Goal: Information Seeking & Learning: Learn about a topic

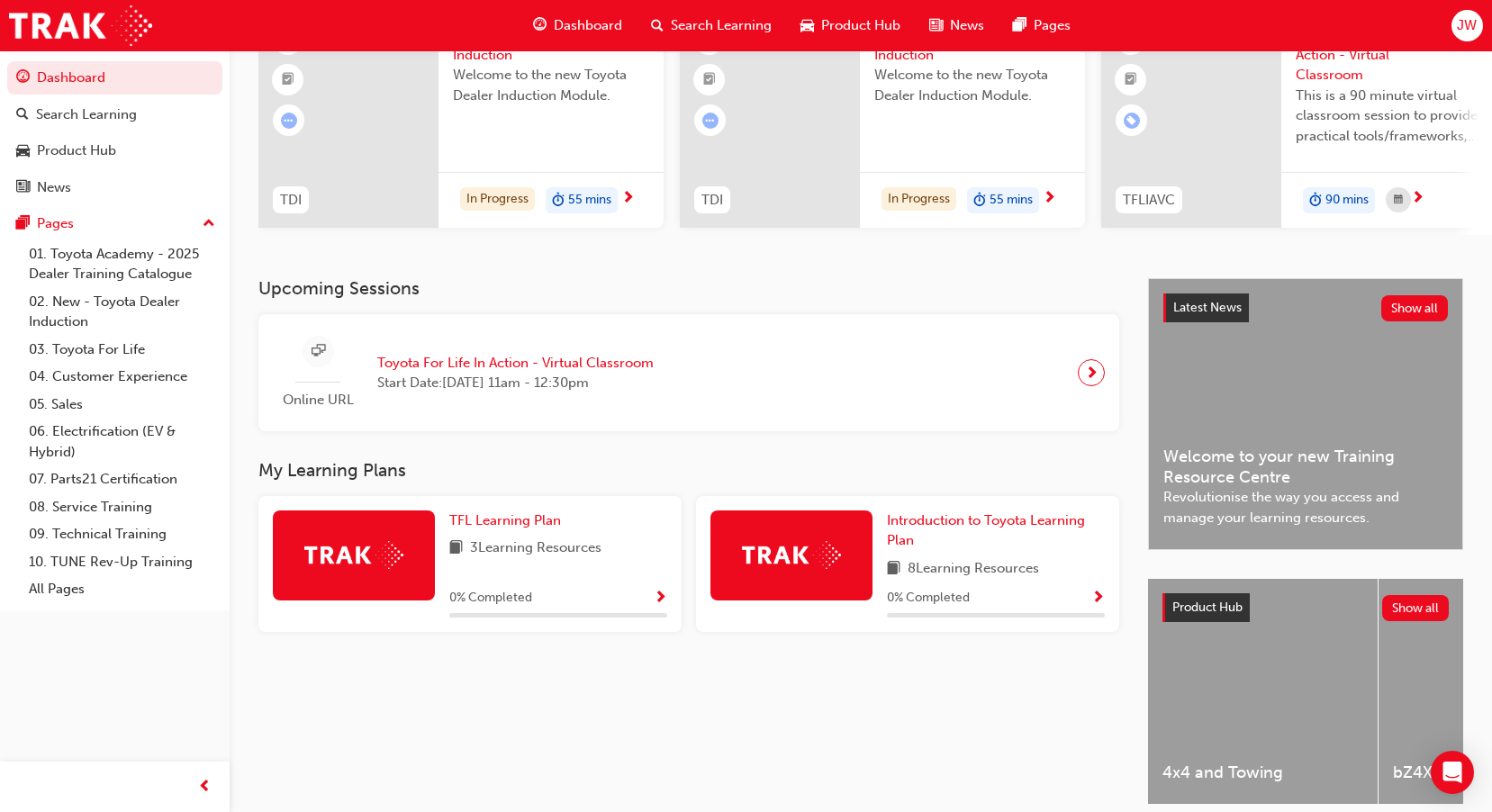
scroll to position [264, 0]
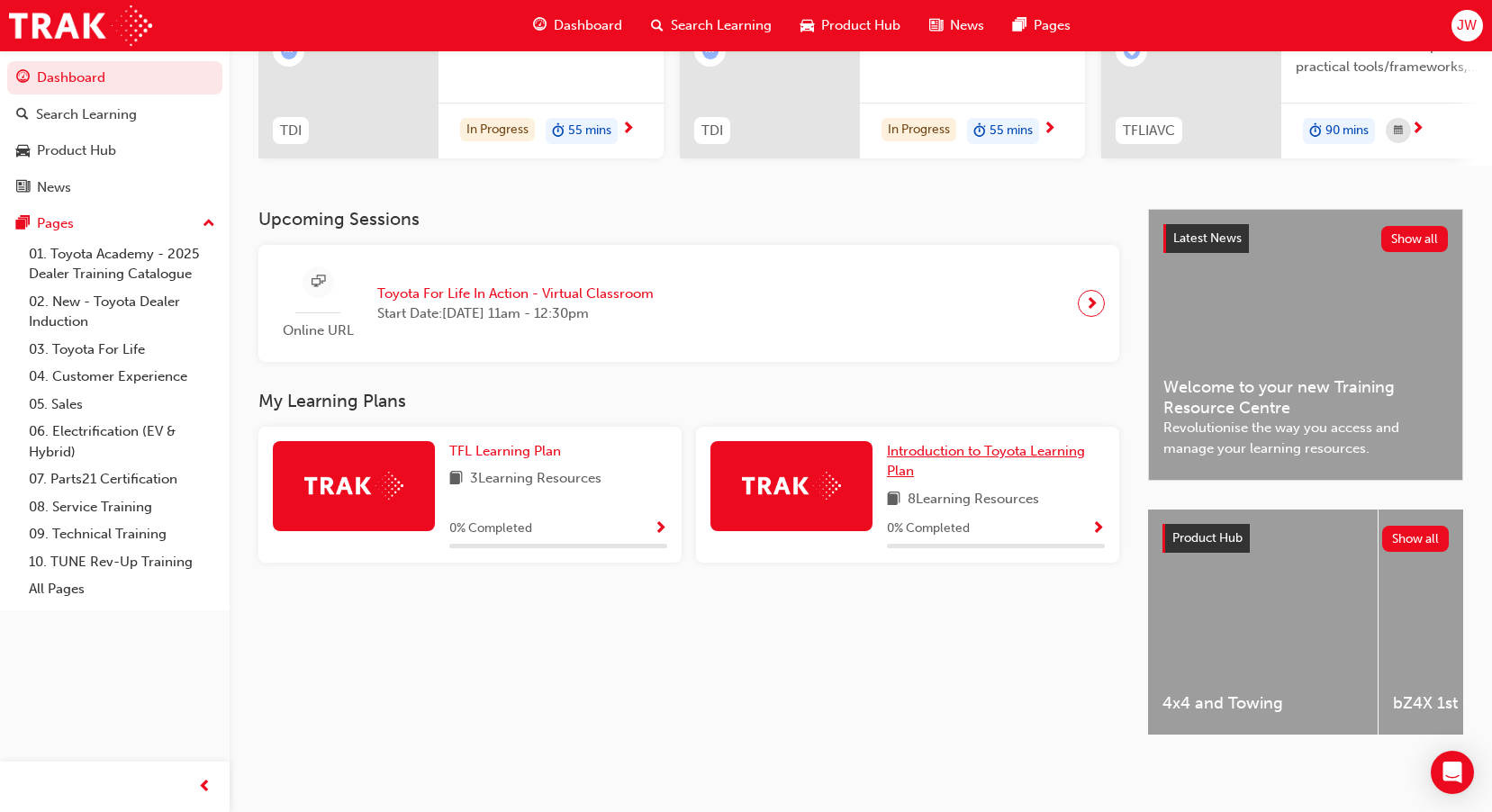
click at [933, 456] on link "Introduction to Toyota Learning Plan" at bounding box center [997, 462] width 218 height 40
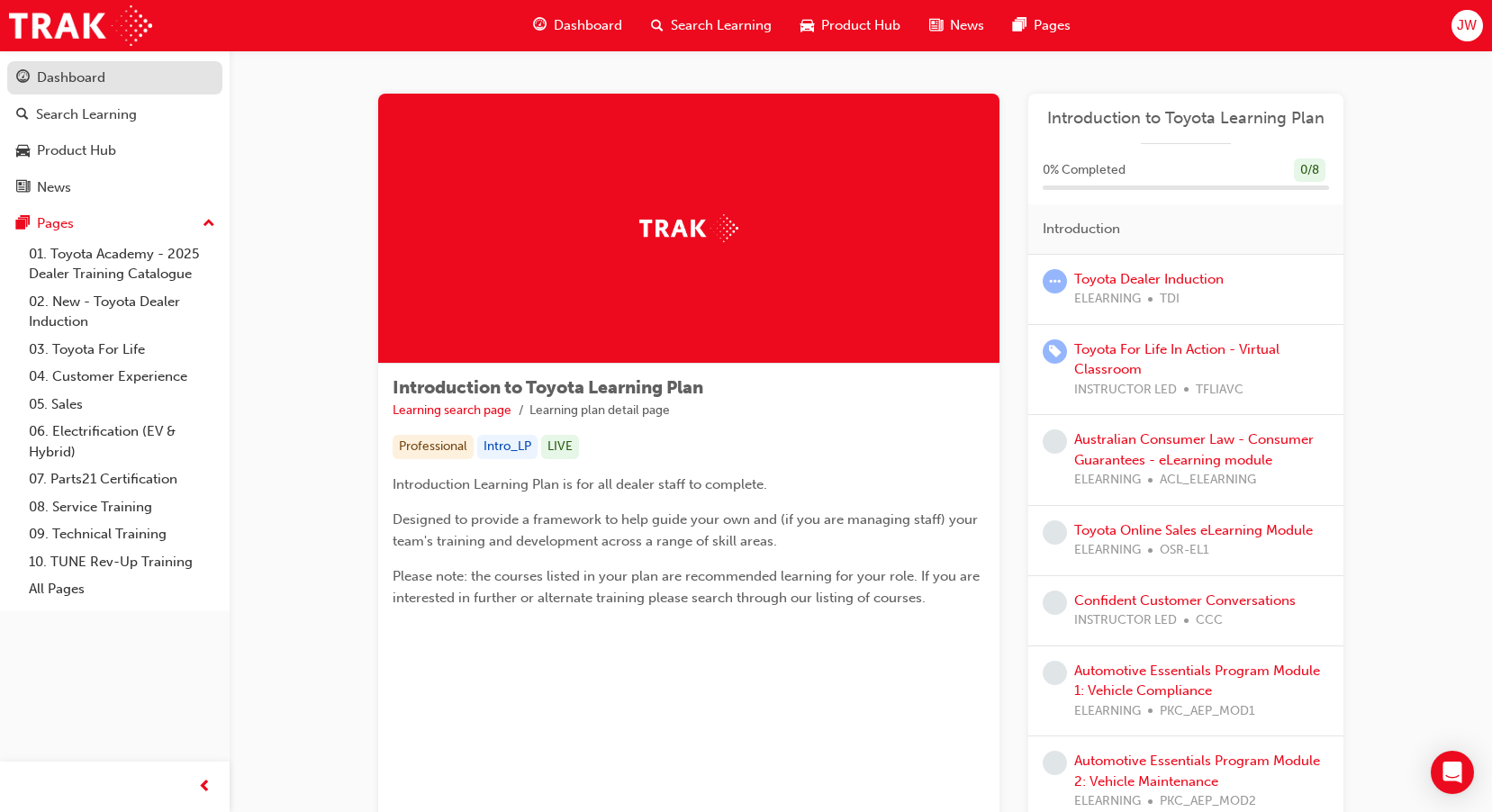
click at [111, 78] on div "Dashboard" at bounding box center [115, 78] width 197 height 23
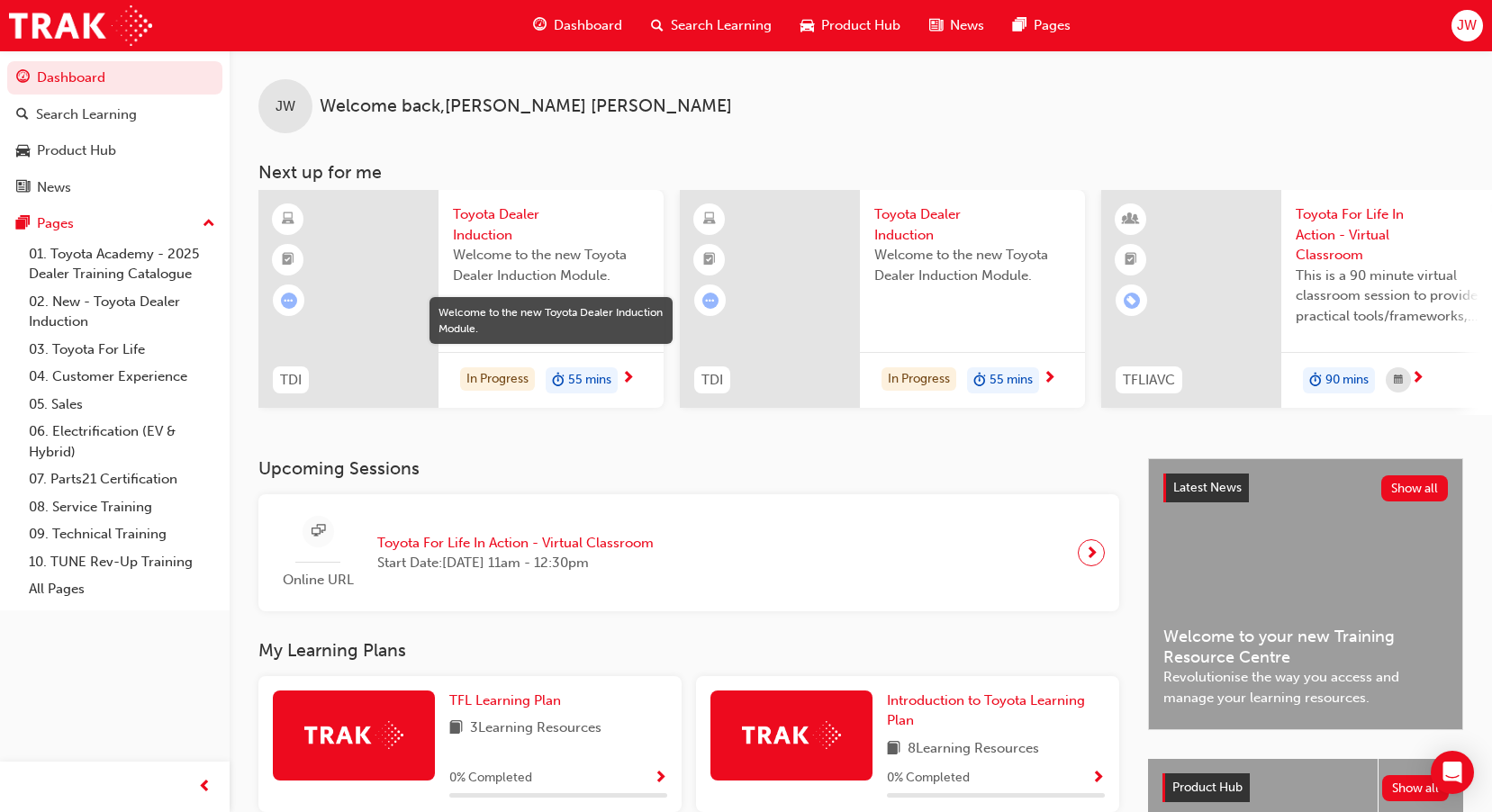
click at [489, 259] on span "Welcome to the new Toyota Dealer Induction Module." at bounding box center [551, 265] width 196 height 40
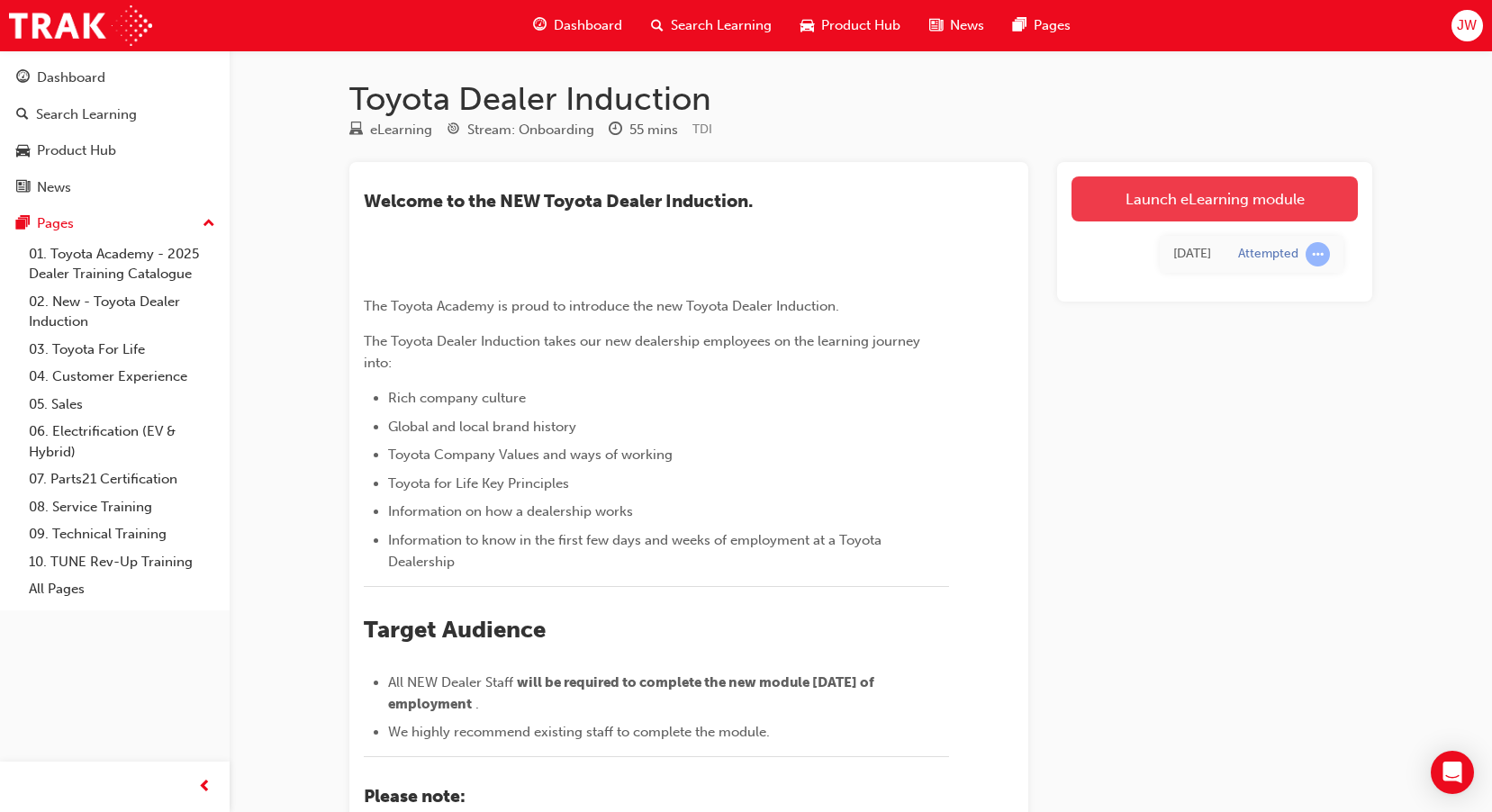
click at [1275, 191] on link "Launch eLearning module" at bounding box center [1215, 198] width 286 height 45
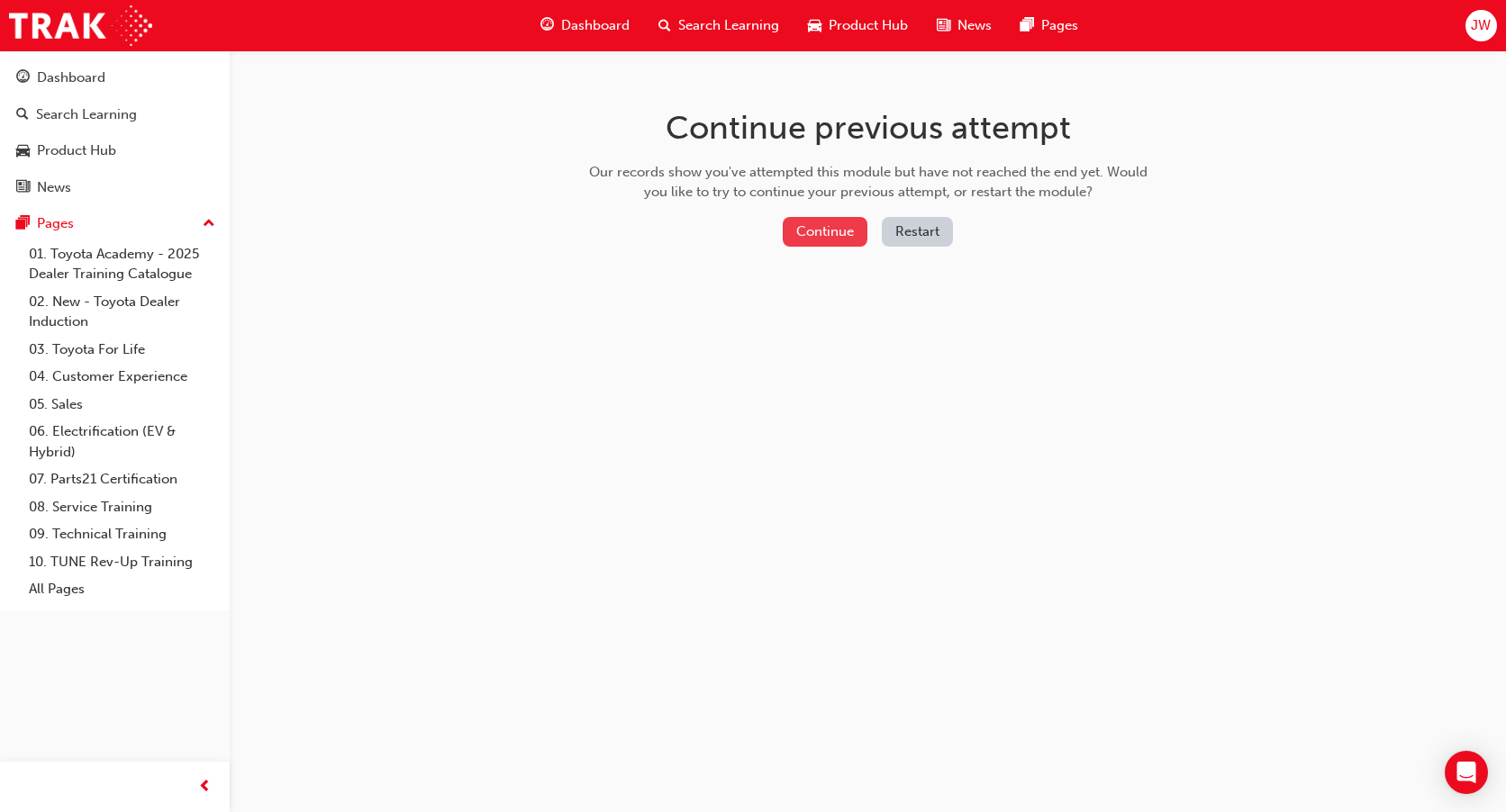
click at [824, 243] on button "Continue" at bounding box center [825, 232] width 84 height 29
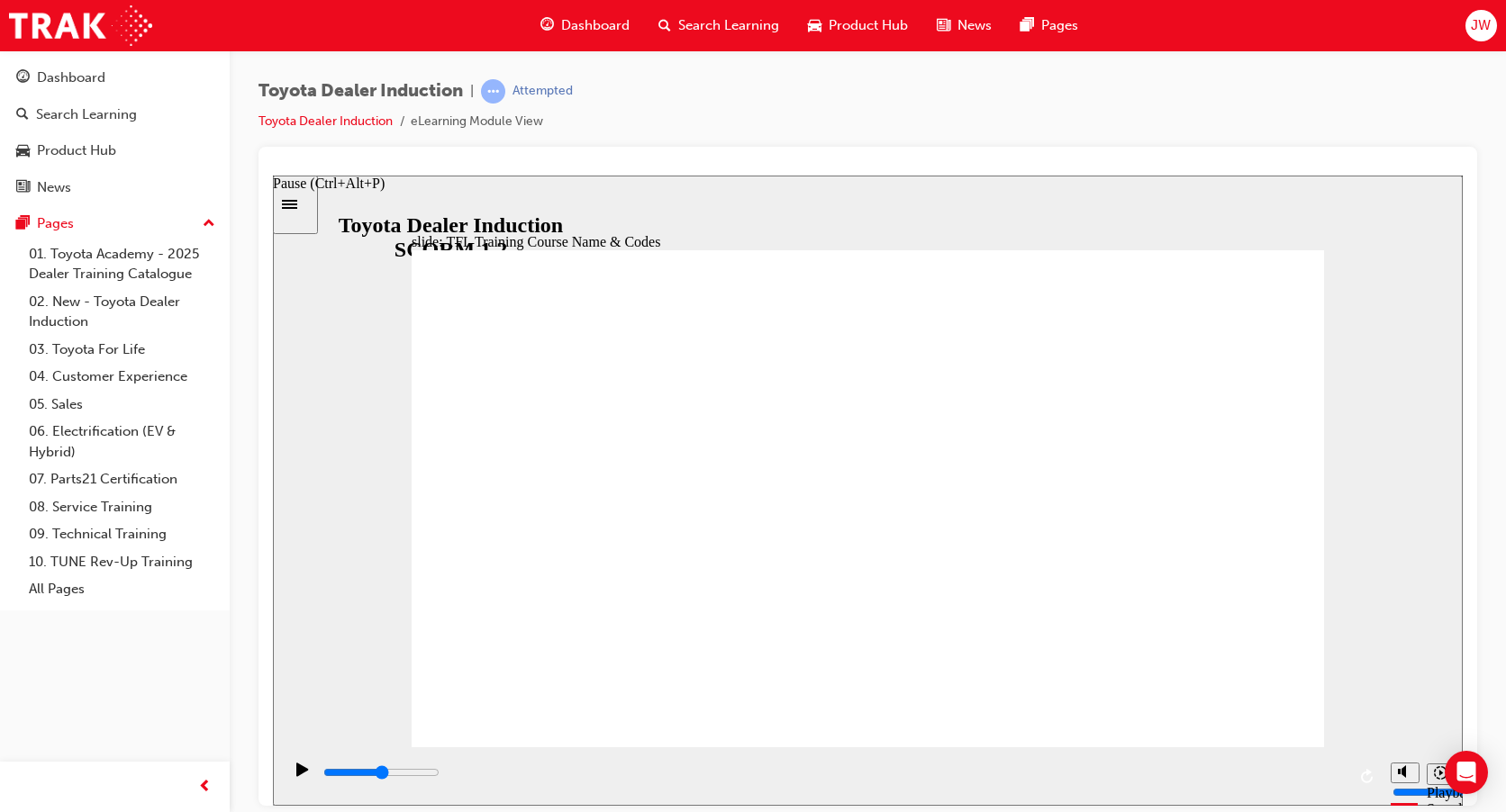
click at [296, 773] on icon "Pause (Ctrl+Alt+P)" at bounding box center [302, 768] width 12 height 14
click at [296, 775] on icon "Pause (Ctrl+Alt+P)" at bounding box center [302, 768] width 12 height 14
click at [304, 203] on icon "Sidebar Toggle" at bounding box center [295, 203] width 27 height 11
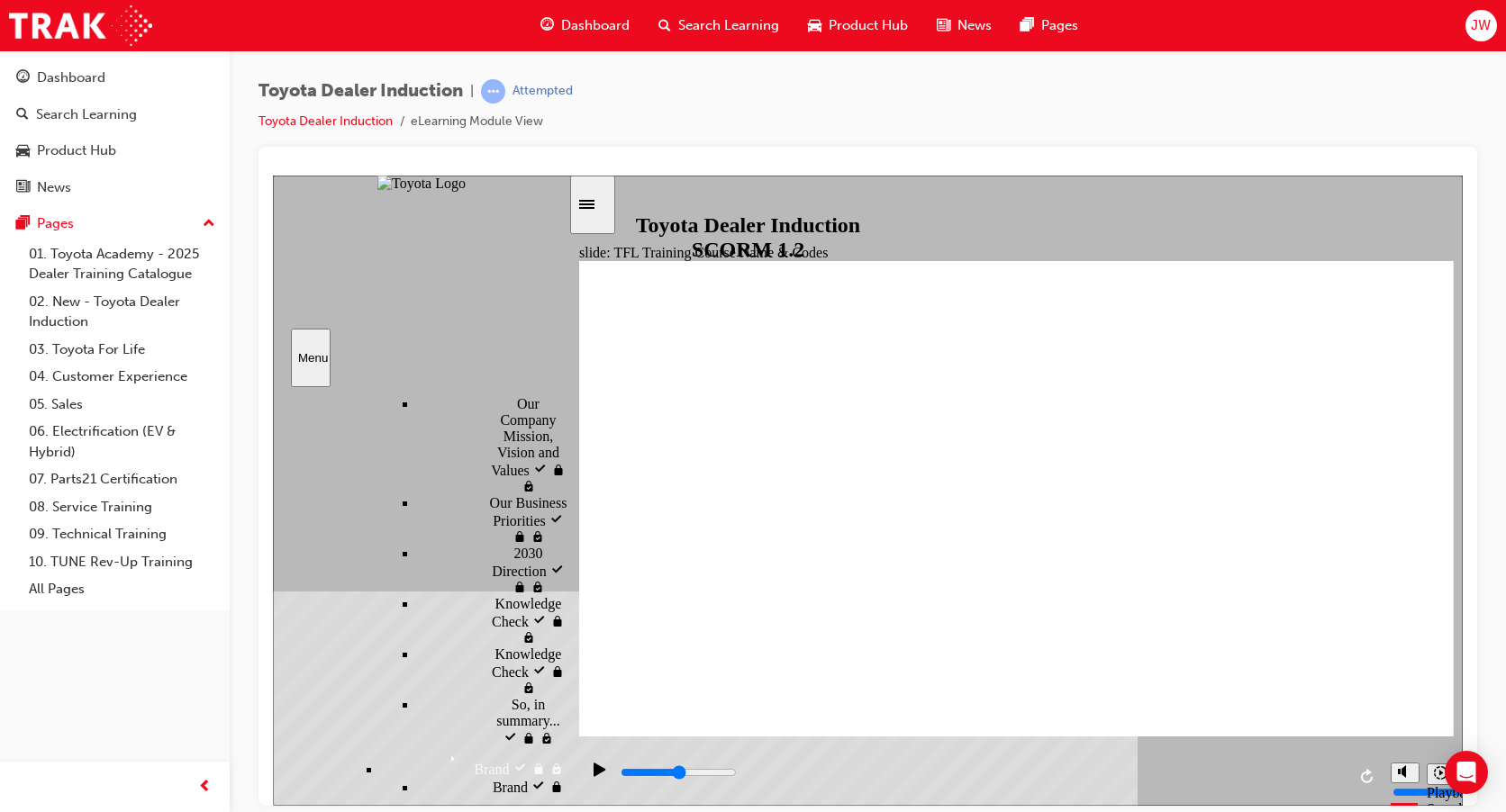
drag, startPoint x: 562, startPoint y: 522, endPoint x: 554, endPoint y: 709, distance: 187.2
click at [538, 729] on div "Introduction visited Introduction Start Start" at bounding box center [420, 590] width 296 height 408
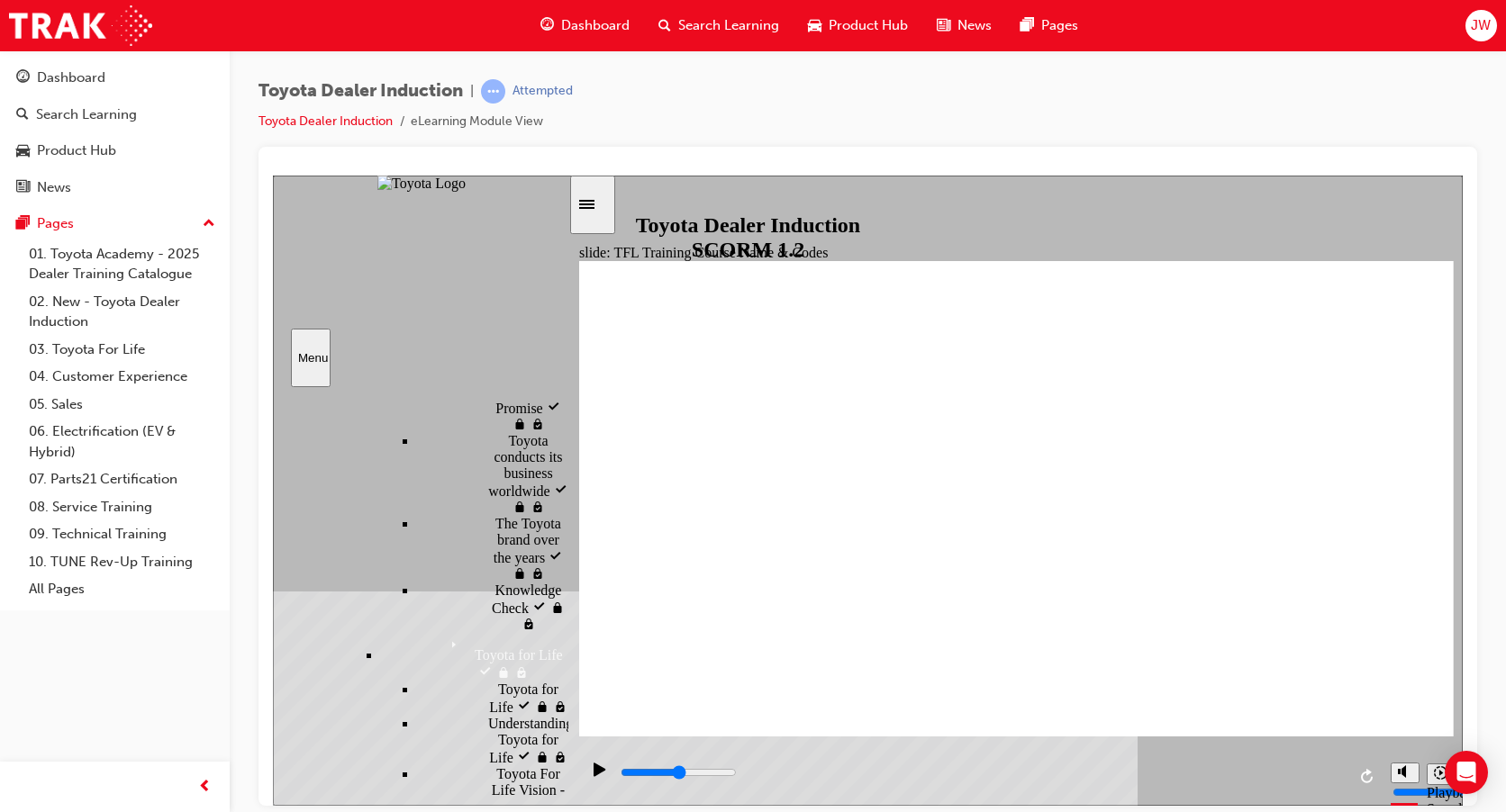
drag, startPoint x: 562, startPoint y: 628, endPoint x: 564, endPoint y: 712, distance: 84.0
click at [564, 451] on div "sidebar" at bounding box center [420, 424] width 296 height 54
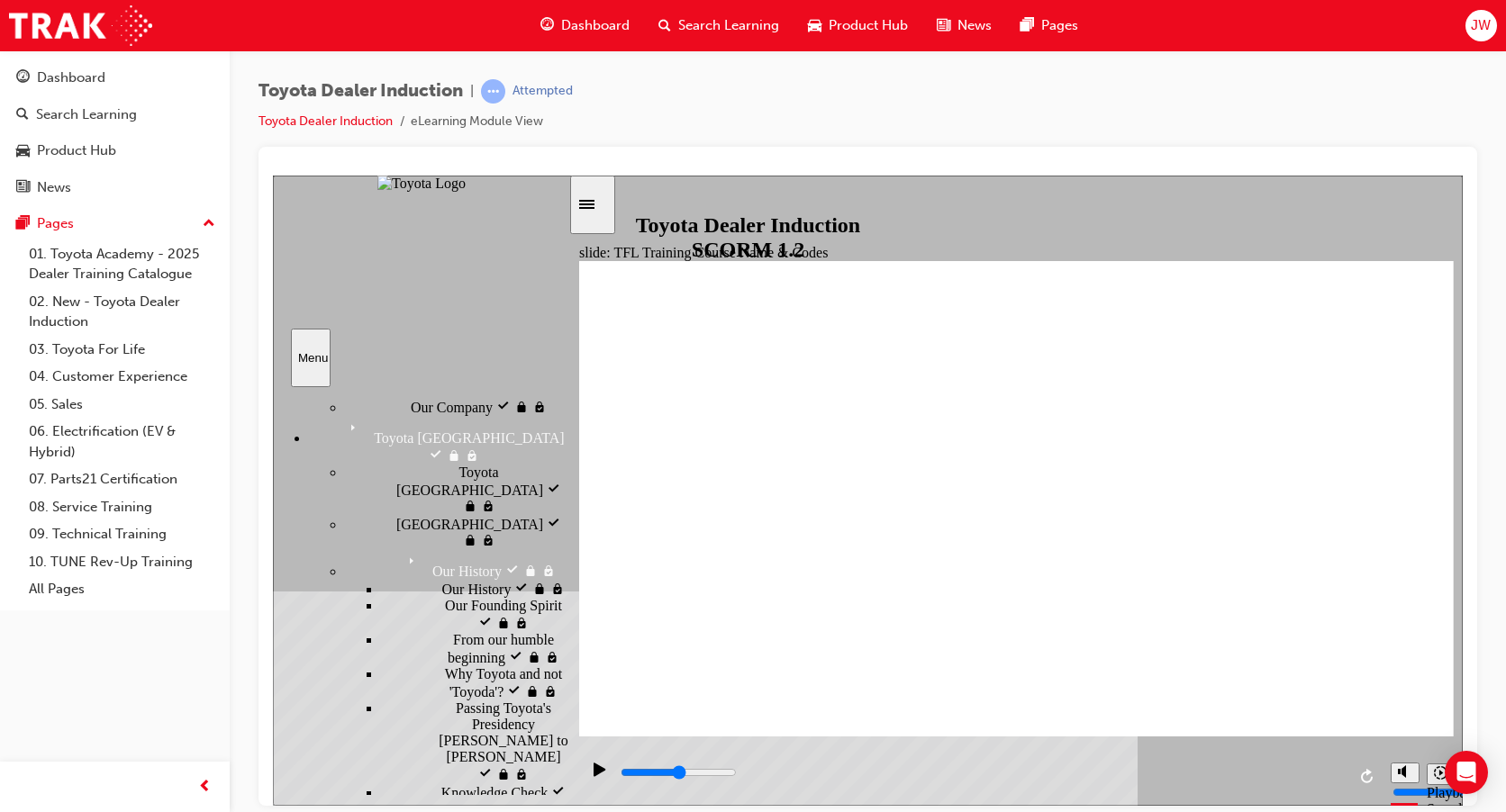
scroll to position [0, 0]
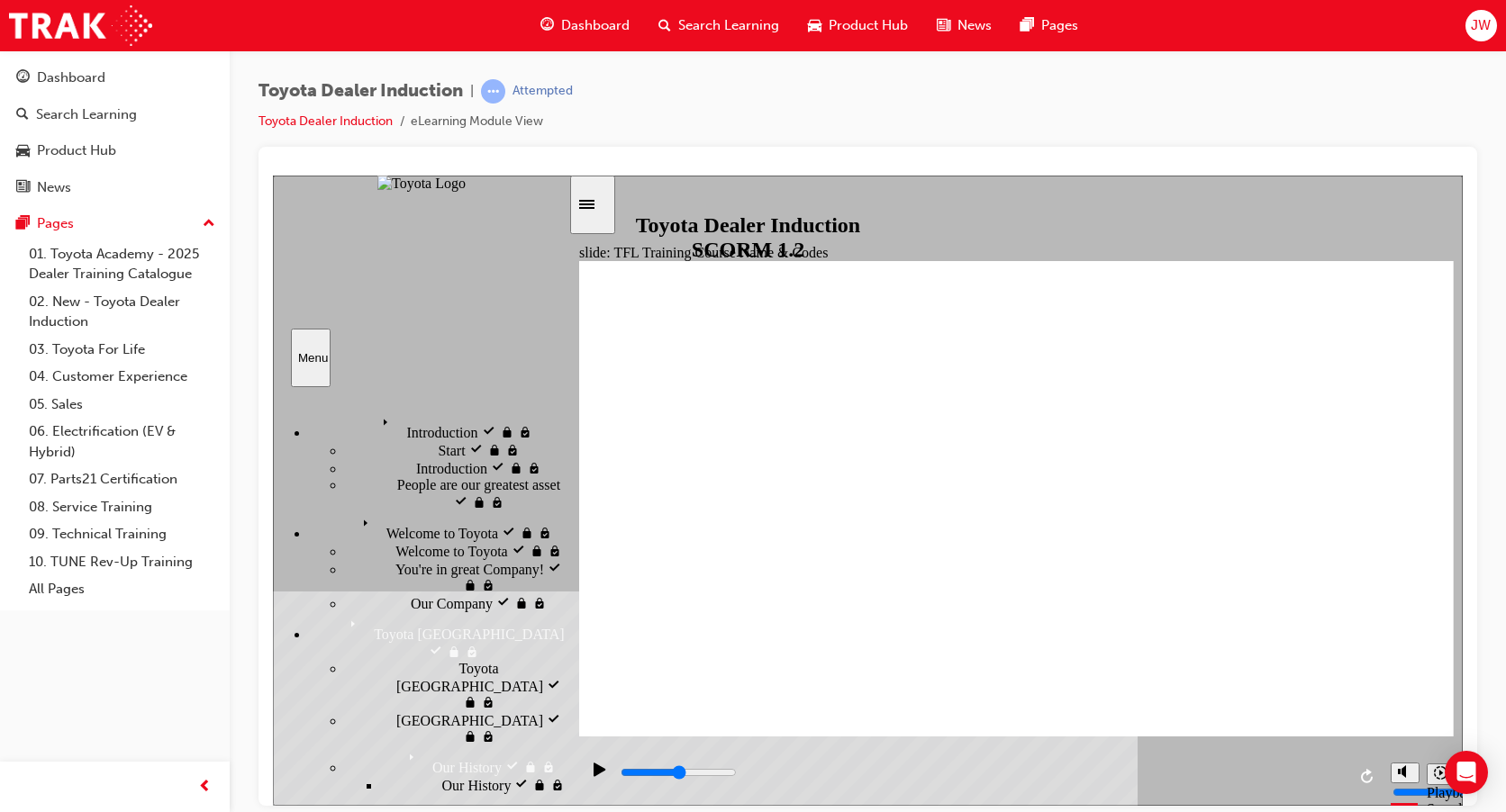
drag, startPoint x: 563, startPoint y: 709, endPoint x: 592, endPoint y: 362, distance: 348.2
click at [592, 362] on div "slide: TFL Training Course Name & Codes TFL Resources Each Region has a dedicat…" at bounding box center [867, 489] width 1190 height 630
click at [1365, 772] on icon "Replay (Ctrl+Alt+R)" at bounding box center [1367, 775] width 12 height 15
click at [594, 775] on icon "Pause (Ctrl+Alt+P)" at bounding box center [599, 768] width 12 height 14
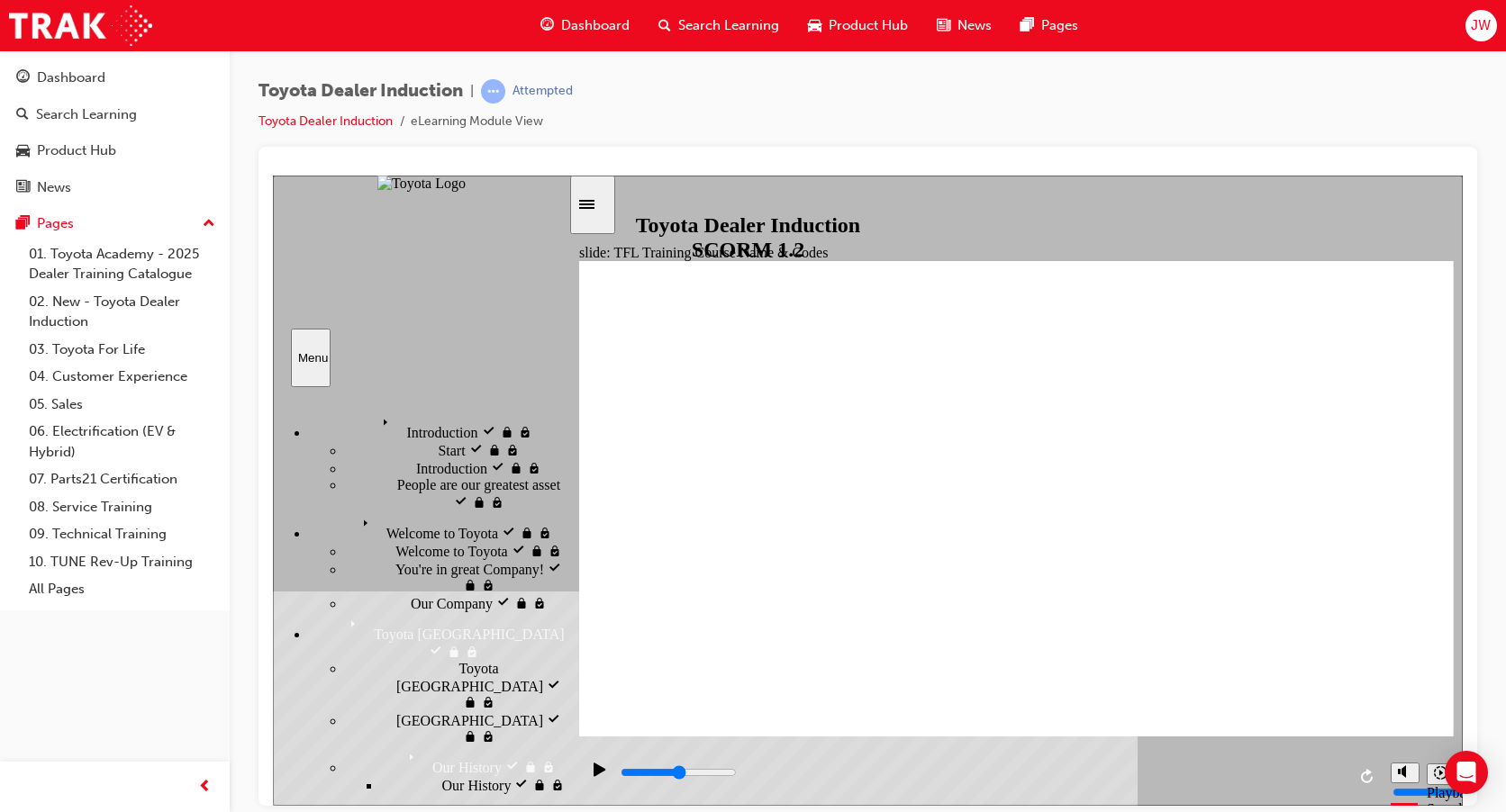
click at [394, 611] on div "Toyota [GEOGRAPHIC_DATA] Toyota Japan" at bounding box center [439, 635] width 260 height 49
click at [394, 611] on span "Toyota Japan visited" at bounding box center [402, 619] width 118 height 17
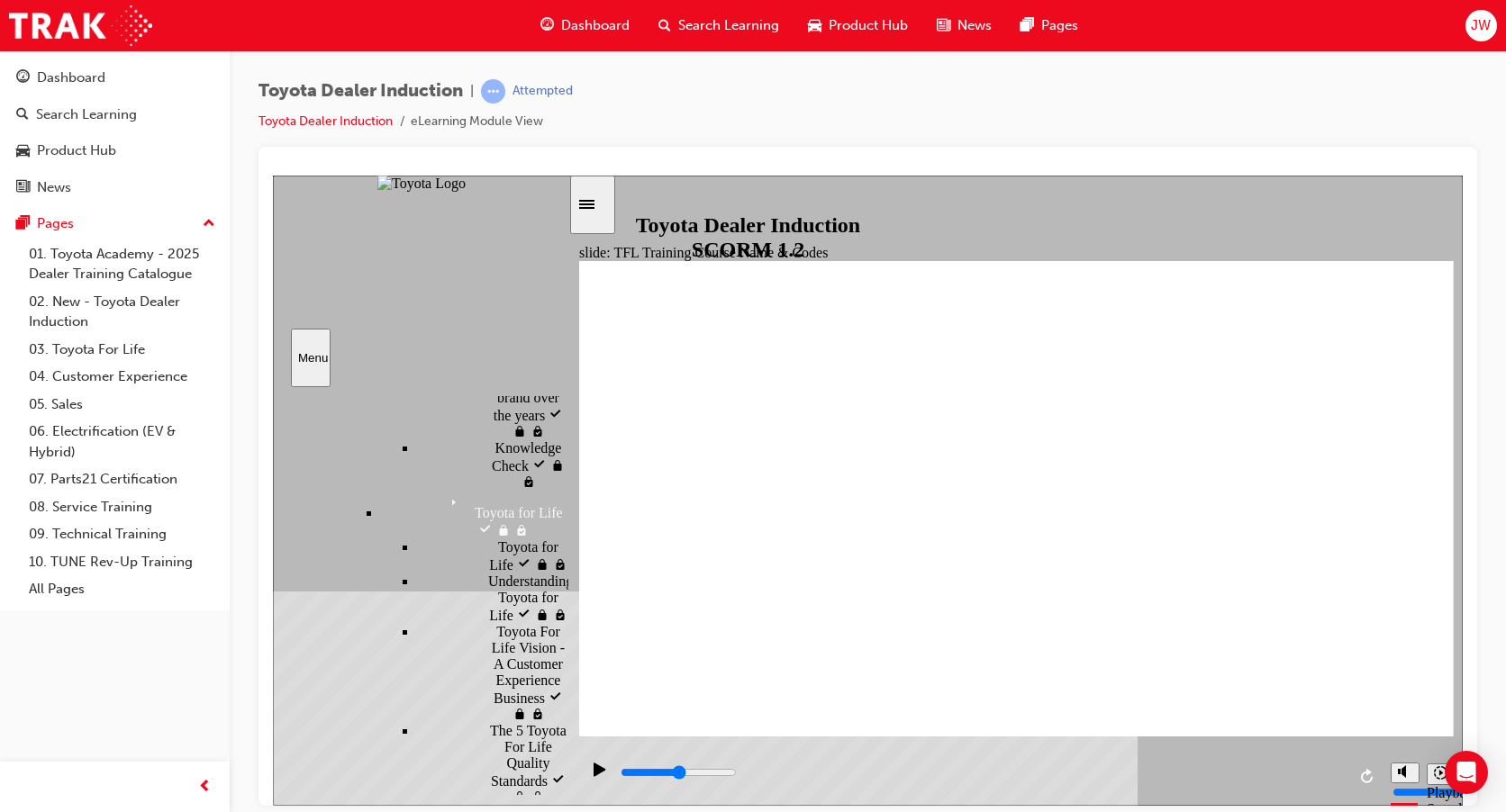
scroll to position [2134, 0]
drag, startPoint x: 562, startPoint y: 444, endPoint x: 551, endPoint y: 754, distance: 310.2
click at [551, 754] on div "Introduction visited Introduction Start Start" at bounding box center [420, 590] width 296 height 408
click at [594, 775] on icon "Pause (Ctrl+Alt+P)" at bounding box center [599, 768] width 12 height 14
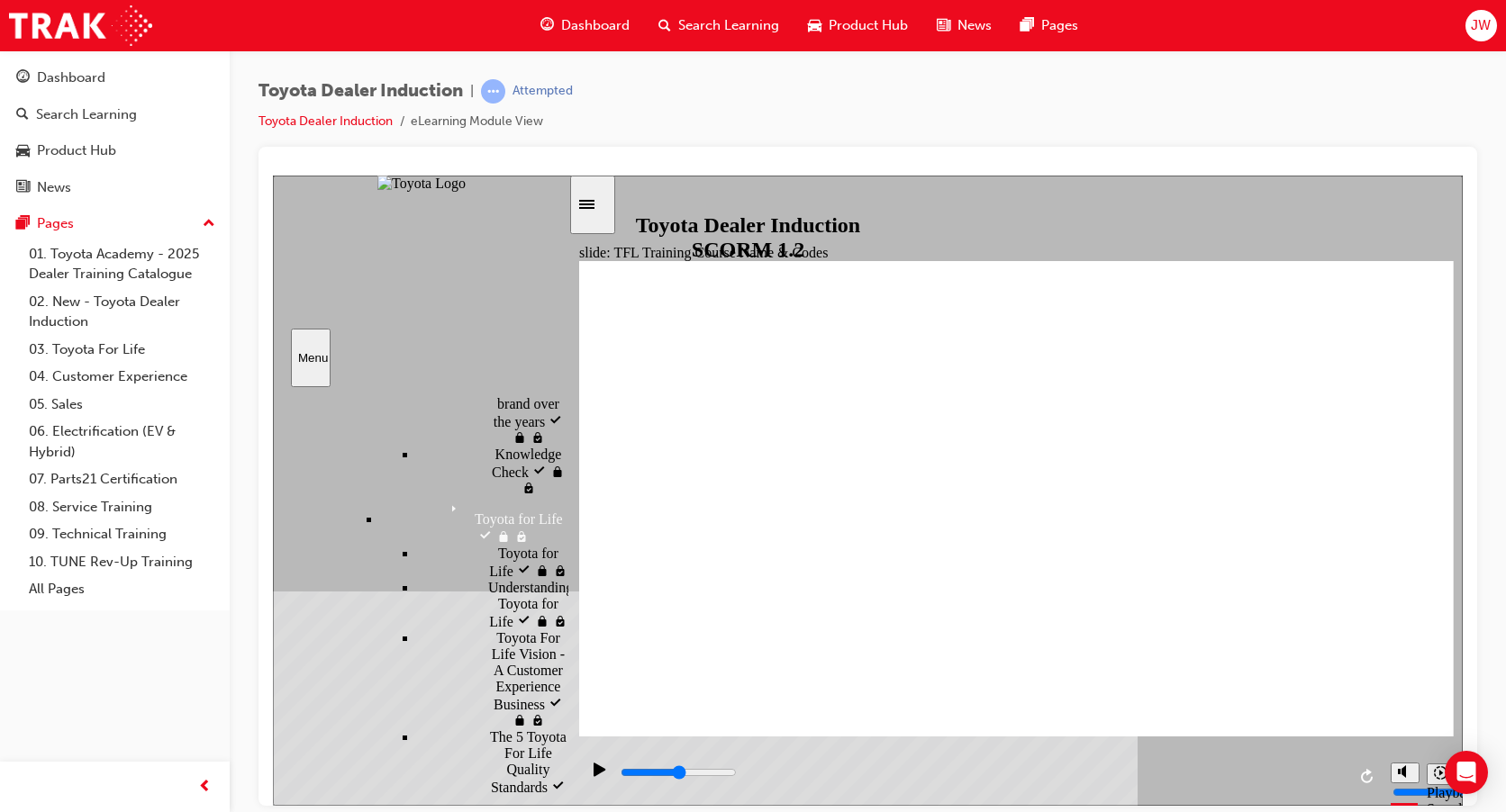
drag, startPoint x: 560, startPoint y: 728, endPoint x: 546, endPoint y: 693, distance: 37.7
click at [546, 693] on div "Introduction visited Introduction Start Start" at bounding box center [420, 590] width 296 height 408
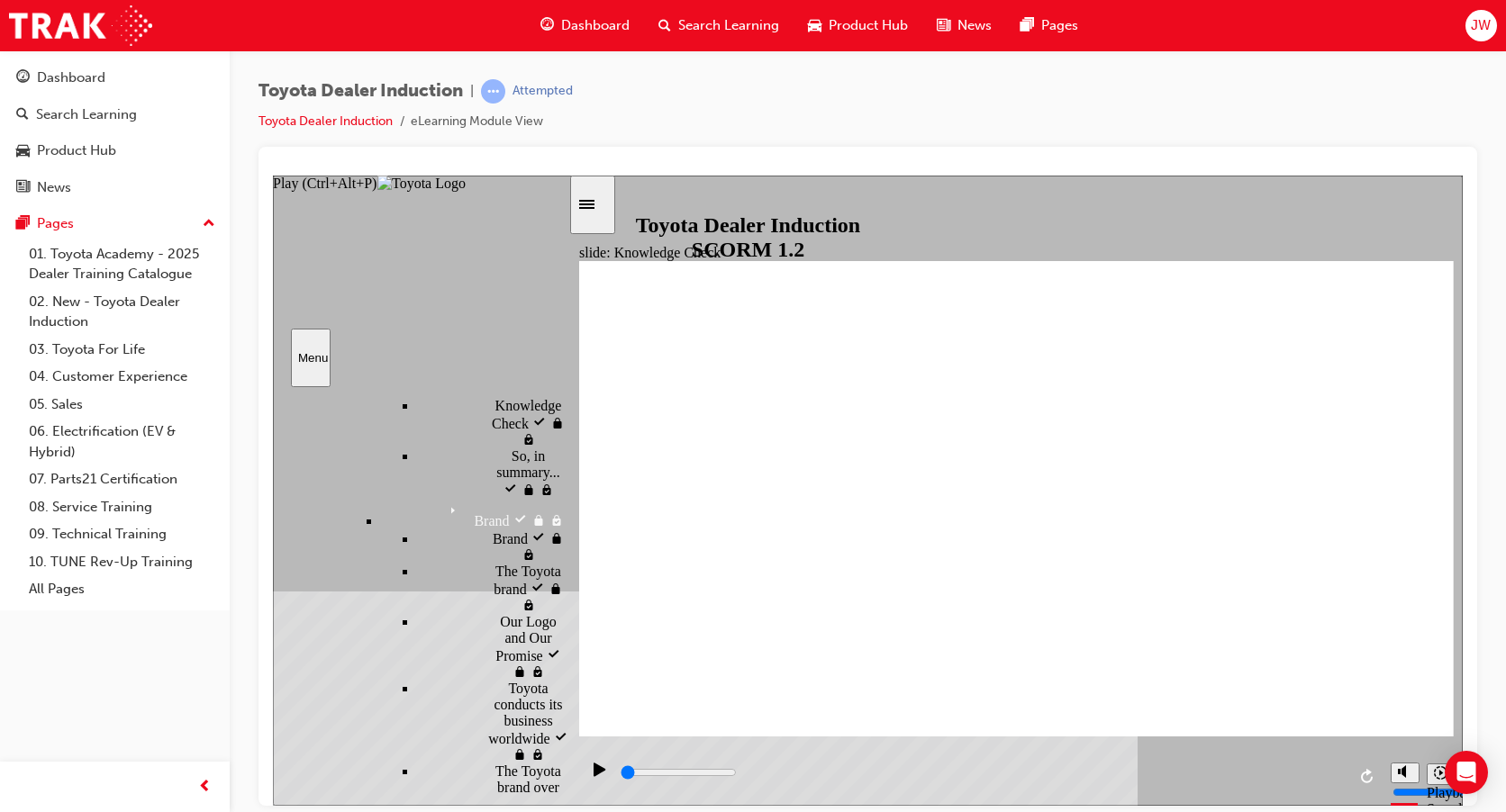
click at [595, 774] on icon "Play (Ctrl+Alt+P)" at bounding box center [599, 768] width 12 height 14
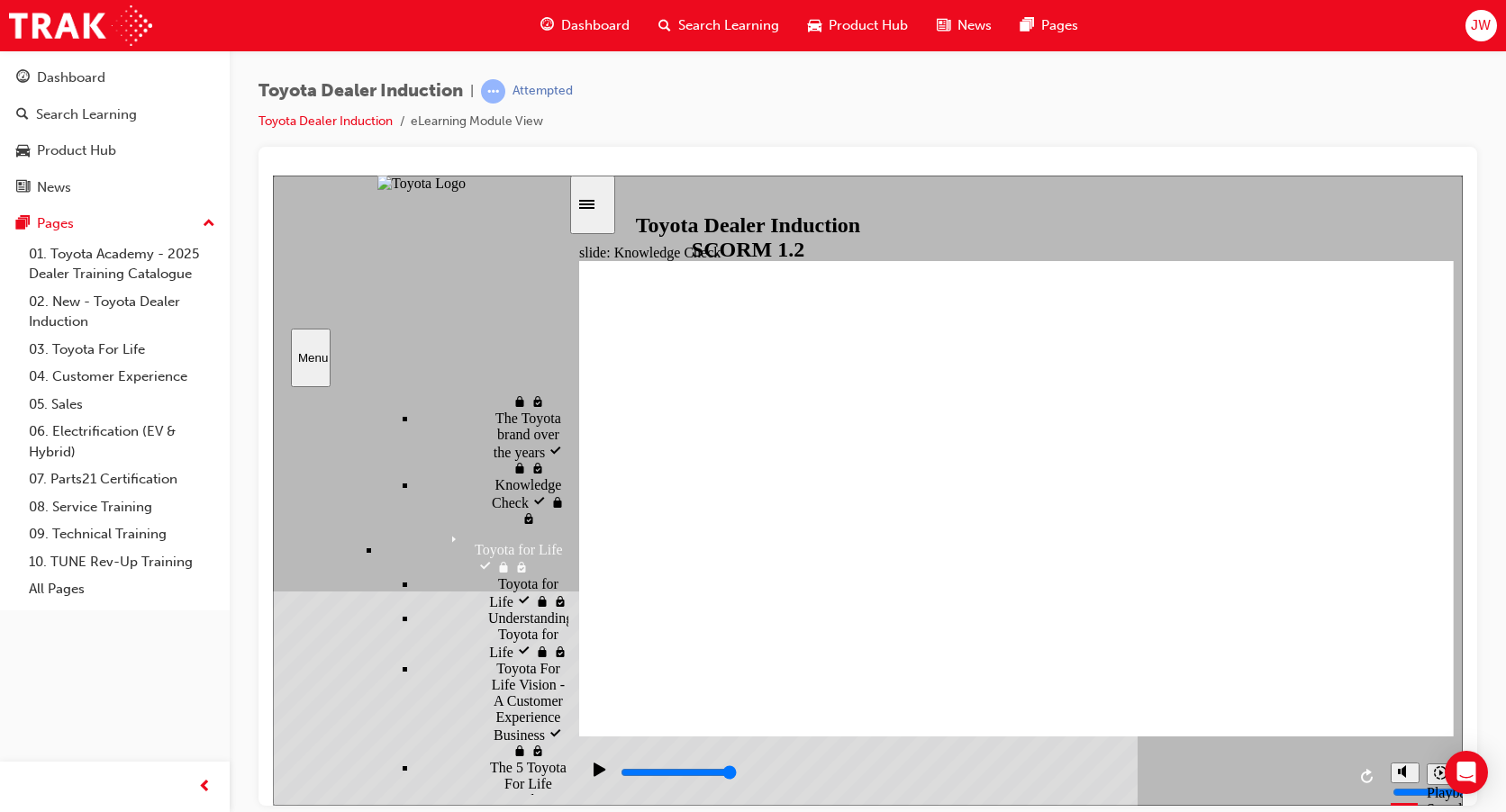
scroll to position [2169, 0]
drag, startPoint x: 560, startPoint y: 708, endPoint x: 551, endPoint y: 798, distance: 90.4
click at [551, 798] on section "Menu Introduction visited Introduction Start Start" at bounding box center [421, 489] width 297 height 630
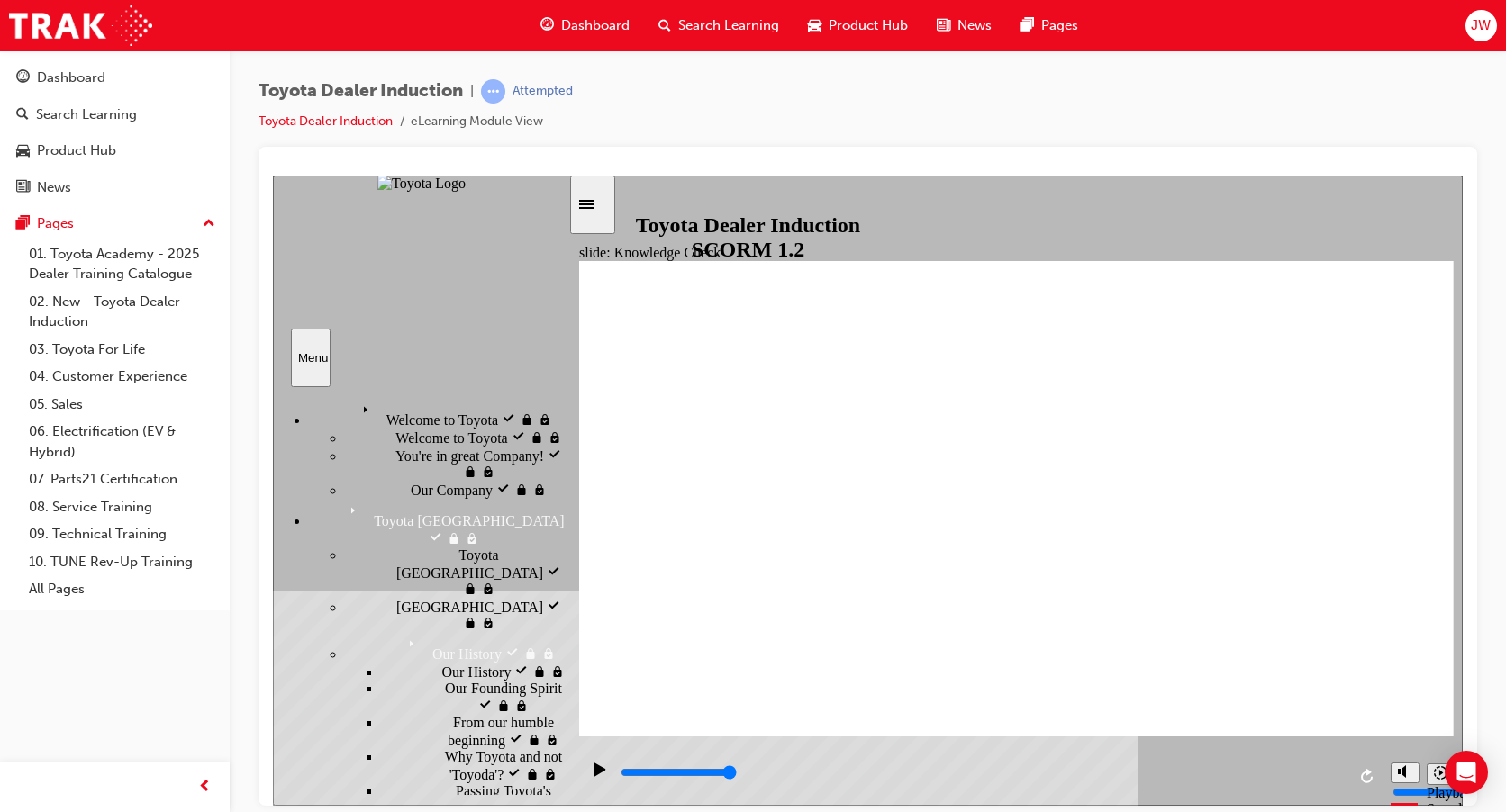
scroll to position [0, 0]
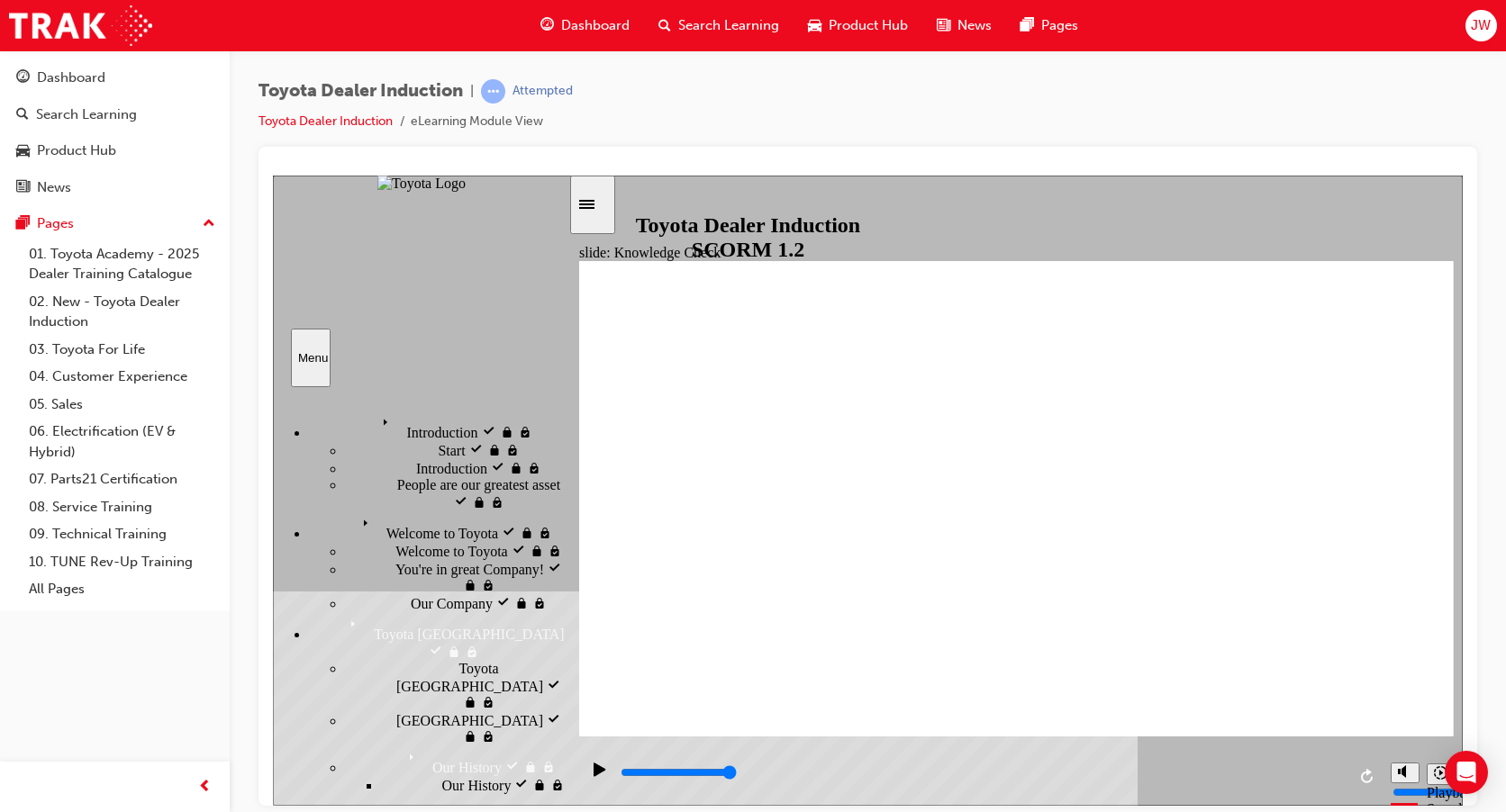
drag, startPoint x: 561, startPoint y: 778, endPoint x: 660, endPoint y: 273, distance: 514.6
click at [660, 273] on div "slide: Knowledge Check TFL Resources Each Region has a dedicated Toyota for Lif…" at bounding box center [867, 489] width 1190 height 630
click at [594, 775] on icon "Play (Ctrl+Alt+P)" at bounding box center [599, 768] width 12 height 14
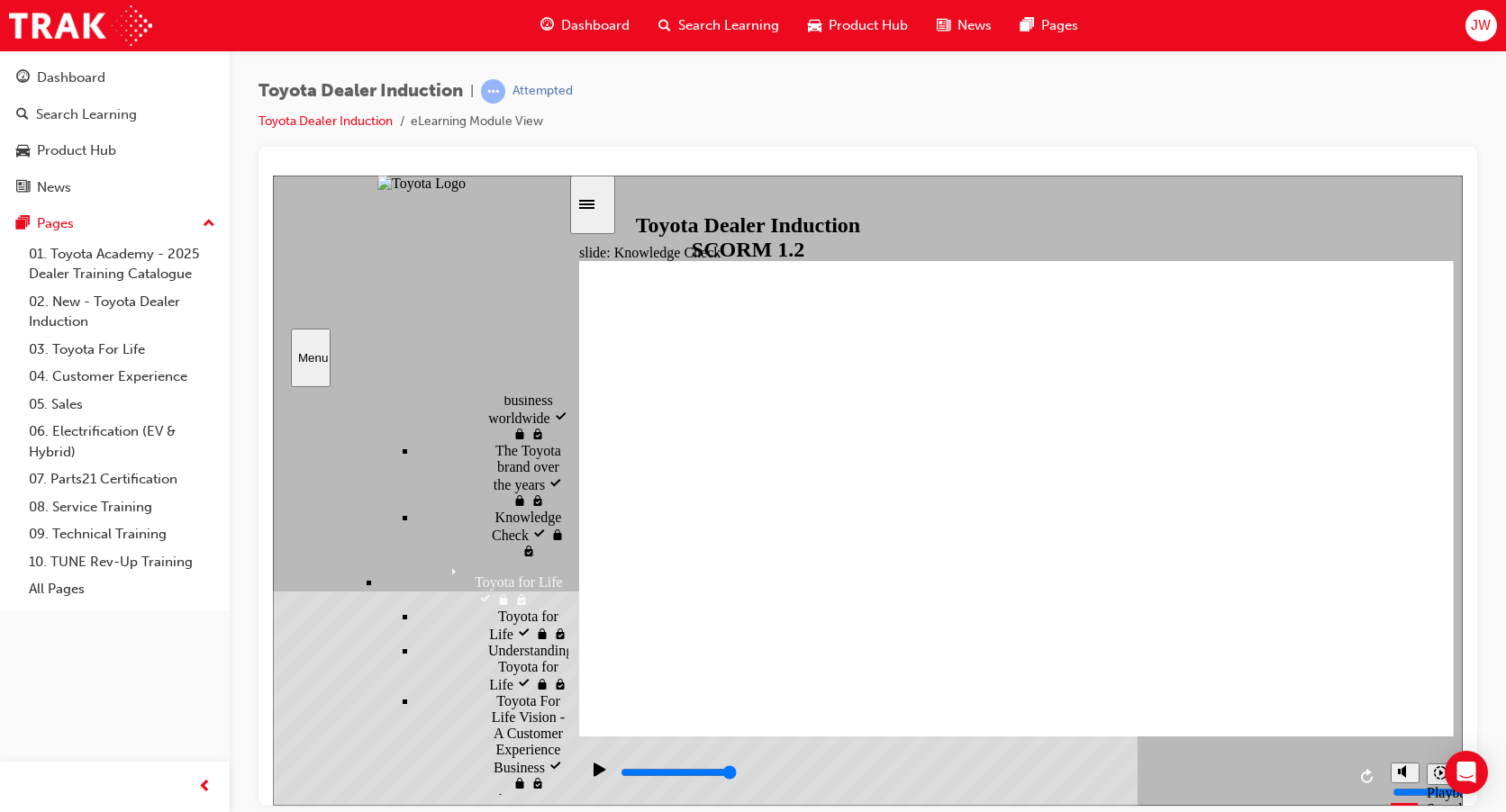
scroll to position [2169, 0]
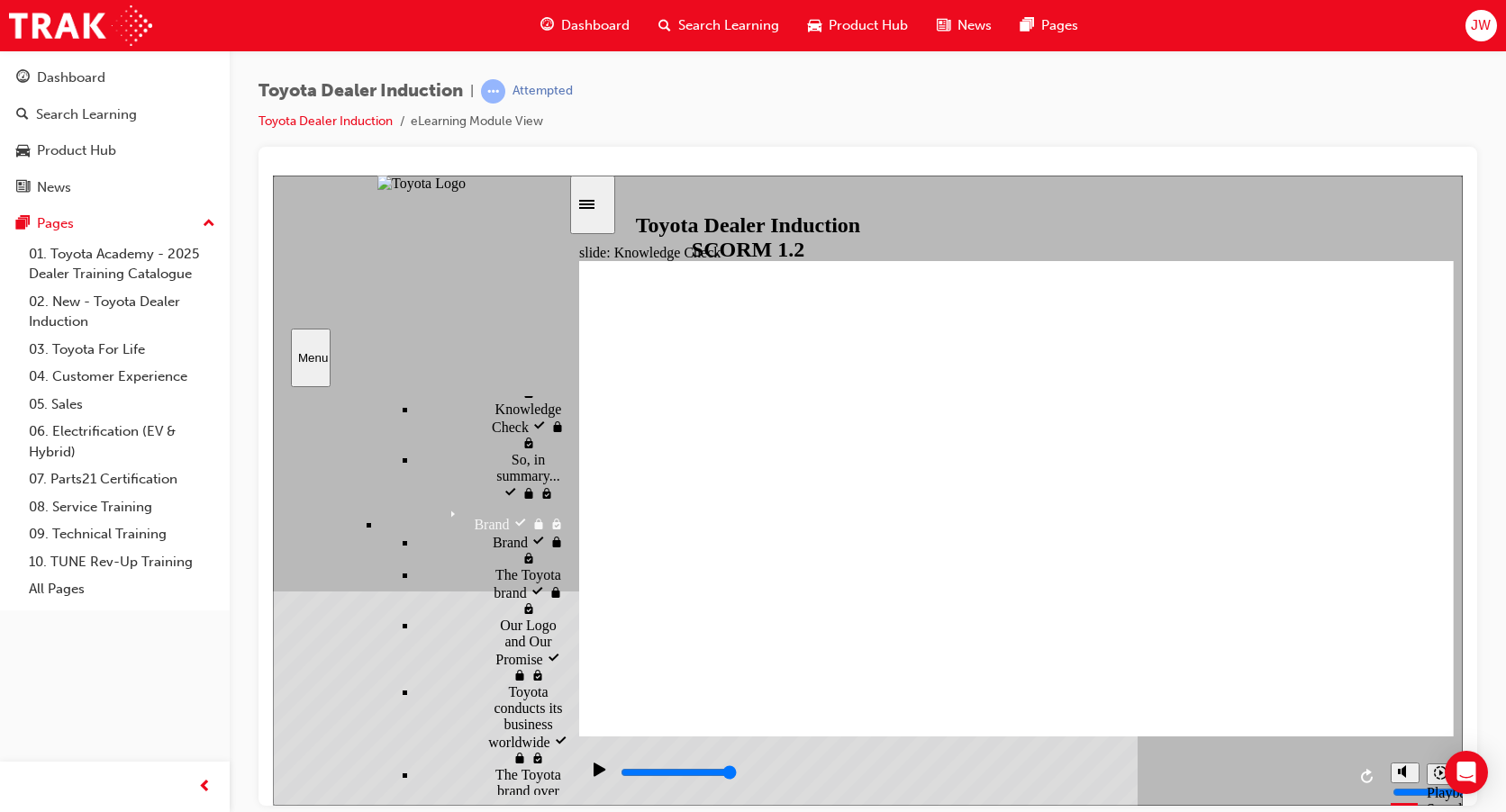
scroll to position [1732, 0]
click at [587, 773] on div "Play (Ctrl+Alt+P)" at bounding box center [599, 776] width 30 height 30
click at [586, 770] on div "Play (Ctrl+Alt+P)" at bounding box center [599, 776] width 30 height 30
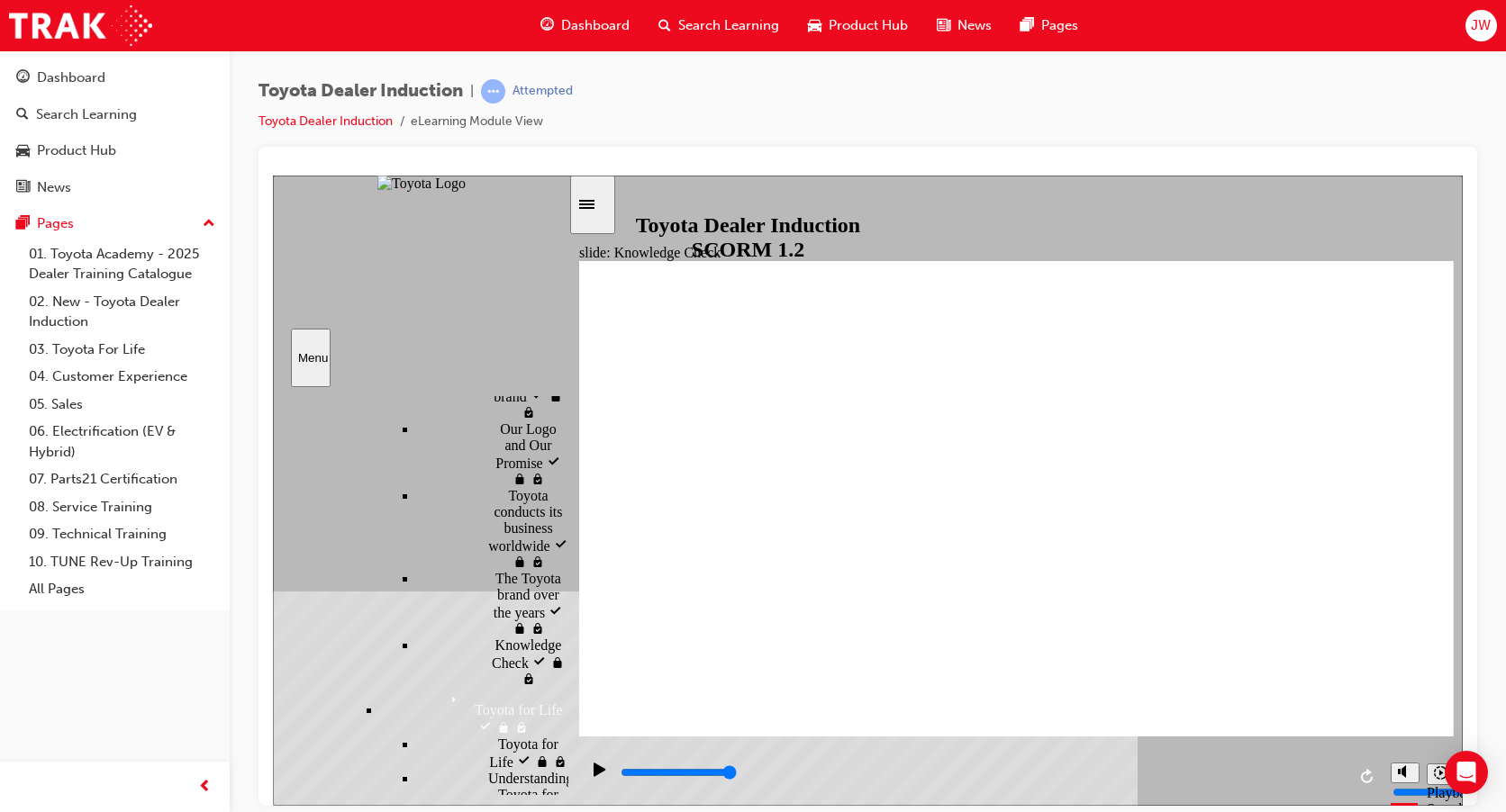
scroll to position [2003, 0]
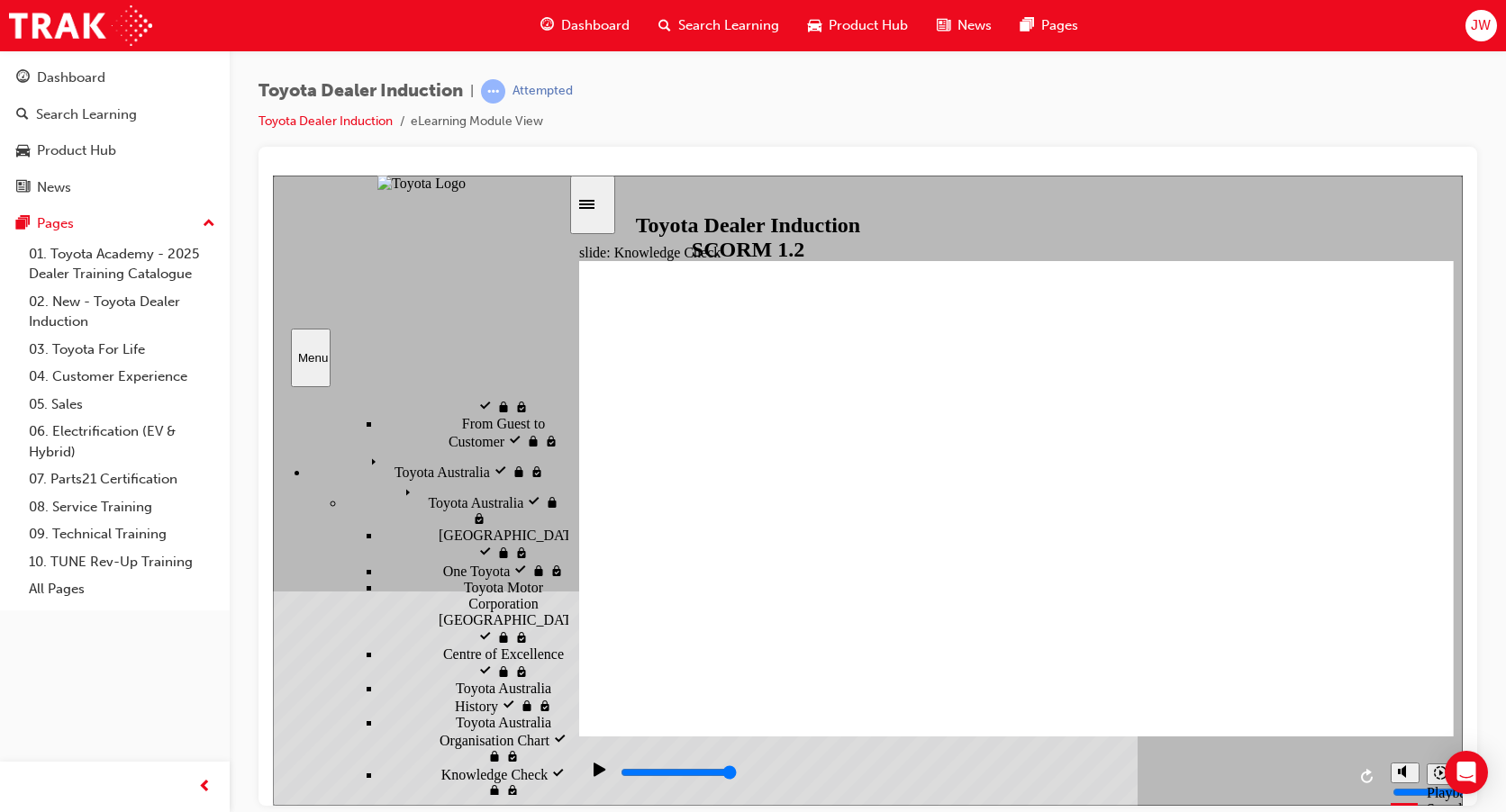
scroll to position [604, 0]
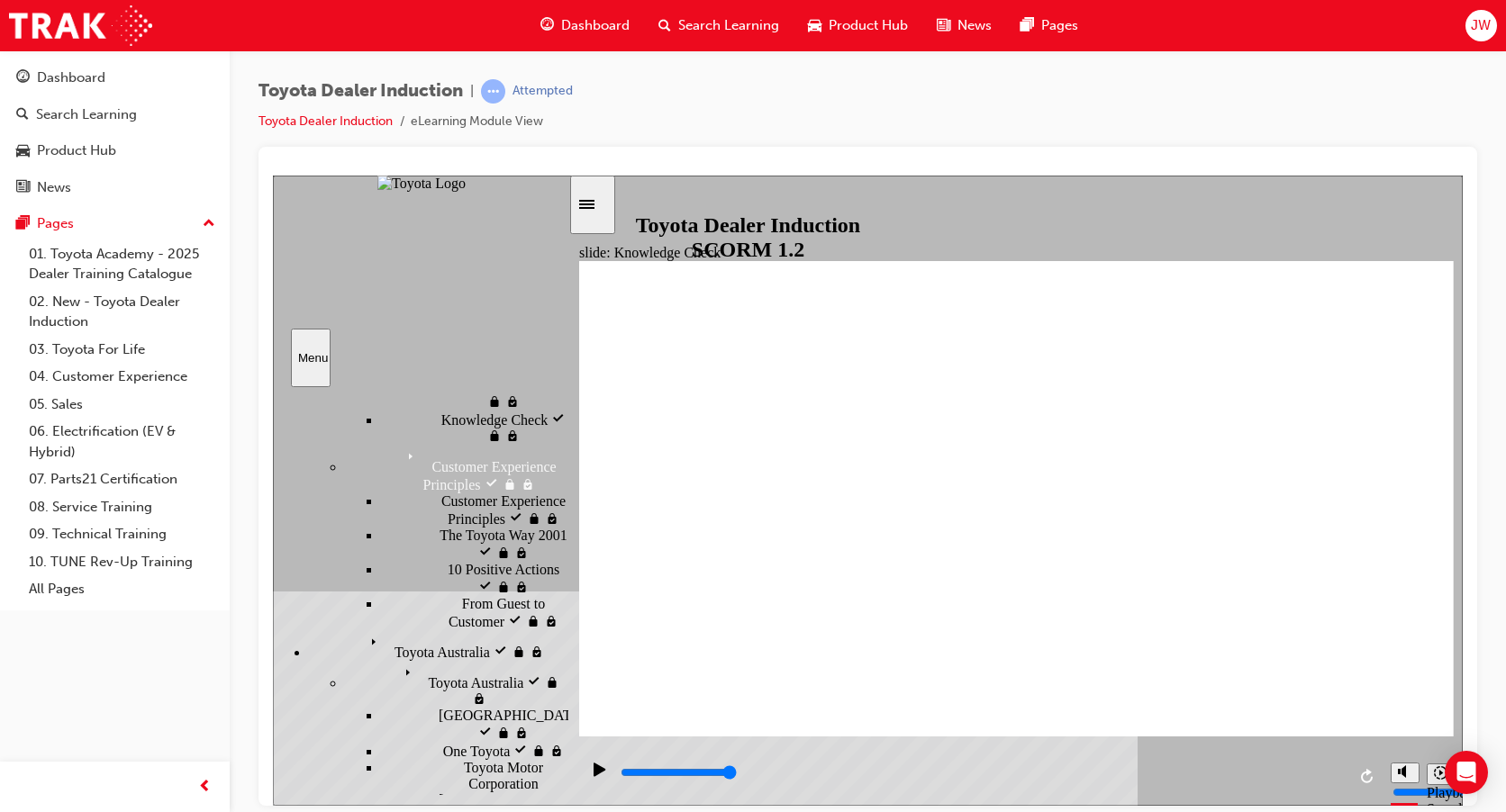
click at [478, 629] on div "Toyota Australia Toyota [GEOGRAPHIC_DATA]" at bounding box center [439, 644] width 260 height 30
click at [463, 660] on div "Toyota Australia Toyota [GEOGRAPHIC_DATA]" at bounding box center [456, 683] width 223 height 47
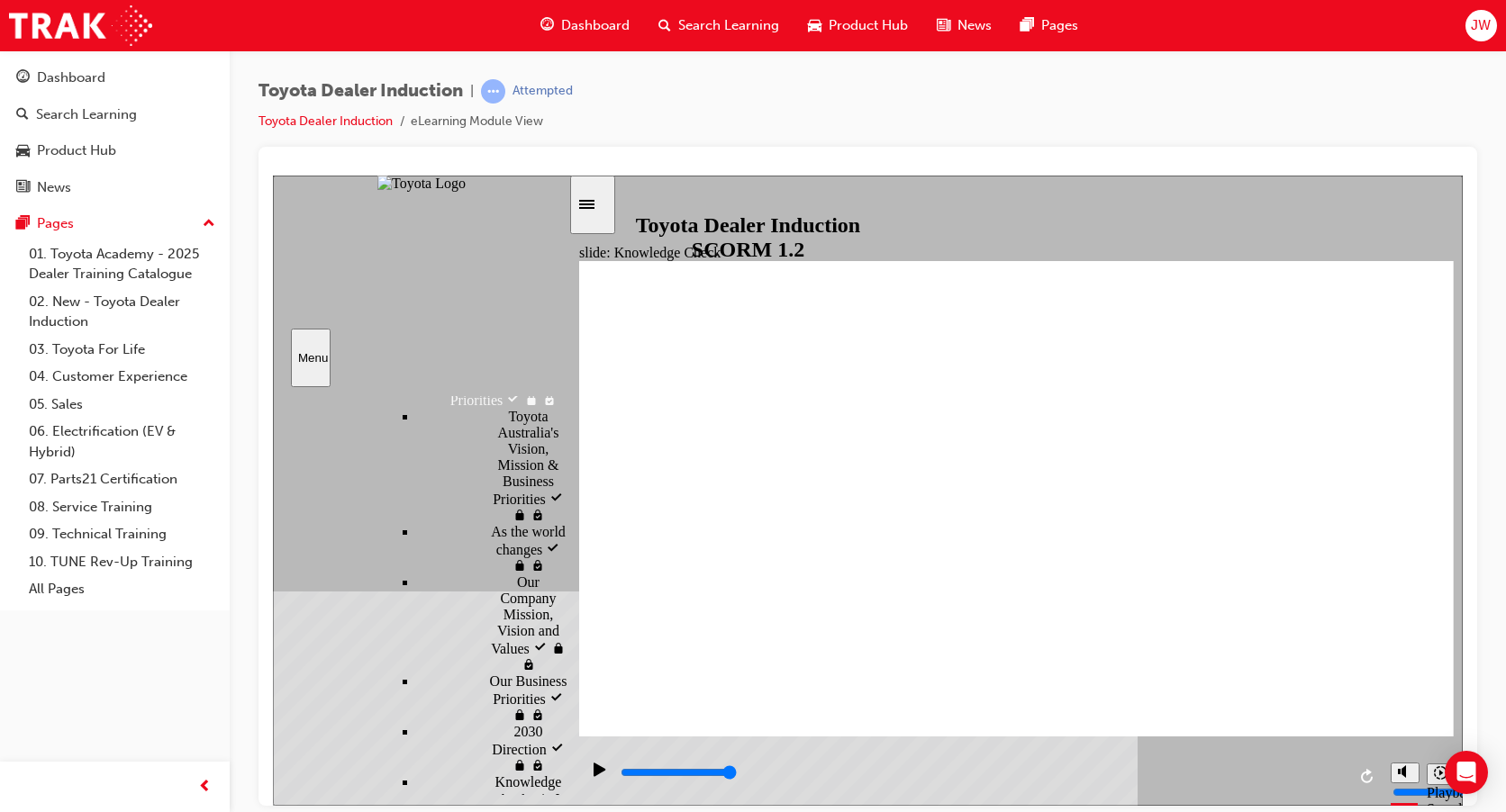
scroll to position [1414, 0]
drag, startPoint x: 481, startPoint y: 673, endPoint x: 490, endPoint y: 670, distance: 9.5
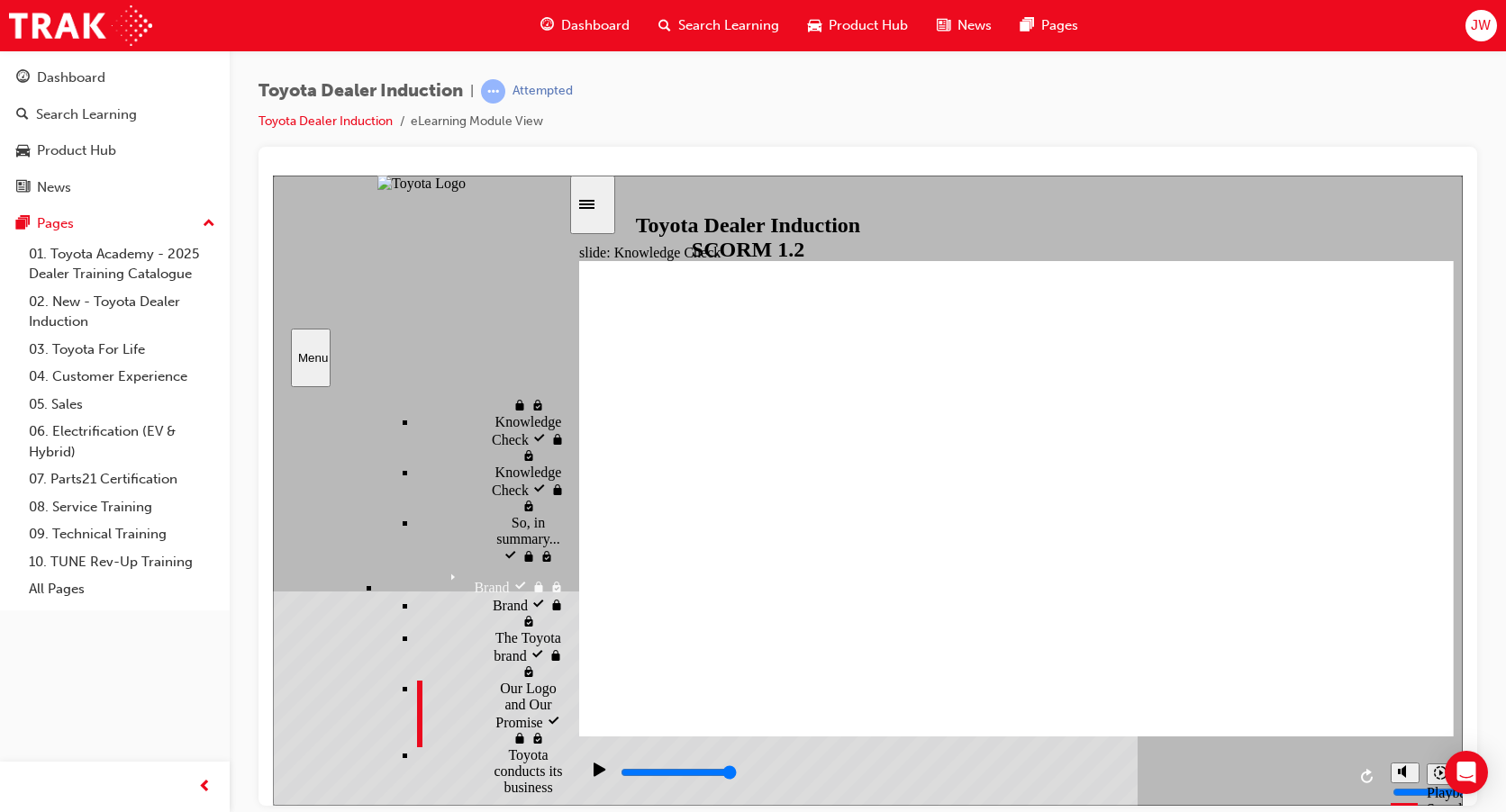
click at [532, 747] on div "Toyota conducts its business worldwide Toyota conducts its business worldwide" at bounding box center [492, 788] width 151 height 83
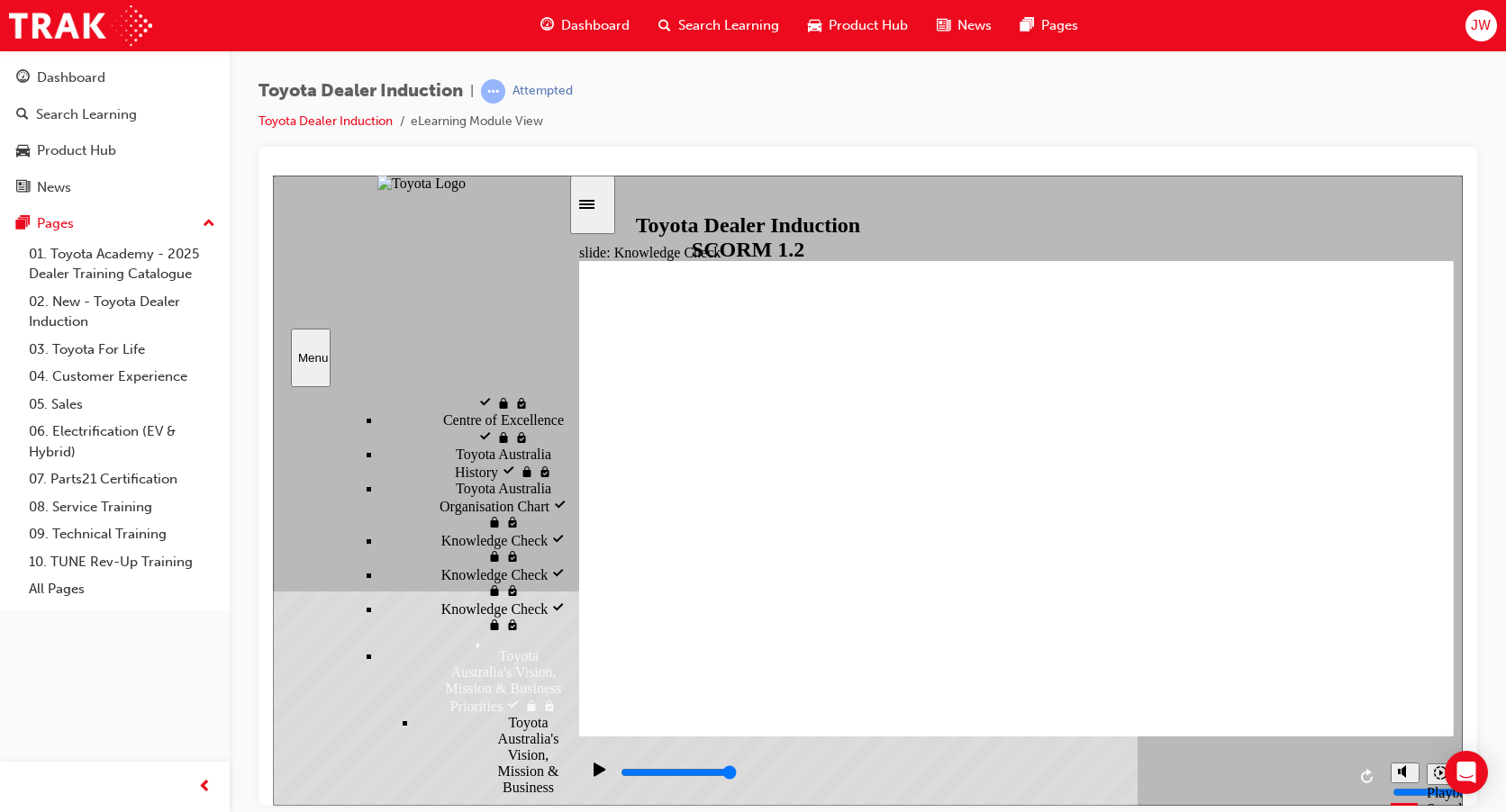
scroll to position [860, 0]
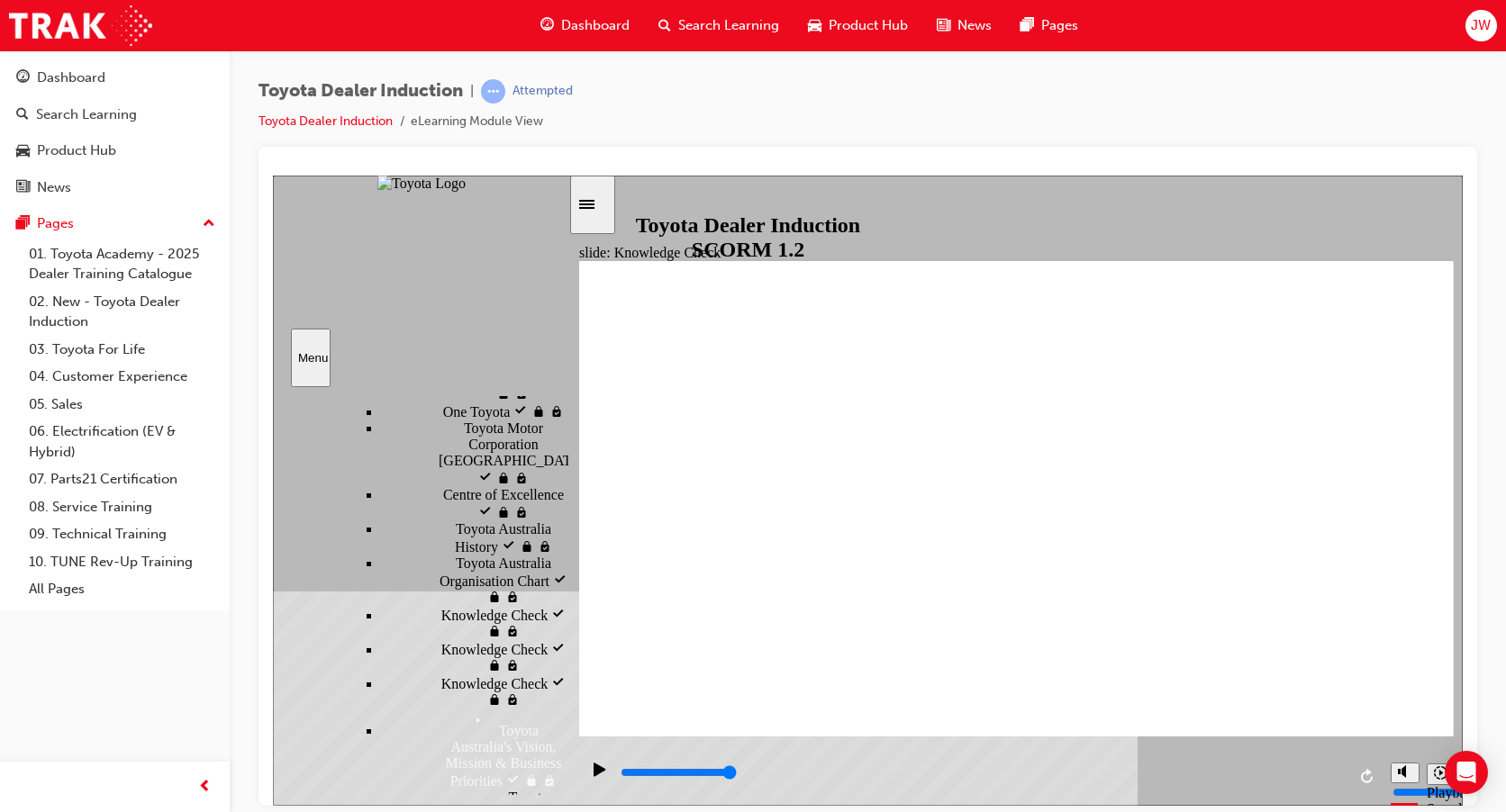
scroll to position [1040, 0]
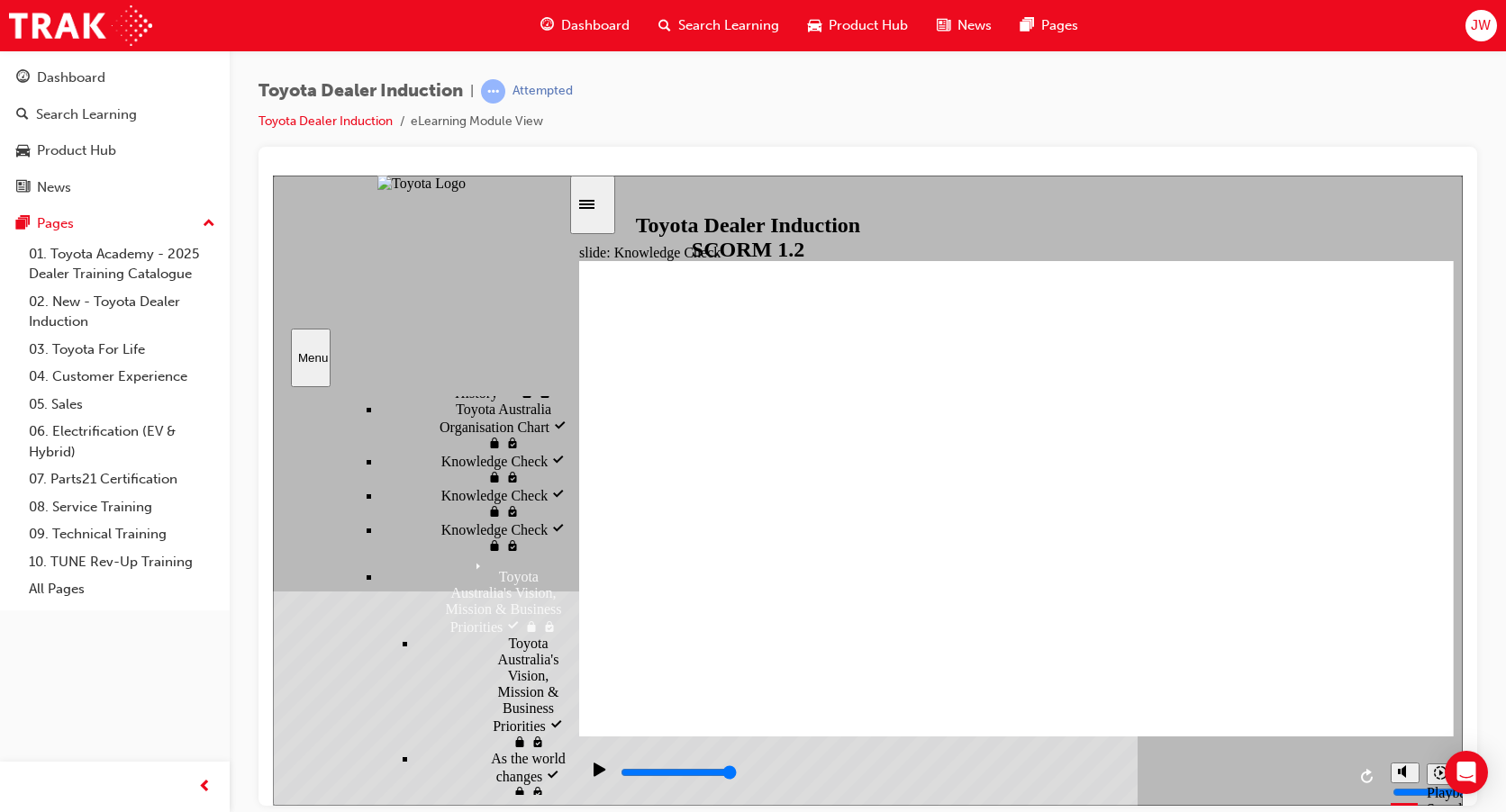
scroll to position [1139, 0]
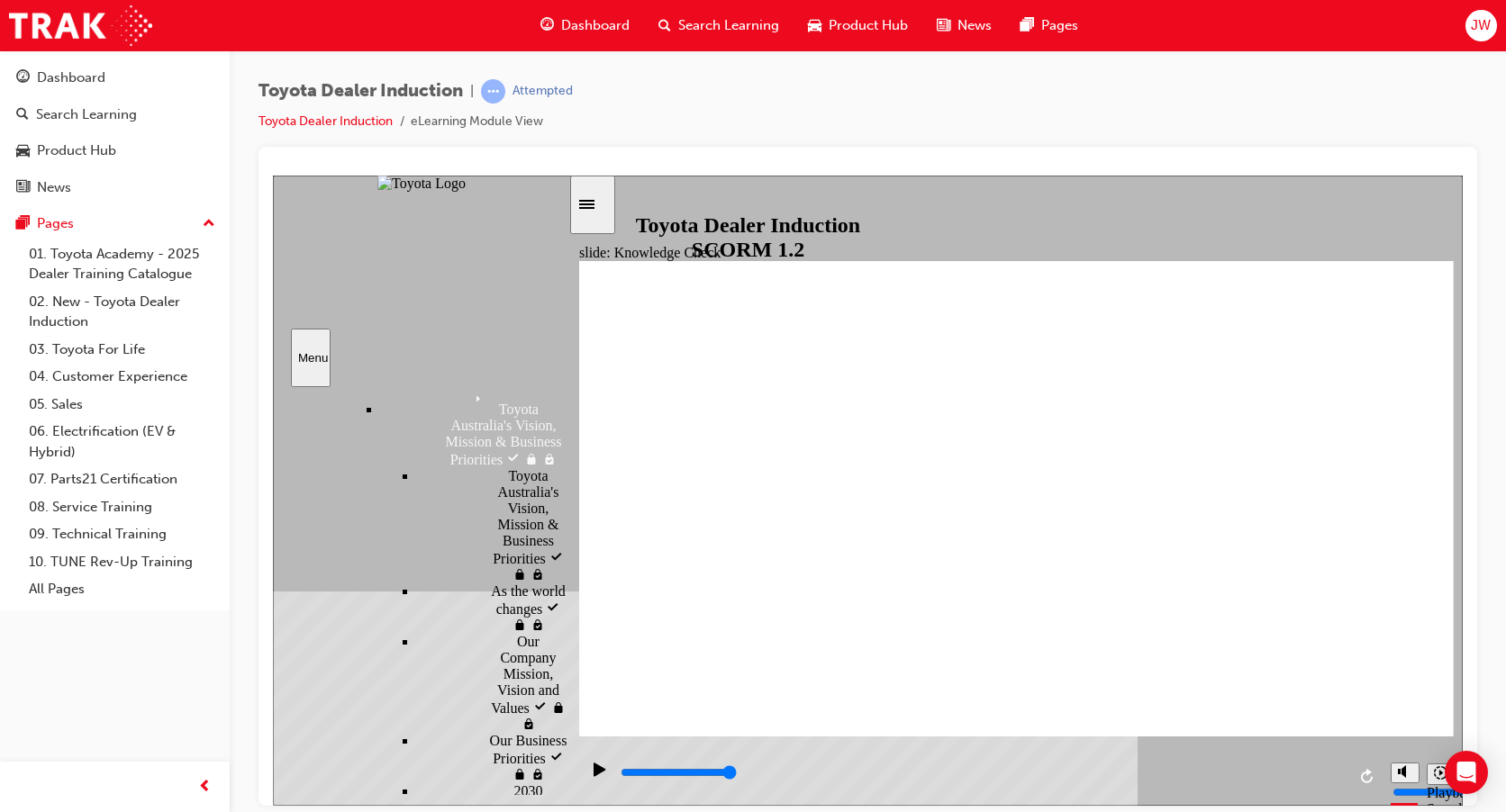
scroll to position [582, 0]
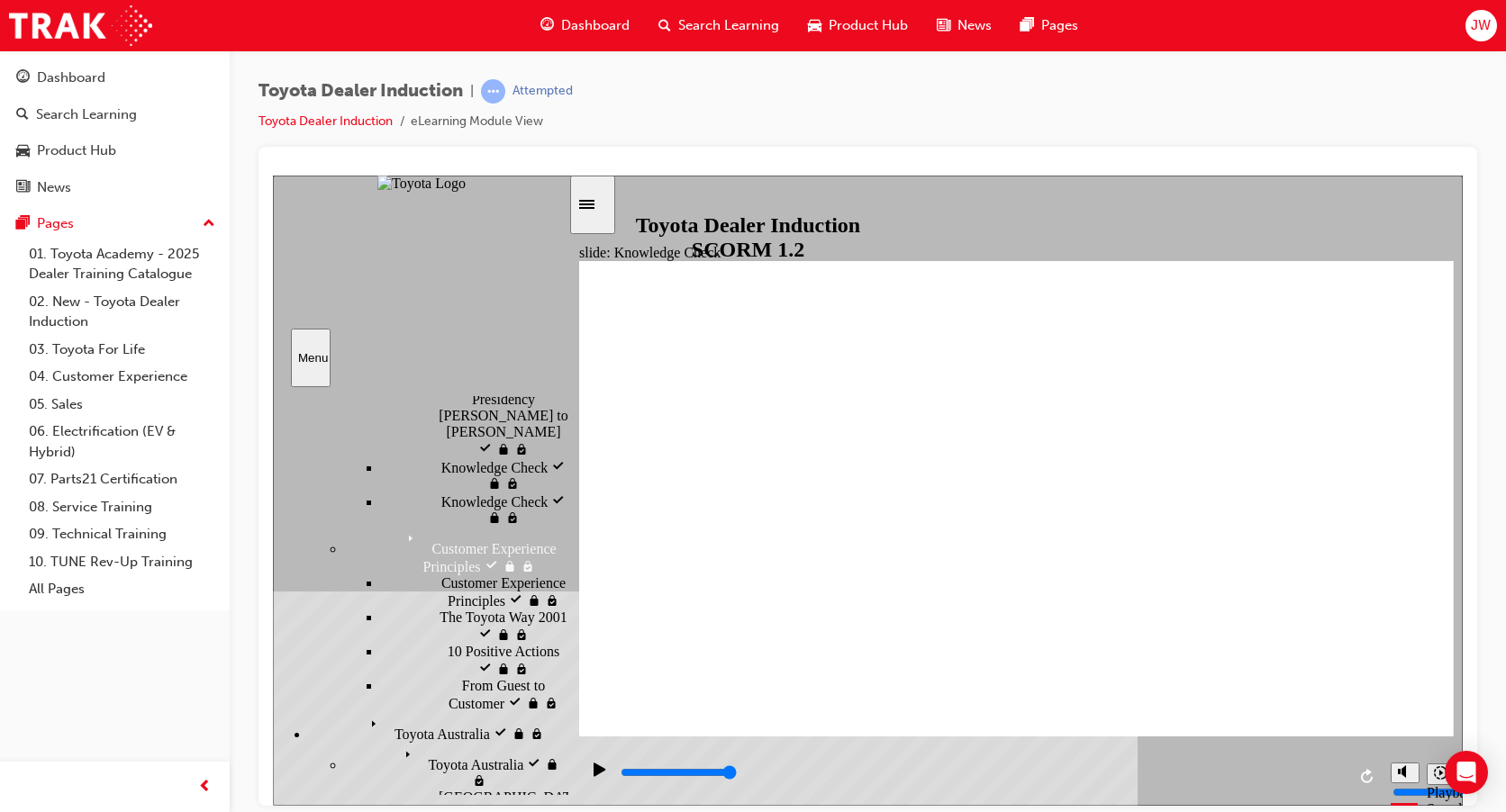
scroll to position [540, 0]
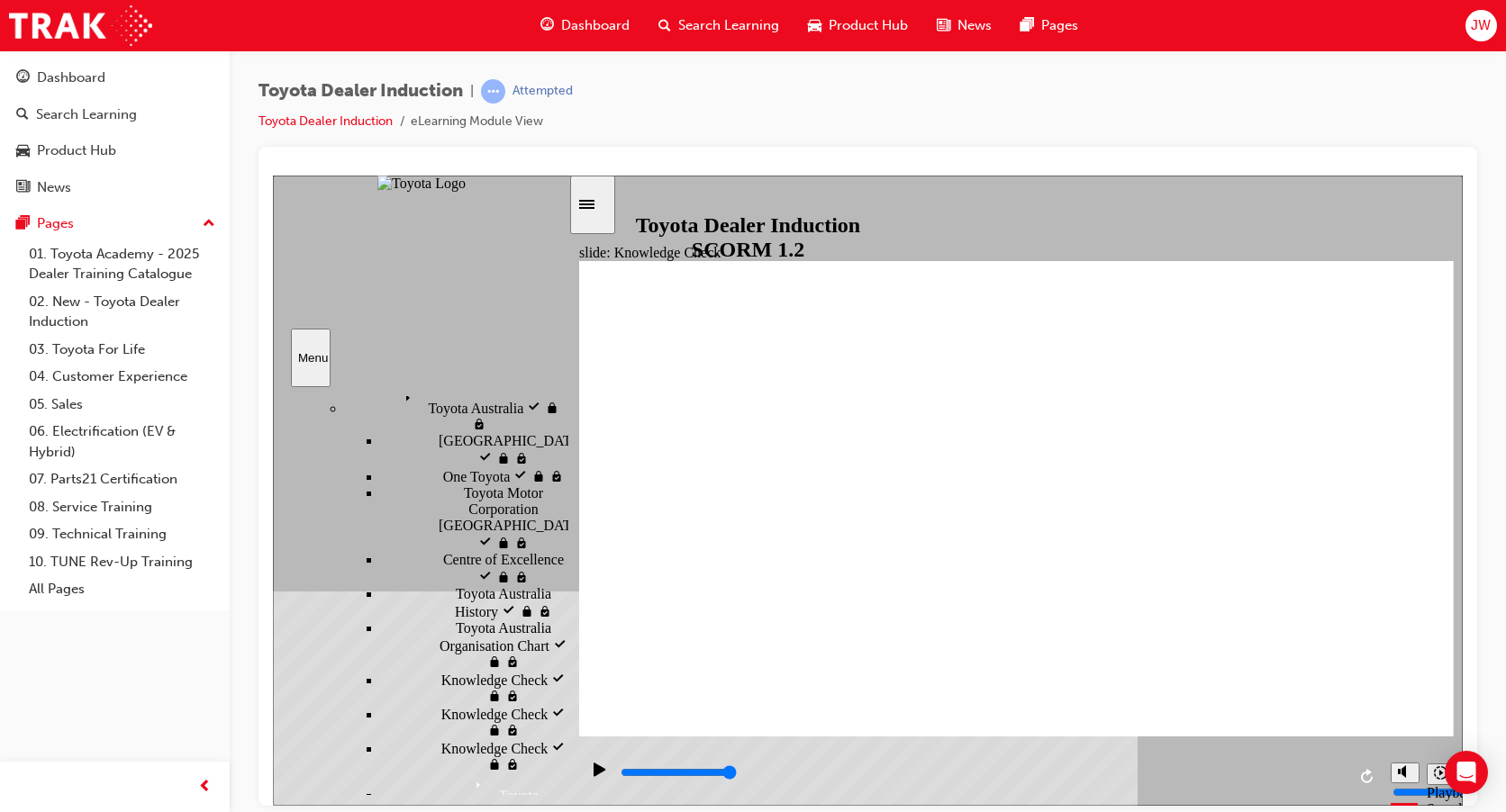
scroll to position [899, 0]
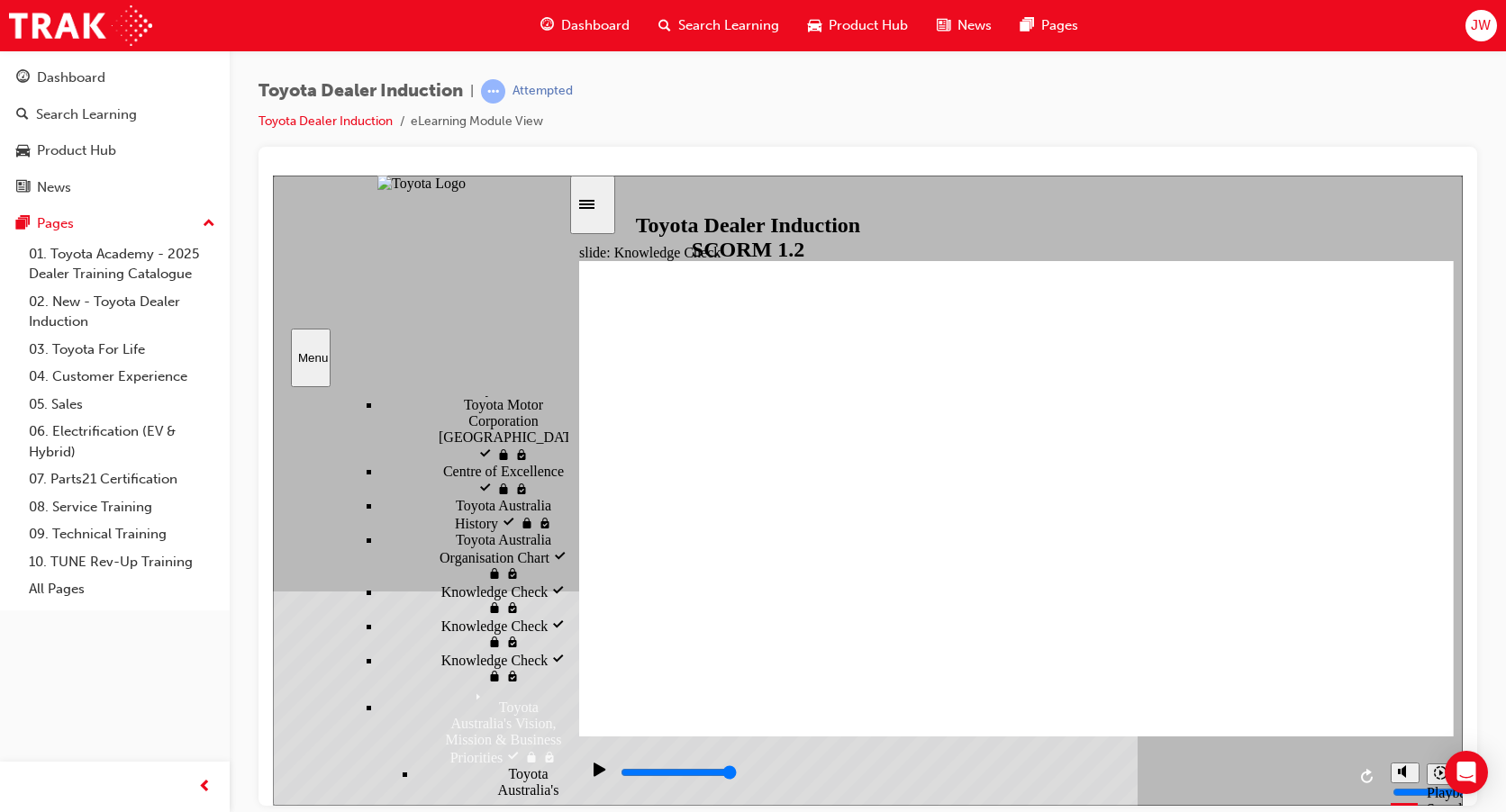
click at [602, 778] on div "Play (Ctrl+Alt+P)" at bounding box center [599, 776] width 30 height 30
type input "34100"
click at [604, 199] on icon "Sidebar Toggle" at bounding box center [592, 203] width 27 height 11
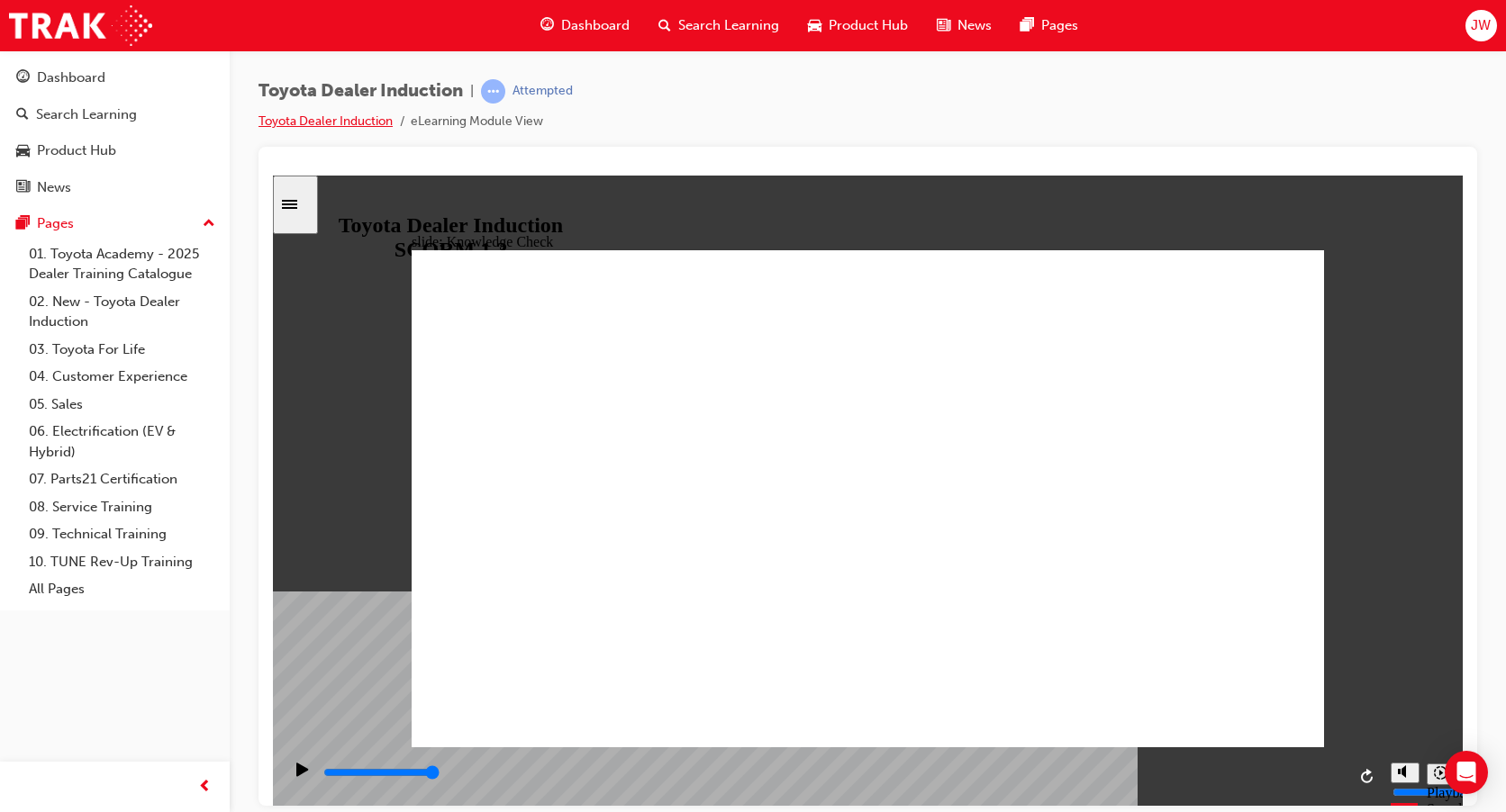
click at [301, 115] on link "Toyota Dealer Induction" at bounding box center [326, 121] width 134 height 16
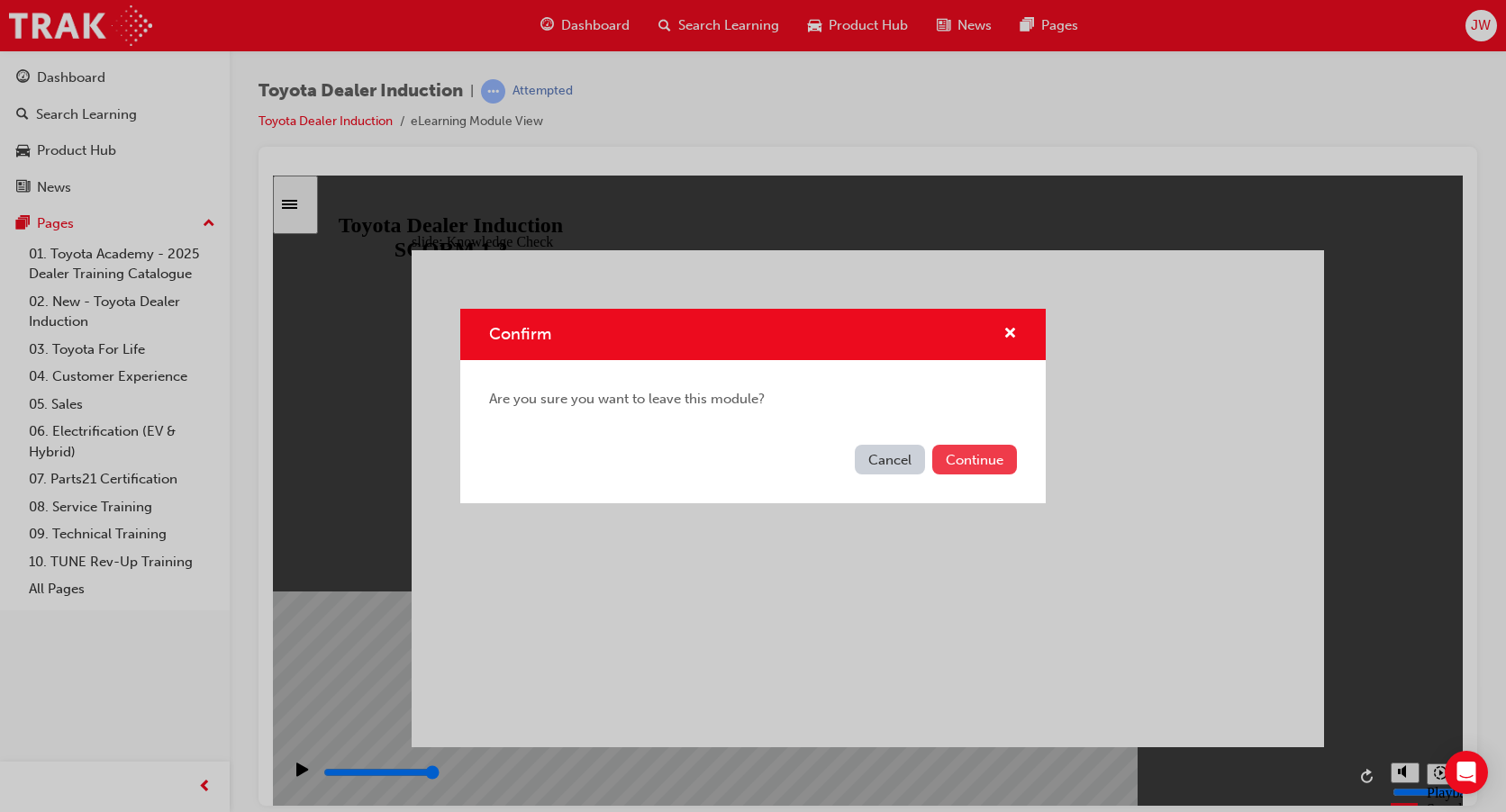
click at [962, 456] on button "Continue" at bounding box center [975, 460] width 84 height 29
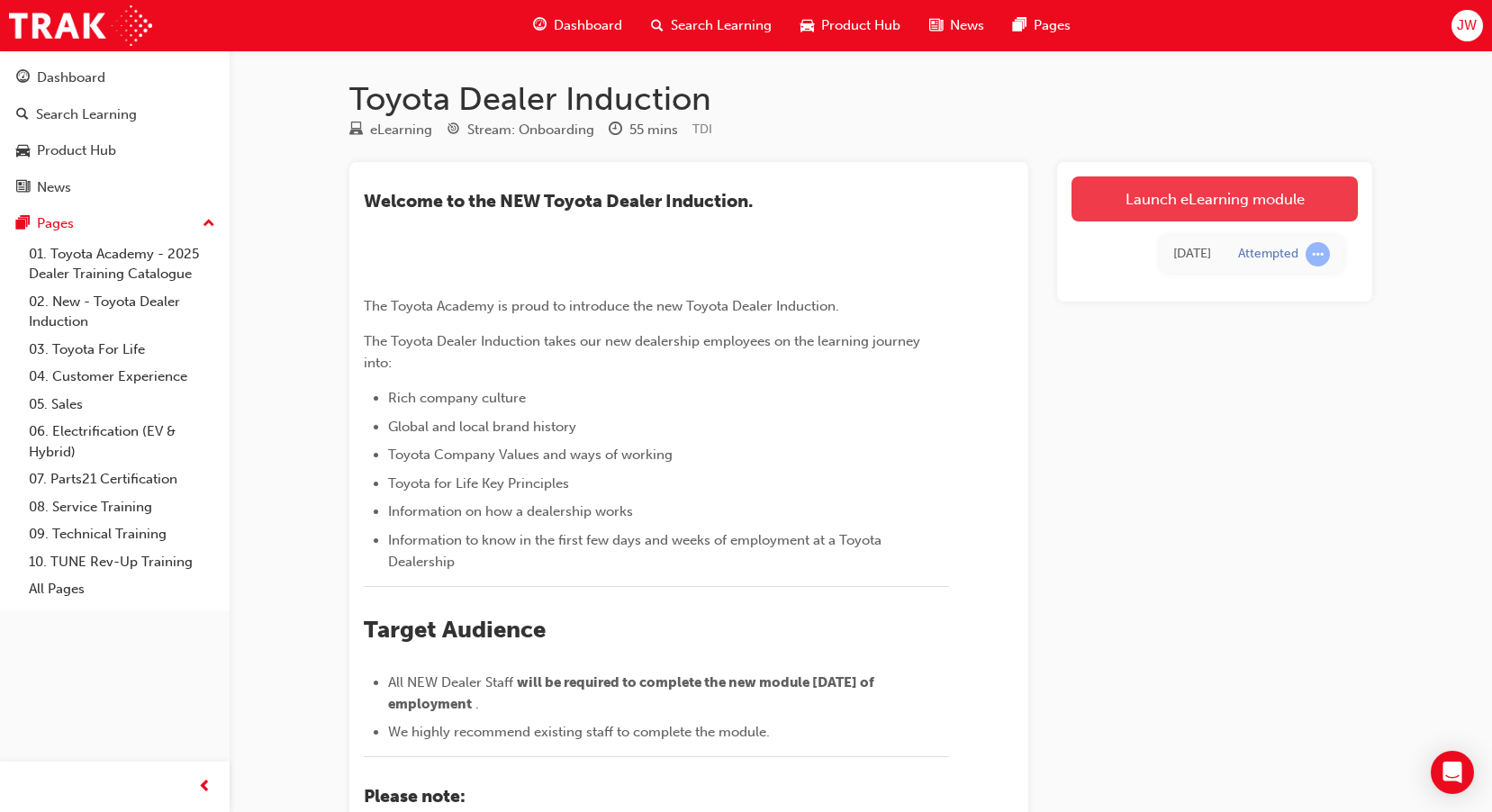
click at [1248, 205] on link "Launch eLearning module" at bounding box center [1215, 198] width 286 height 45
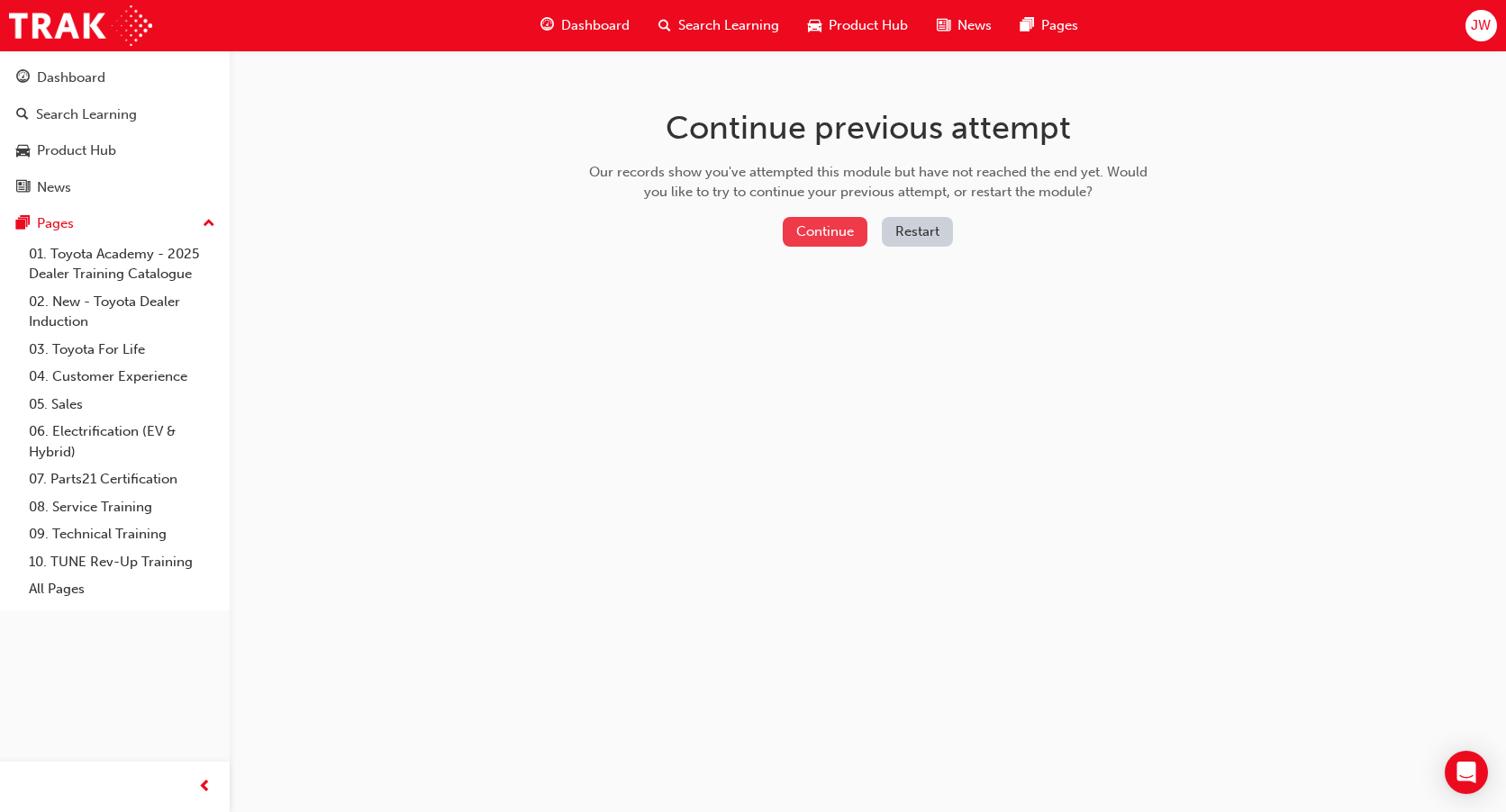
click at [846, 225] on button "Continue" at bounding box center [825, 232] width 84 height 29
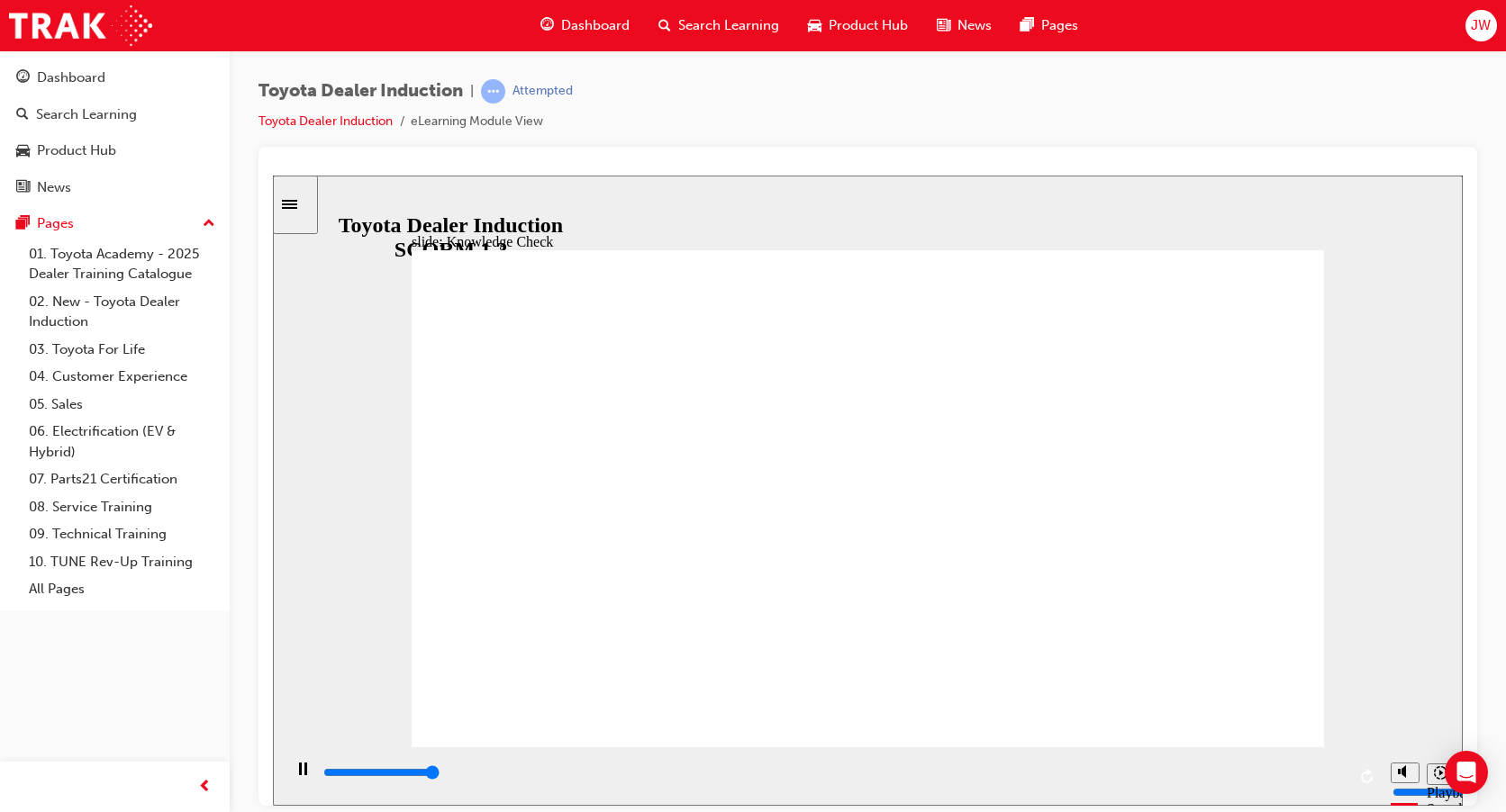
type input "5000"
click at [302, 203] on icon "Sidebar Toggle" at bounding box center [295, 203] width 27 height 11
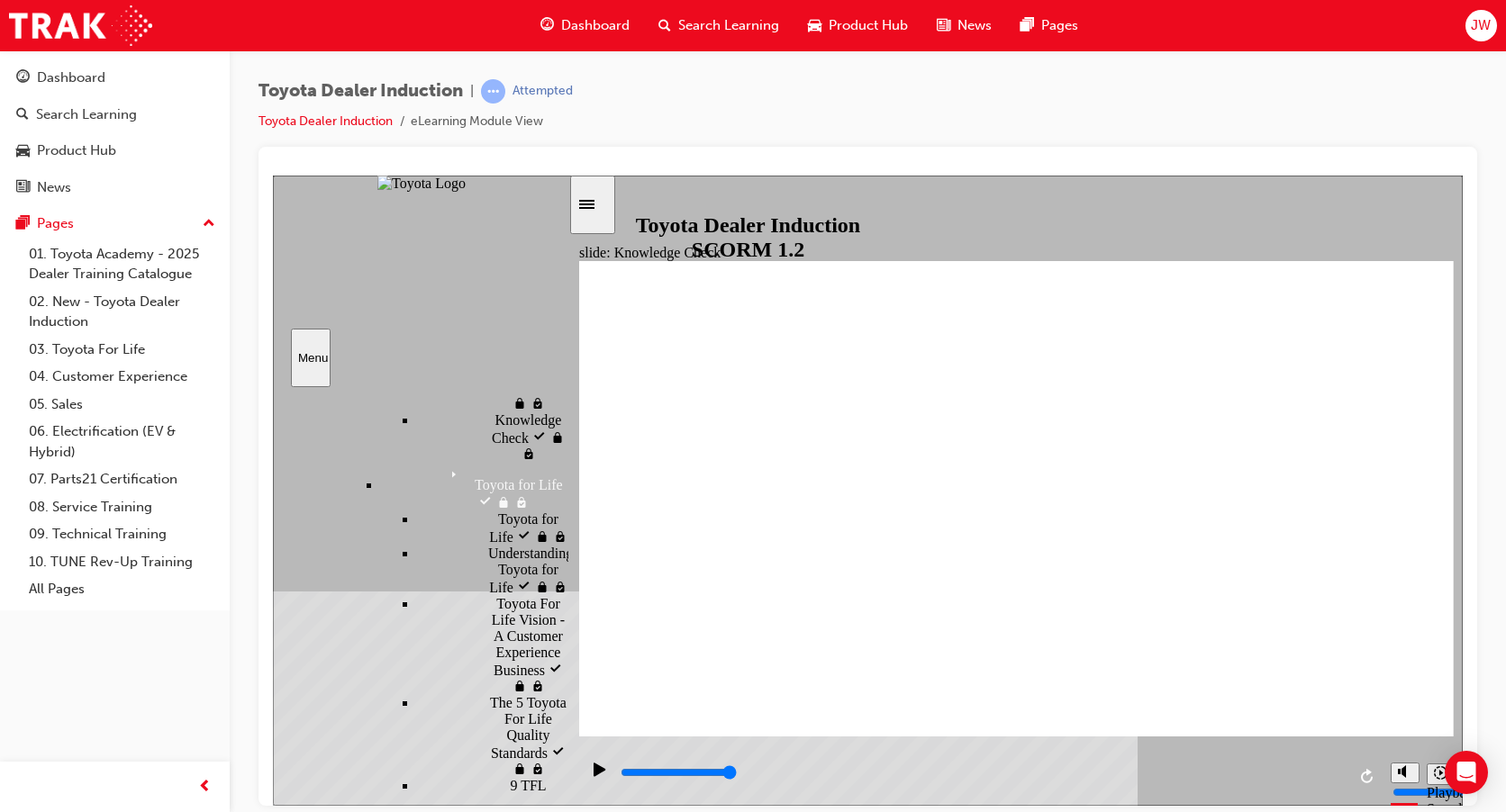
scroll to position [2105, 0]
radio input "true"
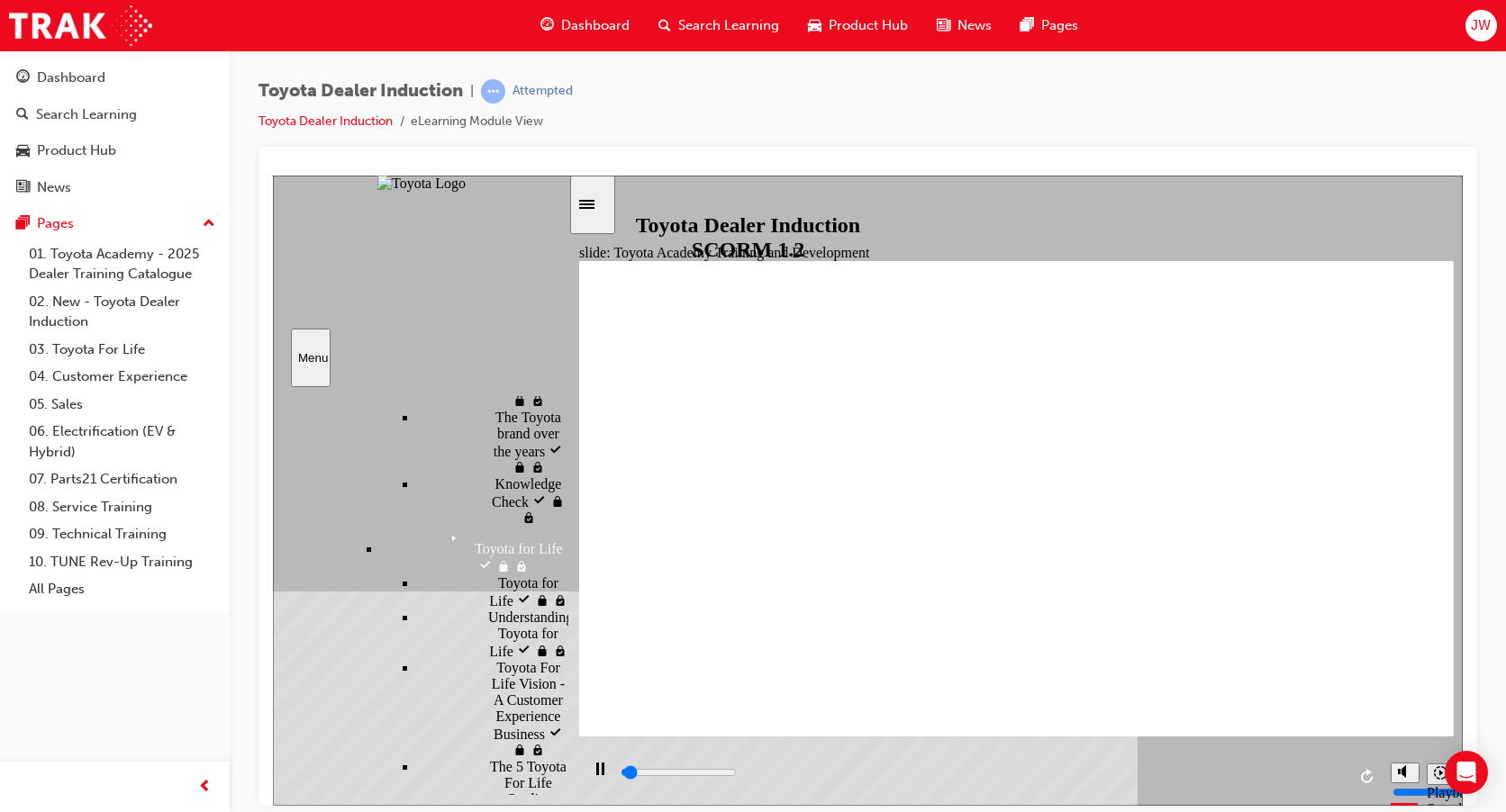
scroll to position [2003, 0]
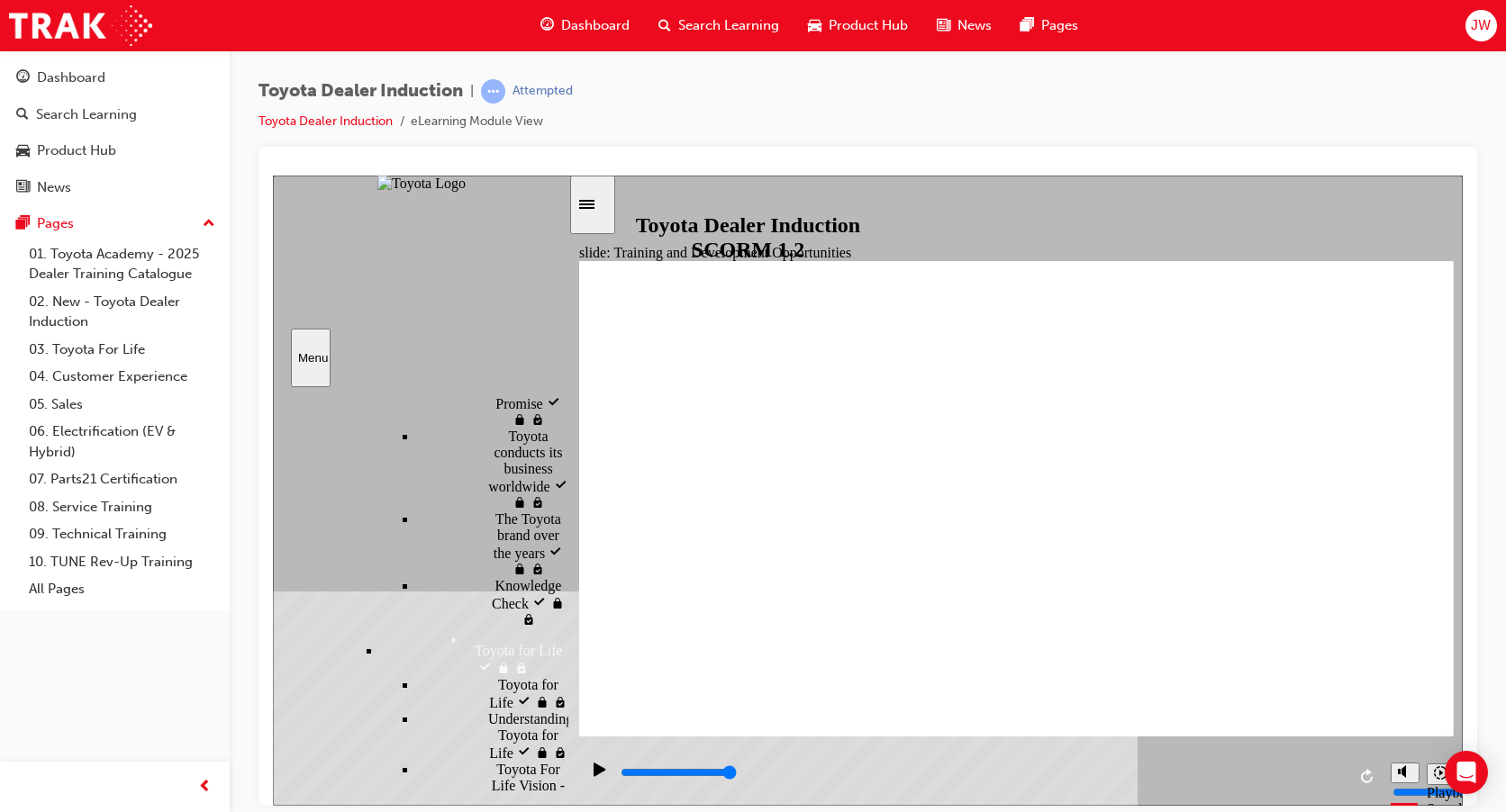
type input "5000"
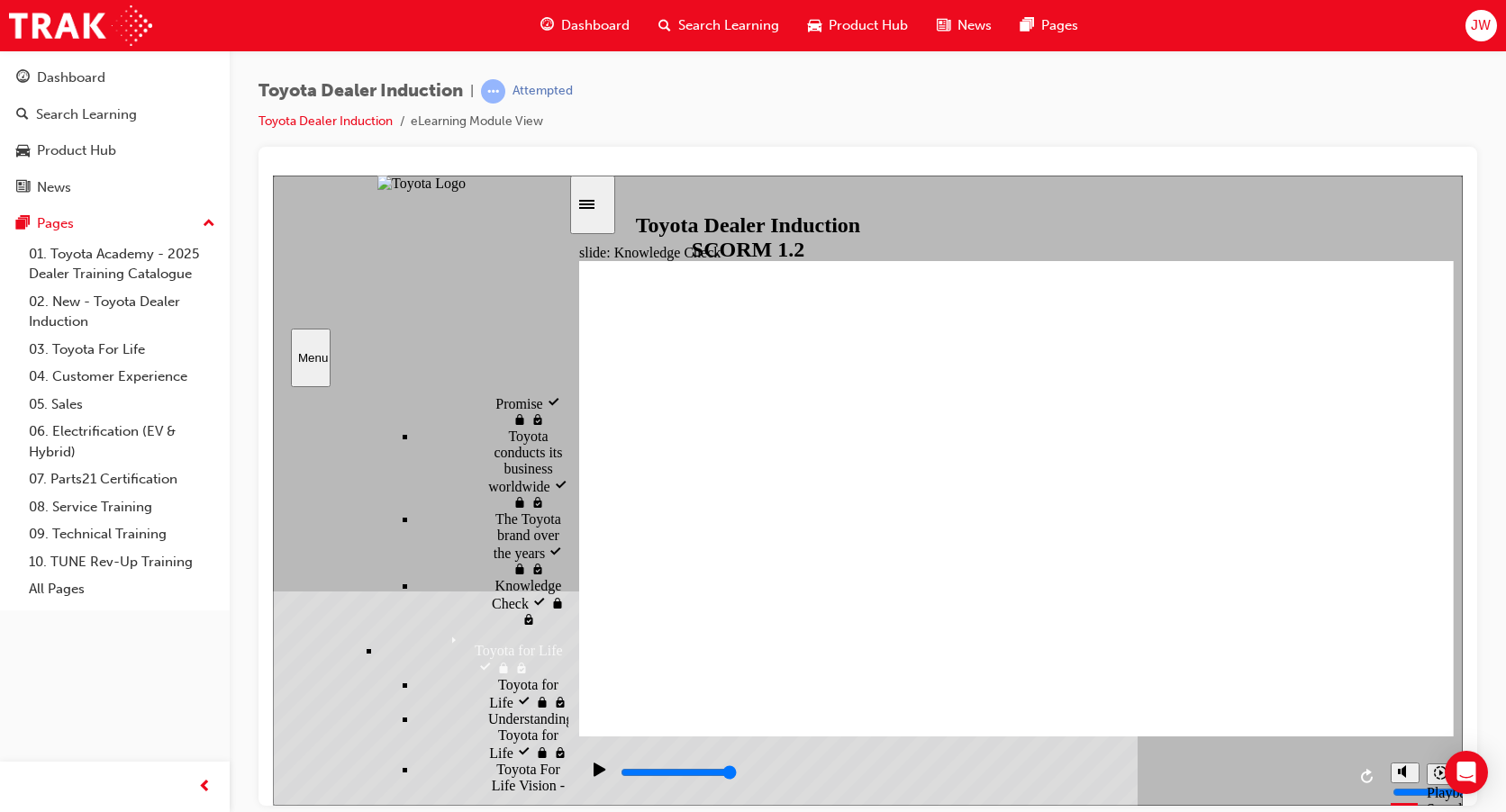
radio input "true"
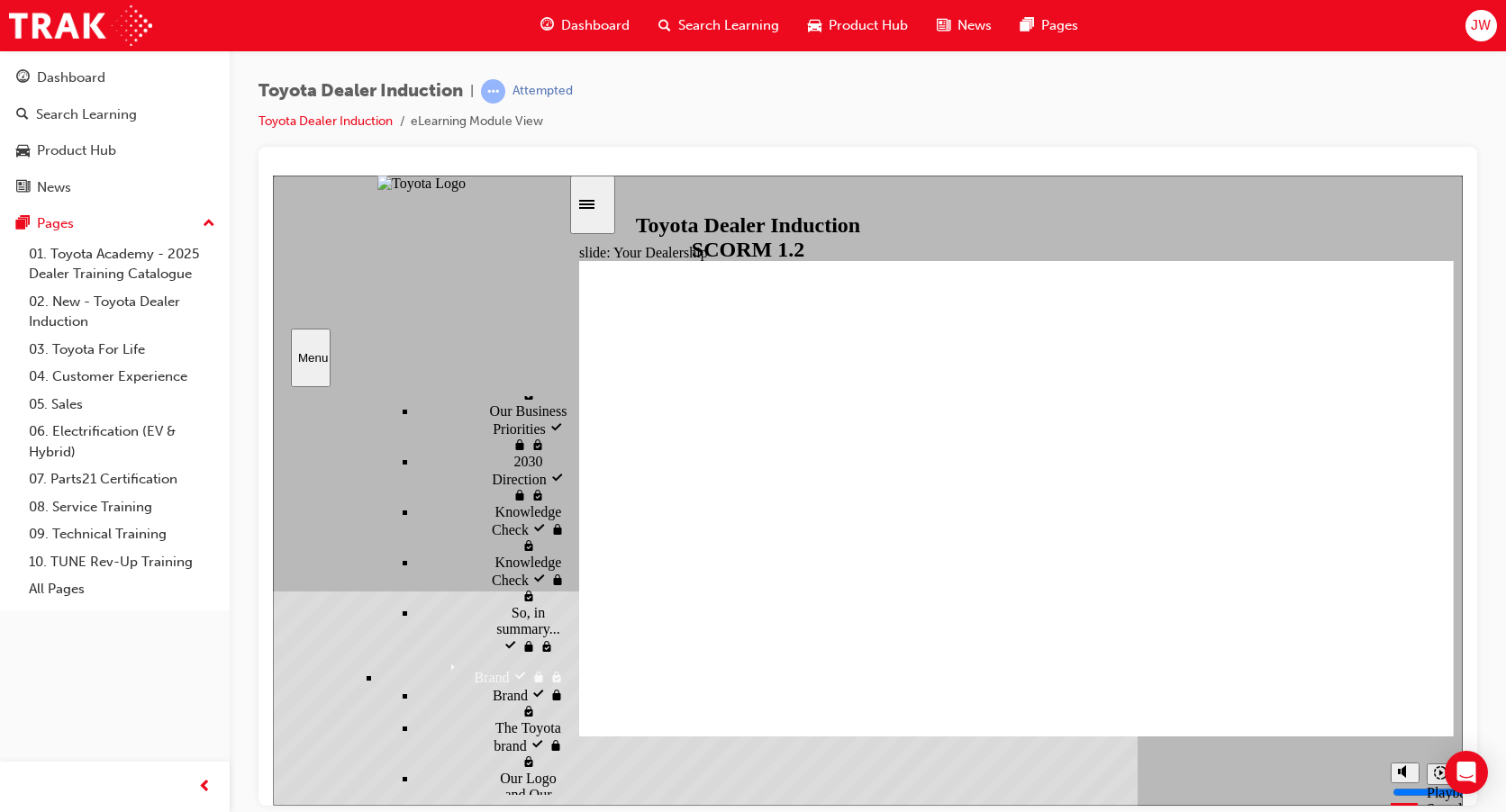
scroll to position [1841, 0]
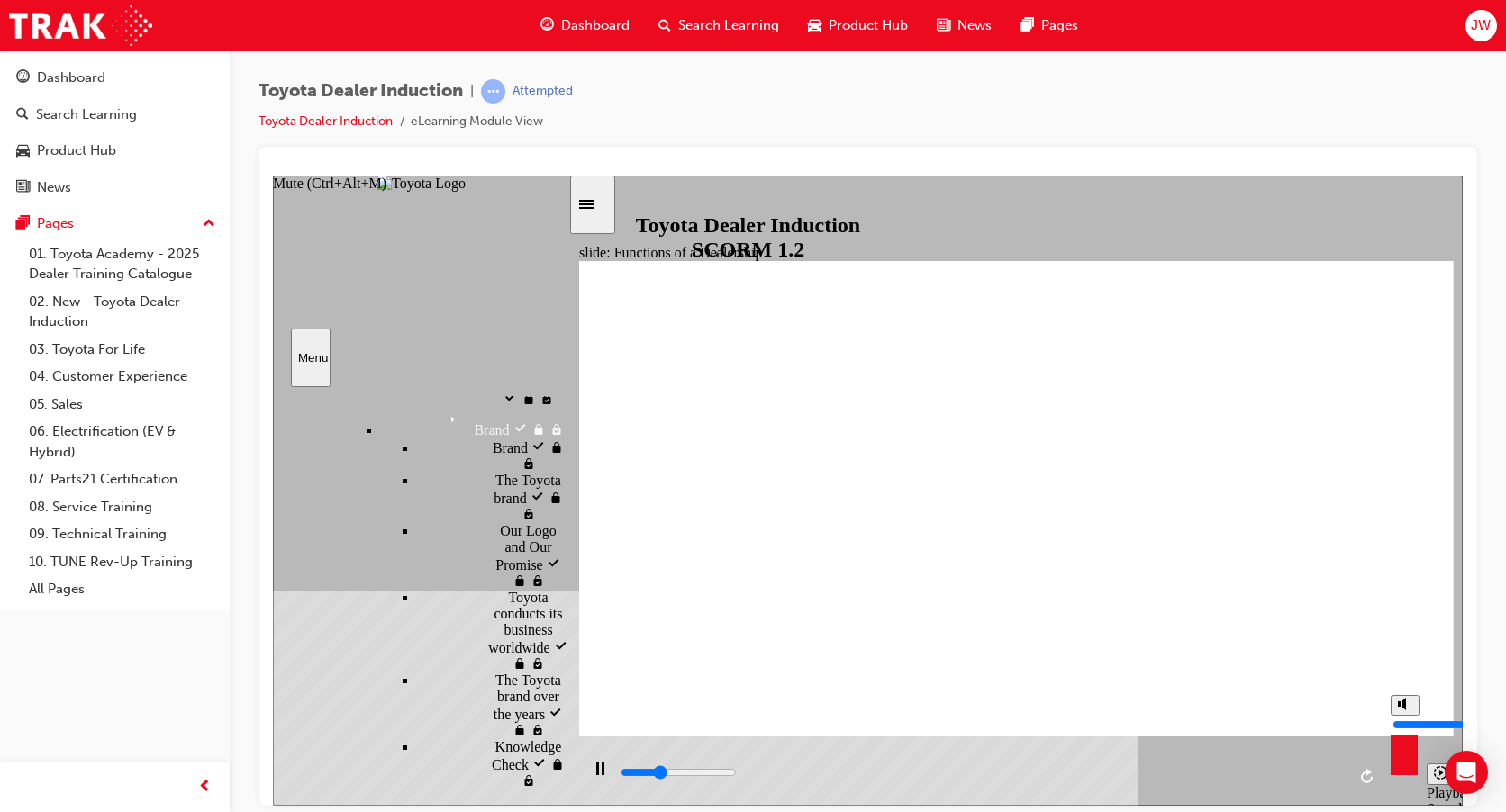
type input "22200"
type input "9"
type input "22300"
type input "10"
type input "22500"
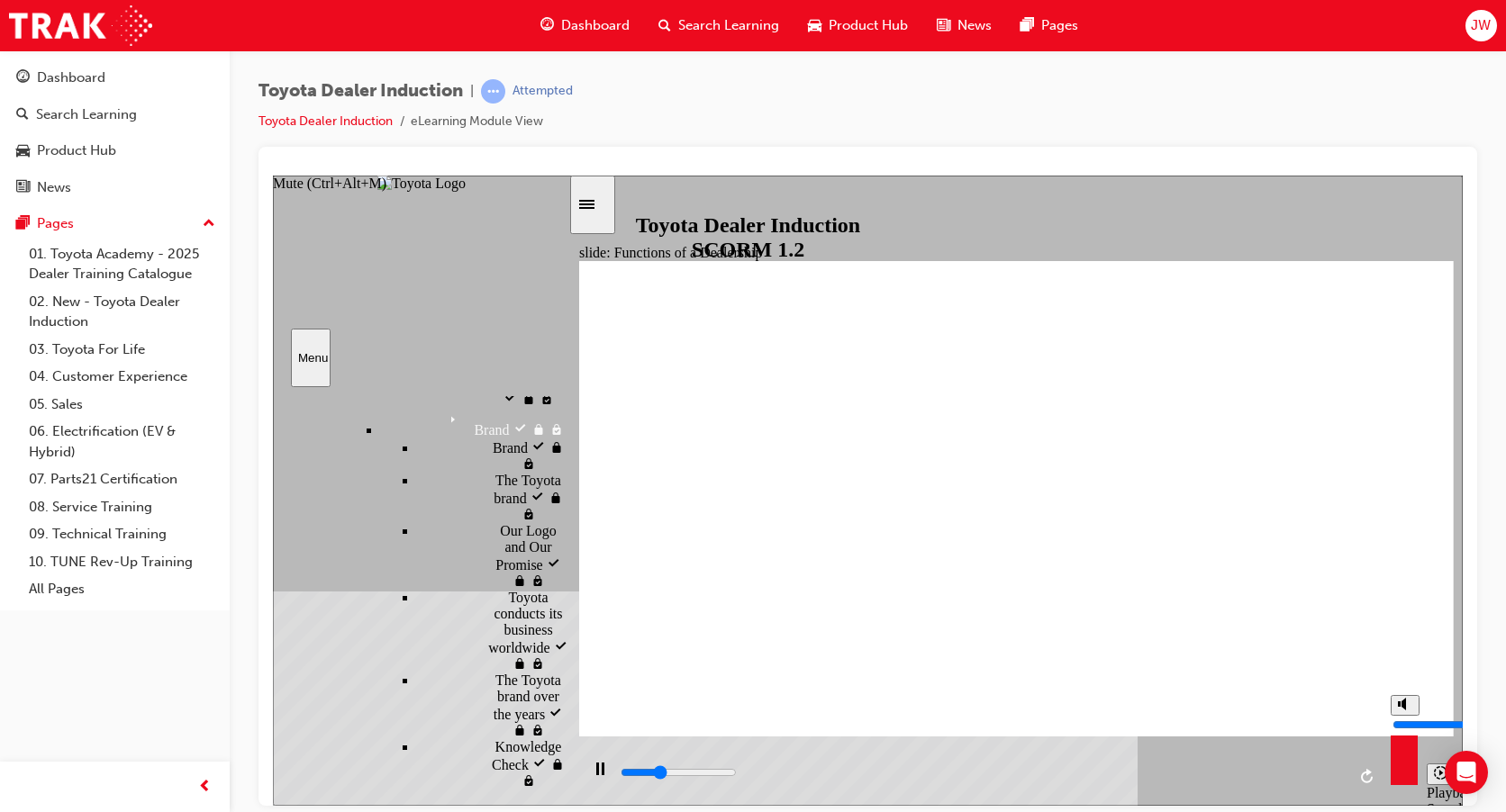
drag, startPoint x: 1403, startPoint y: 707, endPoint x: 1403, endPoint y: 691, distance: 16.0
type input "10"
click at [1403, 717] on input "volume" at bounding box center [1450, 724] width 117 height 15
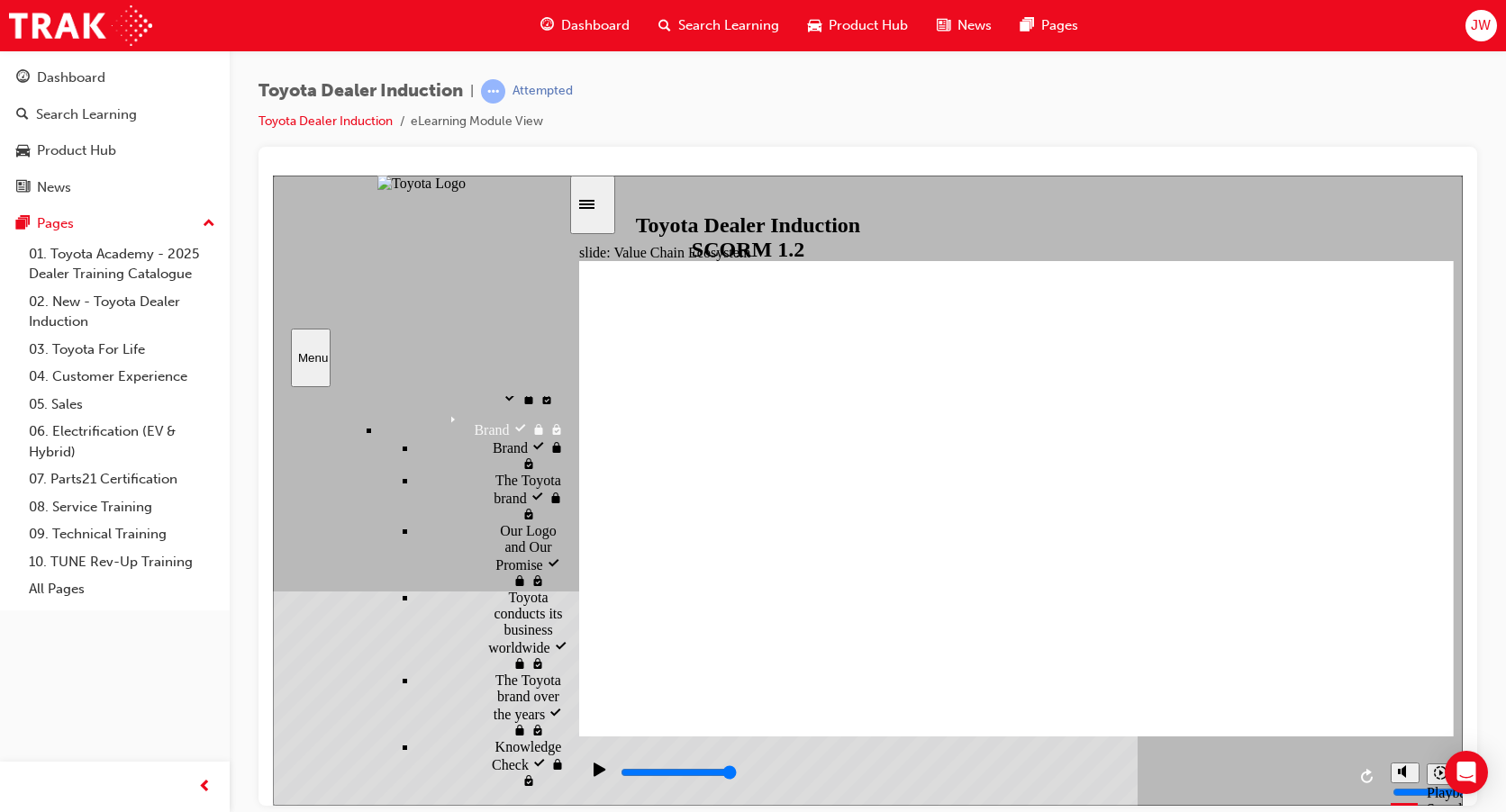
type input "11300"
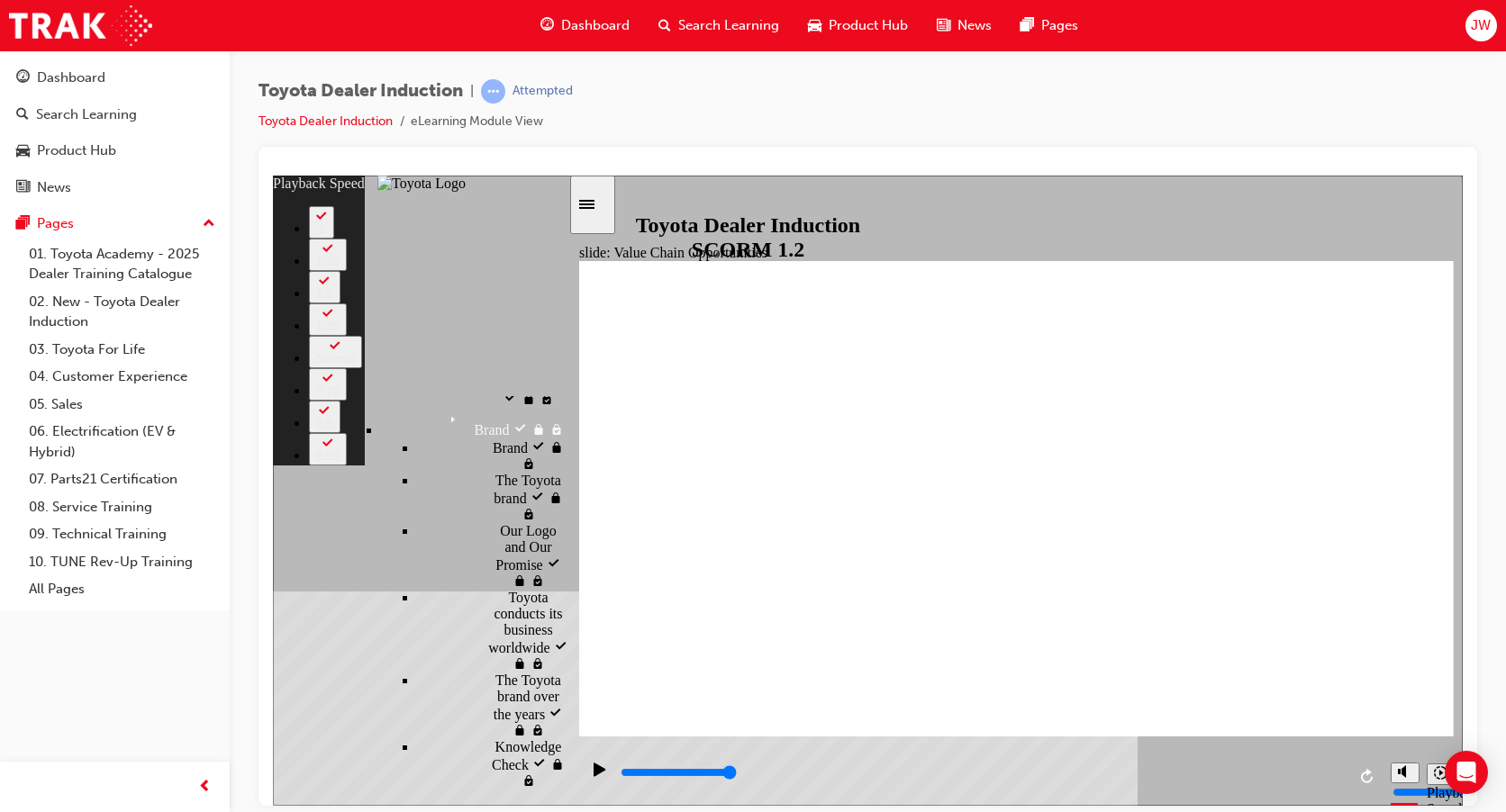
type input "27"
type input "64"
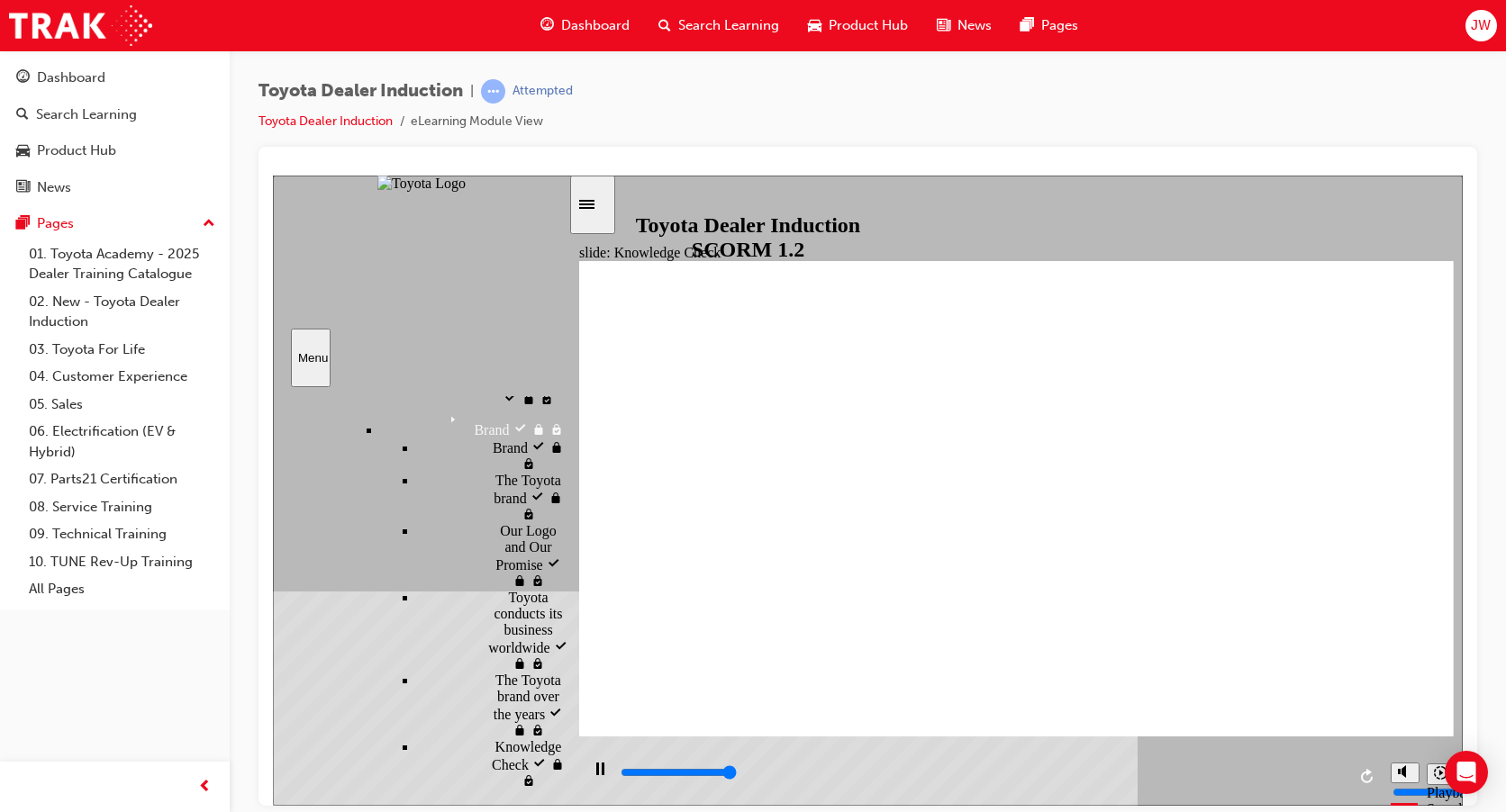
type input "5000"
radio input "true"
type input "5000"
radio input "false"
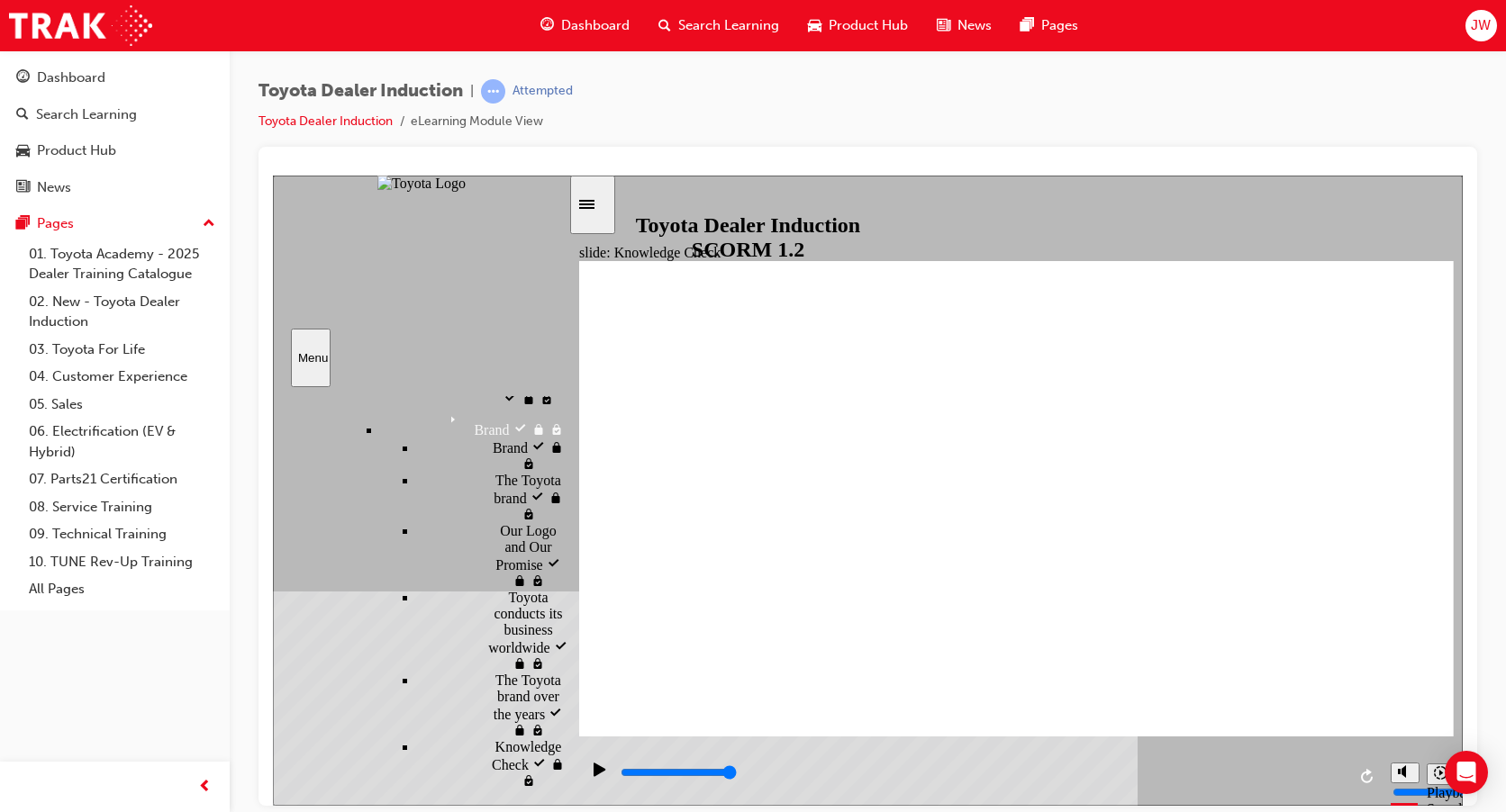
radio input "true"
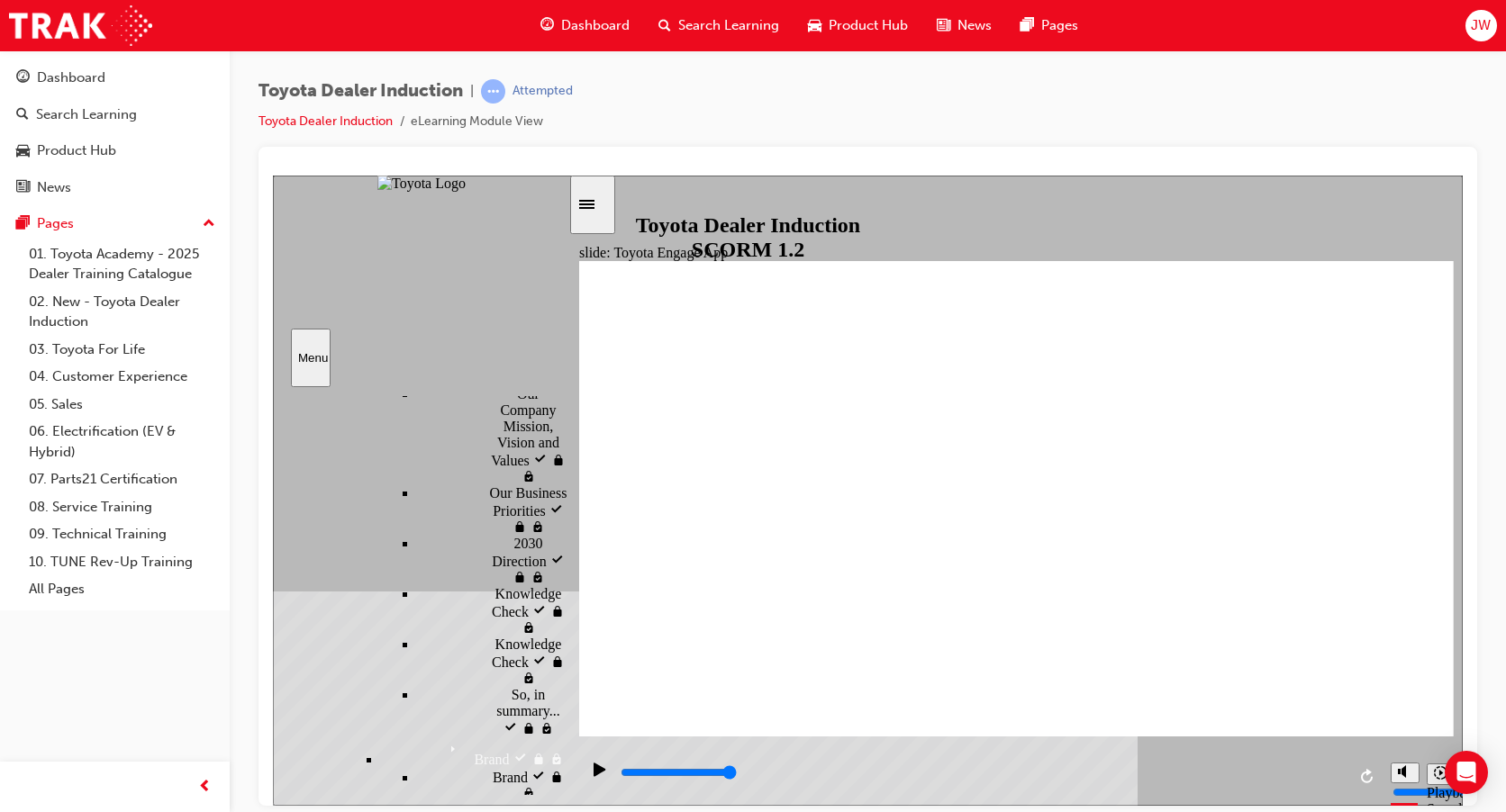
drag, startPoint x: 1065, startPoint y: 447, endPoint x: 1121, endPoint y: 606, distance: 168.6
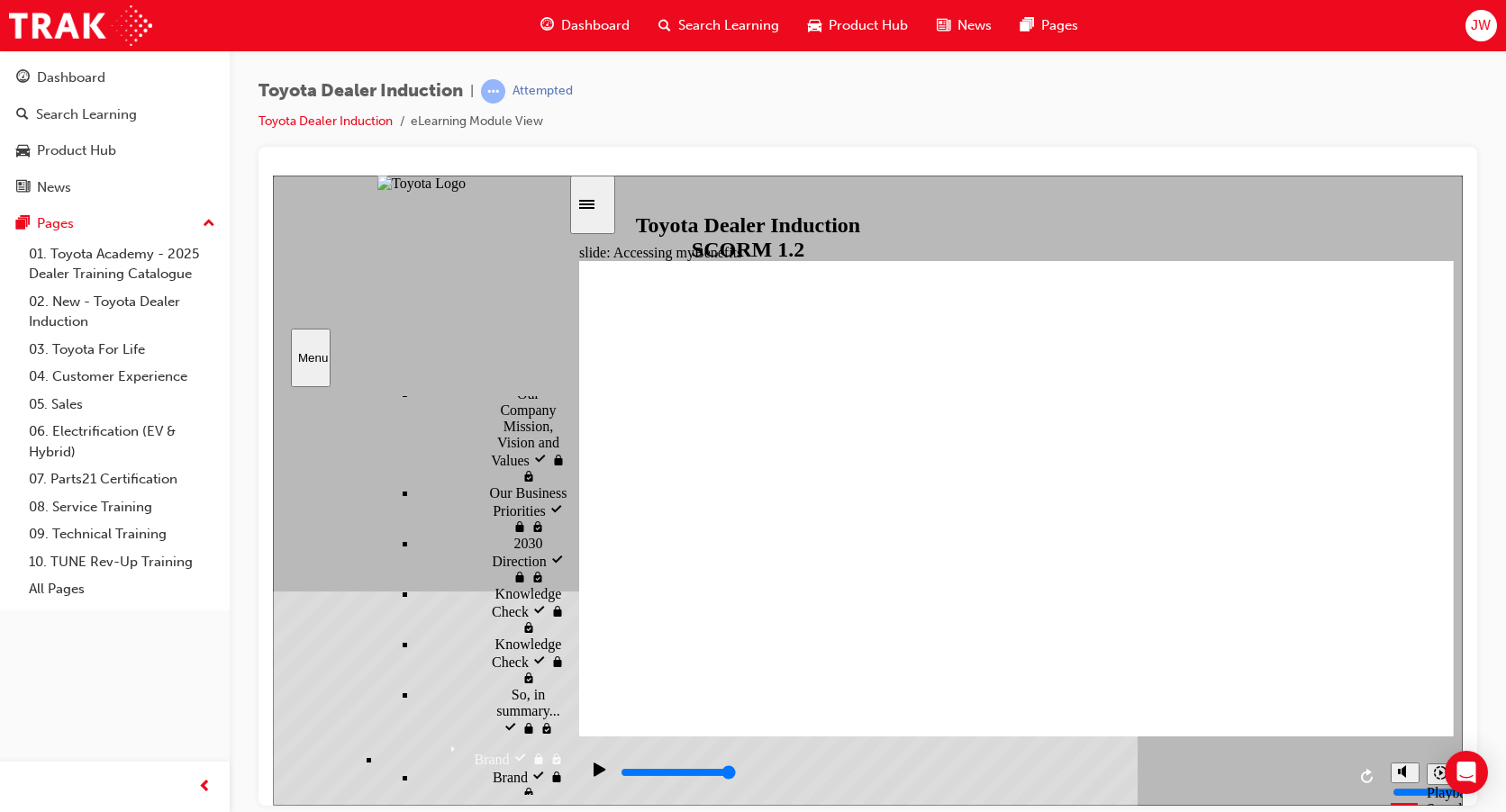
type input "5000"
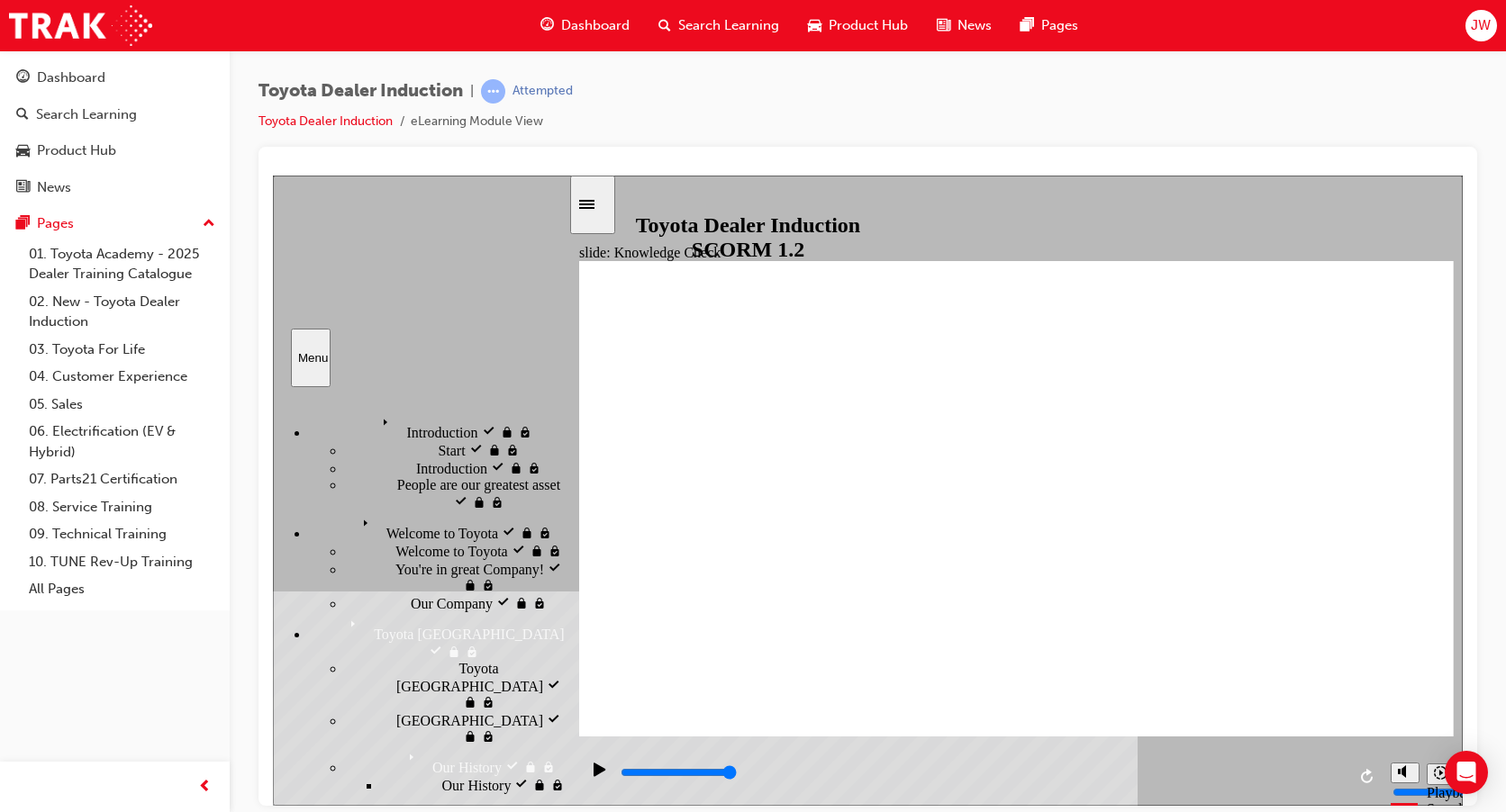
type input "/"
type input "//"
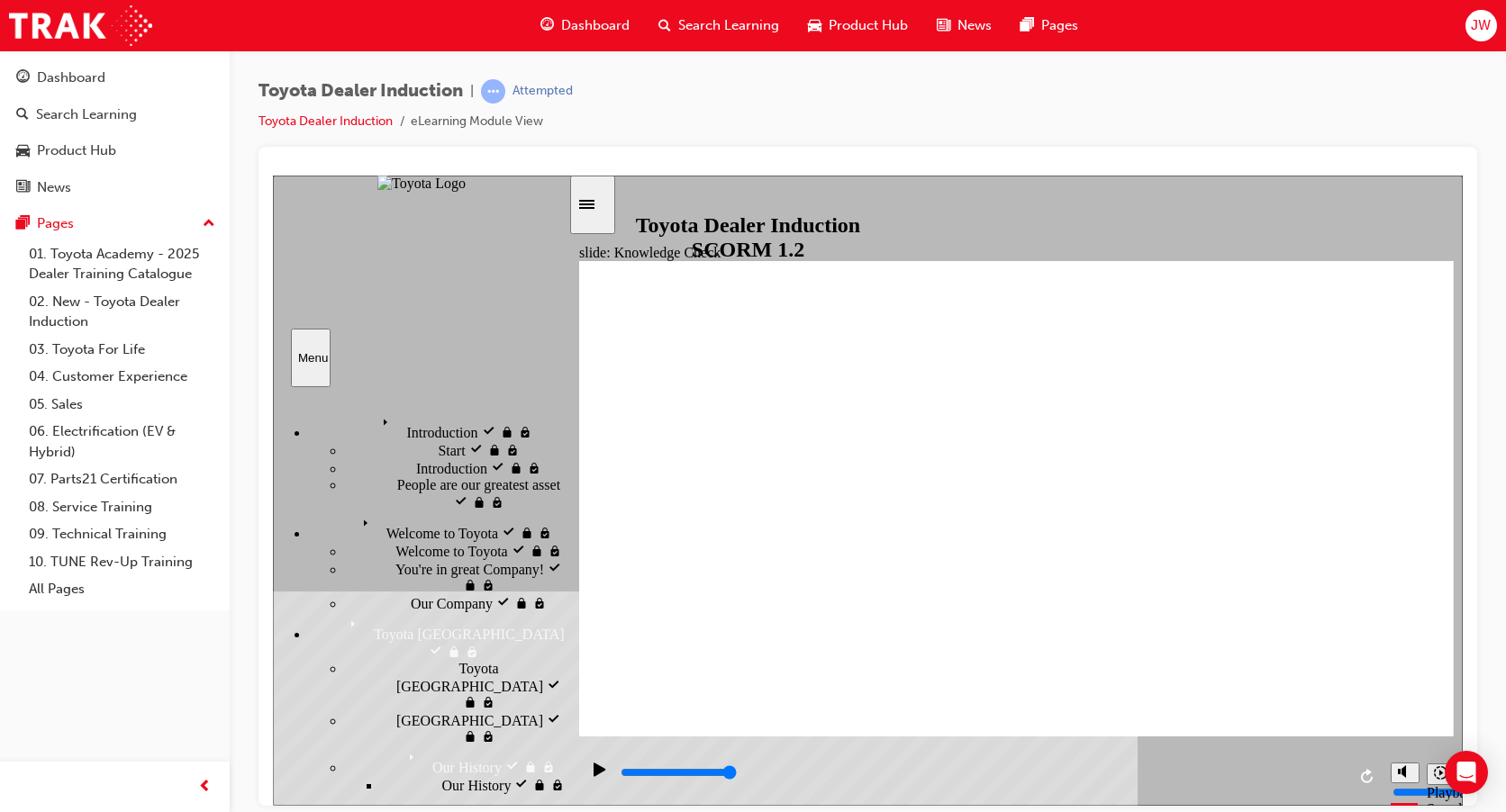
type input "//"
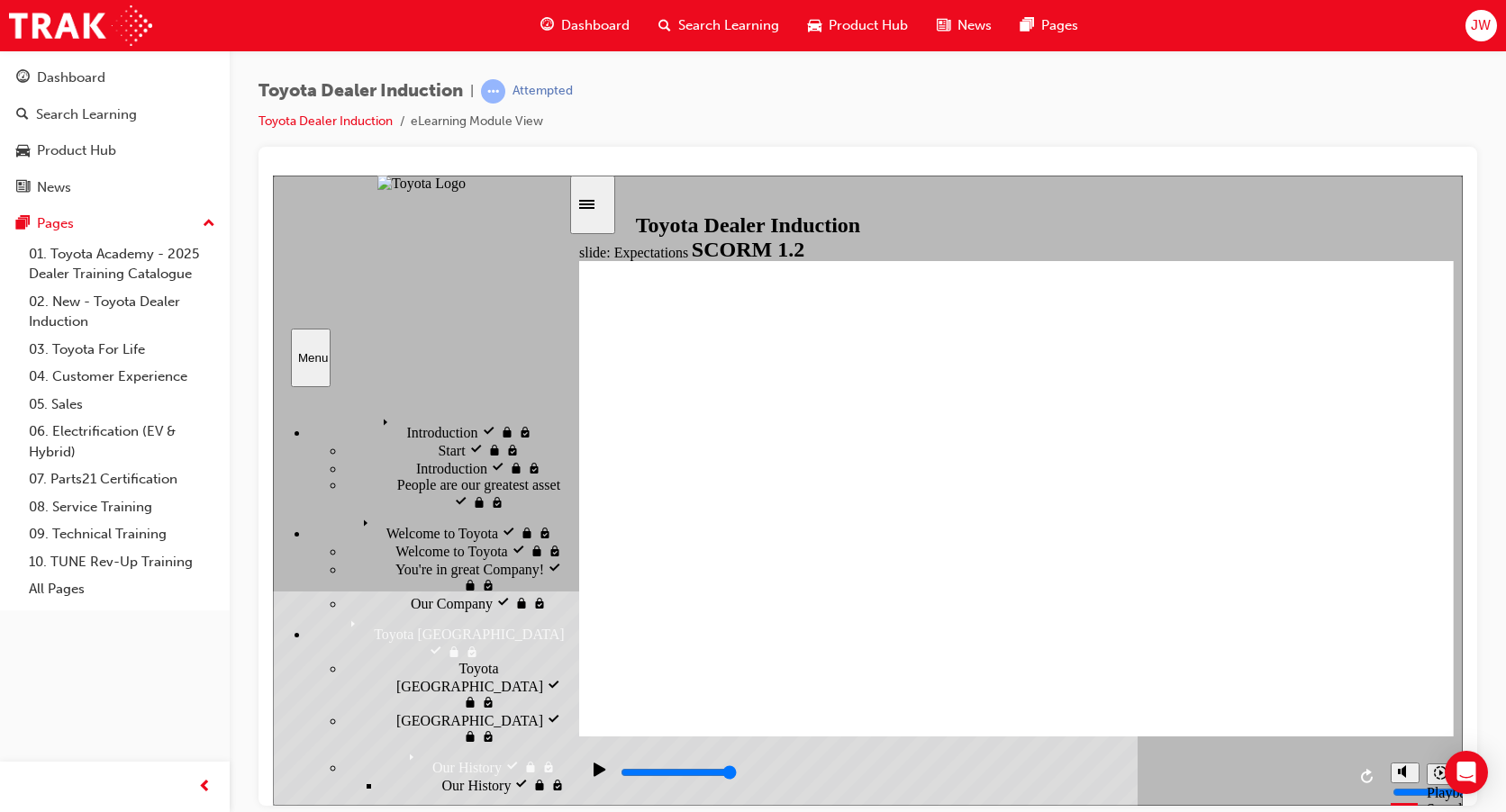
type input "8400"
drag, startPoint x: 657, startPoint y: 369, endPoint x: 657, endPoint y: 384, distance: 15.0
checkbox input "false"
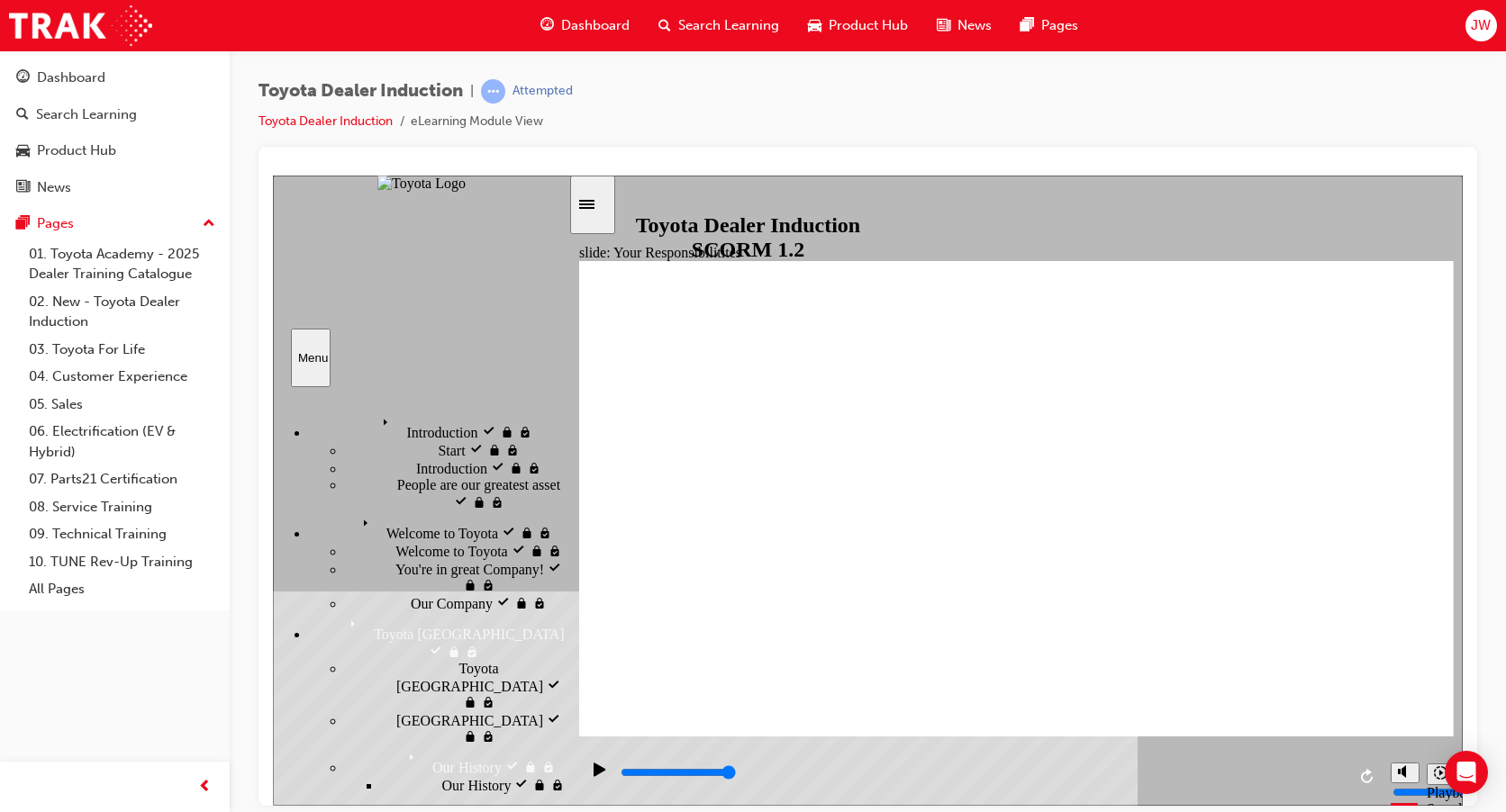
checkbox input "true"
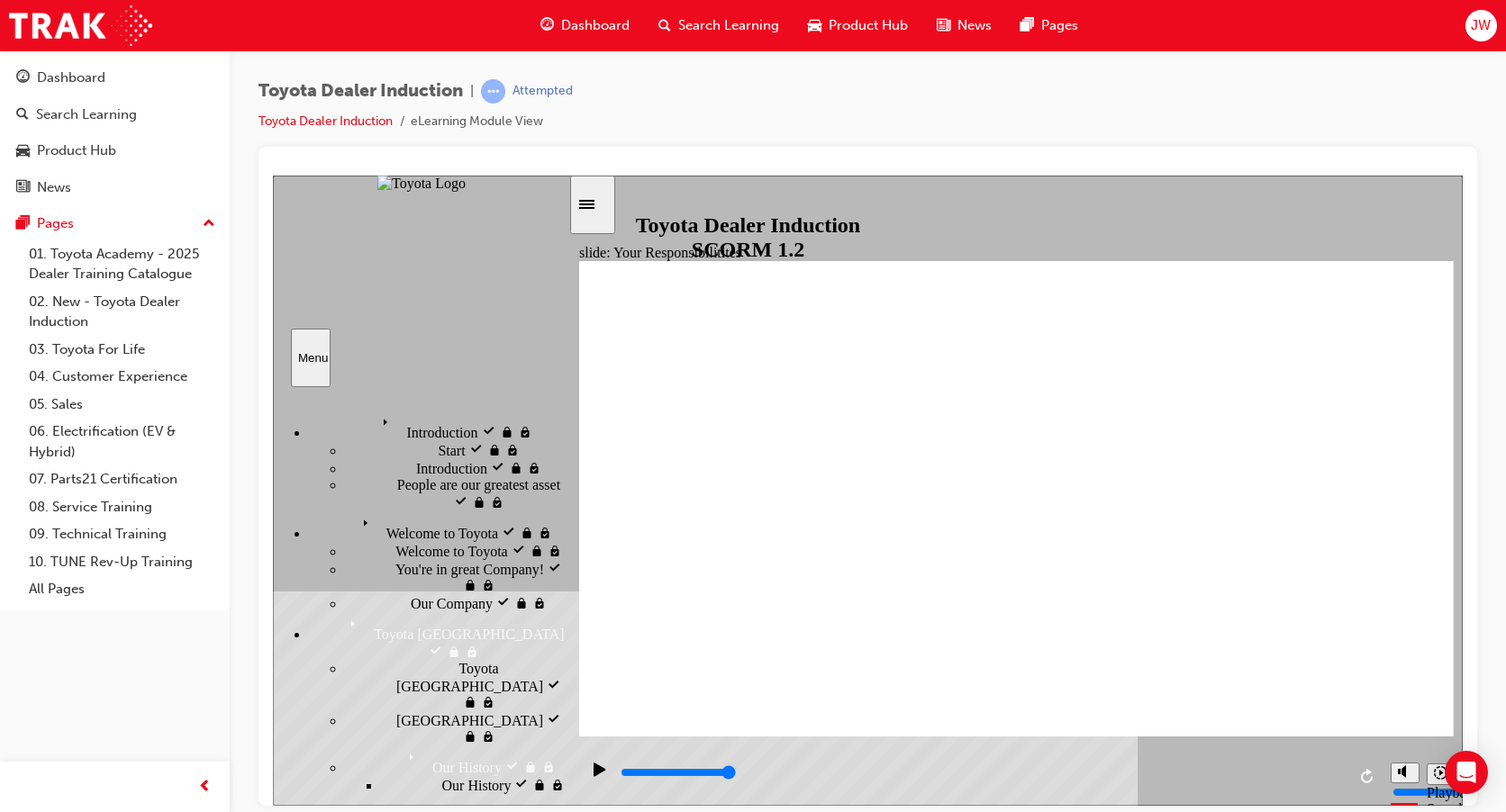
checkbox input "true"
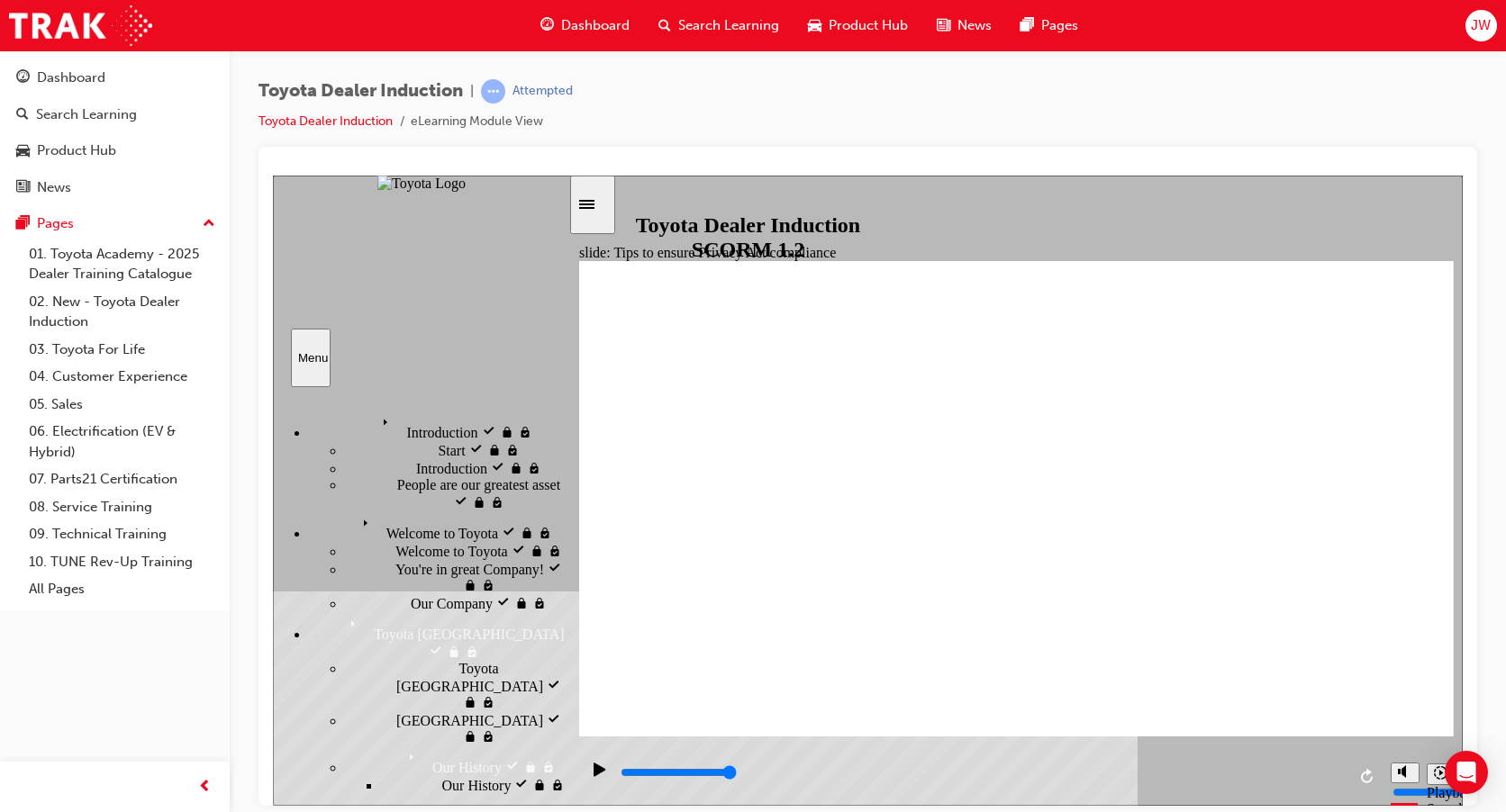
type input "11700"
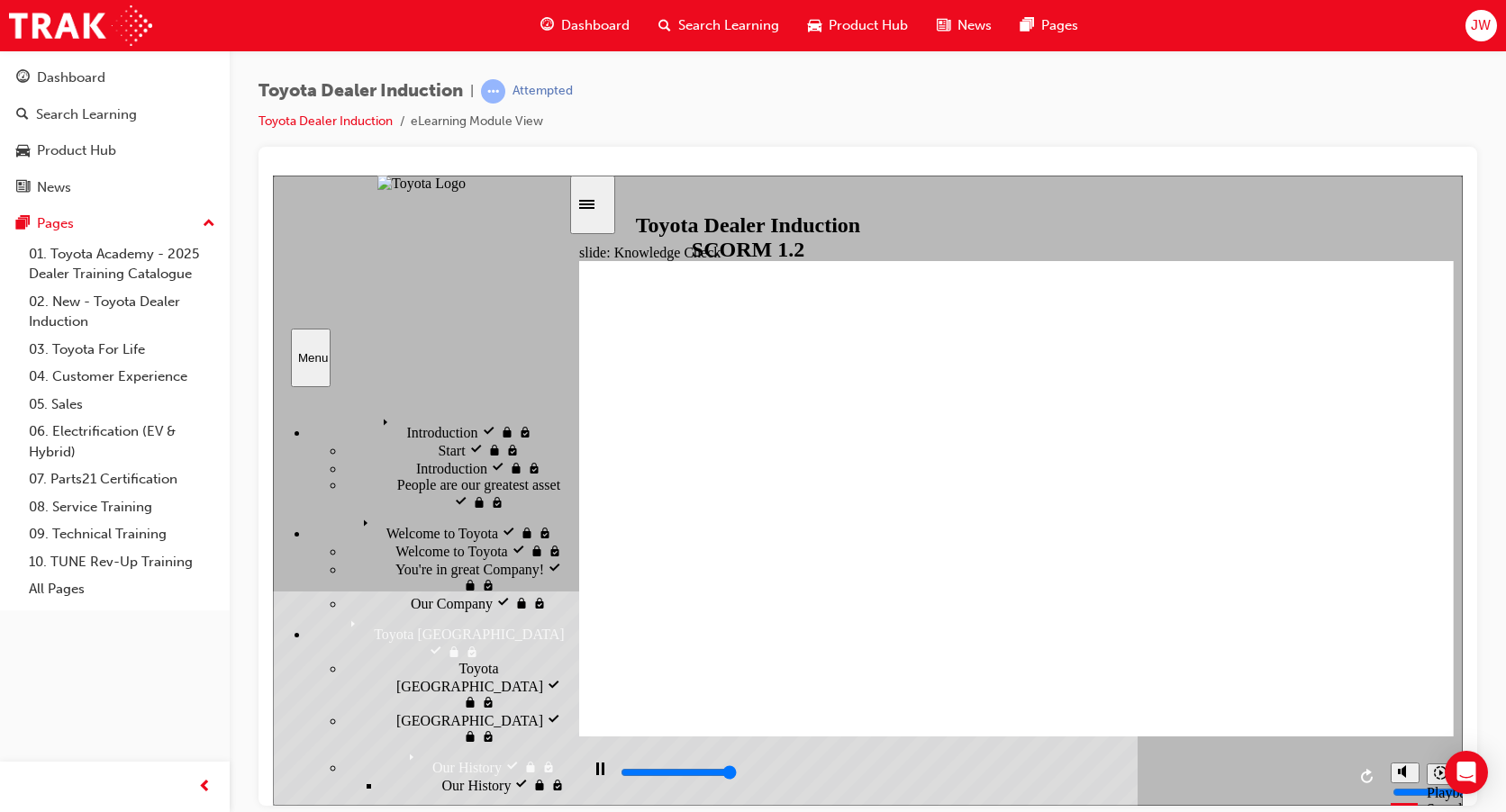
type input "5000"
checkbox input "true"
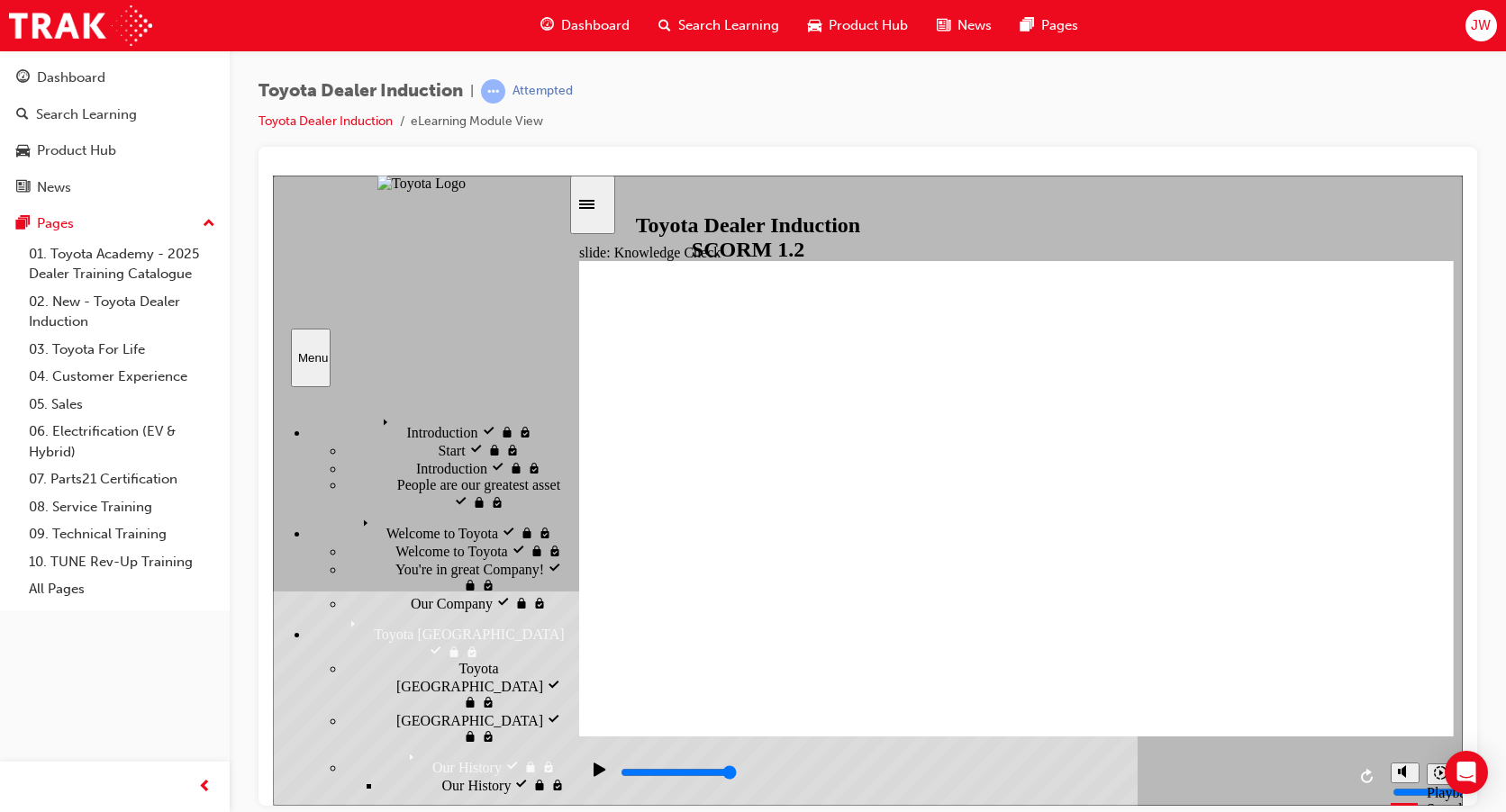
checkbox input "true"
type input "5000"
radio input "true"
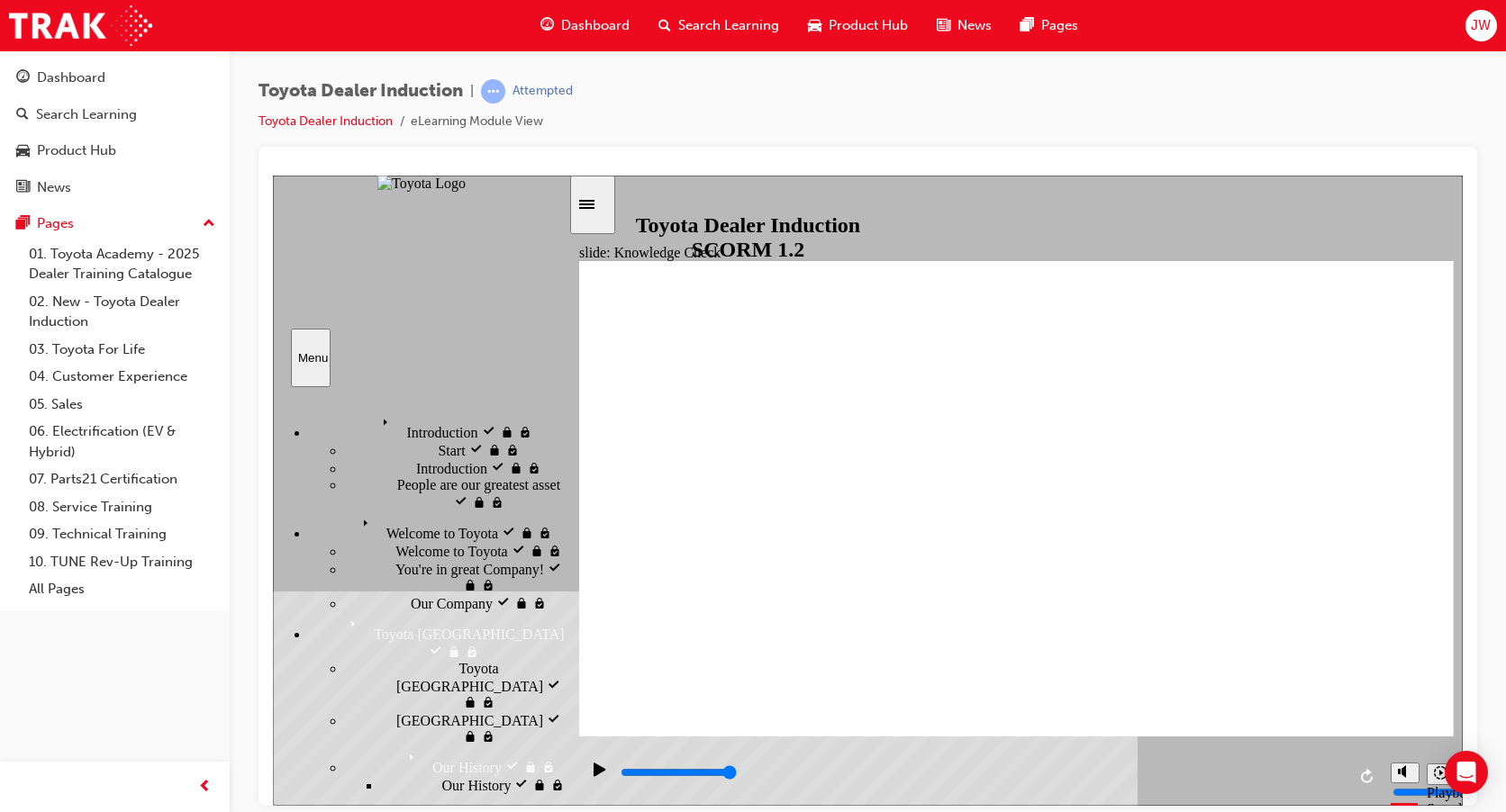
type input "5000"
checkbox input "true"
type input "5000"
checkbox input "true"
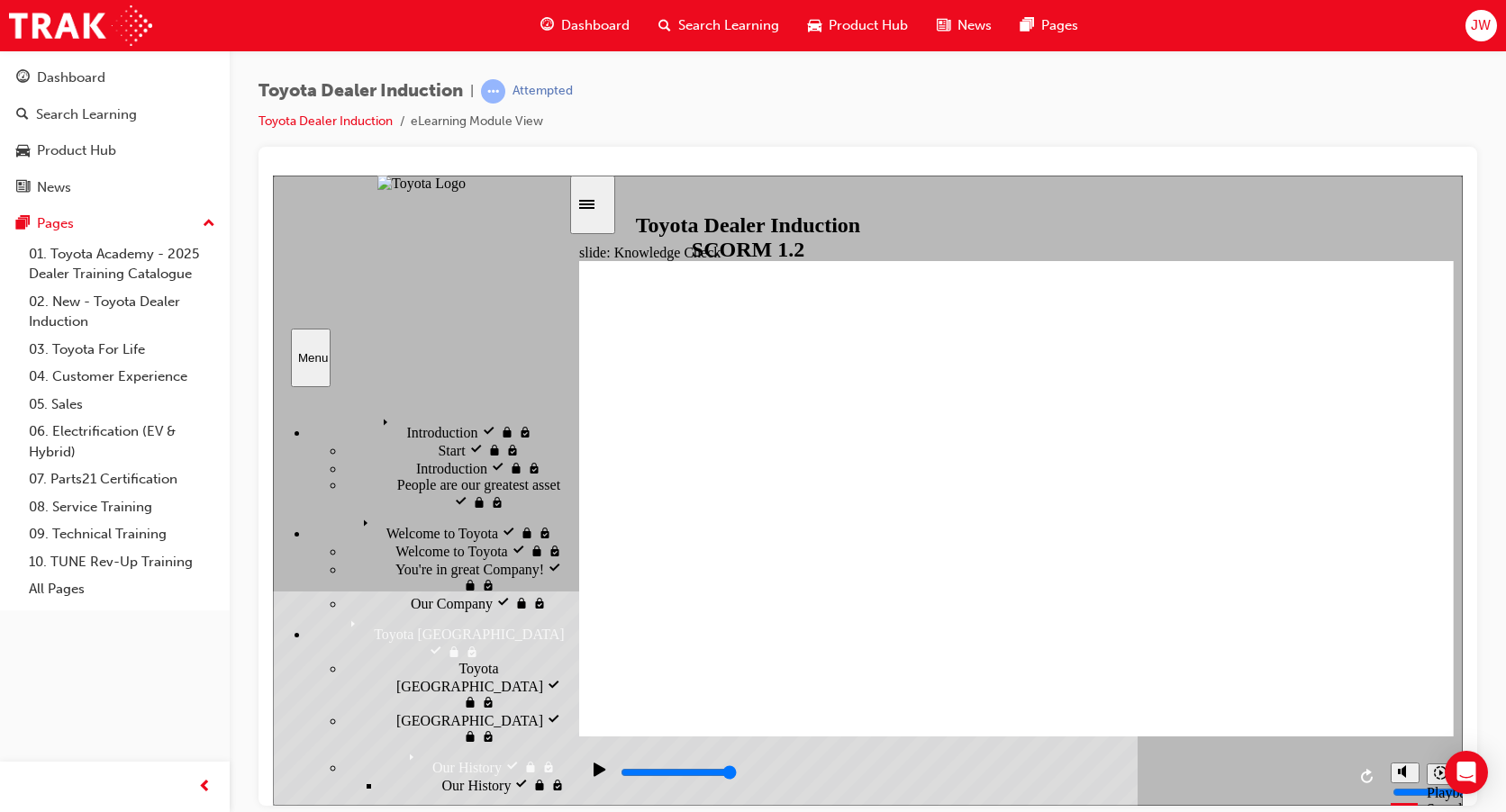
checkbox input "true"
type input "5000"
checkbox input "true"
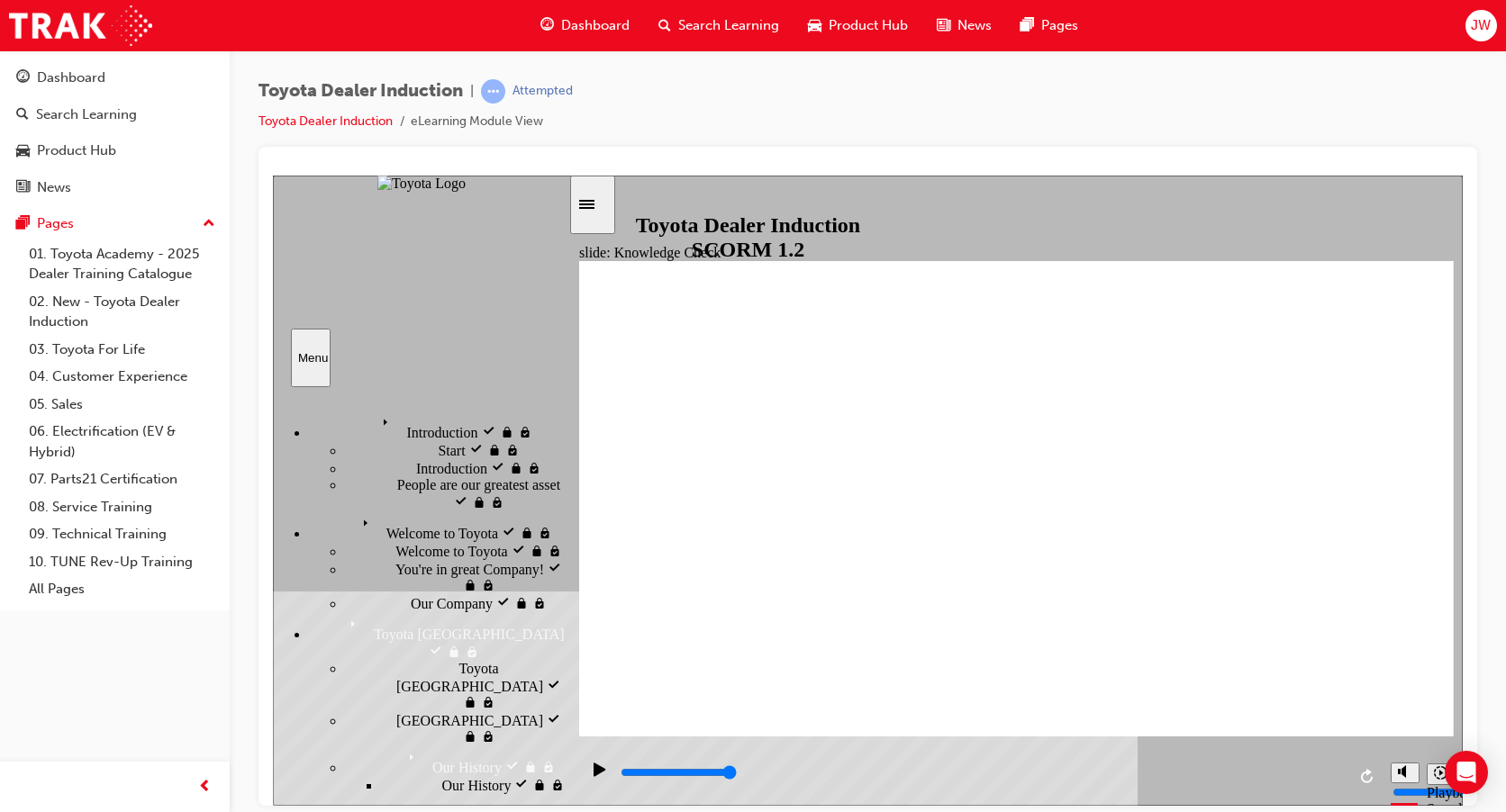
checkbox input "true"
type input "9900"
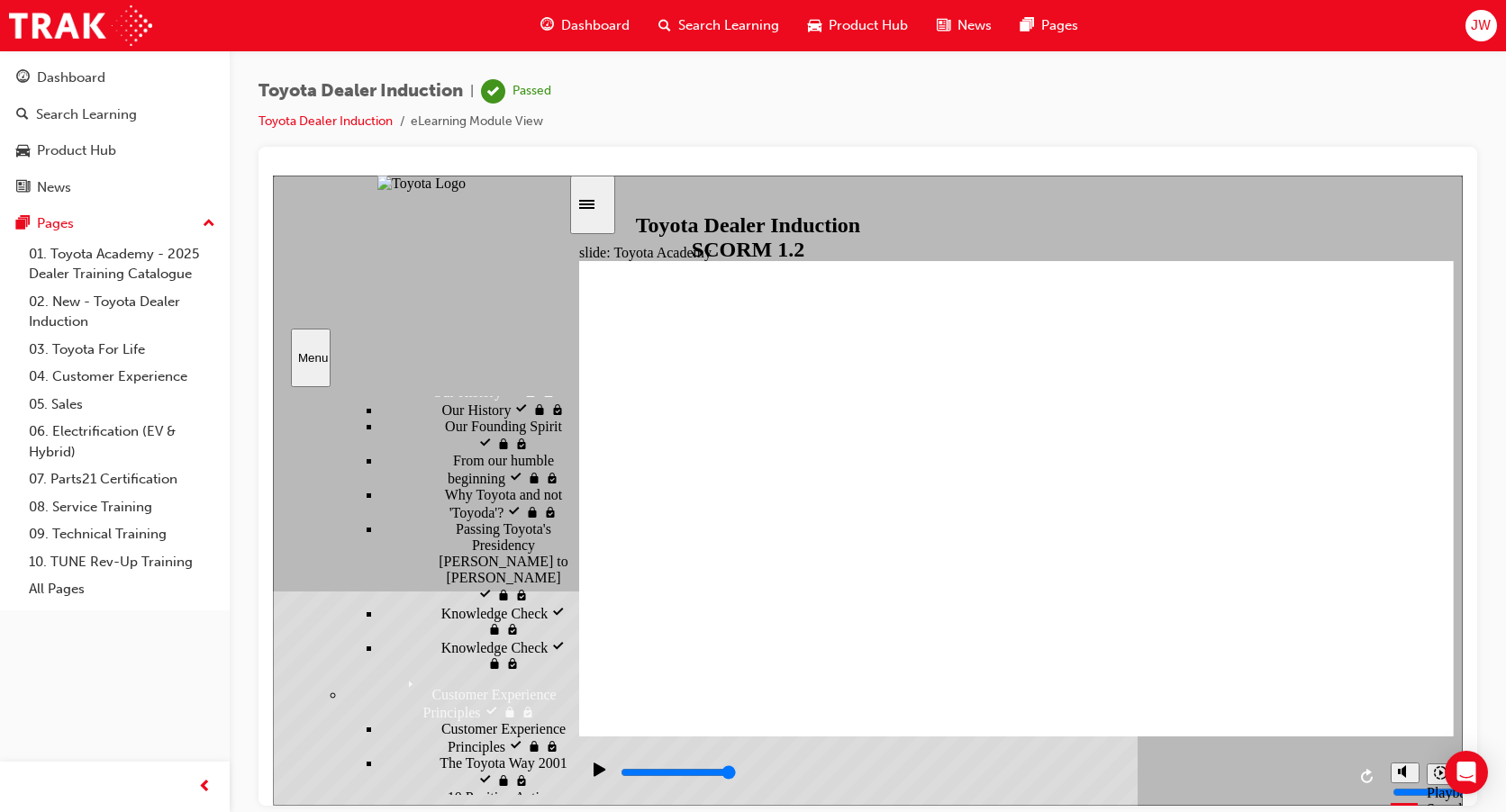
drag, startPoint x: 564, startPoint y: 518, endPoint x: 561, endPoint y: 653, distance: 135.0
click at [560, 551] on div "sidebar" at bounding box center [420, 474] width 296 height 154
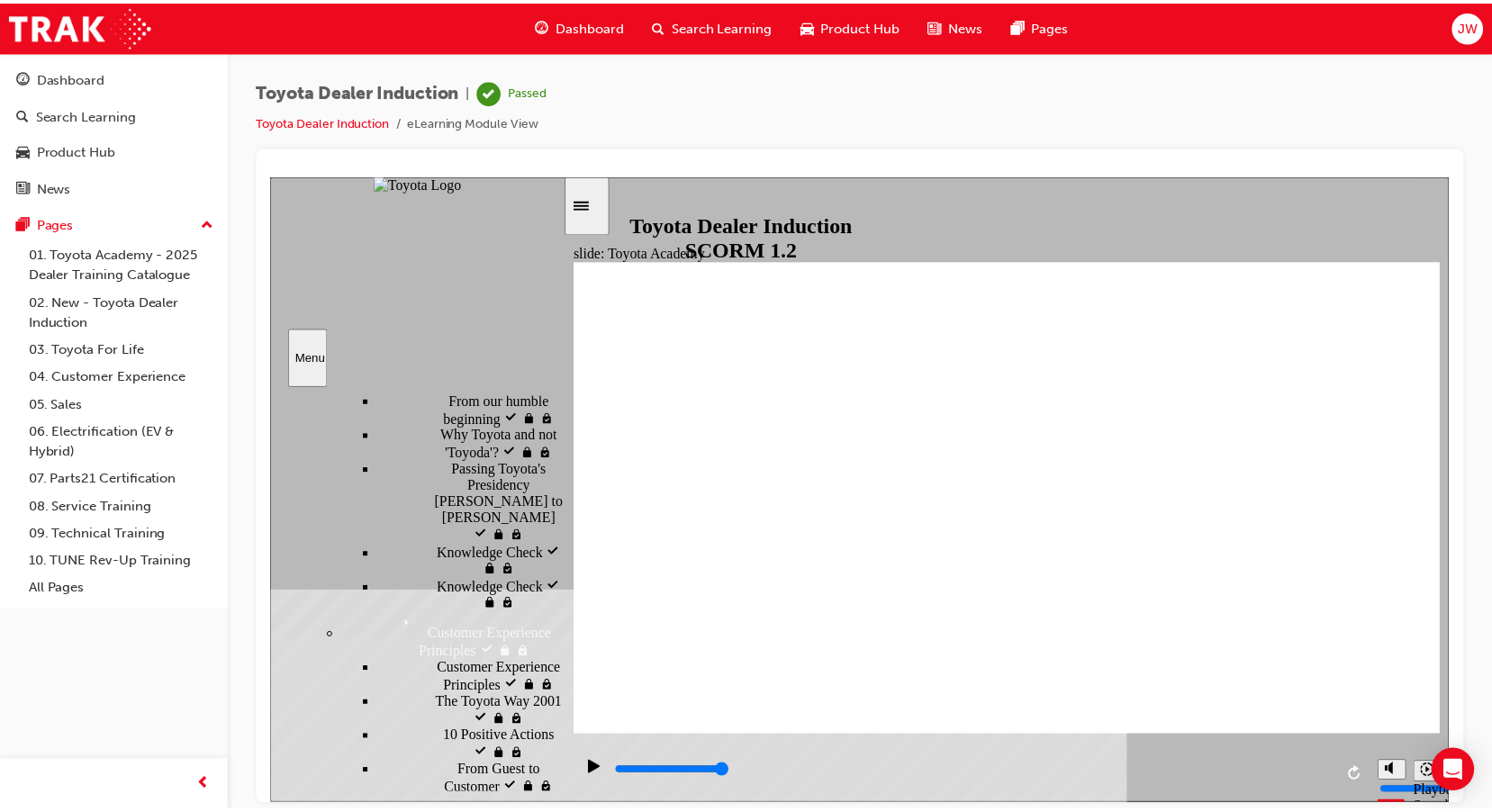
scroll to position [582, 0]
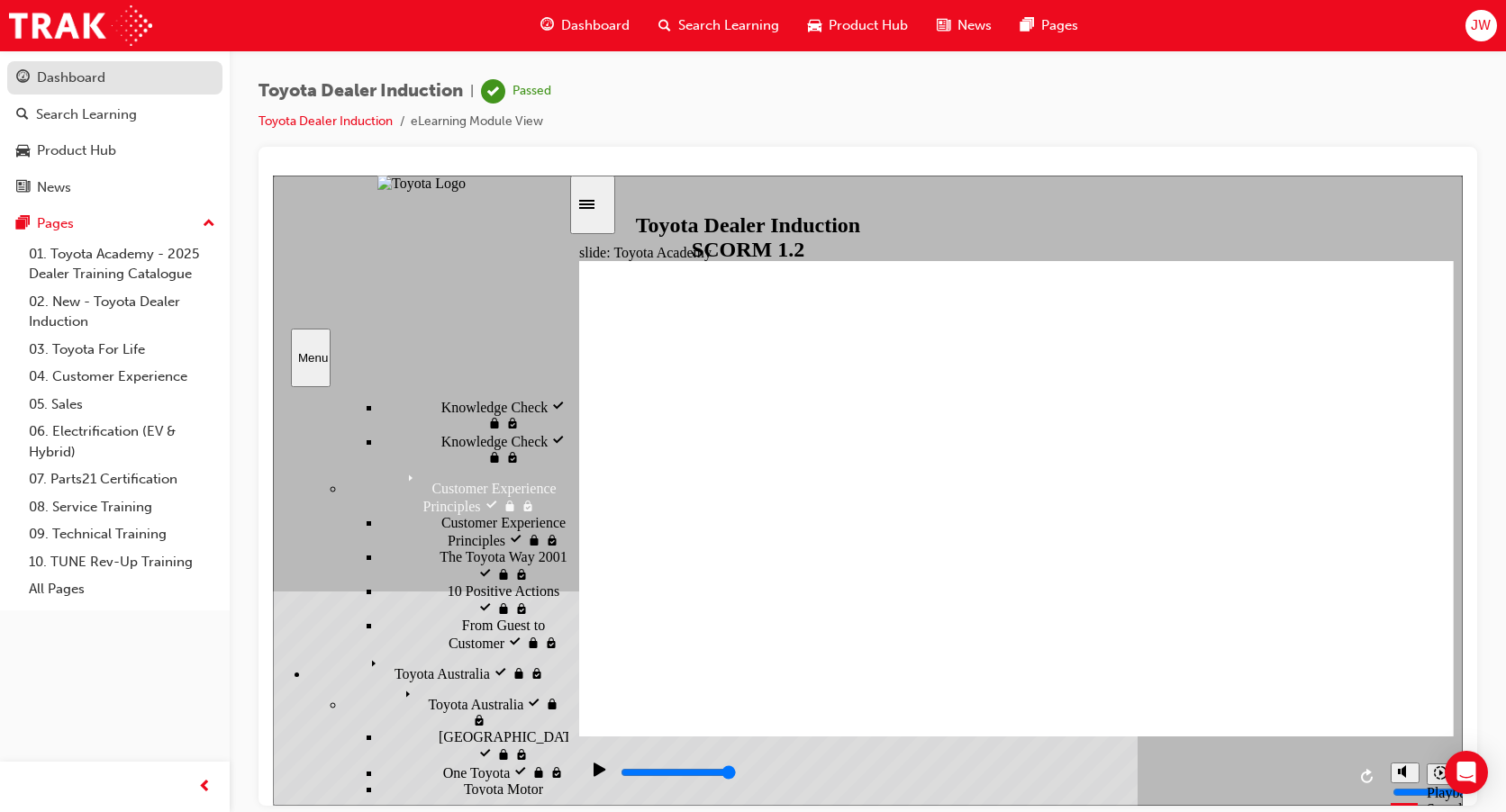
click at [108, 73] on div "Dashboard" at bounding box center [115, 78] width 197 height 23
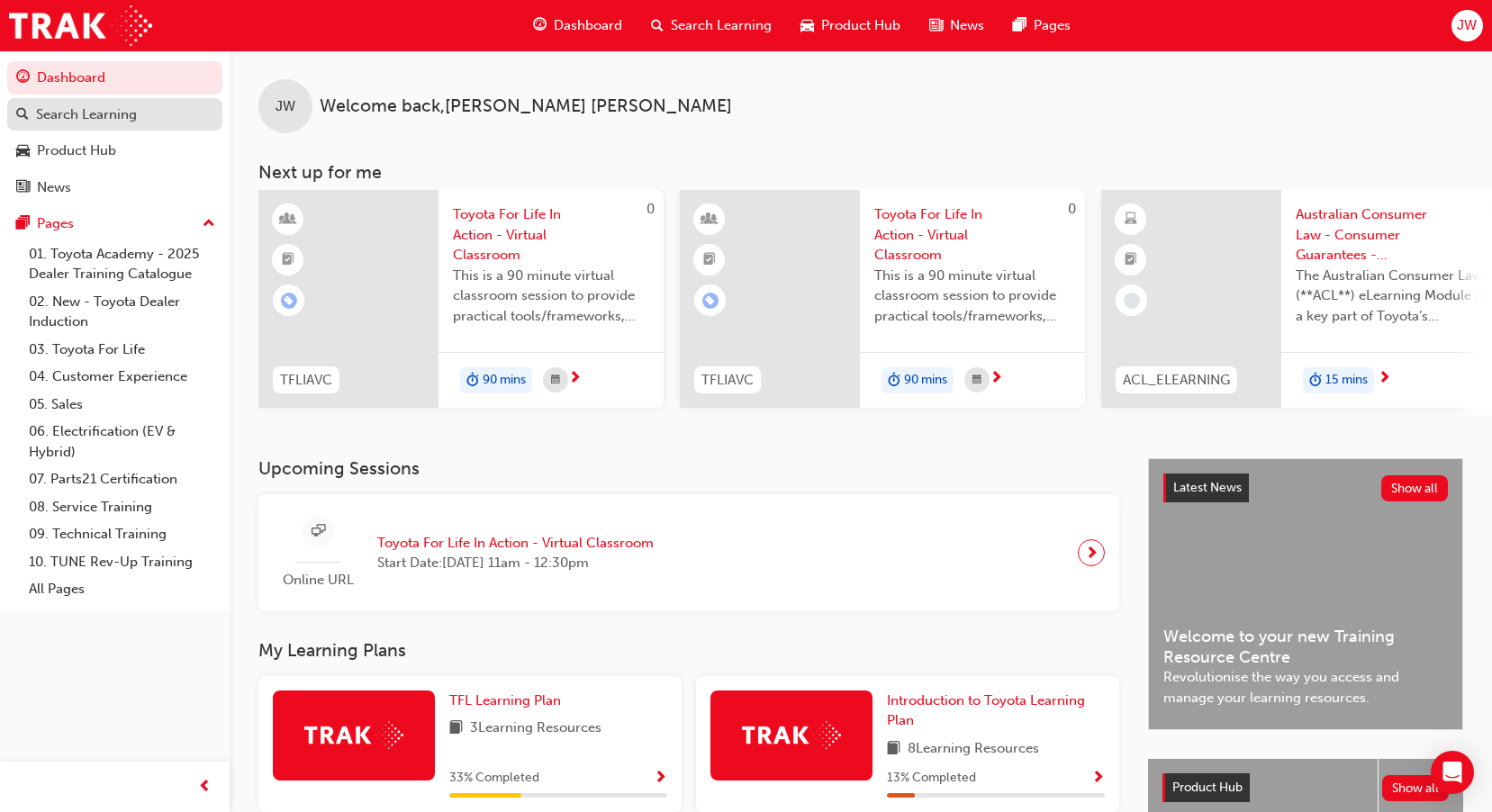
click at [116, 121] on div "Search Learning" at bounding box center [86, 115] width 101 height 21
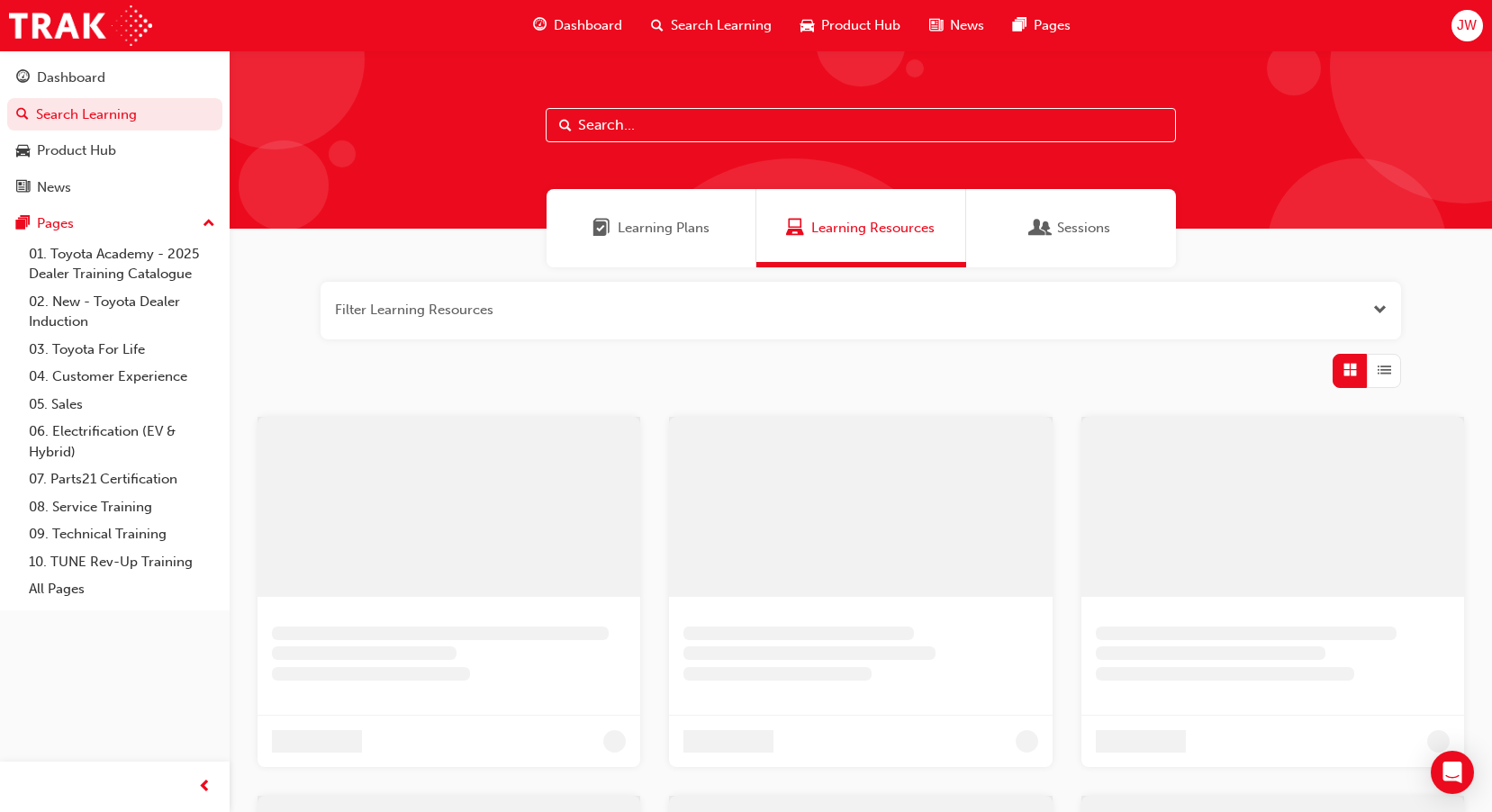
click at [821, 119] on input "text" at bounding box center [861, 125] width 630 height 34
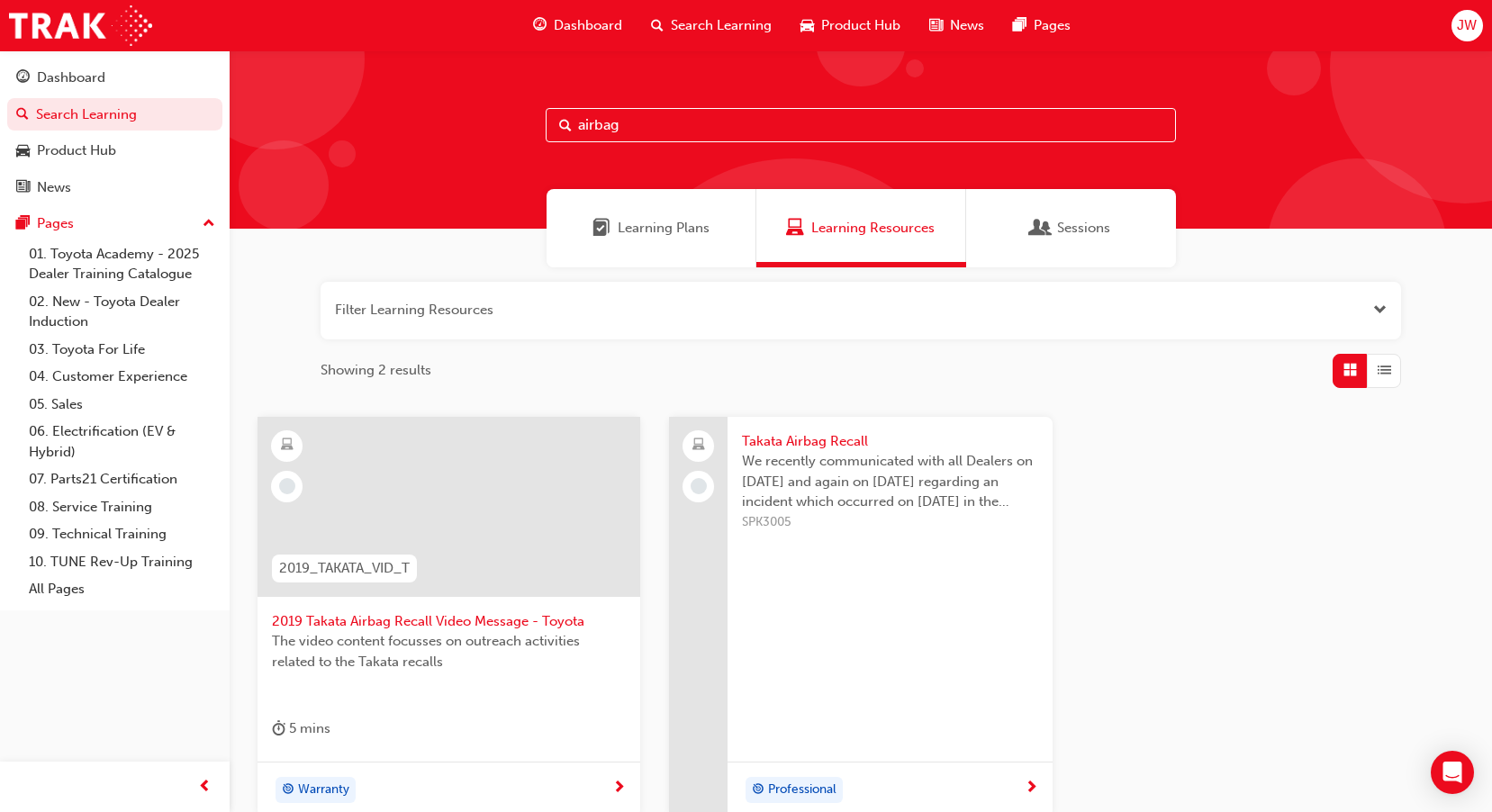
scroll to position [180, 0]
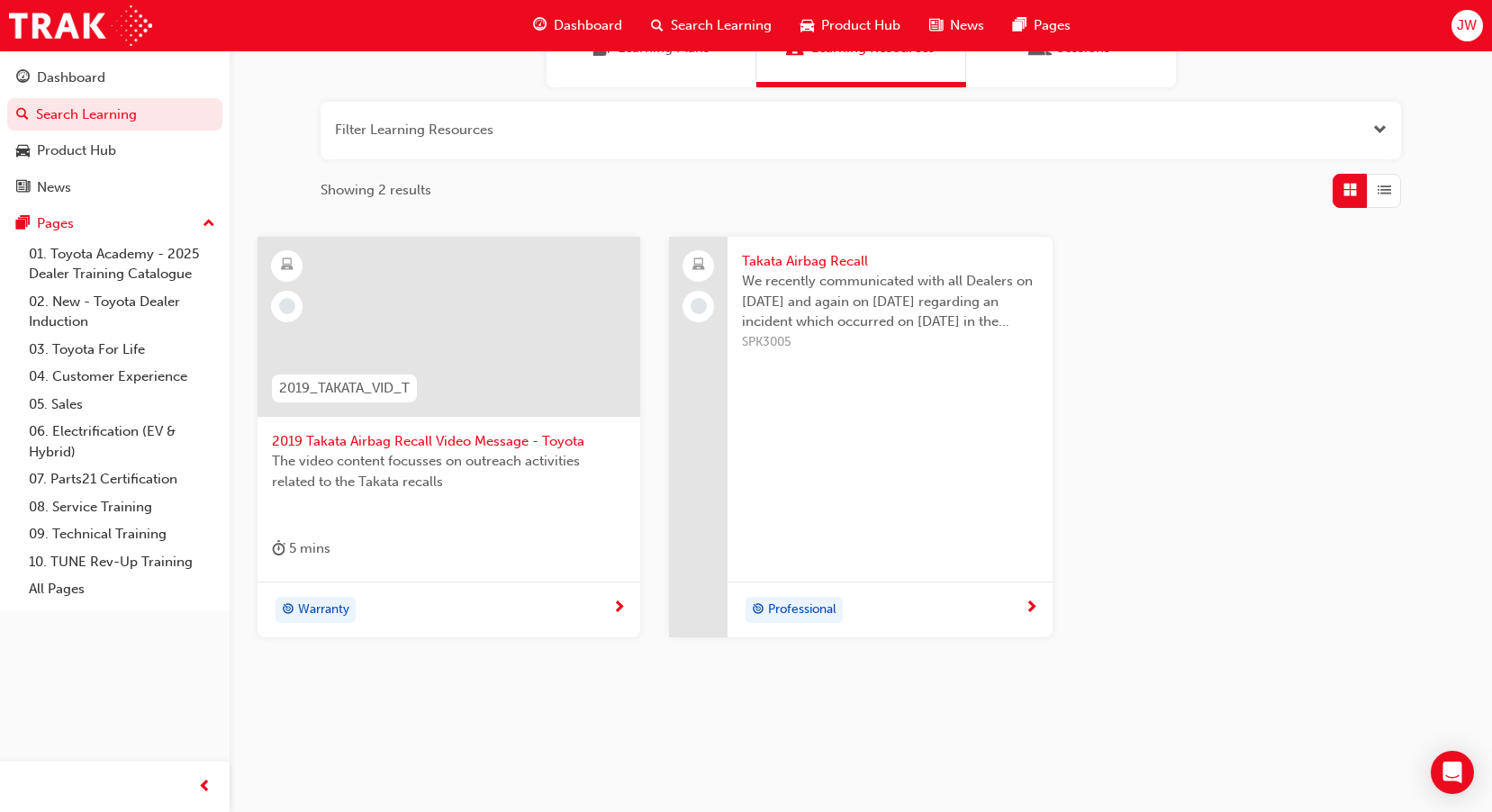
type input "airbag"
click at [437, 444] on span "2019 Takata Airbag Recall Video Message - Toyota" at bounding box center [449, 441] width 354 height 21
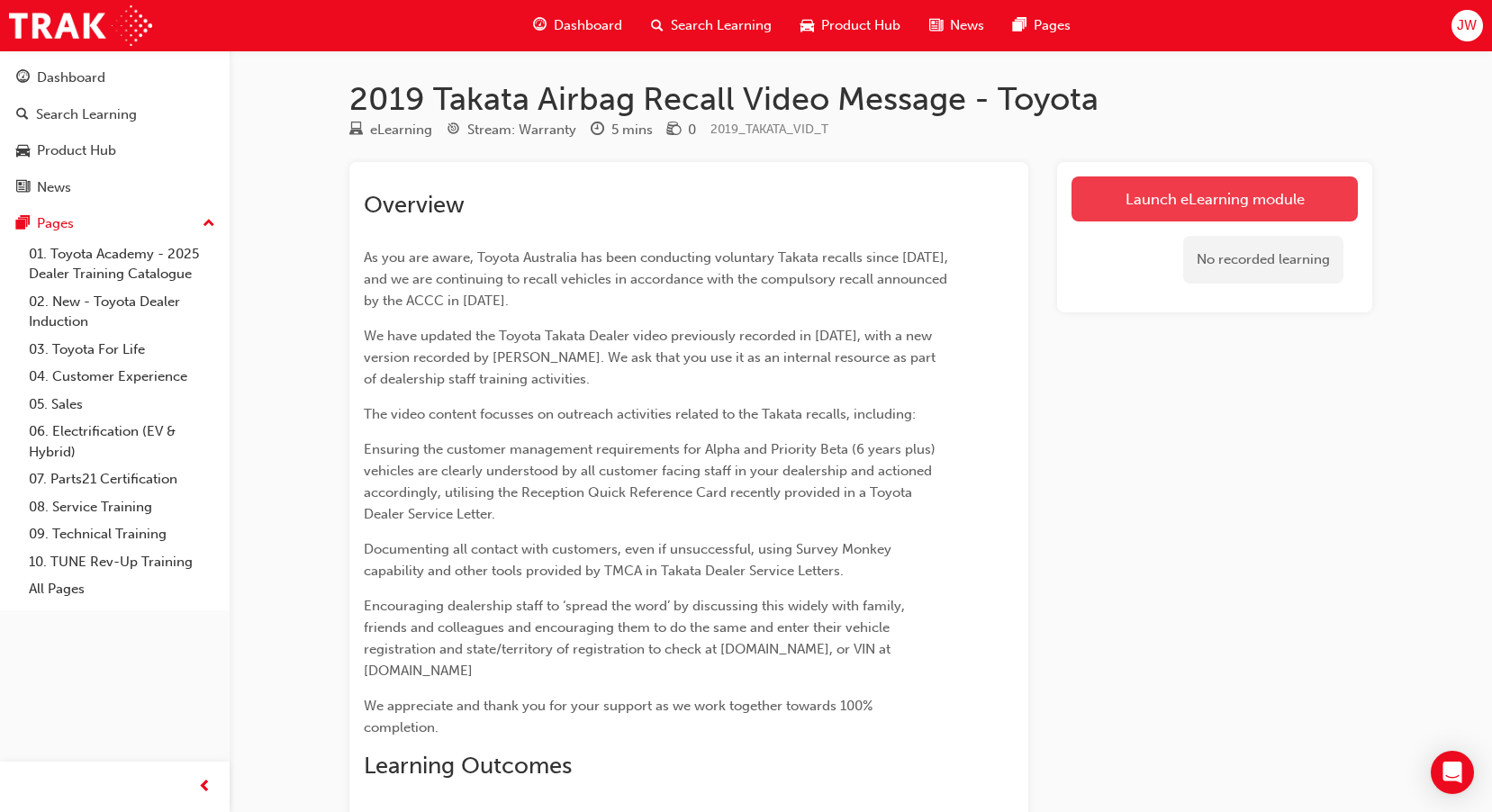
click at [1245, 184] on link "Launch eLearning module" at bounding box center [1215, 198] width 286 height 45
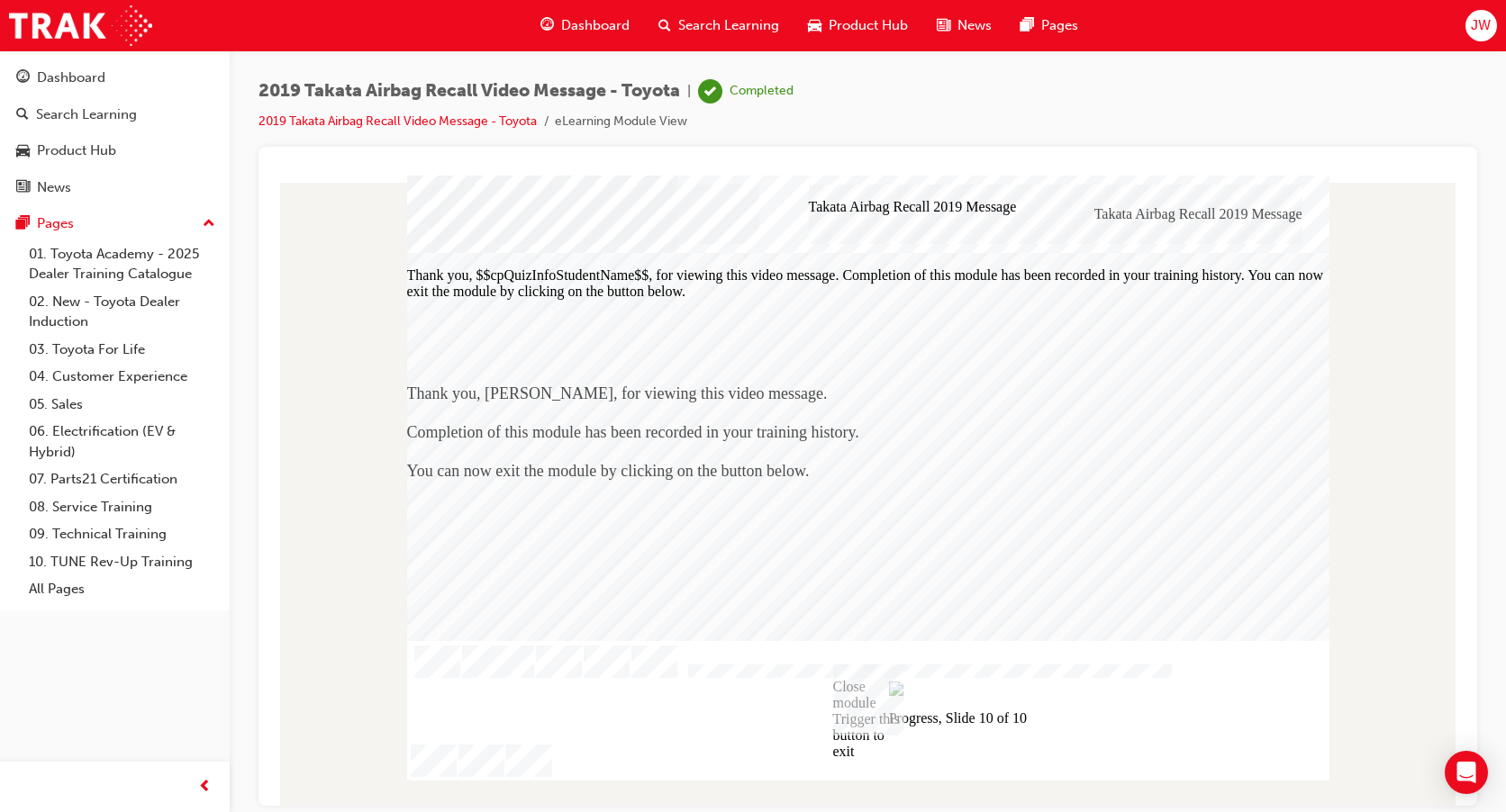
click at [866, 698] on div "Close module Trigger this button to exit" at bounding box center [869, 699] width 72 height 72
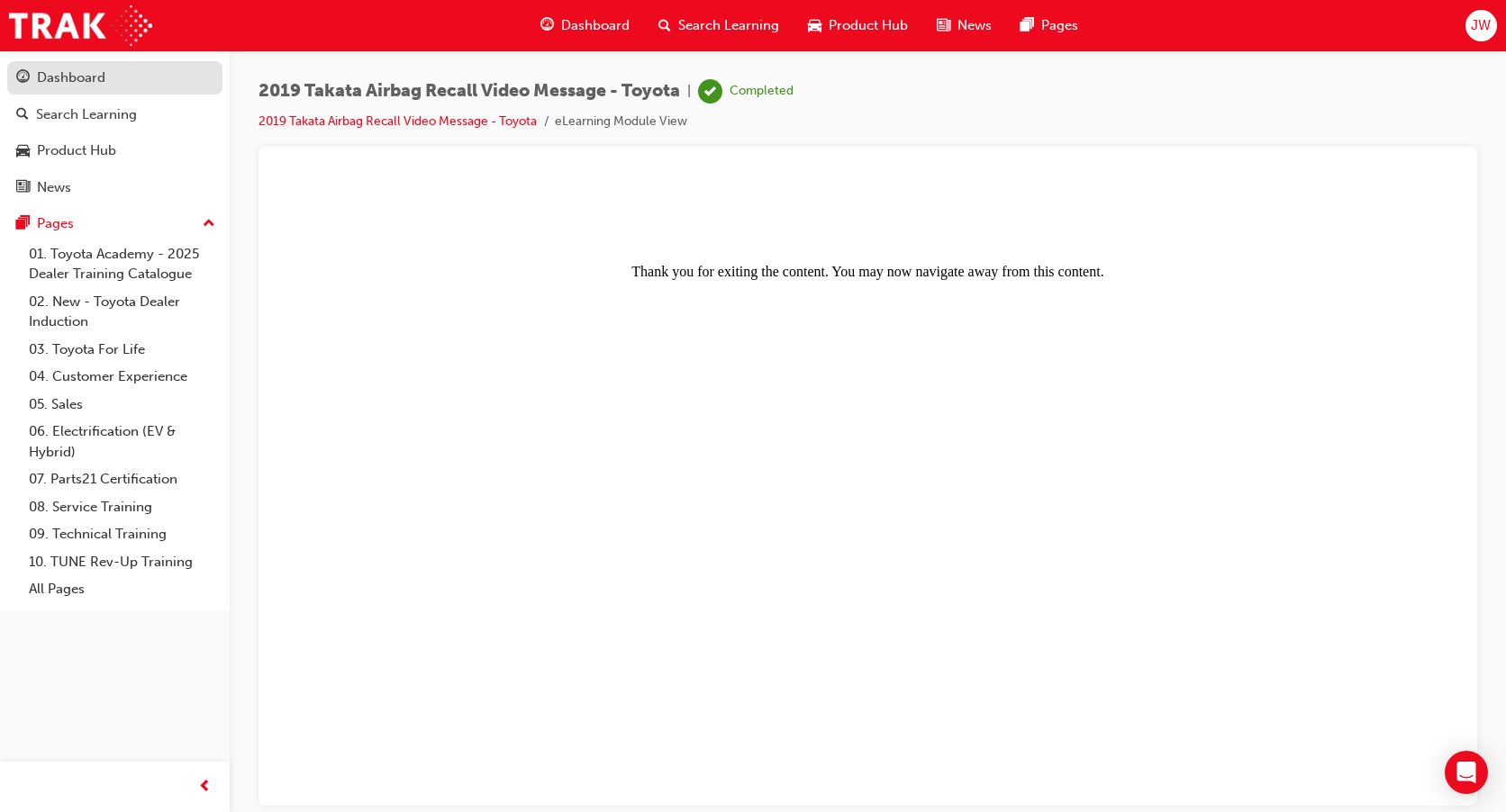
click at [137, 90] on link "Dashboard" at bounding box center [115, 78] width 216 height 33
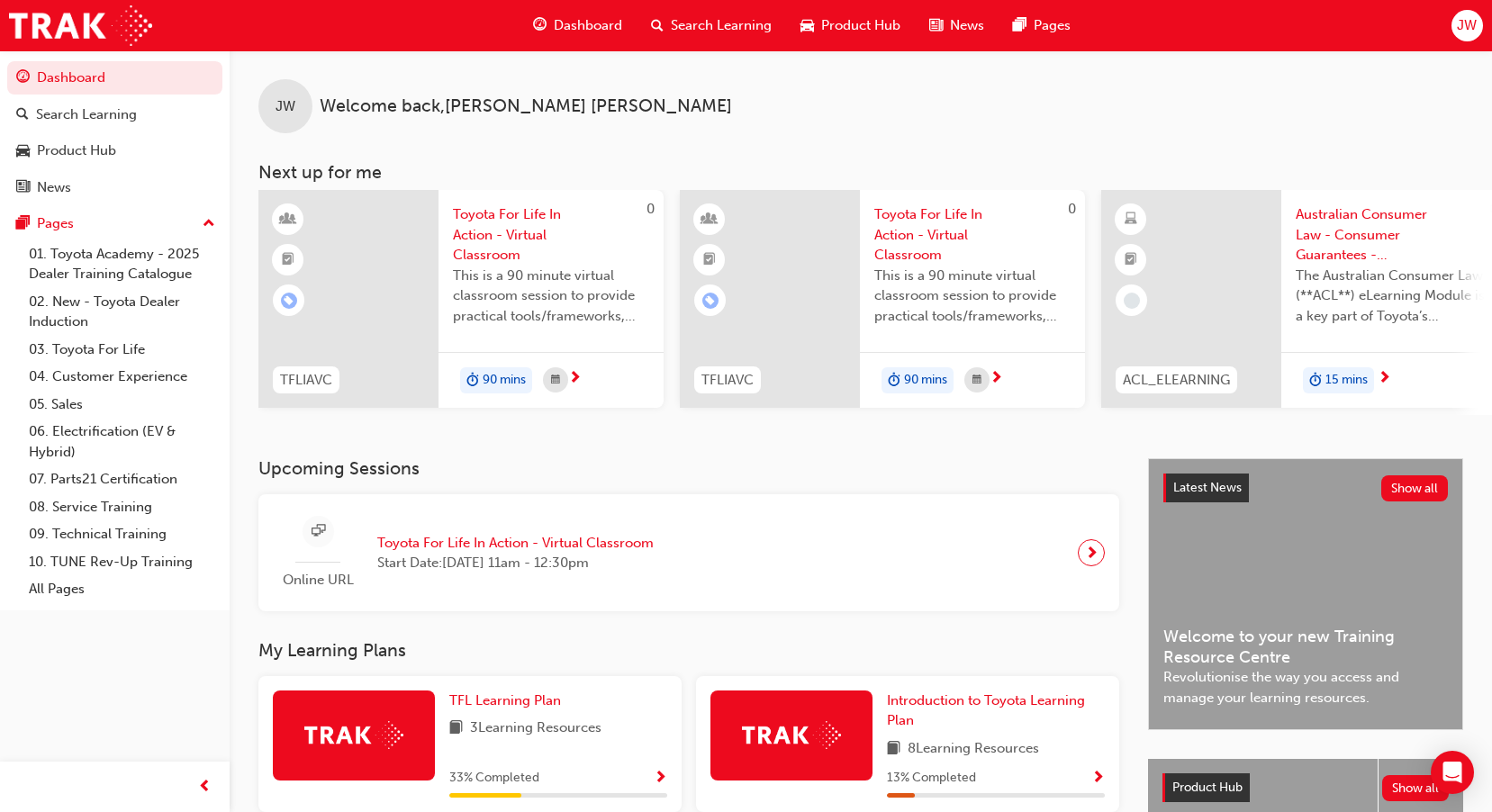
click at [925, 100] on div "JW Welcome back , James Wells" at bounding box center [861, 92] width 1263 height 83
click at [161, 261] on link "01. Toyota Academy - 2025 Dealer Training Catalogue" at bounding box center [122, 264] width 201 height 48
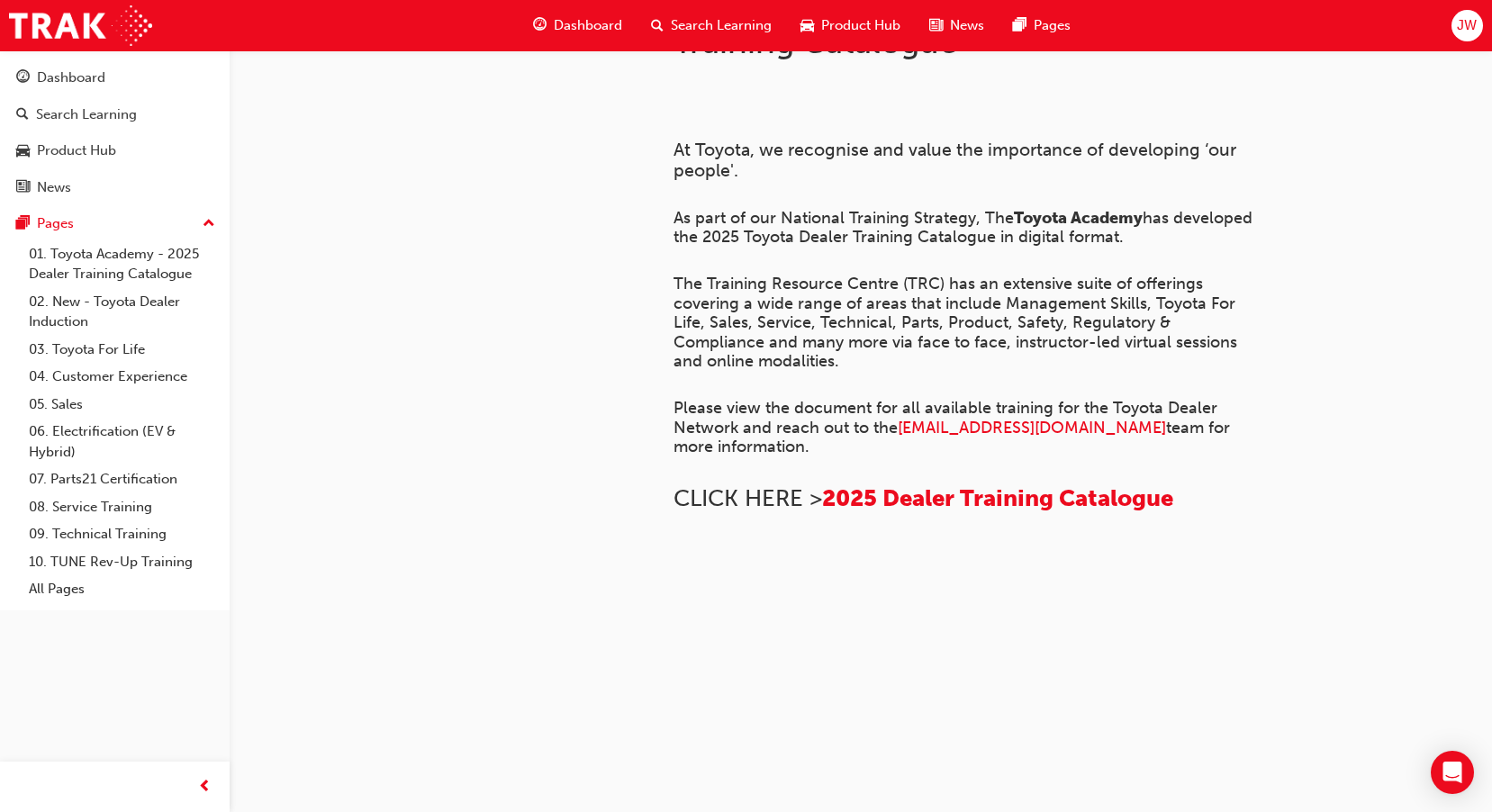
scroll to position [1240, 0]
click at [134, 268] on link "01. Toyota Academy - 2025 Dealer Training Catalogue" at bounding box center [122, 264] width 201 height 48
click at [161, 312] on link "02. New - Toyota Dealer Induction" at bounding box center [122, 312] width 201 height 48
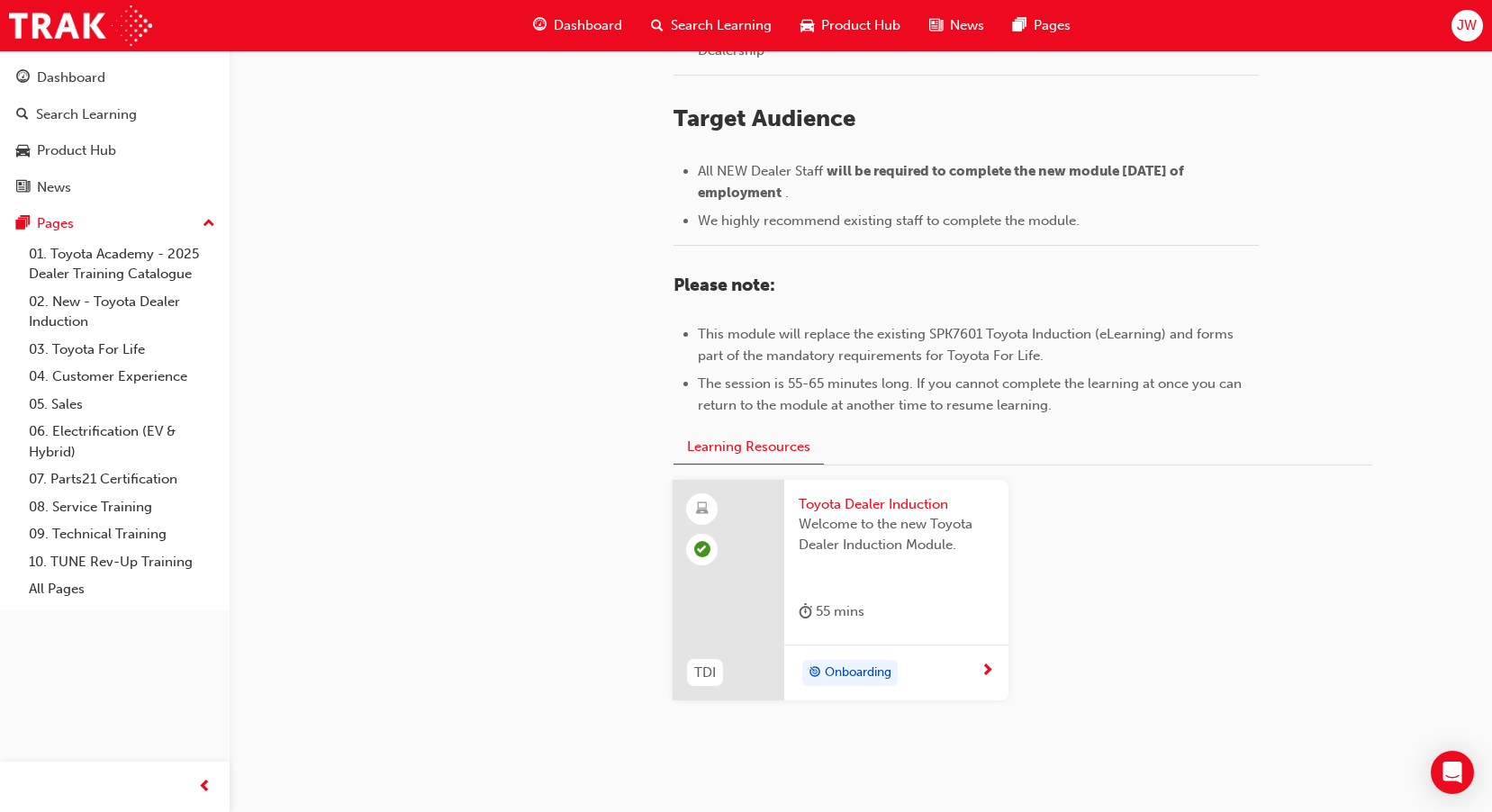
scroll to position [801, 0]
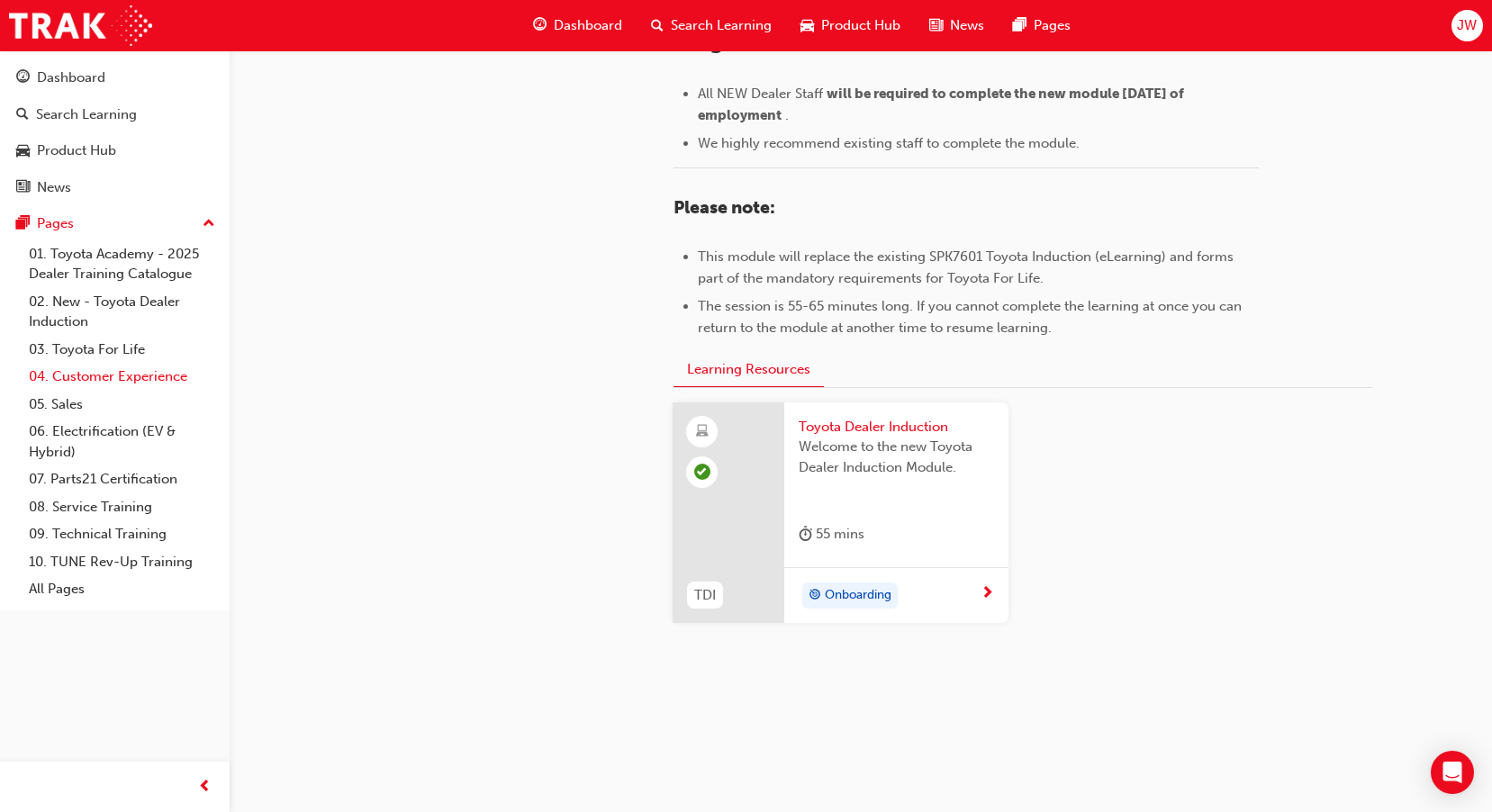
click at [128, 383] on link "04. Customer Experience" at bounding box center [122, 377] width 201 height 28
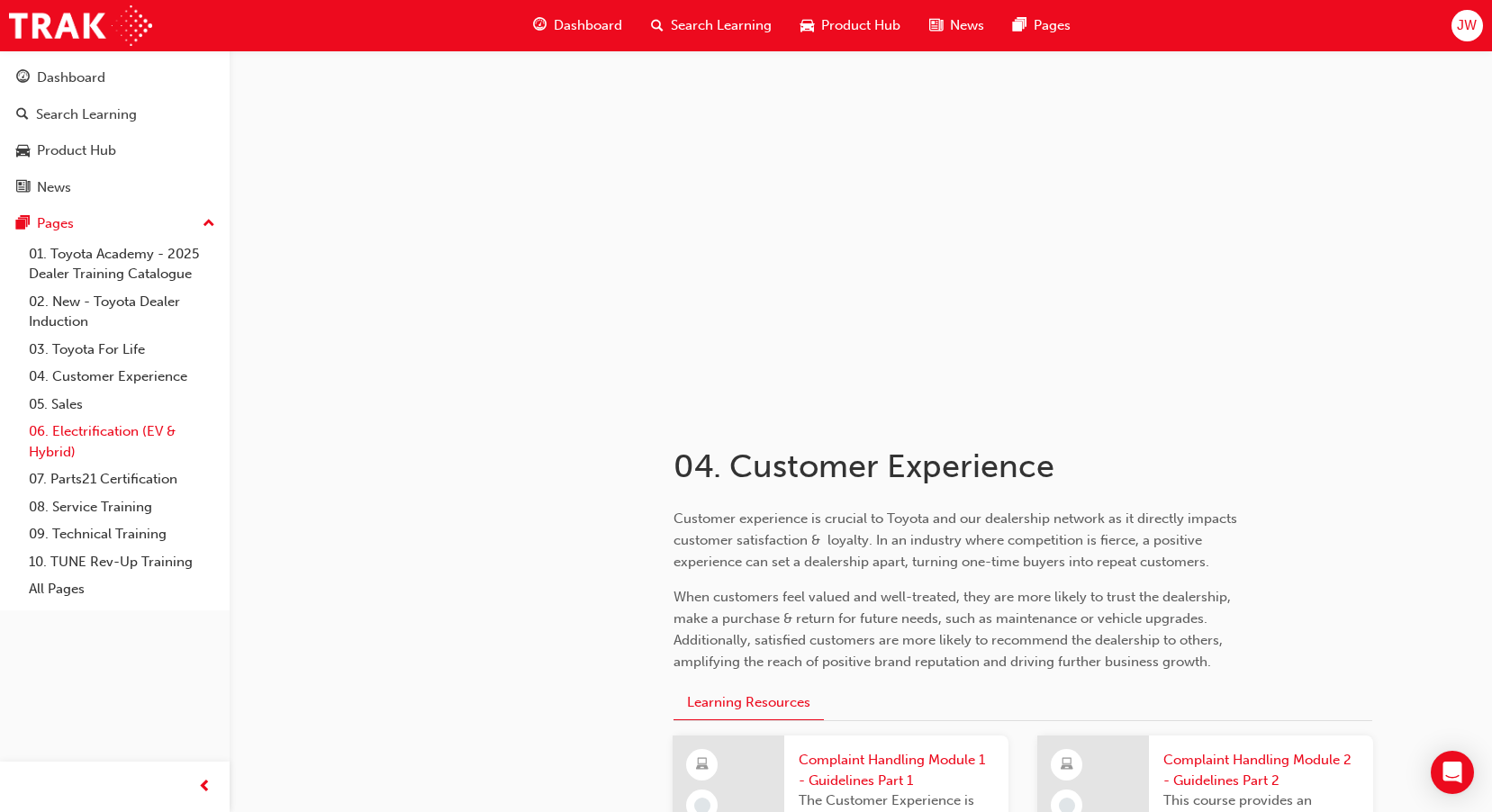
click at [126, 439] on link "06. Electrification (EV & Hybrid)" at bounding box center [122, 441] width 201 height 48
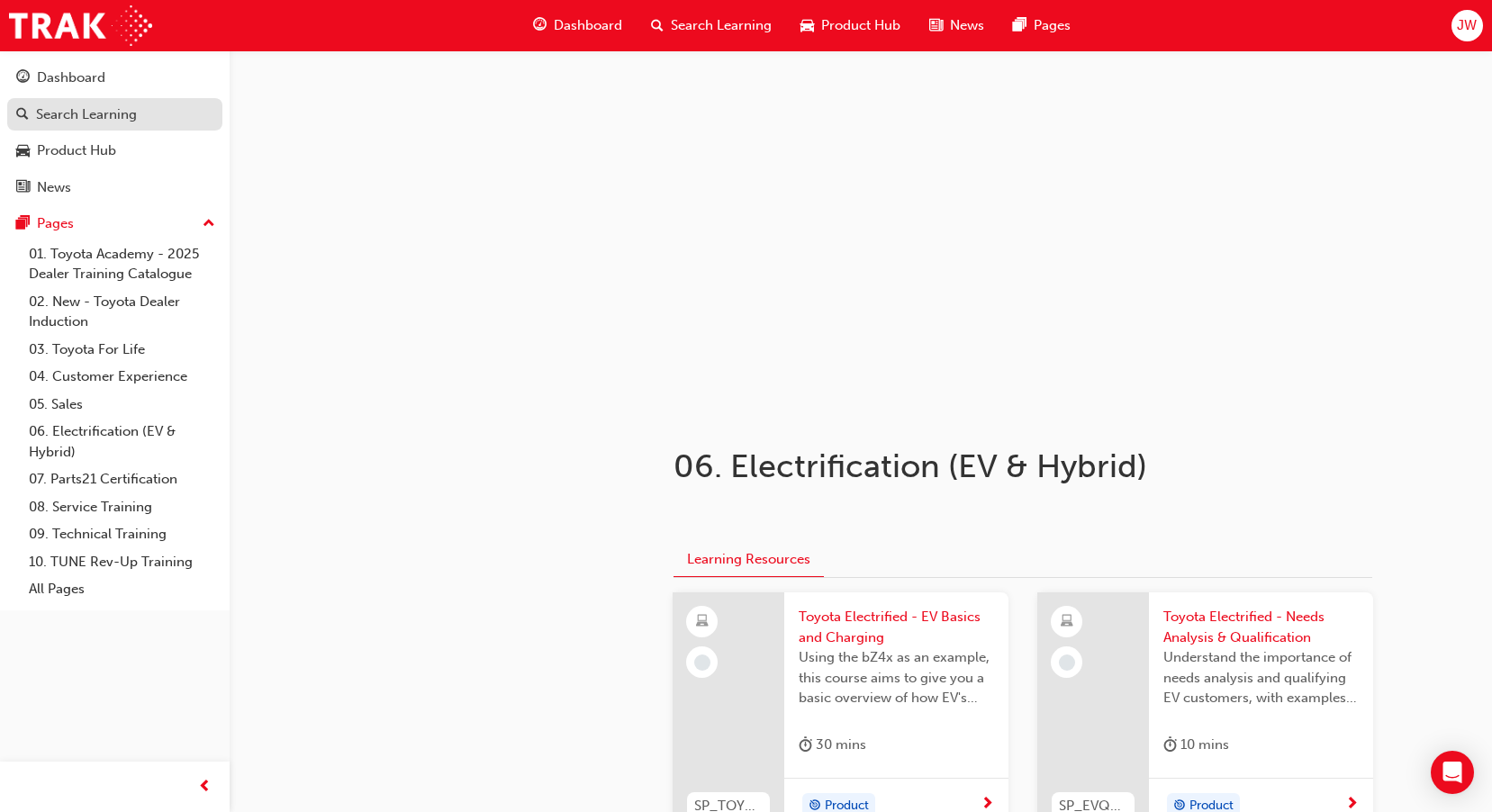
click at [119, 114] on div "Search Learning" at bounding box center [86, 115] width 101 height 21
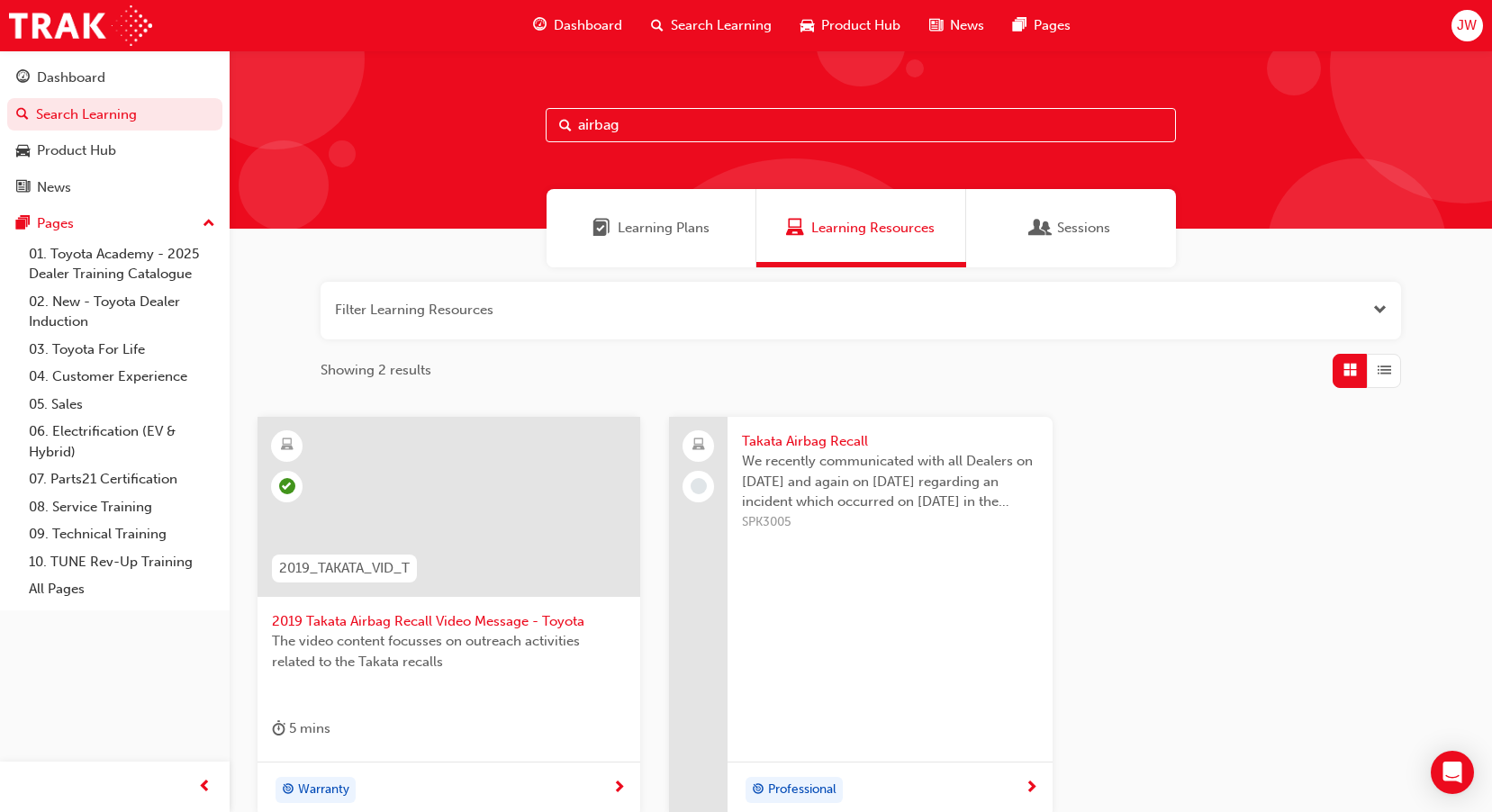
click at [765, 117] on input "airbag" at bounding box center [861, 125] width 630 height 34
type input "a"
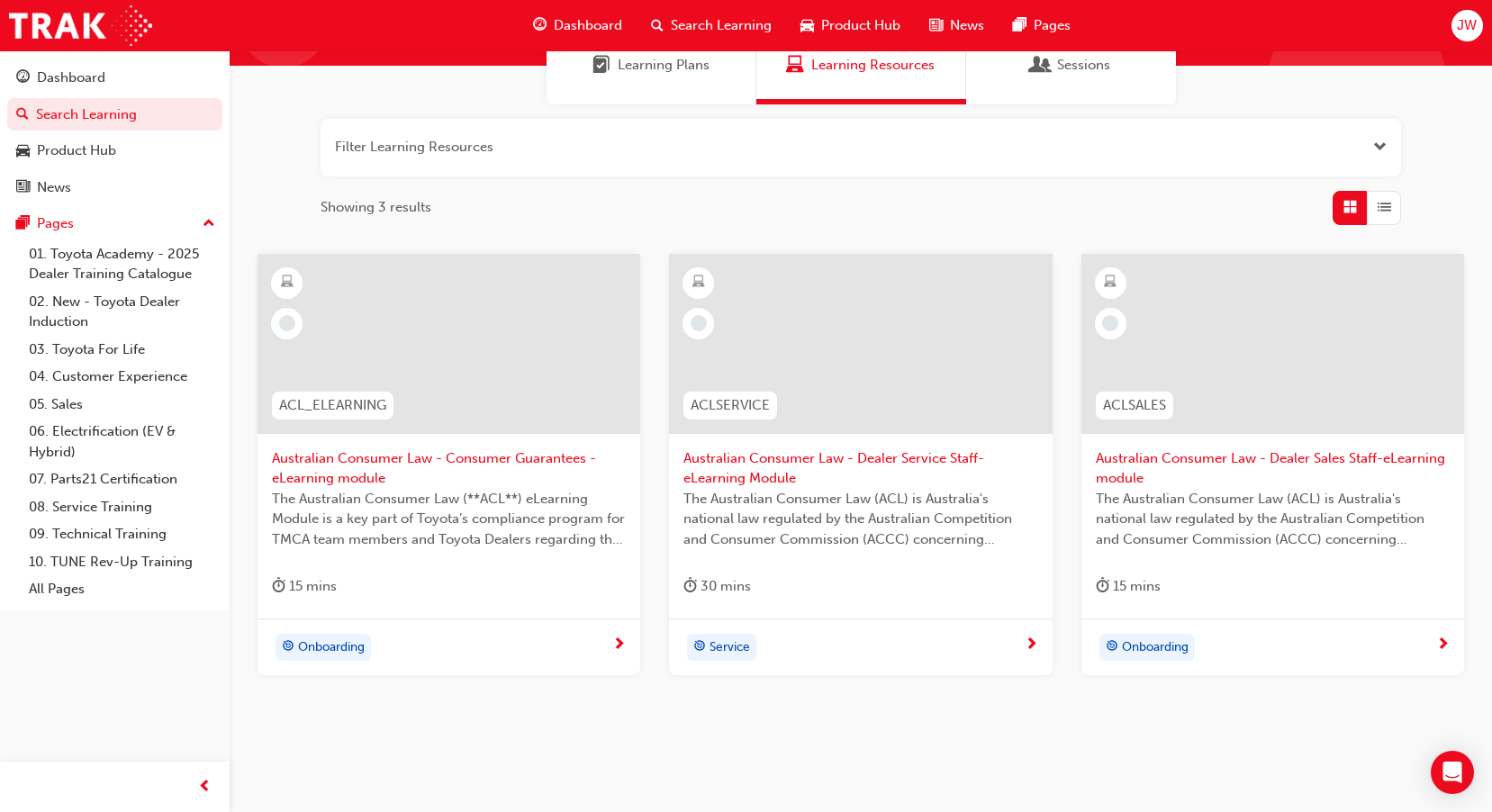
scroll to position [180, 0]
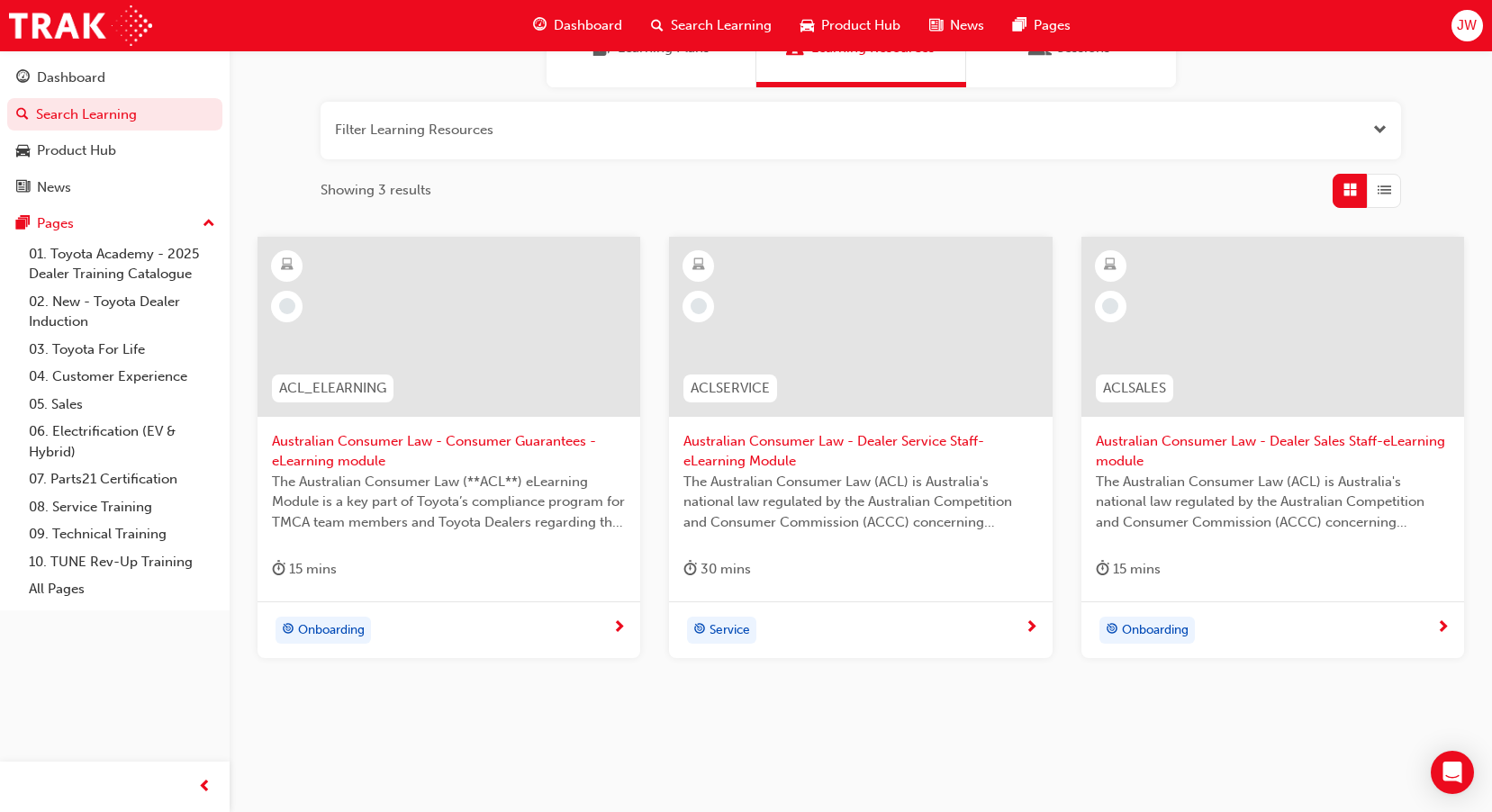
type input "ACL"
click at [816, 439] on span "Australian Consumer Law - Dealer Service Staff- eLearning Module" at bounding box center [861, 451] width 354 height 40
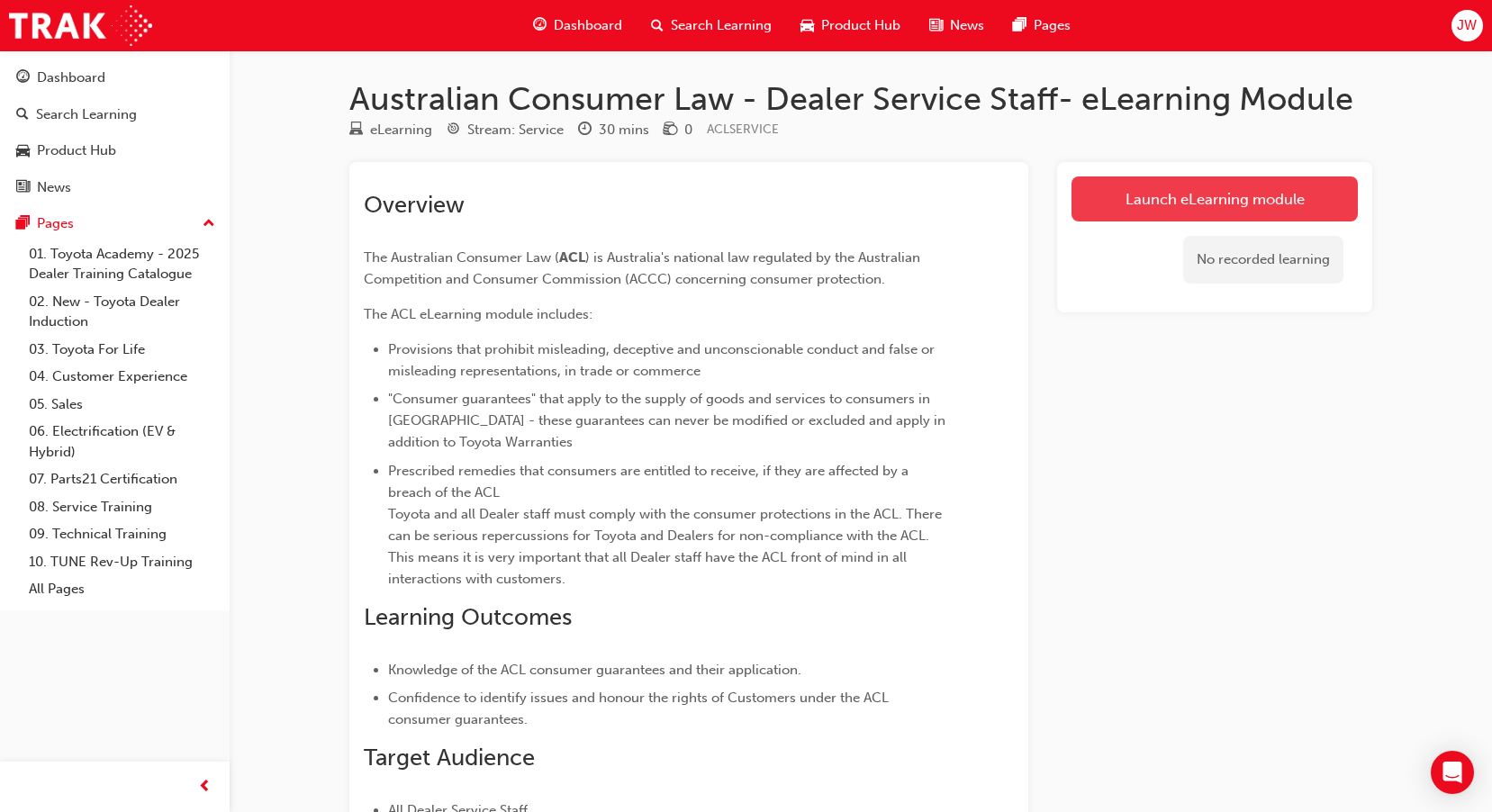
click at [1288, 192] on link "Launch eLearning module" at bounding box center [1215, 198] width 286 height 45
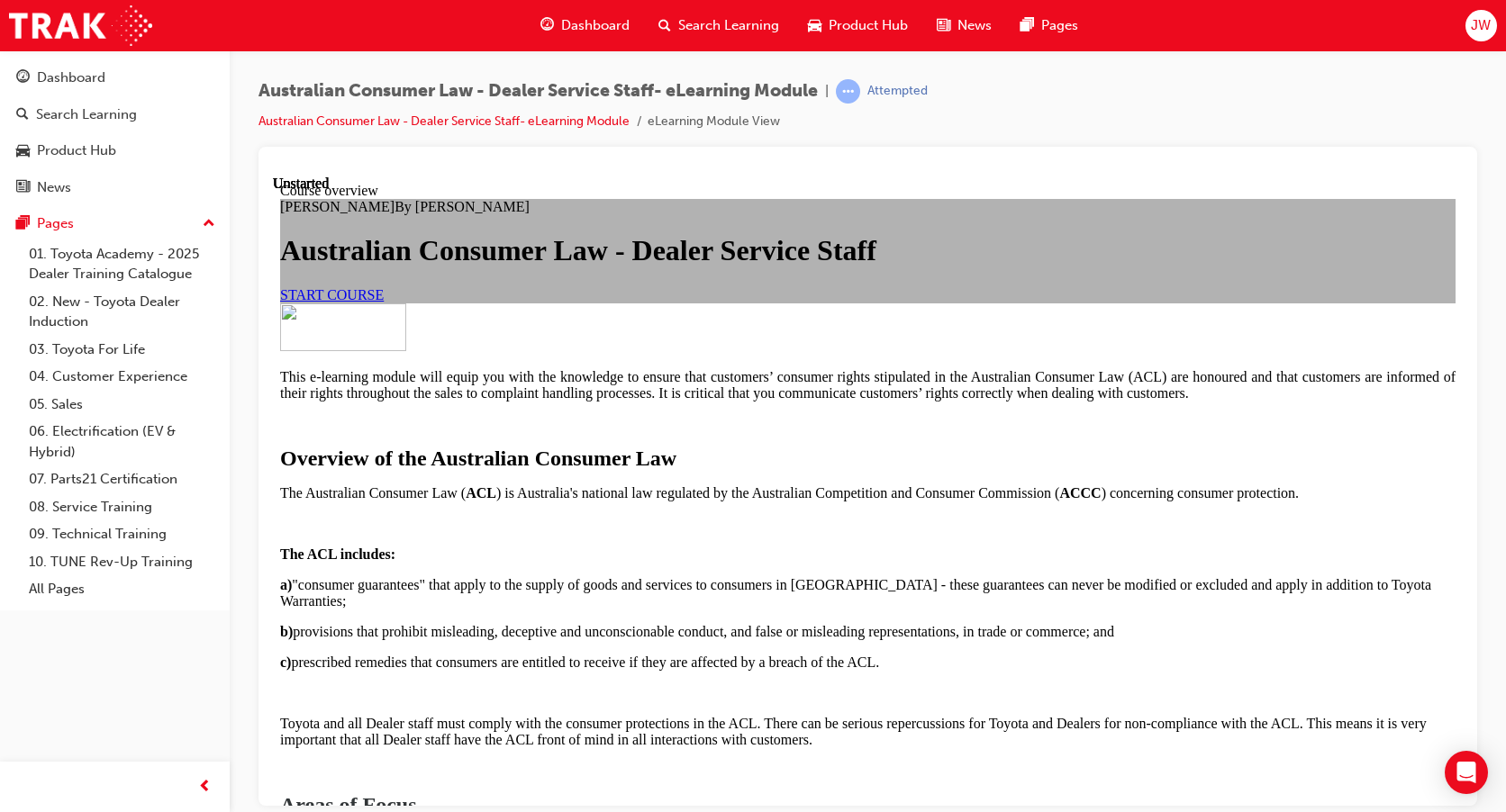
click at [384, 302] on link "START COURSE" at bounding box center [331, 294] width 104 height 16
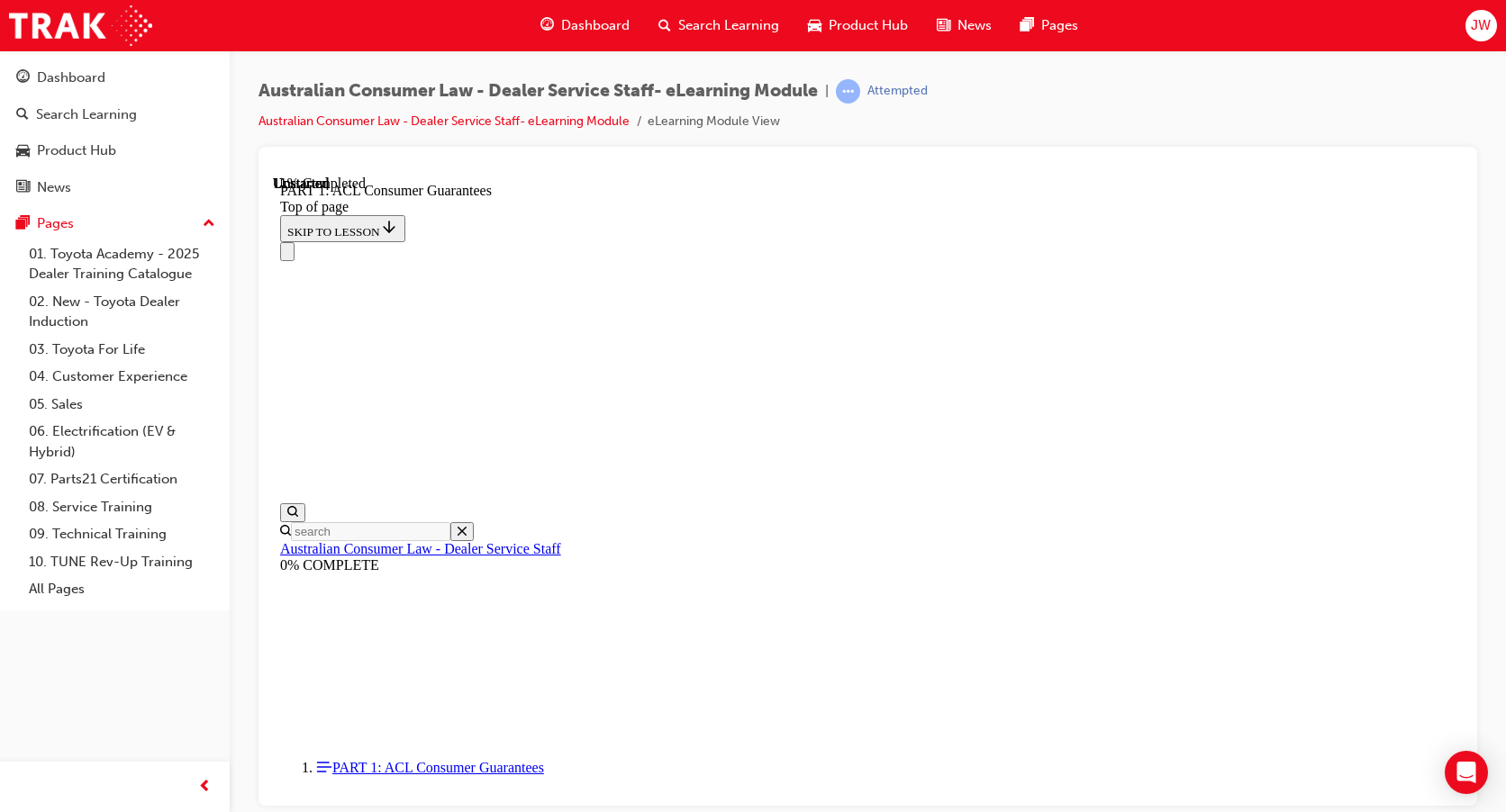
scroll to position [2938, 0]
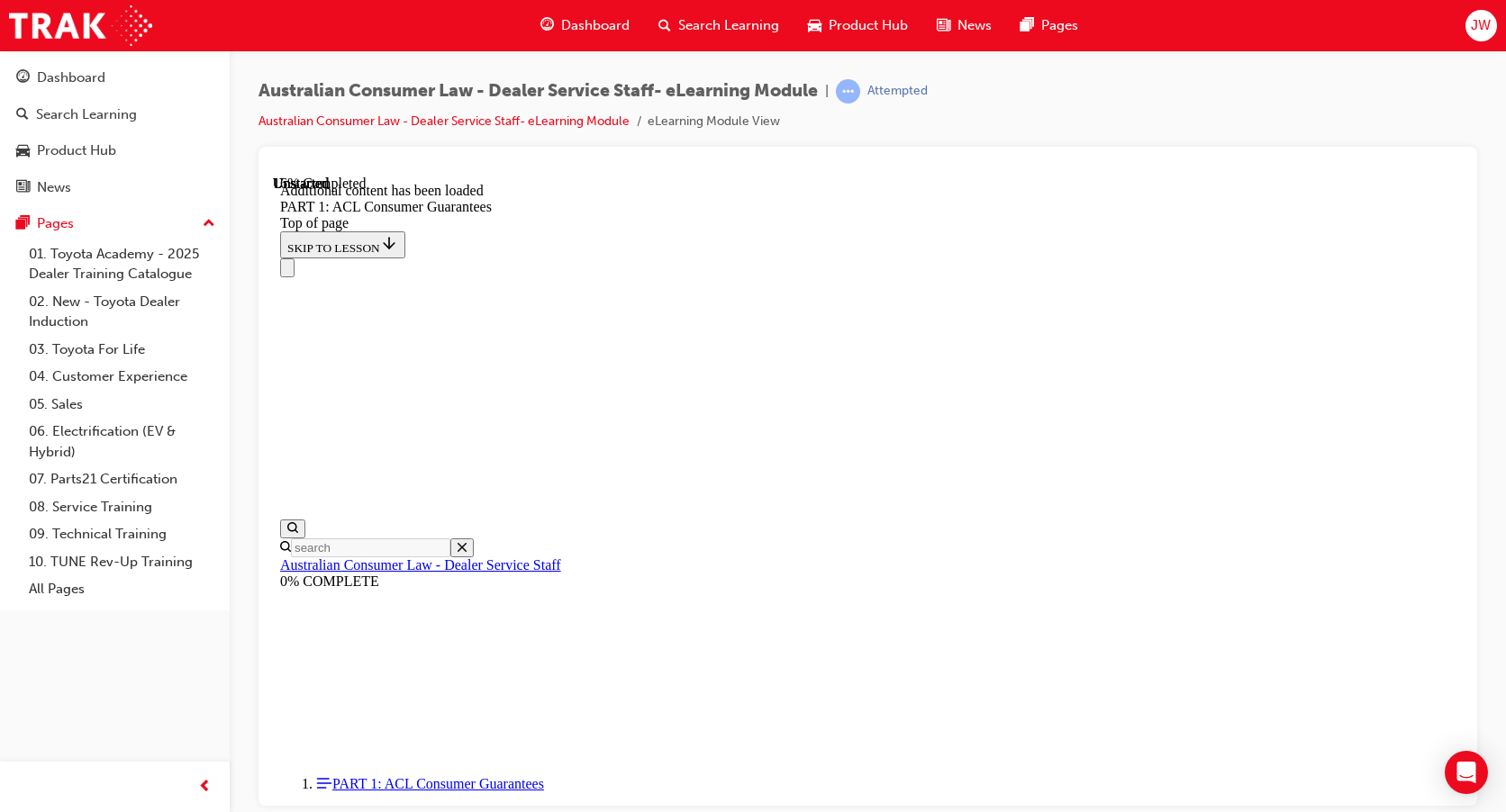
scroll to position [3427, 0]
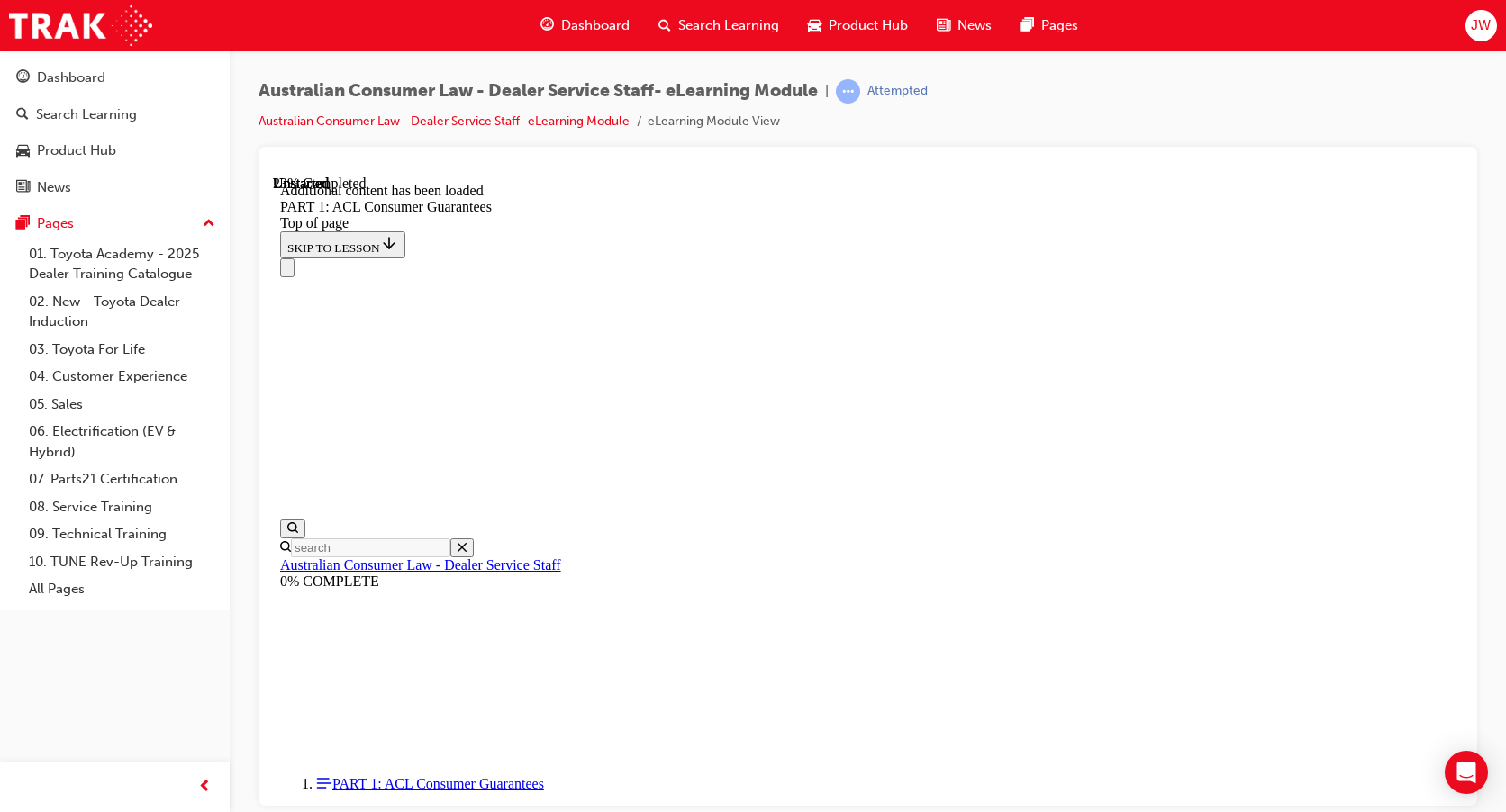
scroll to position [4544, 0]
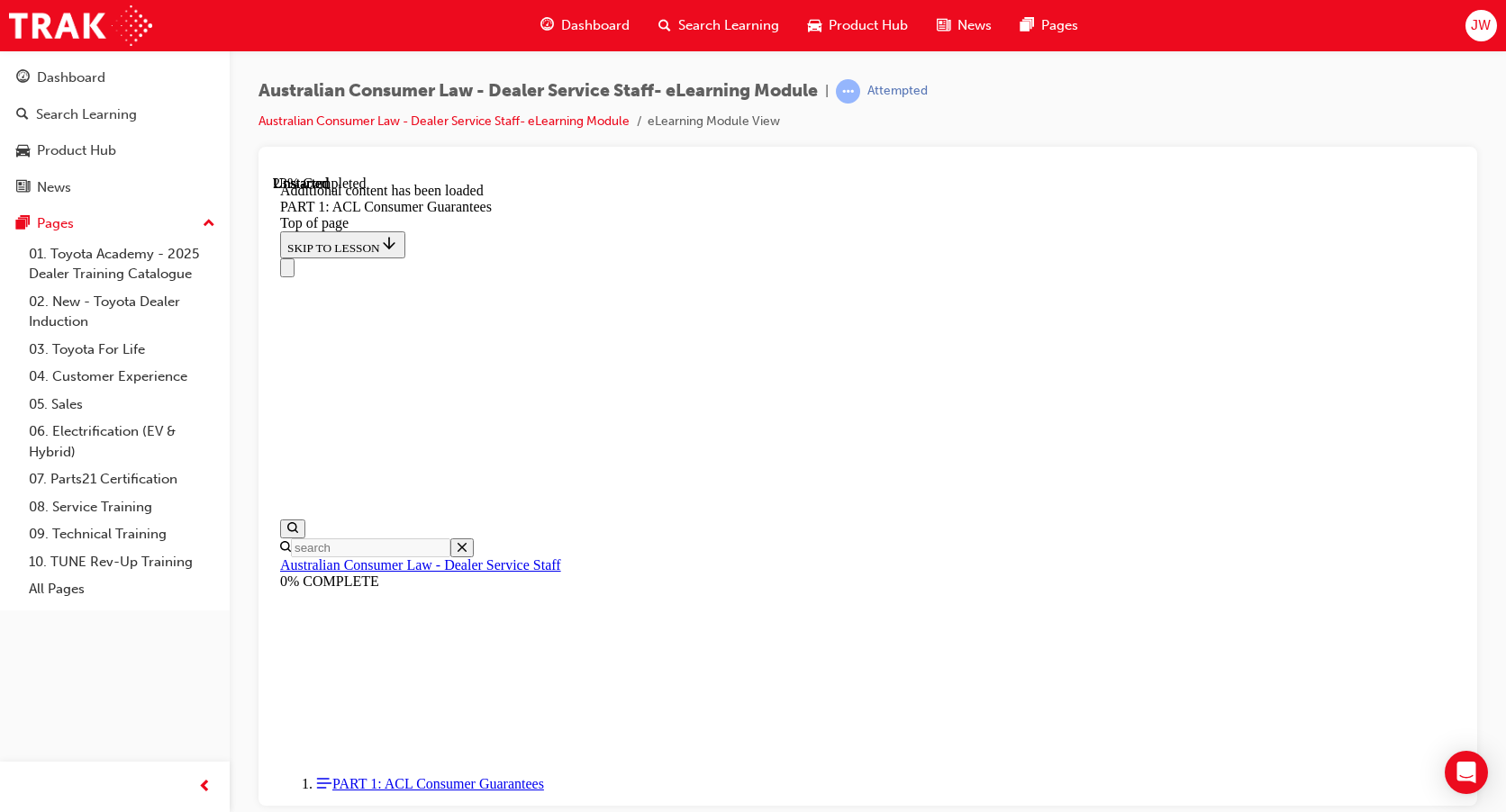
scroll to position [4624, 0]
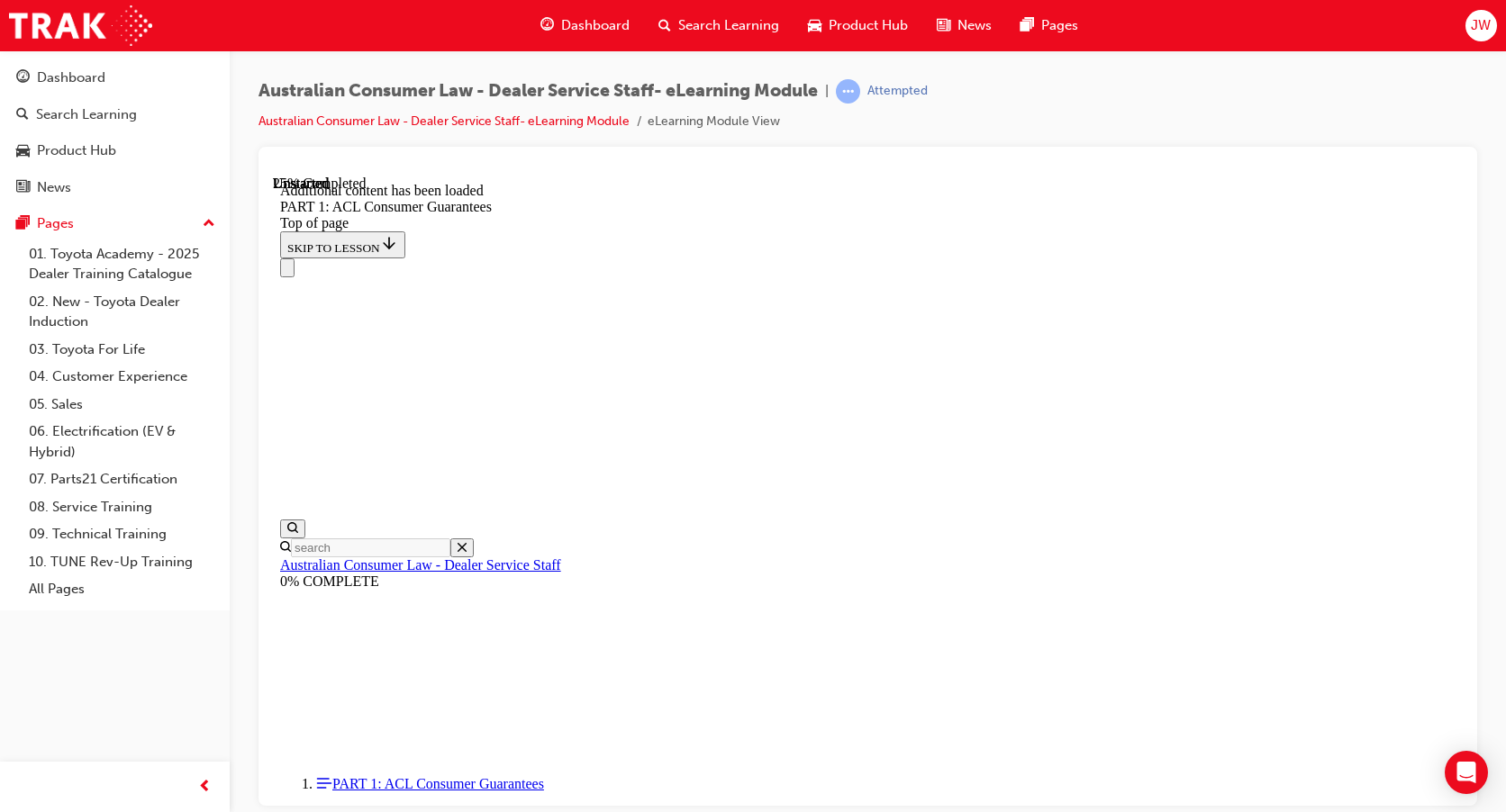
scroll to position [4716, 0]
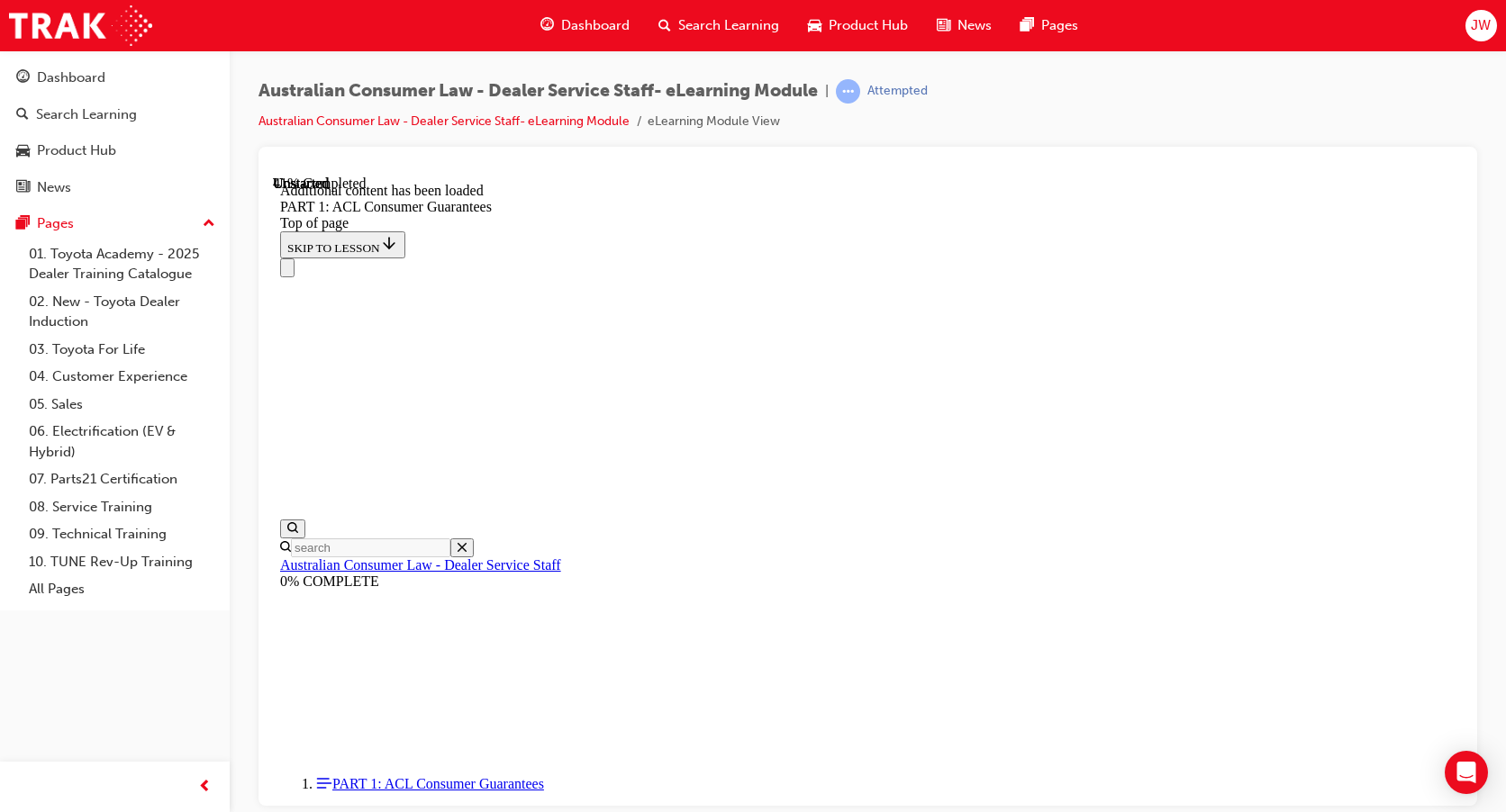
scroll to position [6927, 0]
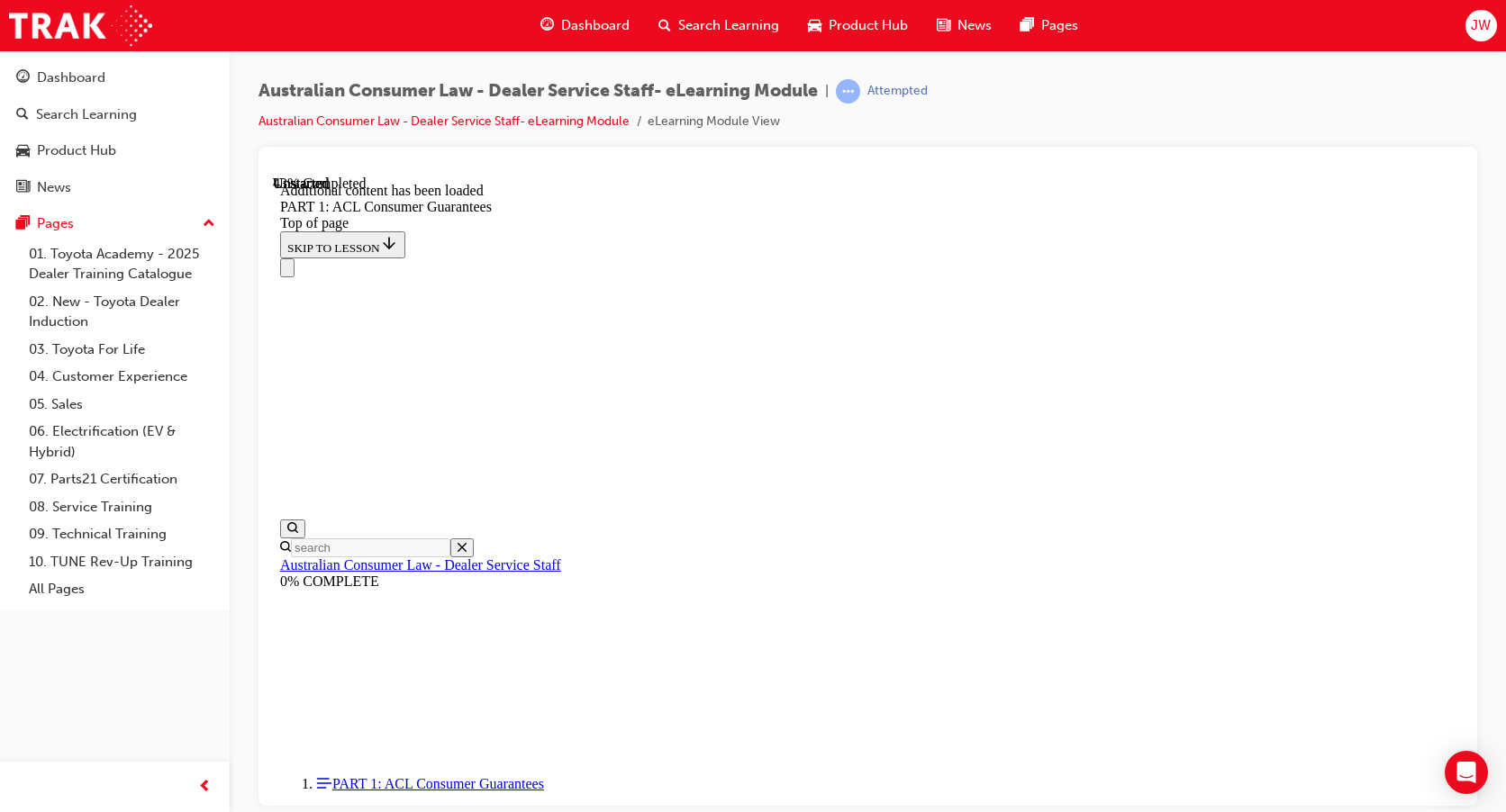
scroll to position [7034, 0]
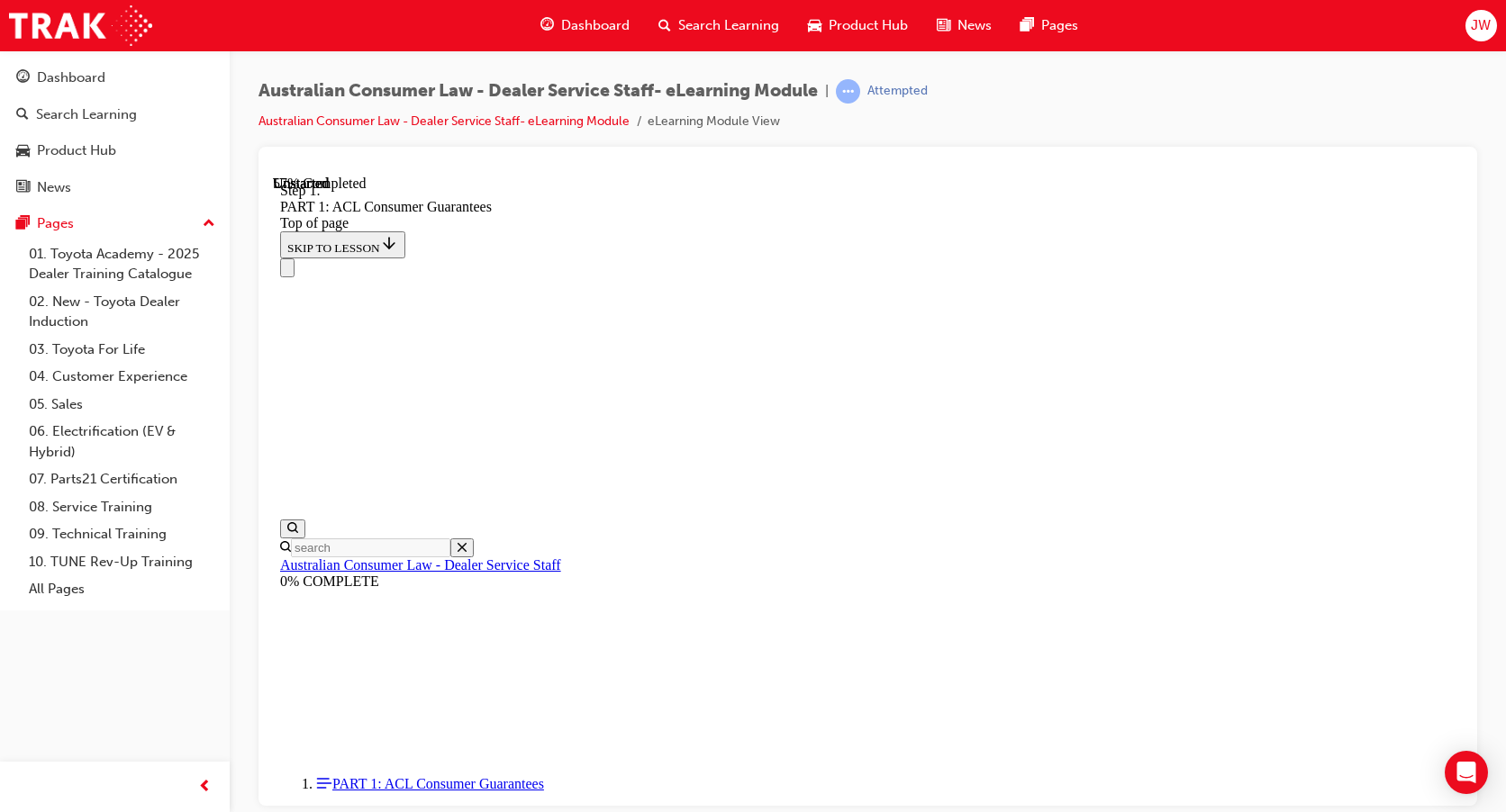
scroll to position [8882, 0]
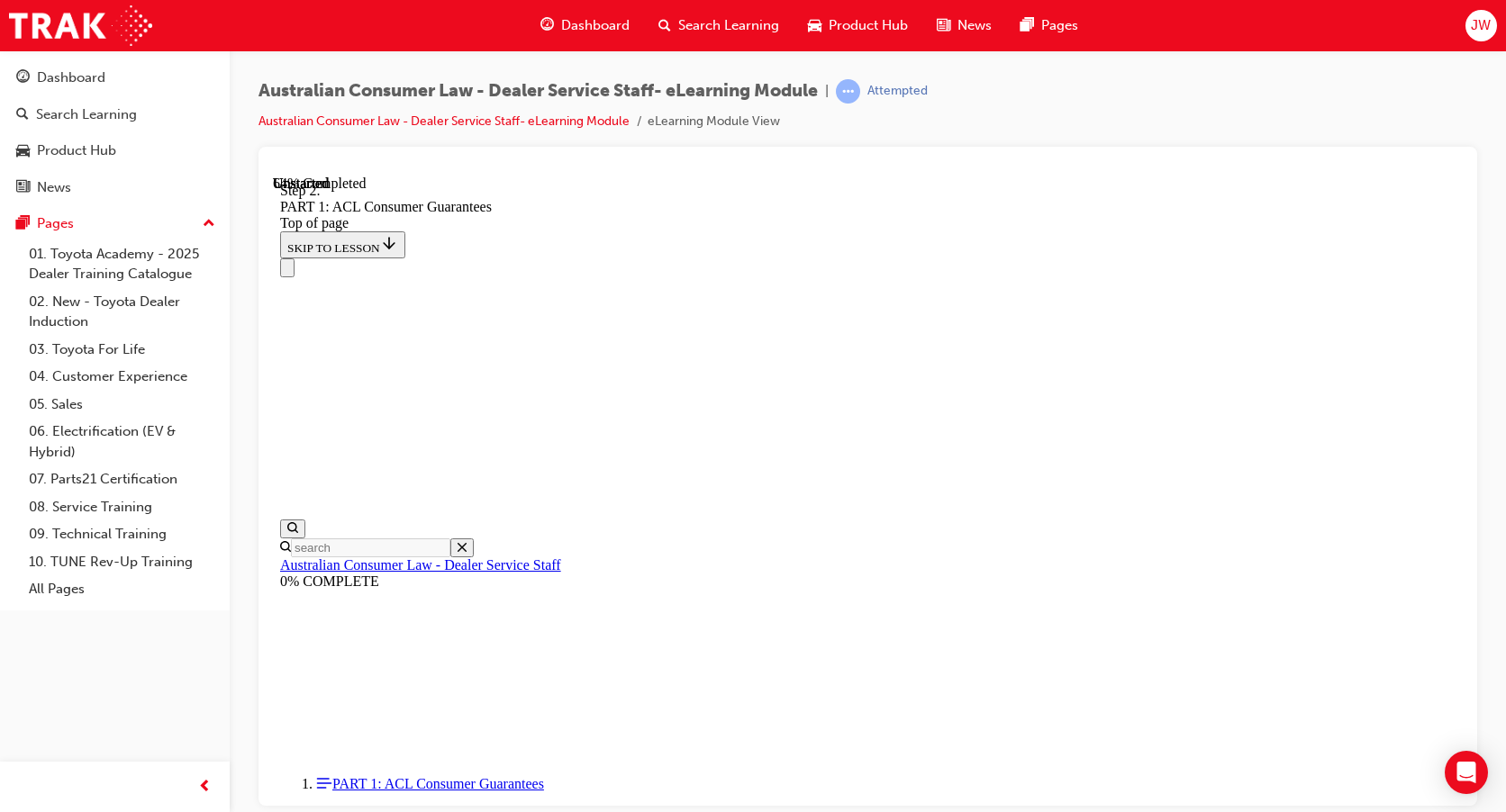
scroll to position [11055, 0]
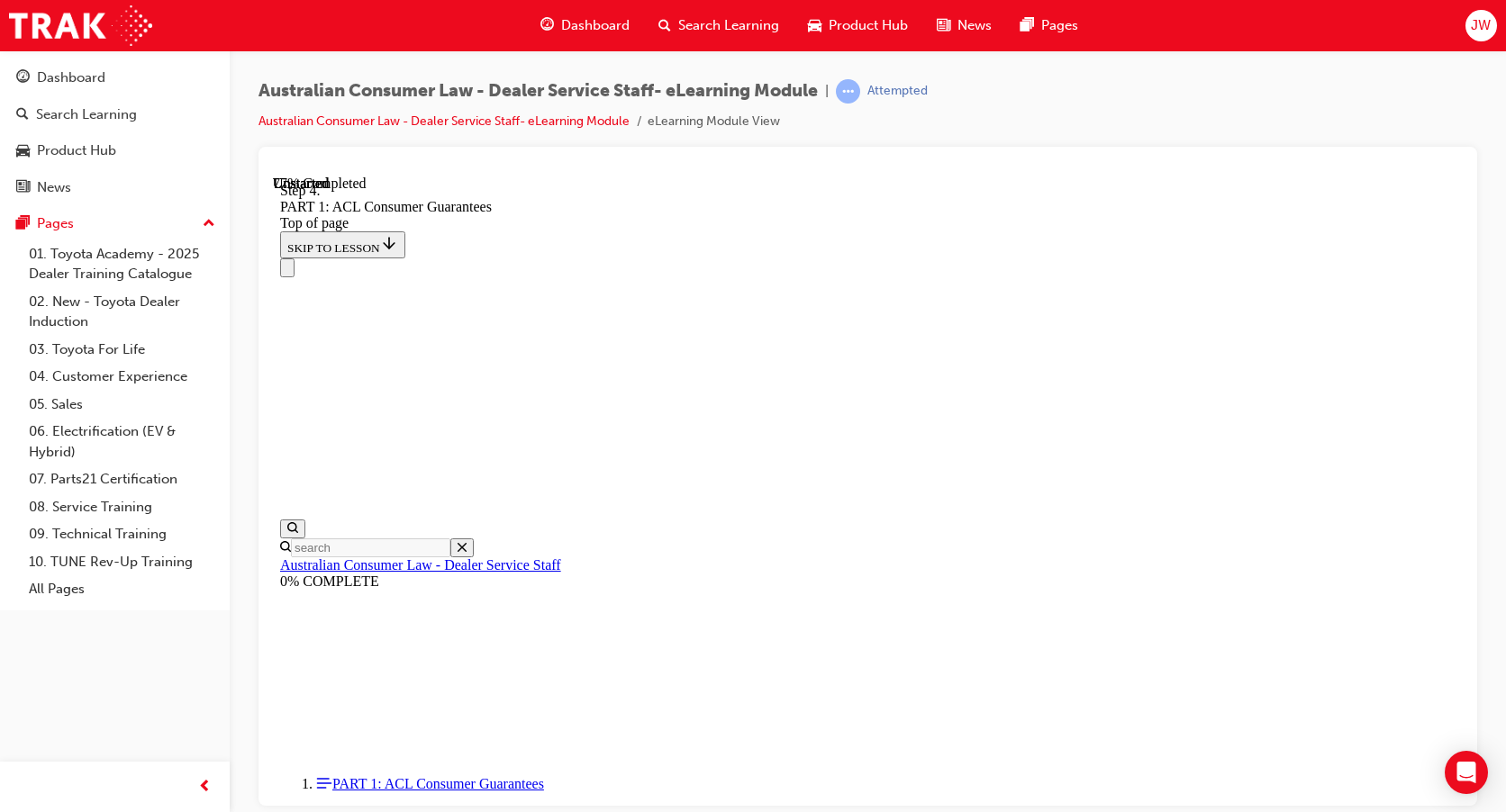
scroll to position [14043, 0]
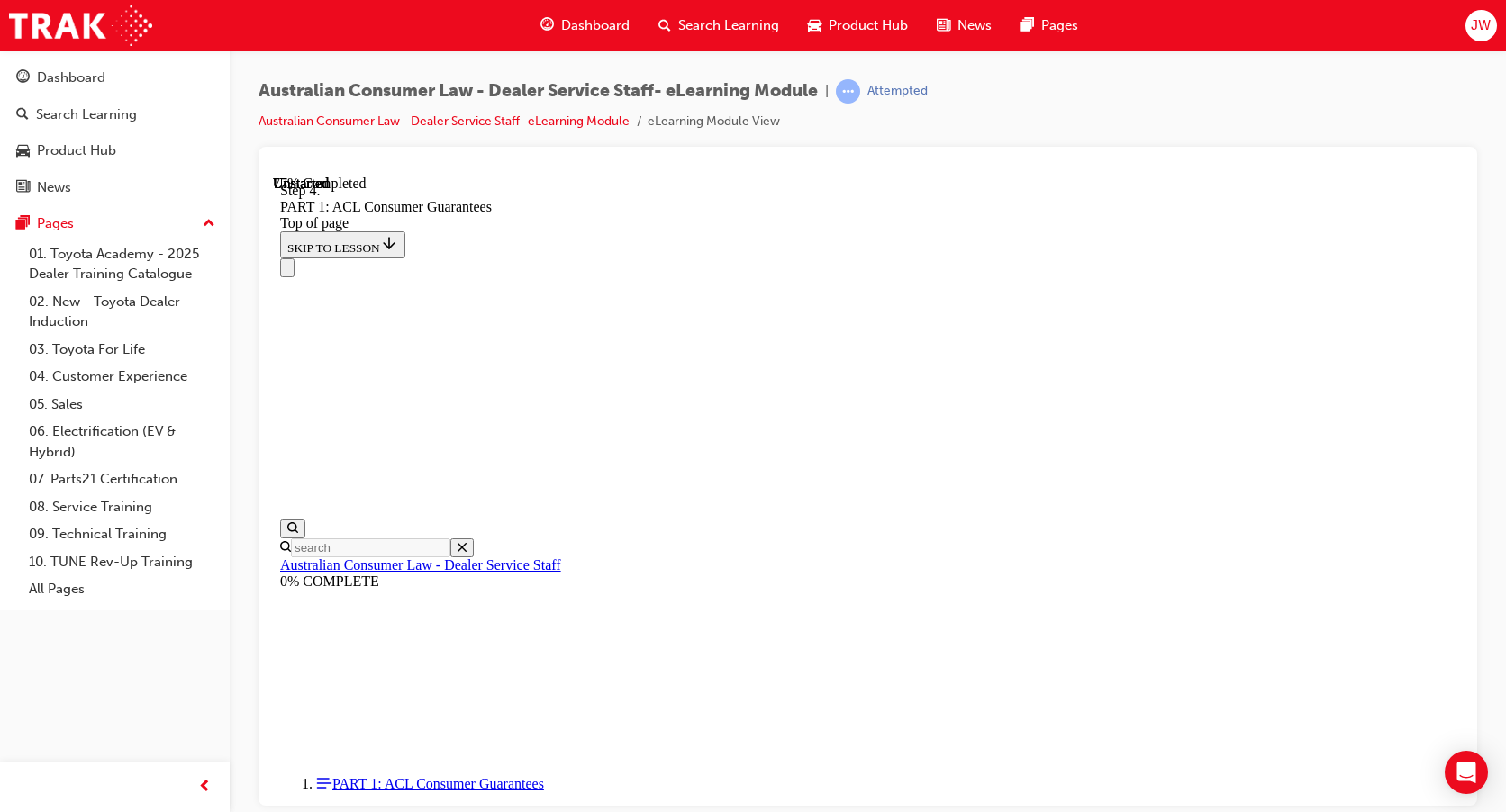
scroll to position [13864, 0]
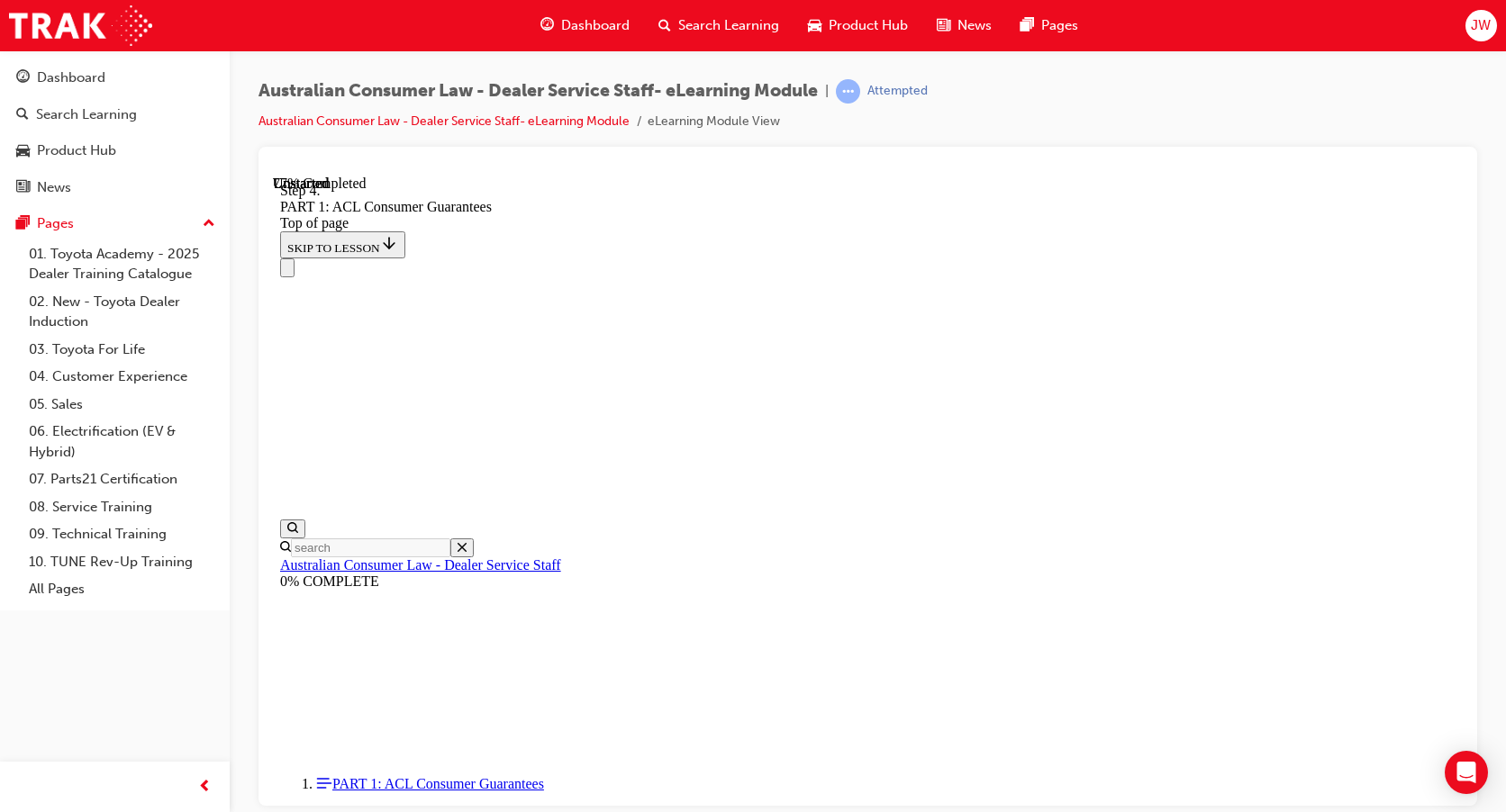
scroll to position [13864, 0]
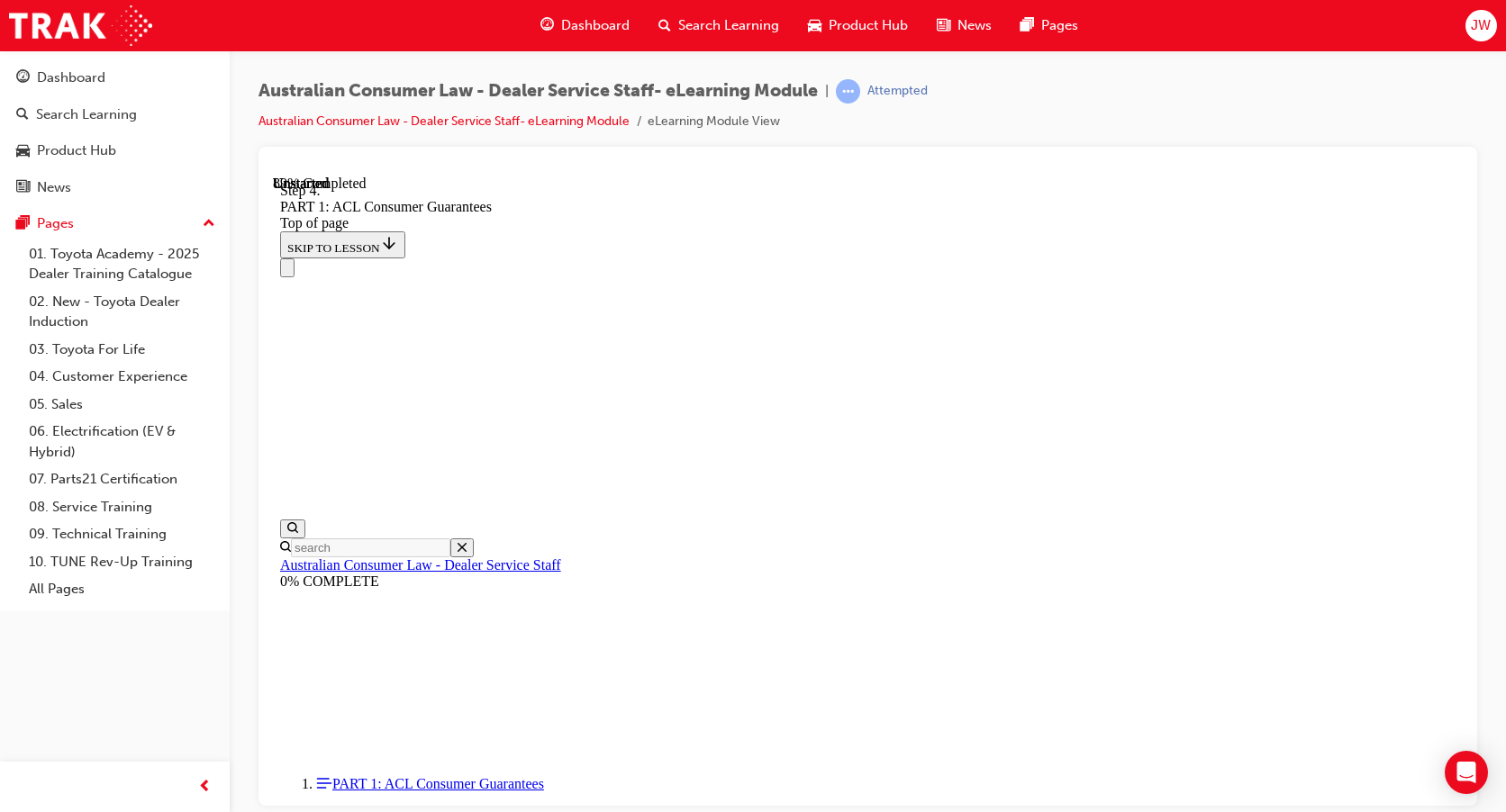
drag, startPoint x: 853, startPoint y: 599, endPoint x: 1128, endPoint y: 339, distance: 378.5
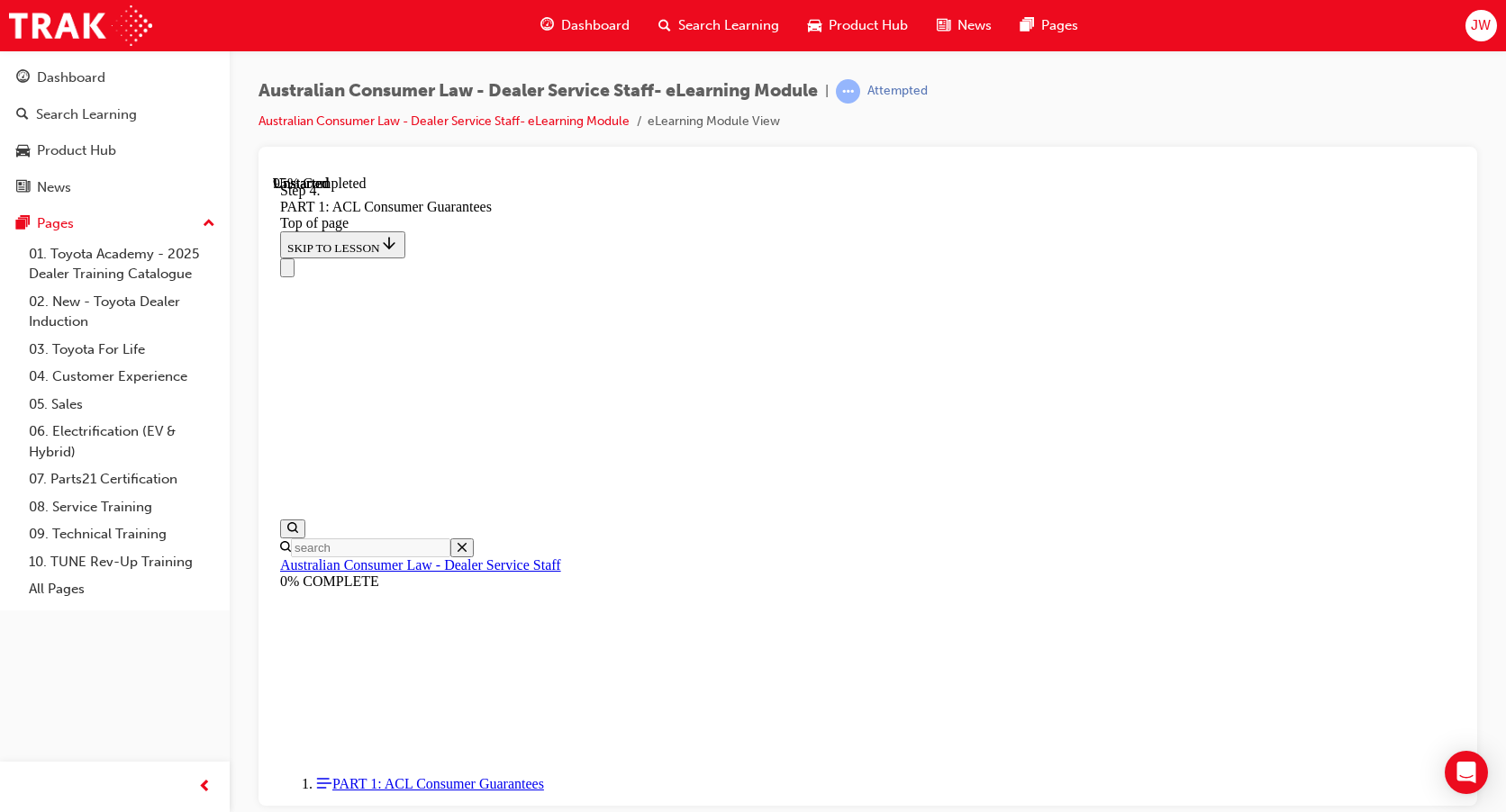
drag, startPoint x: 821, startPoint y: 426, endPoint x: 965, endPoint y: 423, distance: 144.0
drag, startPoint x: 777, startPoint y: 639, endPoint x: 926, endPoint y: 527, distance: 186.4
drag, startPoint x: 775, startPoint y: 651, endPoint x: 865, endPoint y: 644, distance: 90.3
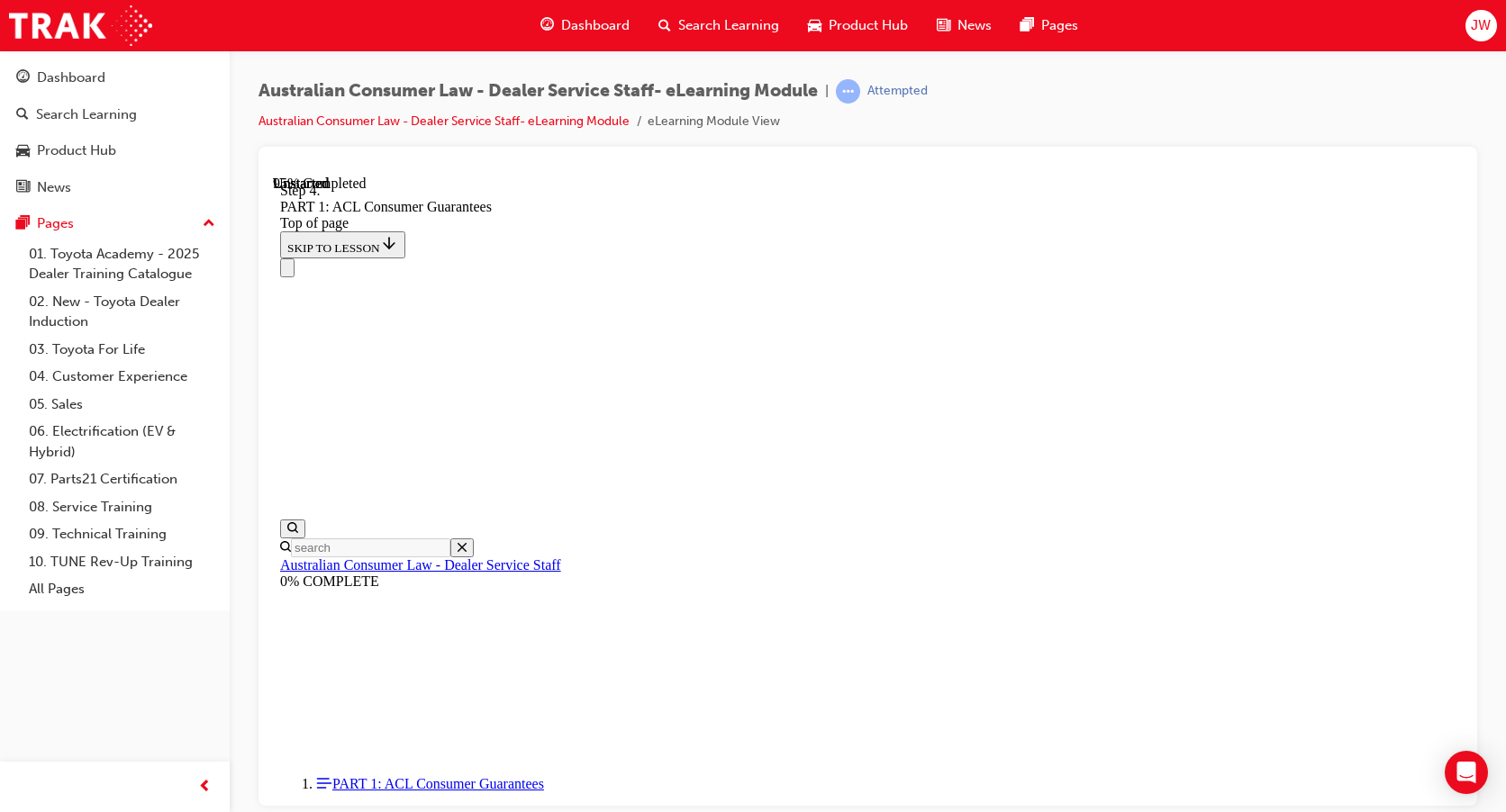
drag, startPoint x: 806, startPoint y: 748, endPoint x: 921, endPoint y: 759, distance: 115.5
drag, startPoint x: 883, startPoint y: 684, endPoint x: 985, endPoint y: 659, distance: 105.0
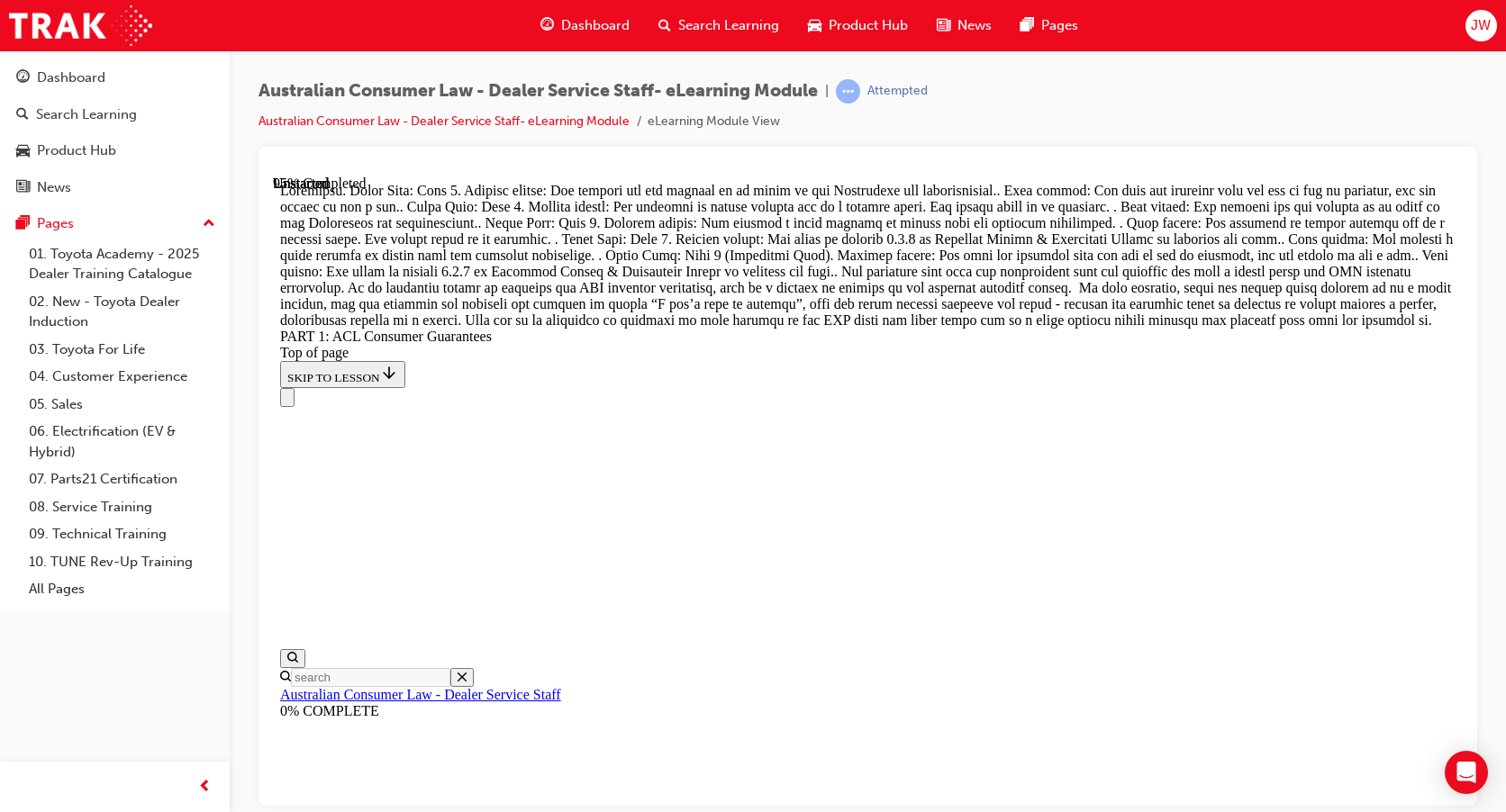
scroll to position [19740, 0]
drag, startPoint x: 845, startPoint y: 300, endPoint x: 944, endPoint y: 316, distance: 100.3
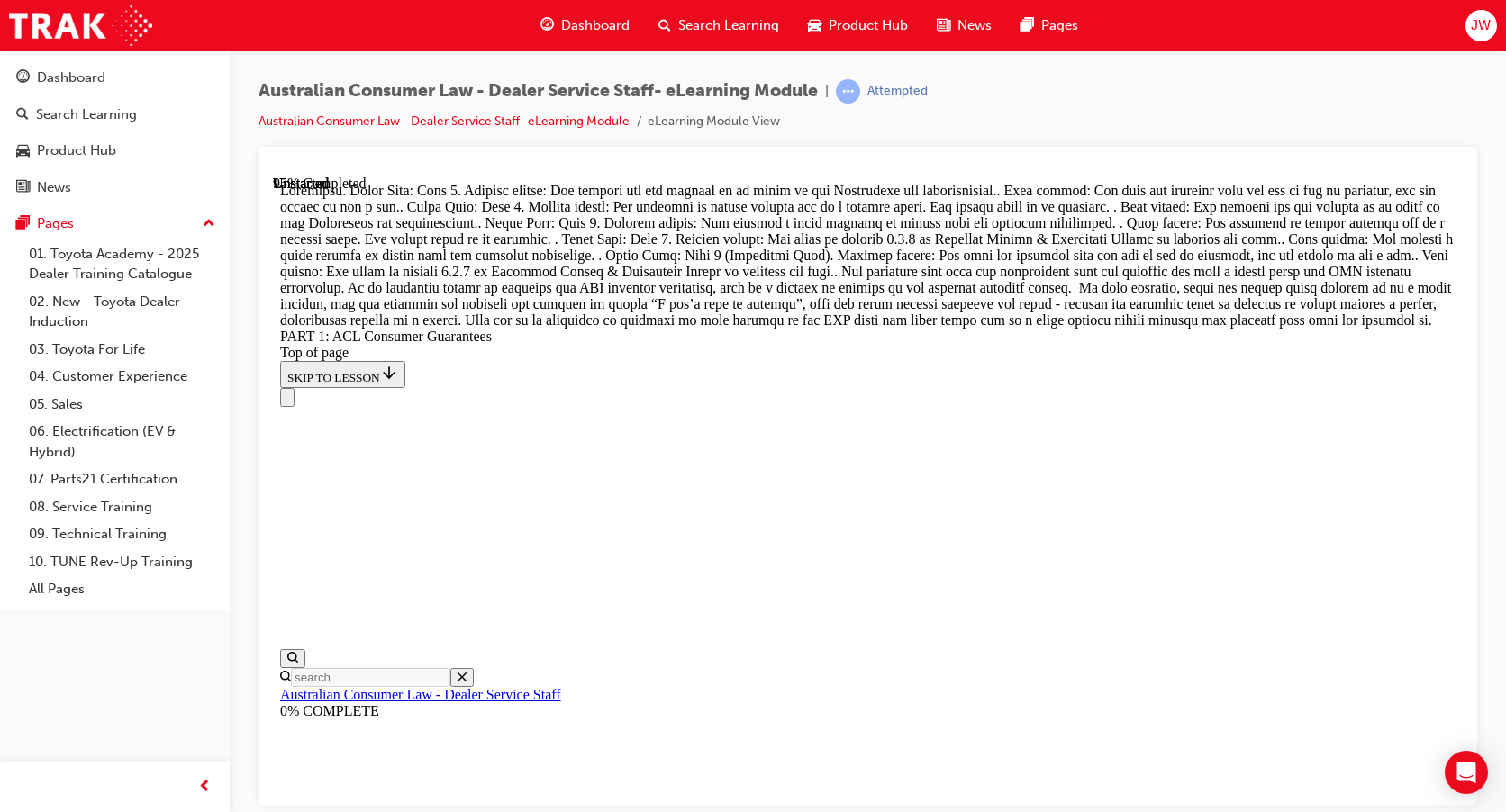
drag, startPoint x: 944, startPoint y: 316, endPoint x: 898, endPoint y: 321, distance: 46.3
drag, startPoint x: 890, startPoint y: 322, endPoint x: 820, endPoint y: 326, distance: 70.1
drag, startPoint x: 840, startPoint y: 322, endPoint x: 770, endPoint y: 322, distance: 70.0
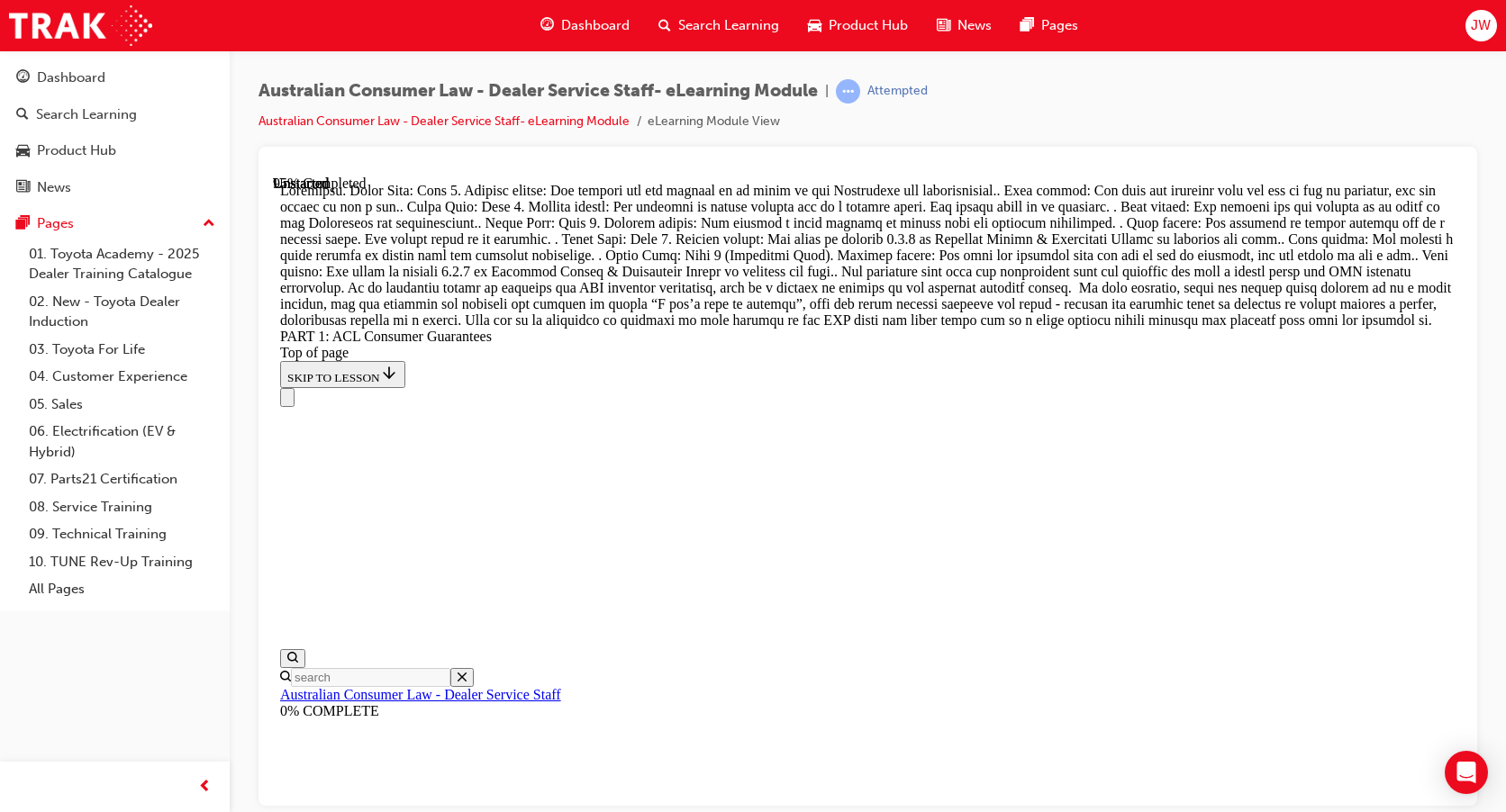
drag, startPoint x: 907, startPoint y: 315, endPoint x: 1175, endPoint y: 631, distance: 414.3
drag, startPoint x: 806, startPoint y: 318, endPoint x: 814, endPoint y: 743, distance: 425.1
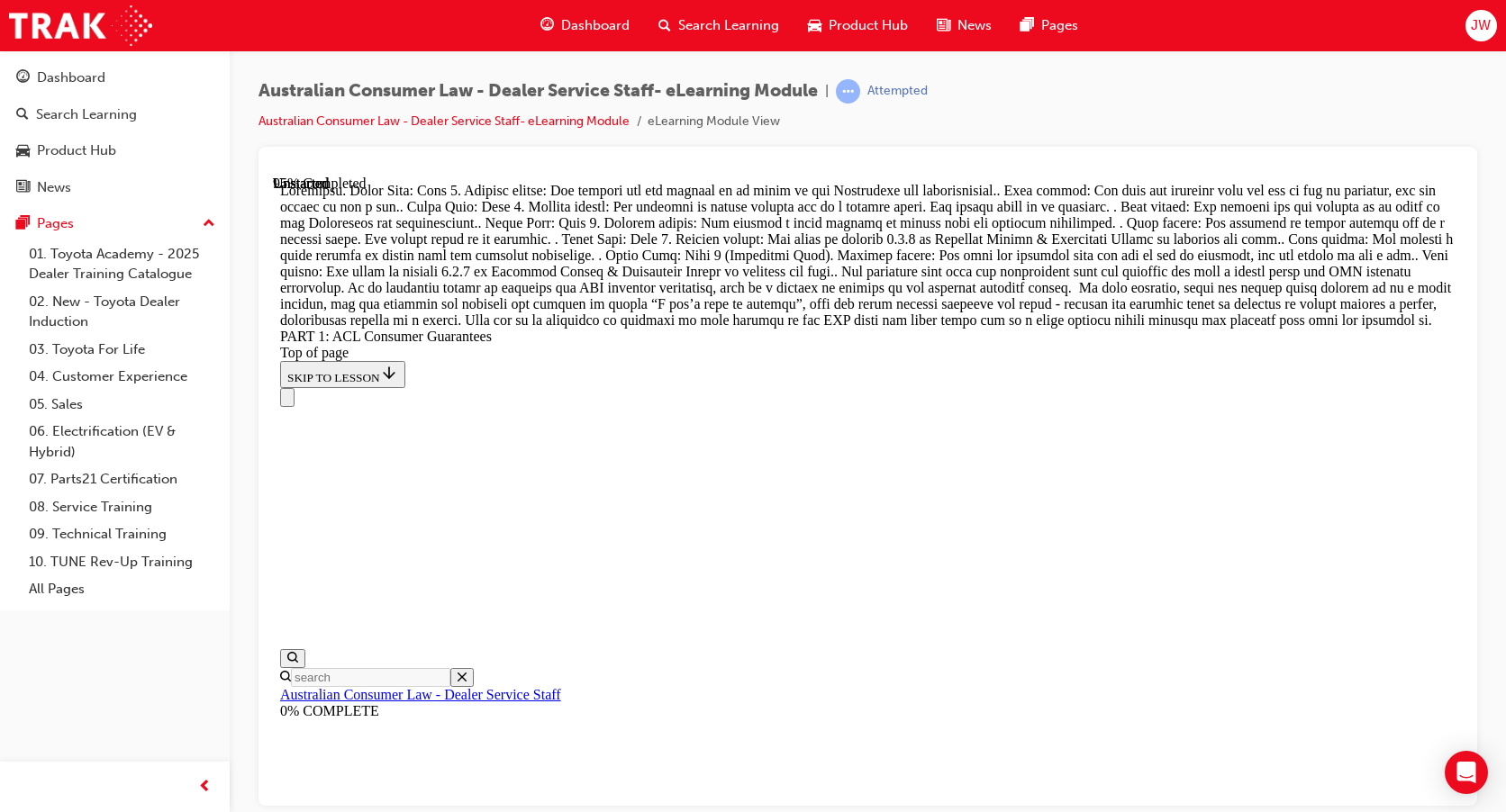
drag, startPoint x: 834, startPoint y: 319, endPoint x: 939, endPoint y: 610, distance: 309.4
drag, startPoint x: 869, startPoint y: 606, endPoint x: 1118, endPoint y: 286, distance: 405.5
drag, startPoint x: 848, startPoint y: 562, endPoint x: 1165, endPoint y: 384, distance: 363.6
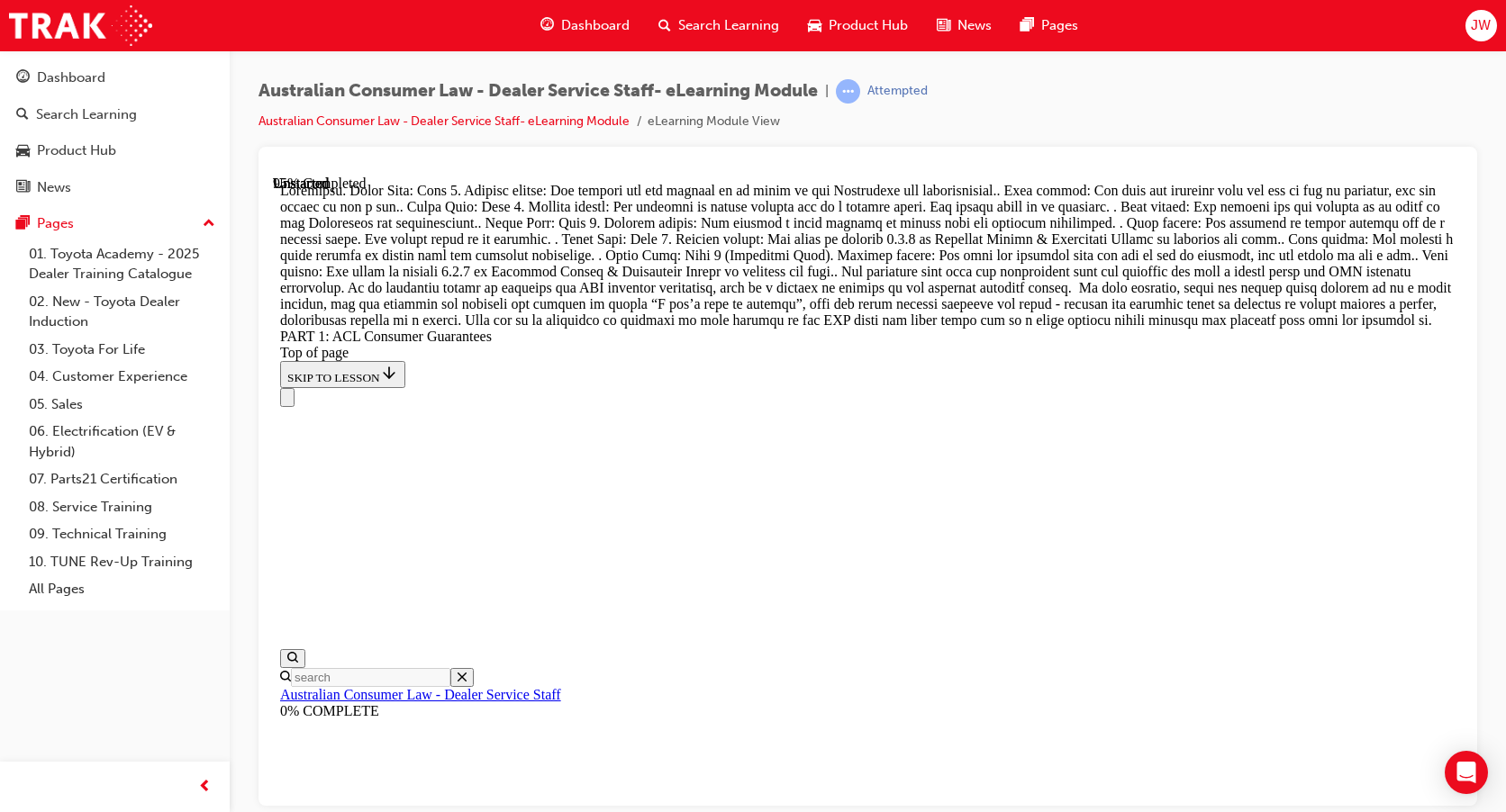
drag, startPoint x: 859, startPoint y: 587, endPoint x: 1026, endPoint y: 254, distance: 372.5
drag, startPoint x: 803, startPoint y: 707, endPoint x: 894, endPoint y: 397, distance: 323.1
drag, startPoint x: 835, startPoint y: 715, endPoint x: 910, endPoint y: 507, distance: 221.1
drag, startPoint x: 893, startPoint y: 385, endPoint x: 884, endPoint y: 608, distance: 223.2
drag, startPoint x: 860, startPoint y: 726, endPoint x: 971, endPoint y: 390, distance: 353.9
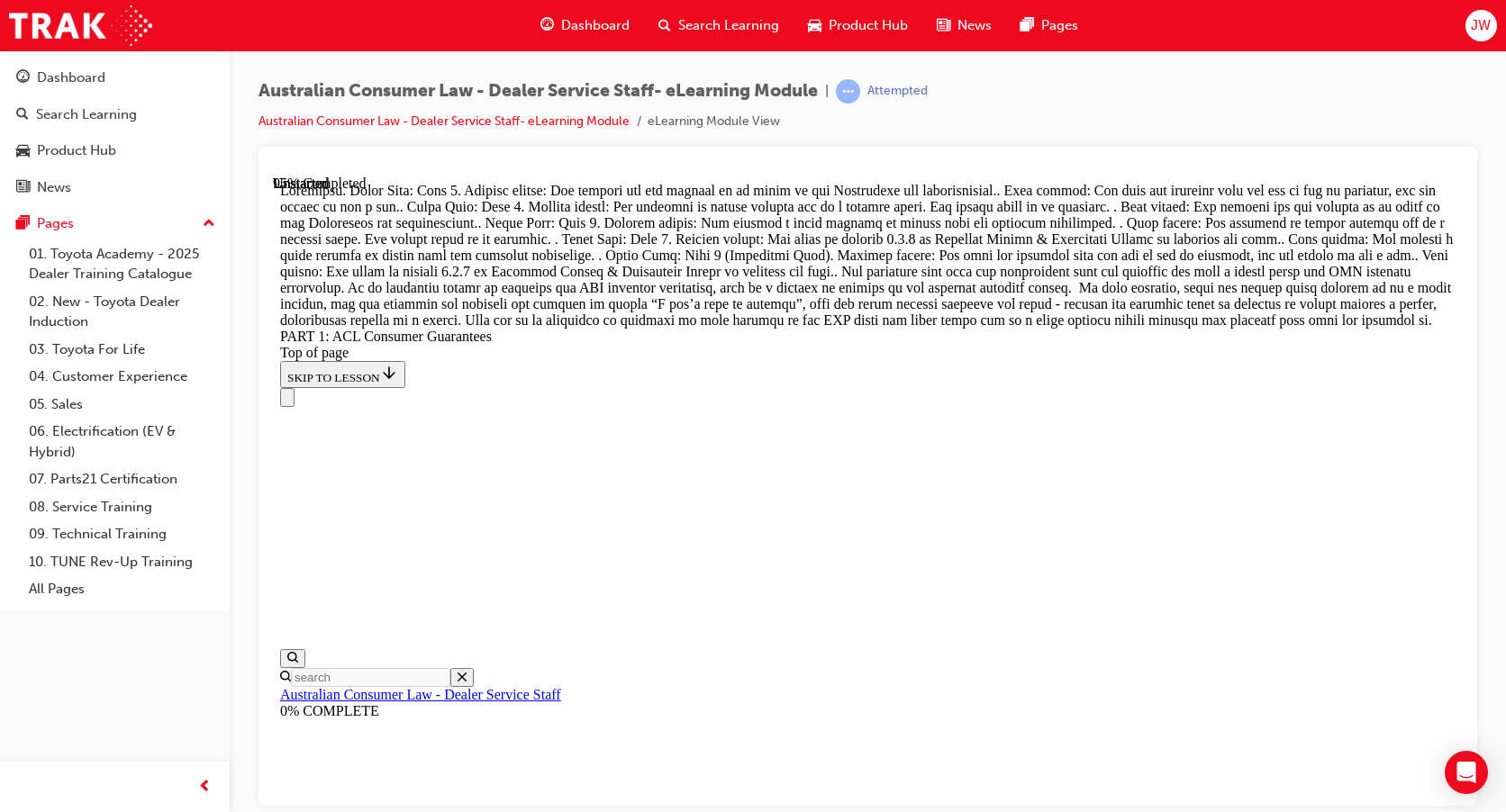
drag, startPoint x: 929, startPoint y: 702, endPoint x: 929, endPoint y: 495, distance: 207.0
drag, startPoint x: 852, startPoint y: 704, endPoint x: 957, endPoint y: 695, distance: 105.4
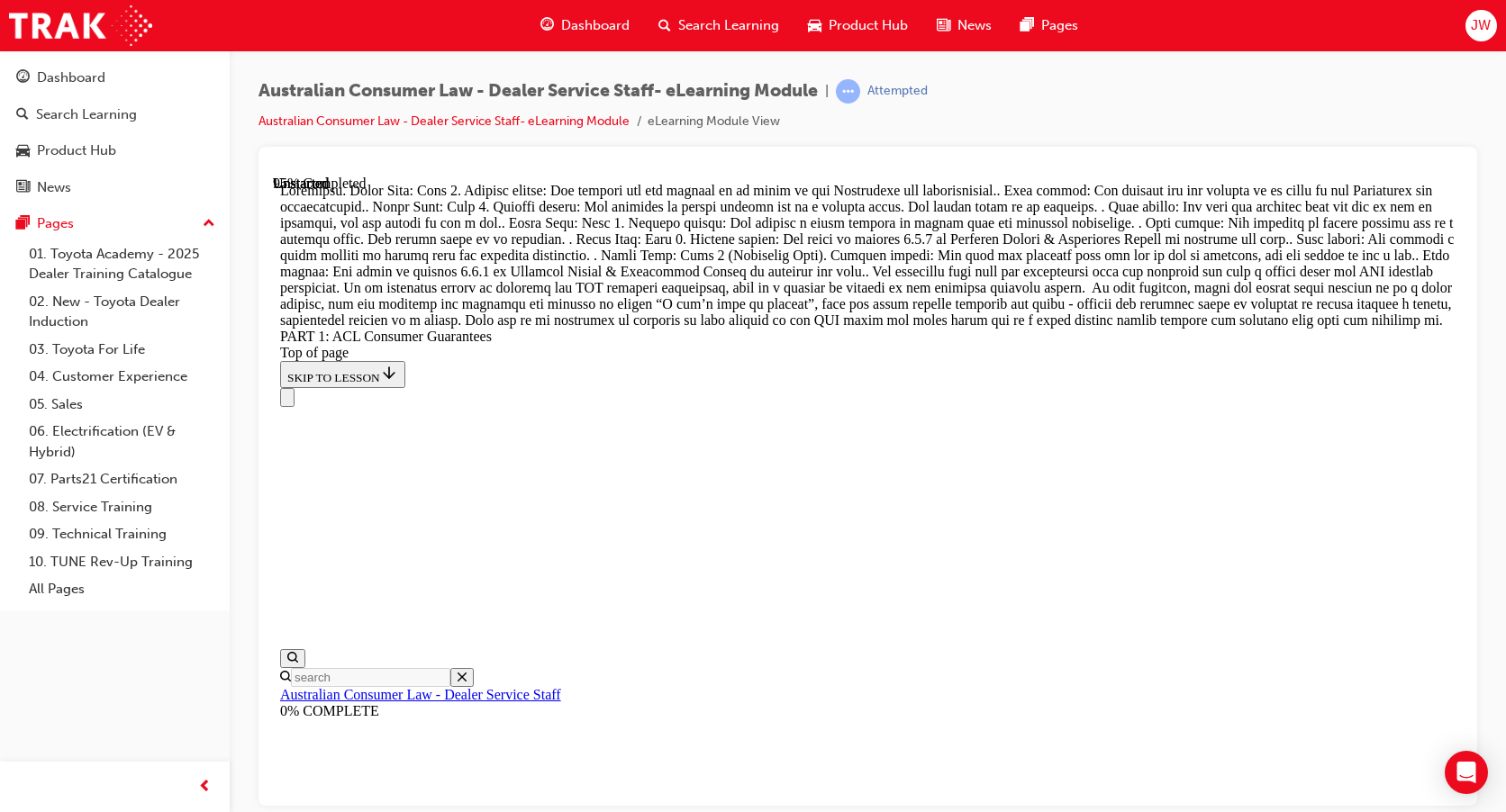
scroll to position [19814, 0]
drag, startPoint x: 865, startPoint y: 313, endPoint x: 1155, endPoint y: 311, distance: 290.0
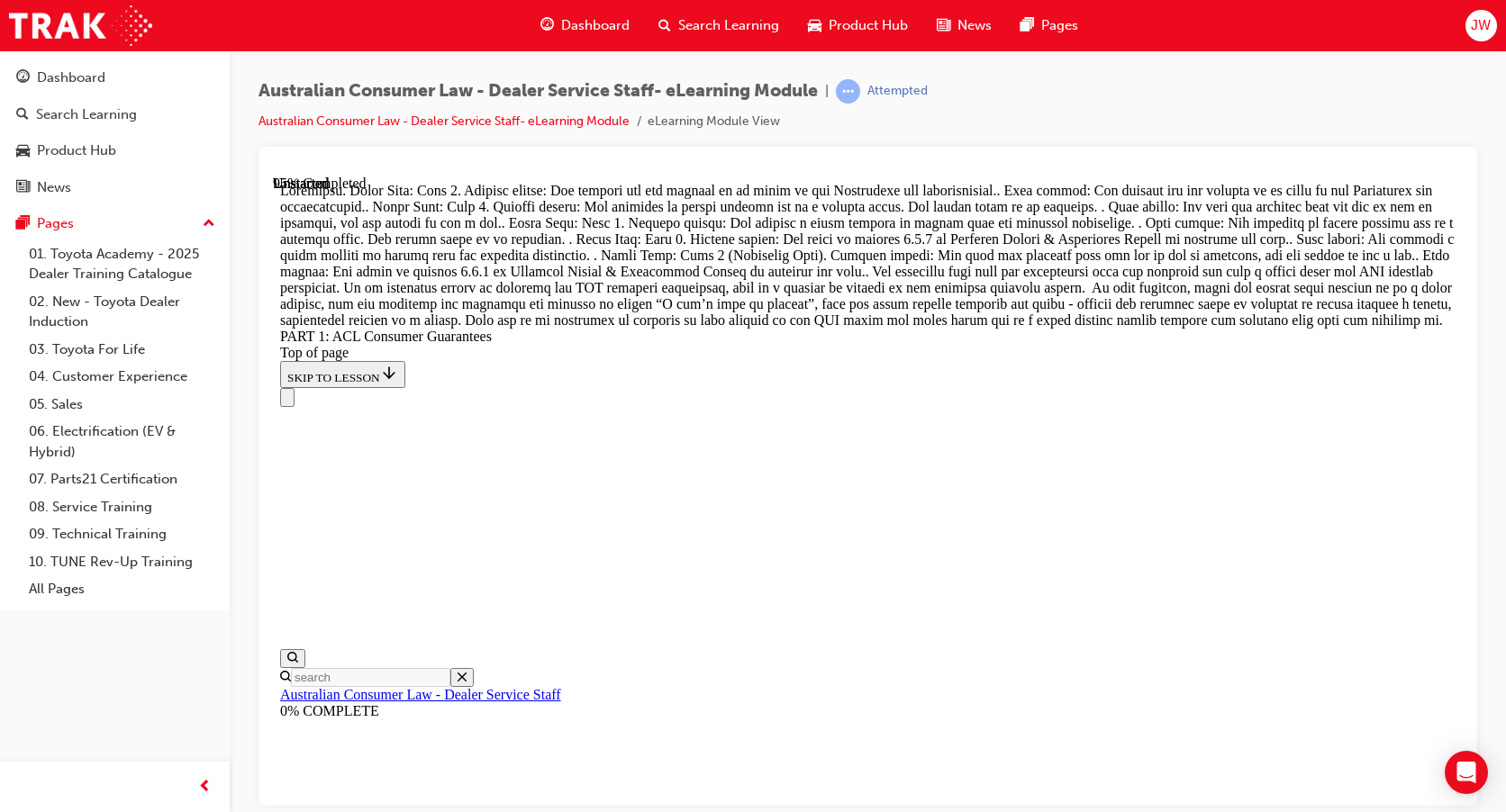
drag, startPoint x: 843, startPoint y: 428, endPoint x: 914, endPoint y: 441, distance: 72.2
drag, startPoint x: 873, startPoint y: 535, endPoint x: 917, endPoint y: 436, distance: 108.3
drag, startPoint x: 884, startPoint y: 521, endPoint x: 921, endPoint y: 528, distance: 37.7
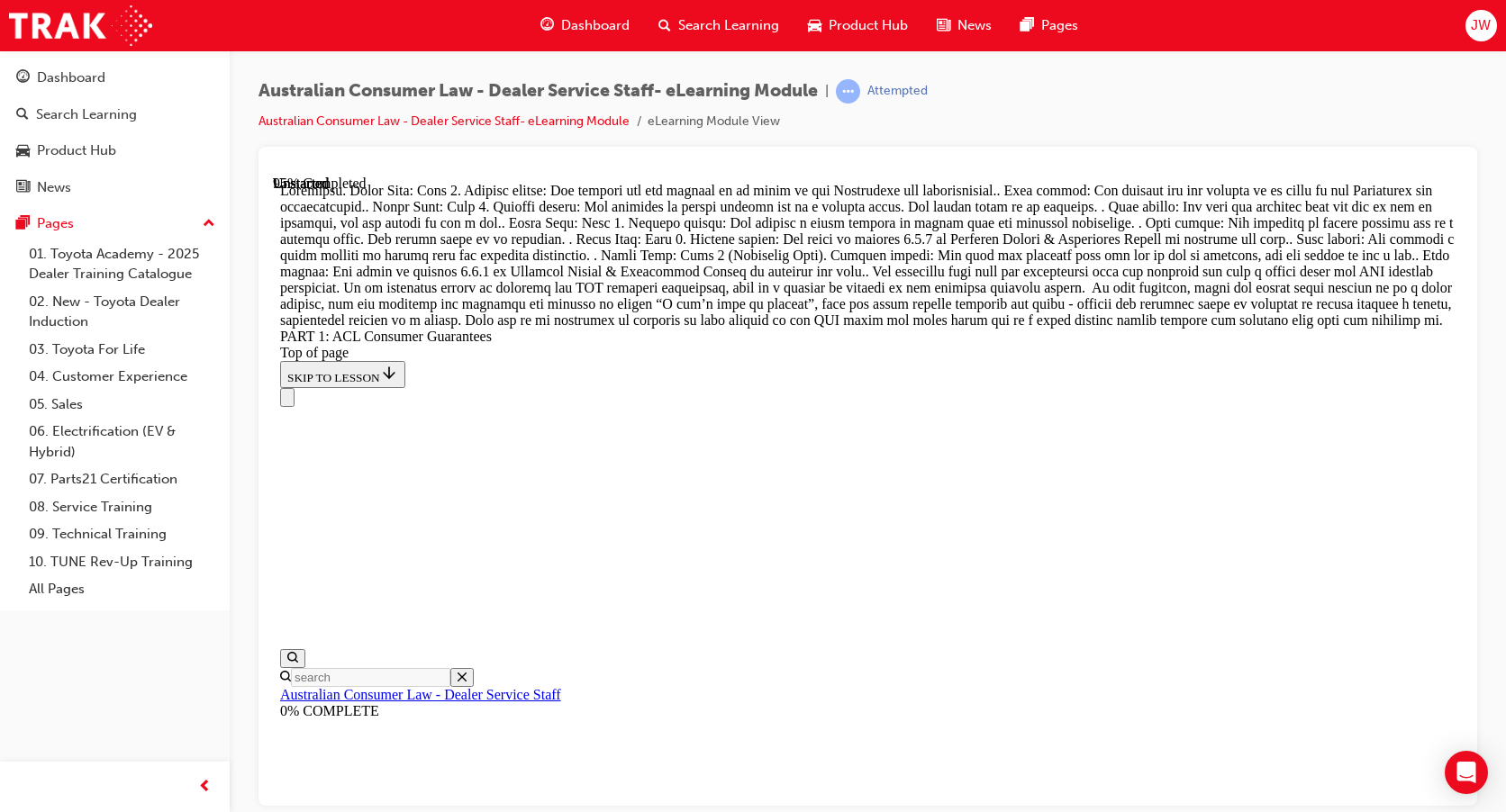
drag, startPoint x: 932, startPoint y: 528, endPoint x: 978, endPoint y: 524, distance: 46.2
drag, startPoint x: 894, startPoint y: 512, endPoint x: 957, endPoint y: 506, distance: 63.3
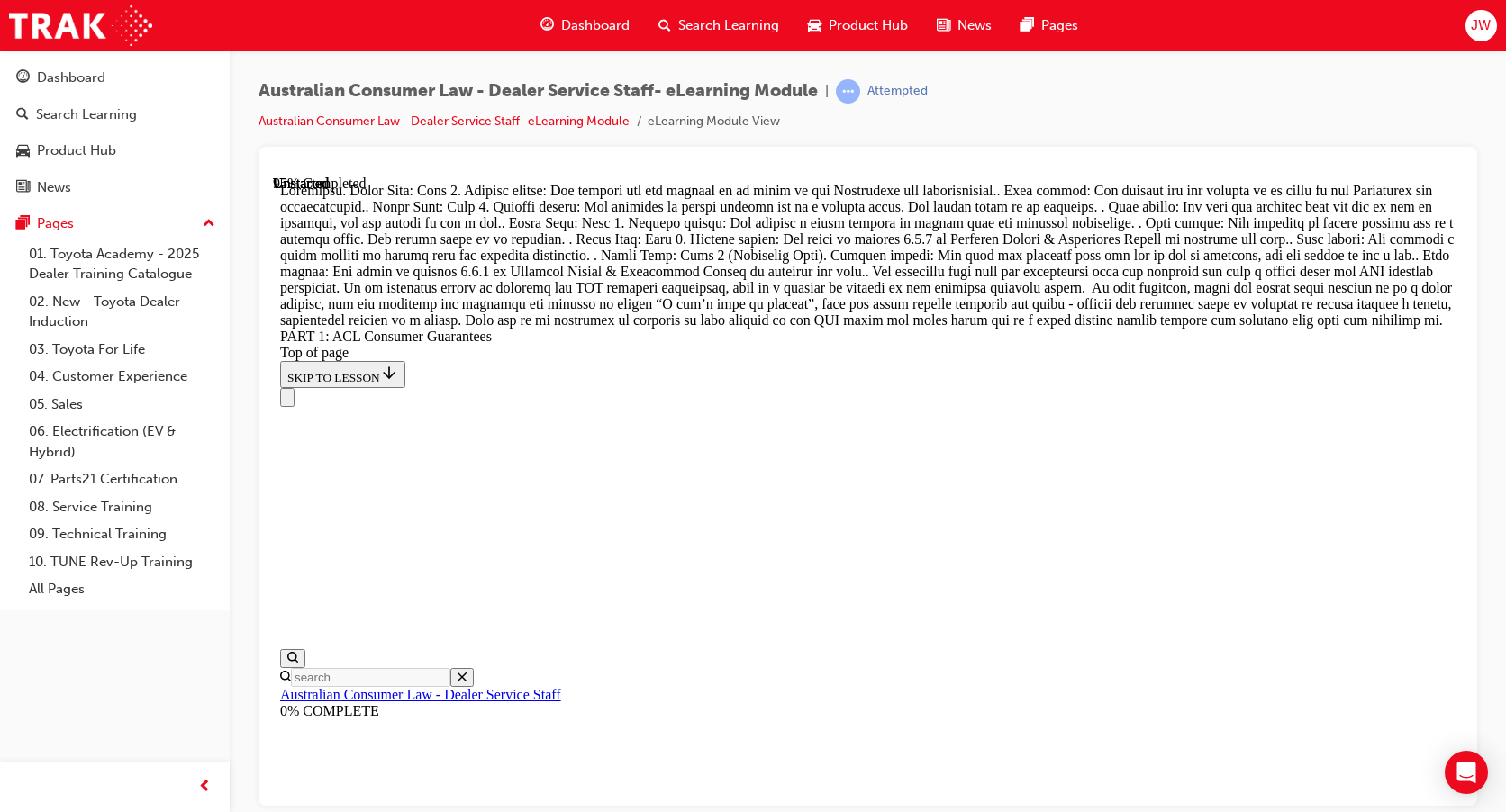
drag, startPoint x: 857, startPoint y: 740, endPoint x: 936, endPoint y: 644, distance: 124.3
drag, startPoint x: 869, startPoint y: 737, endPoint x: 913, endPoint y: 739, distance: 44.0
drag, startPoint x: 906, startPoint y: 731, endPoint x: 913, endPoint y: 612, distance: 119.2
drag, startPoint x: 904, startPoint y: 739, endPoint x: 938, endPoint y: 739, distance: 34.0
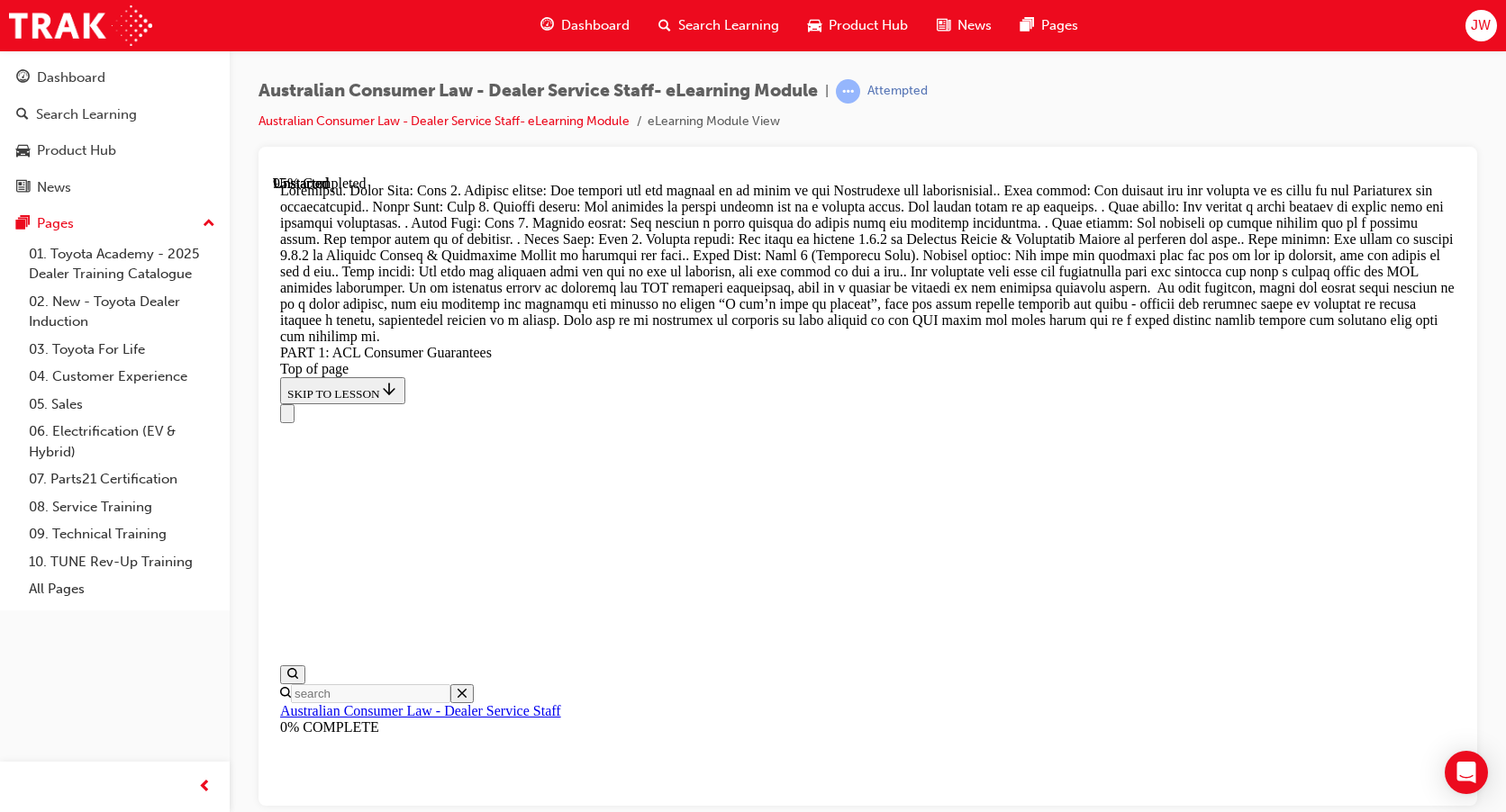
scroll to position [19241, 0]
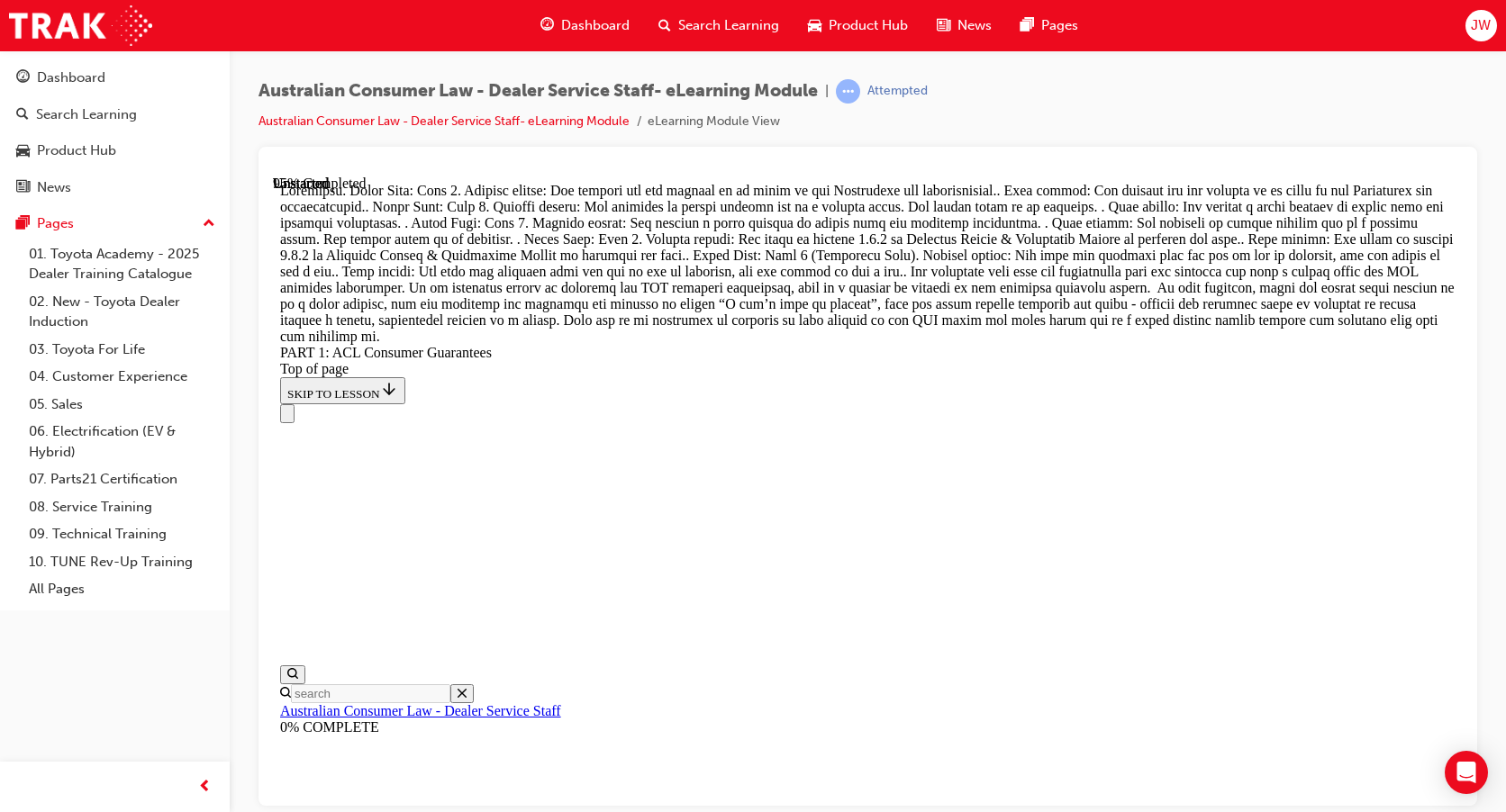
drag, startPoint x: 846, startPoint y: 617, endPoint x: 887, endPoint y: 309, distance: 310.7
drag, startPoint x: 882, startPoint y: 426, endPoint x: 913, endPoint y: 534, distance: 112.4
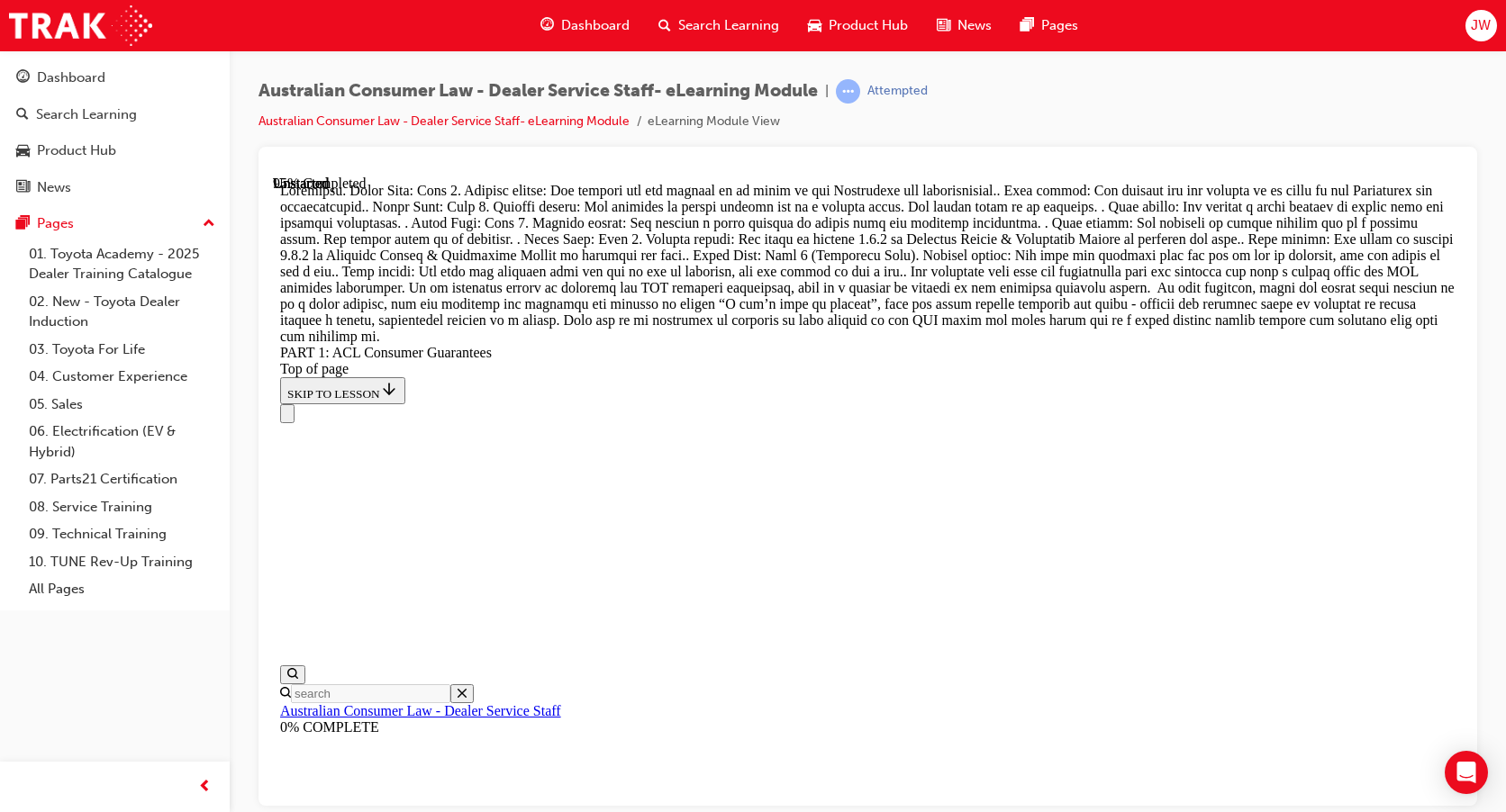
drag, startPoint x: 913, startPoint y: 433, endPoint x: 966, endPoint y: 527, distance: 107.9
drag, startPoint x: 899, startPoint y: 429, endPoint x: 955, endPoint y: 436, distance: 56.4
drag, startPoint x: 877, startPoint y: 652, endPoint x: 918, endPoint y: 652, distance: 41.0
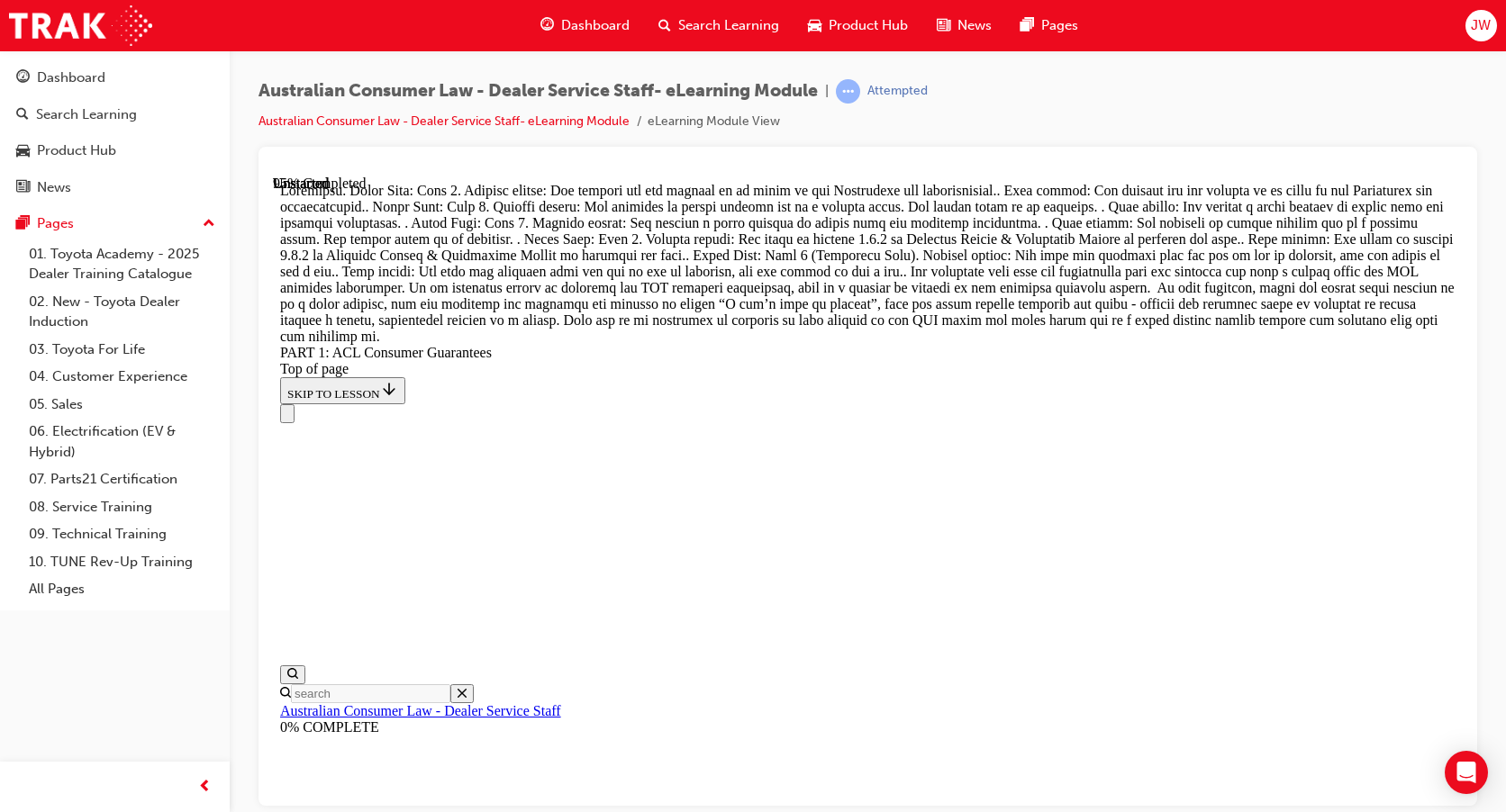
drag, startPoint x: 897, startPoint y: 731, endPoint x: 938, endPoint y: 726, distance: 41.3
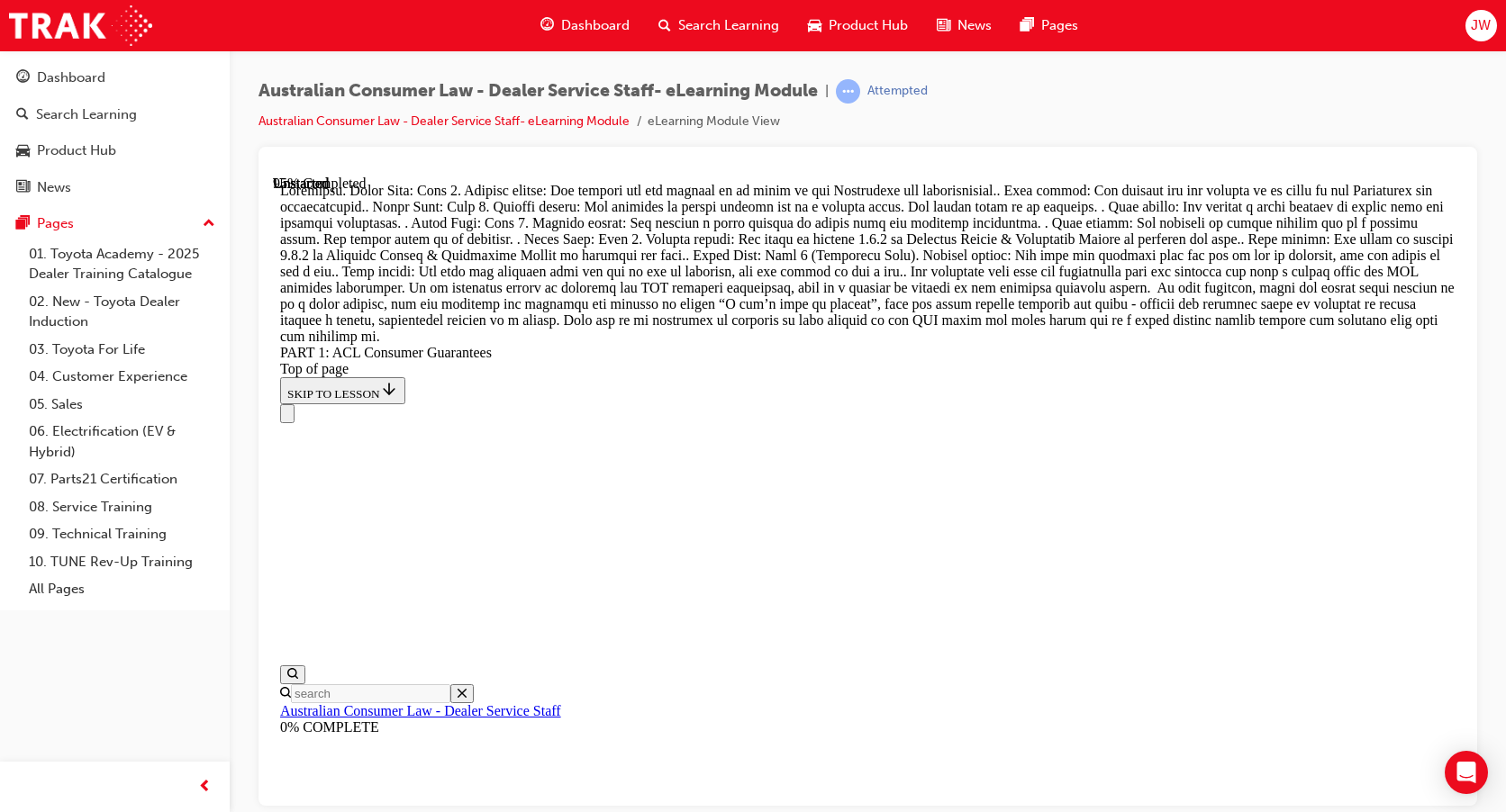
drag, startPoint x: 879, startPoint y: 510, endPoint x: 929, endPoint y: 510, distance: 50.0
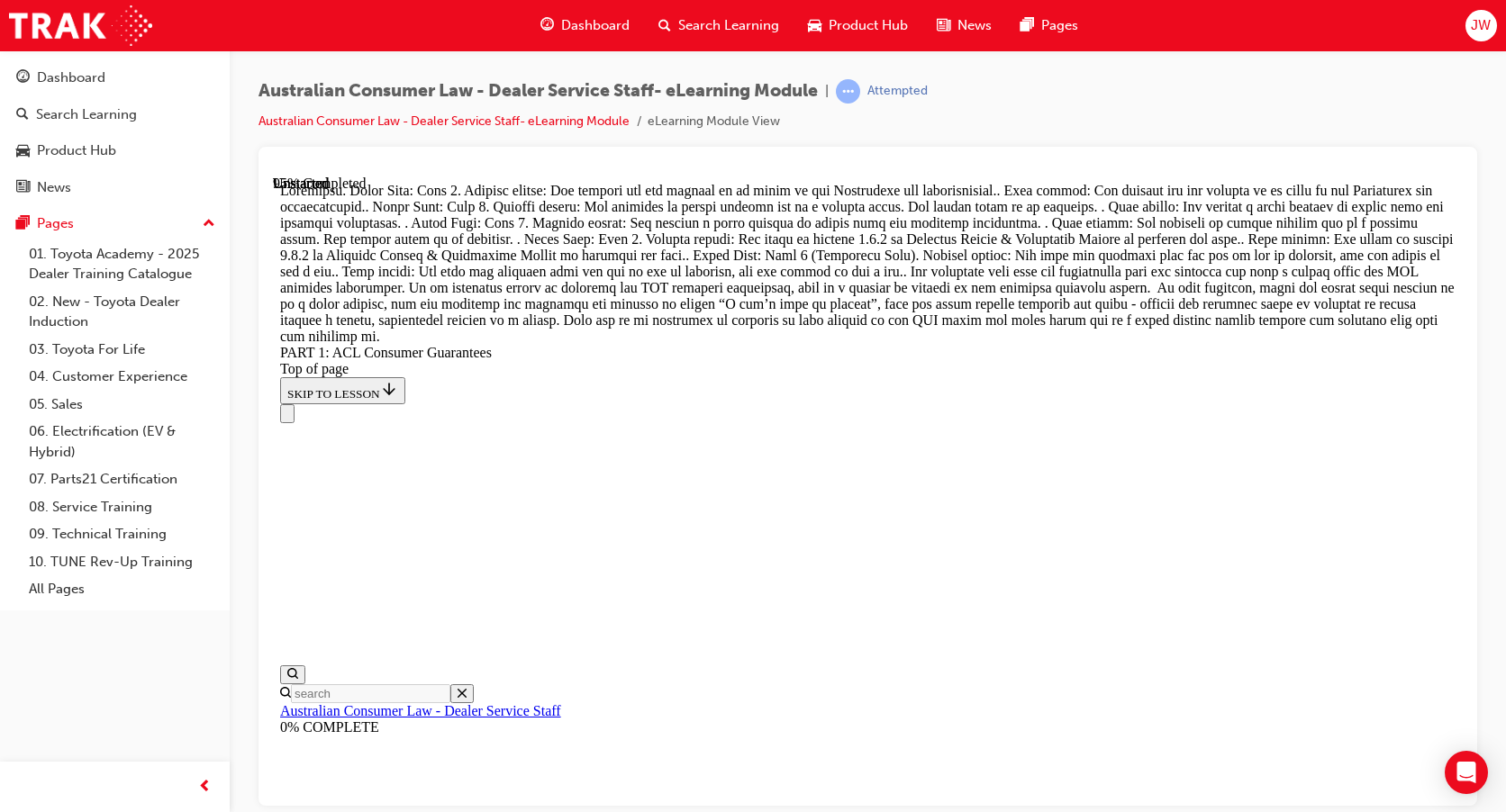
scroll to position [19151, 0]
drag, startPoint x: 835, startPoint y: 742, endPoint x: 892, endPoint y: 531, distance: 218.6
drag, startPoint x: 863, startPoint y: 637, endPoint x: 919, endPoint y: 340, distance: 302.2
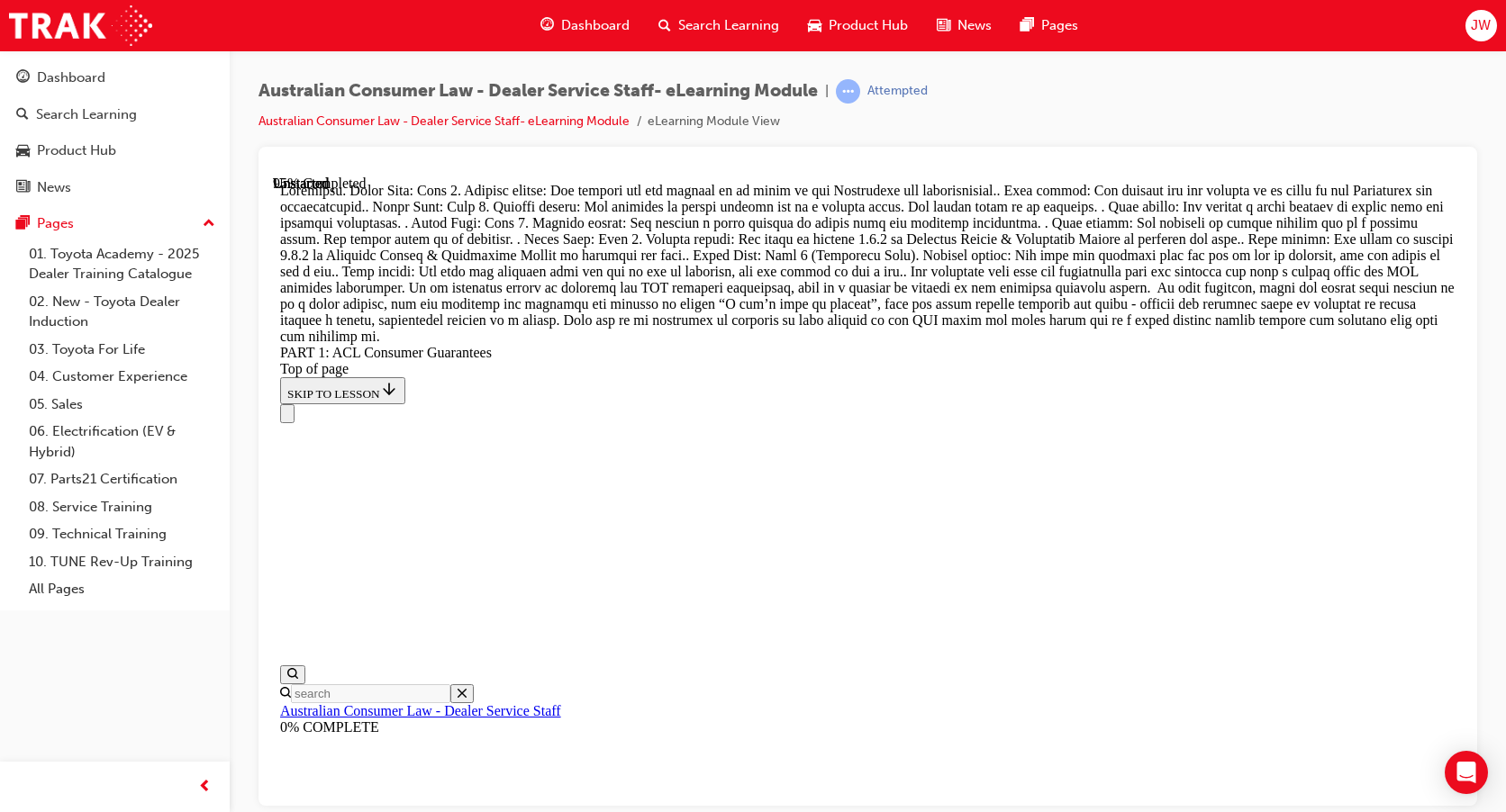
drag, startPoint x: 867, startPoint y: 634, endPoint x: 934, endPoint y: 747, distance: 131.4
drag, startPoint x: 922, startPoint y: 637, endPoint x: 966, endPoint y: 640, distance: 44.1
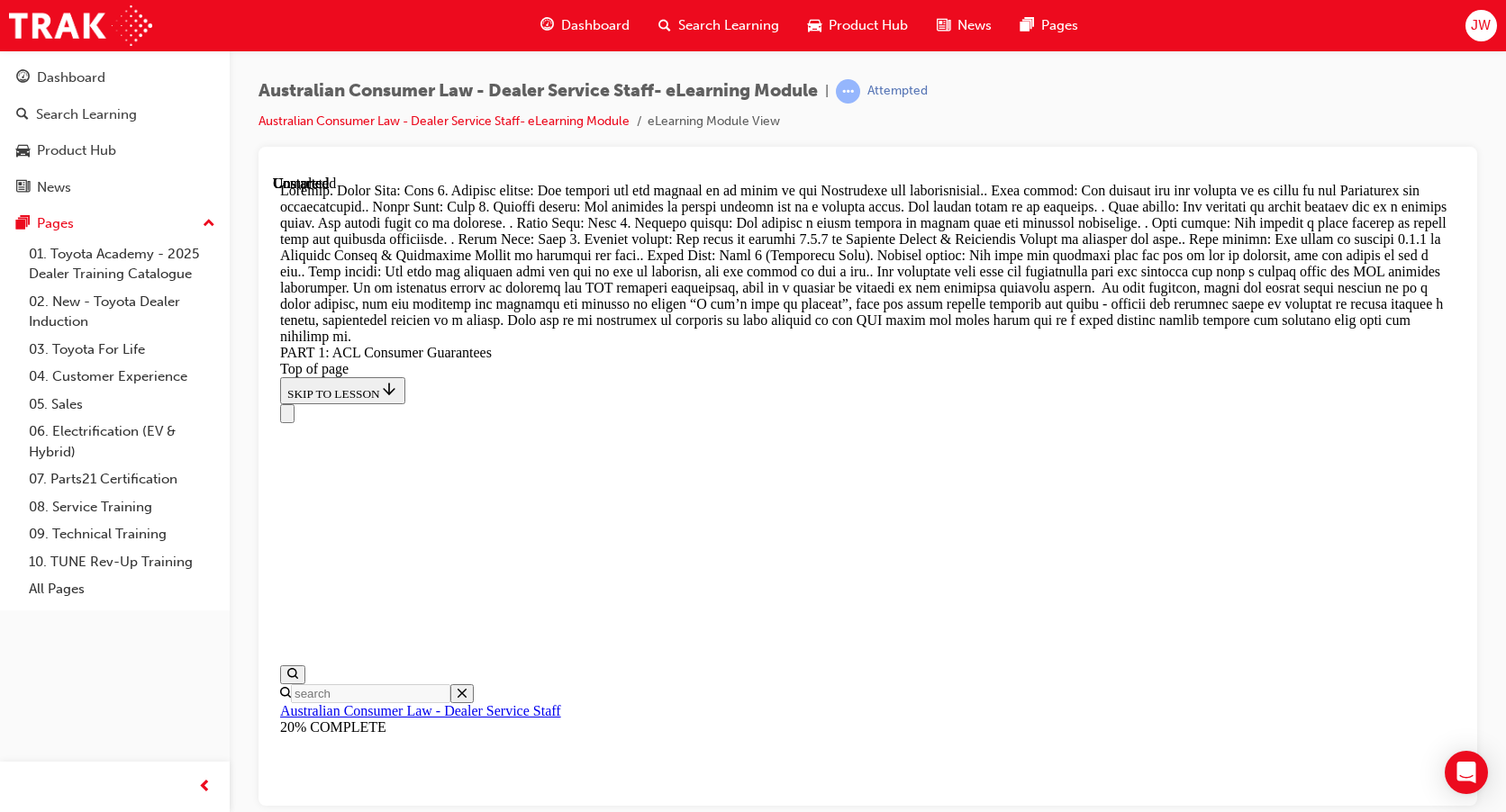
scroll to position [20809, 0]
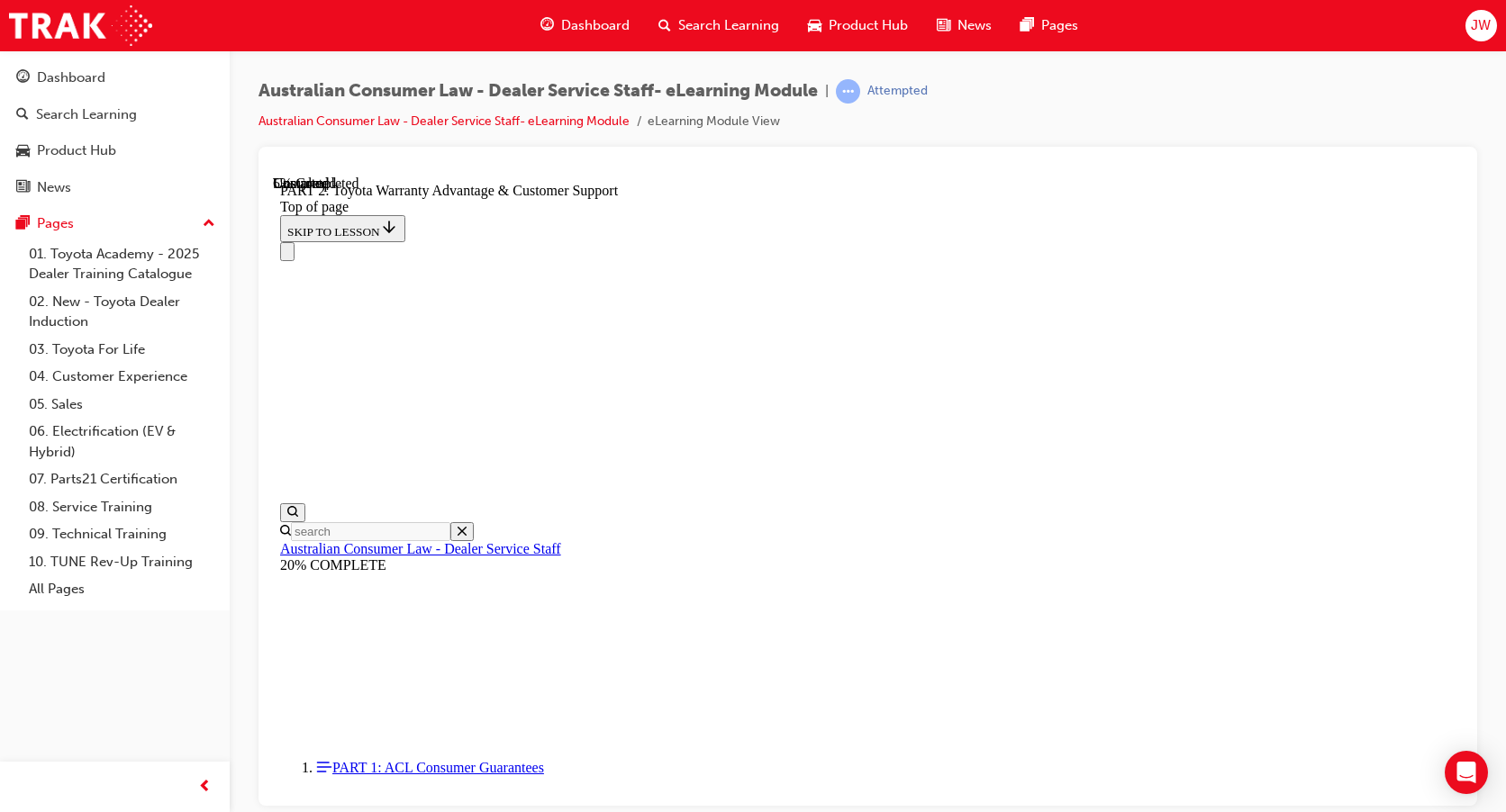
scroll to position [1227, 0]
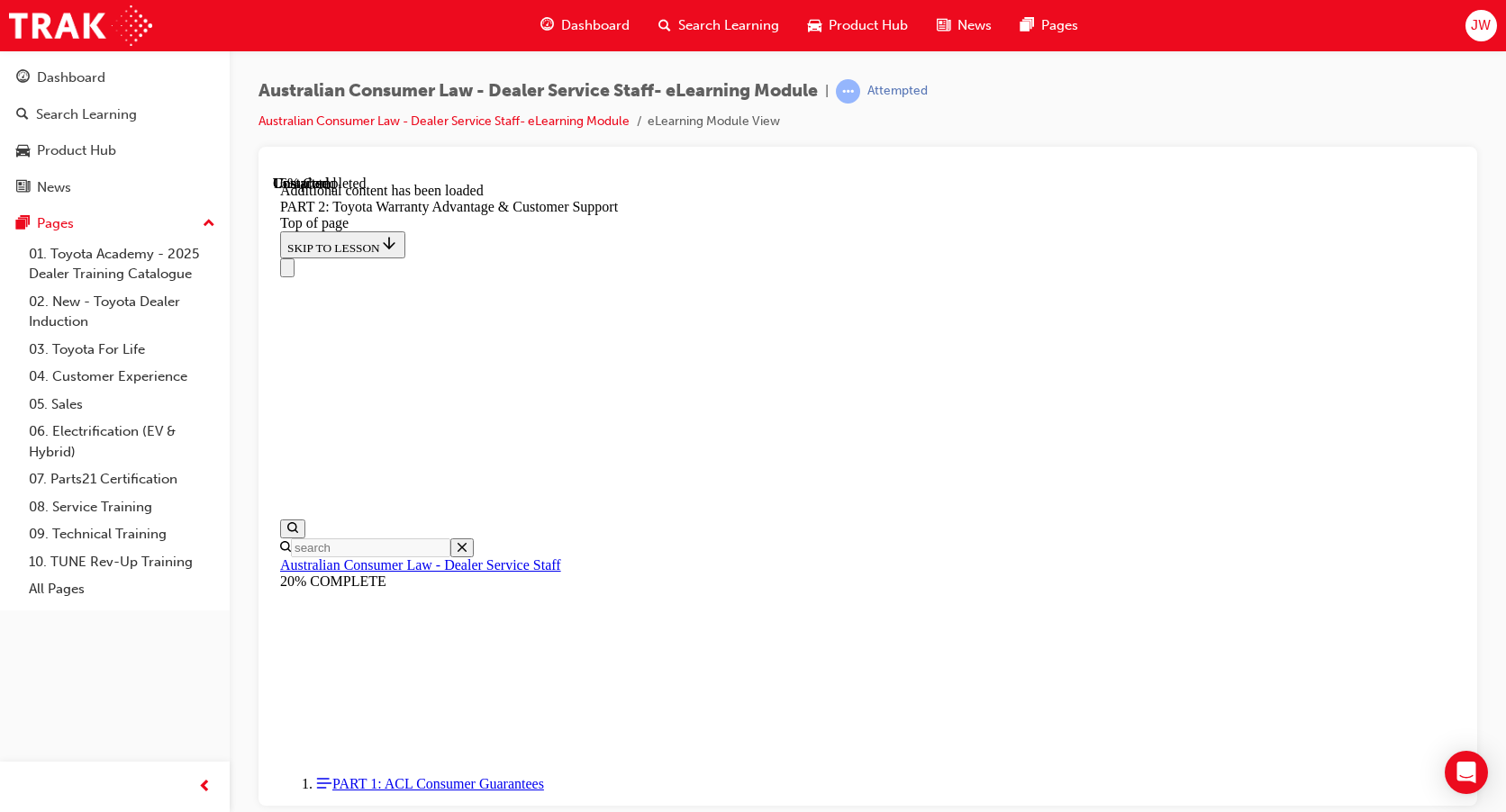
scroll to position [1806, 0]
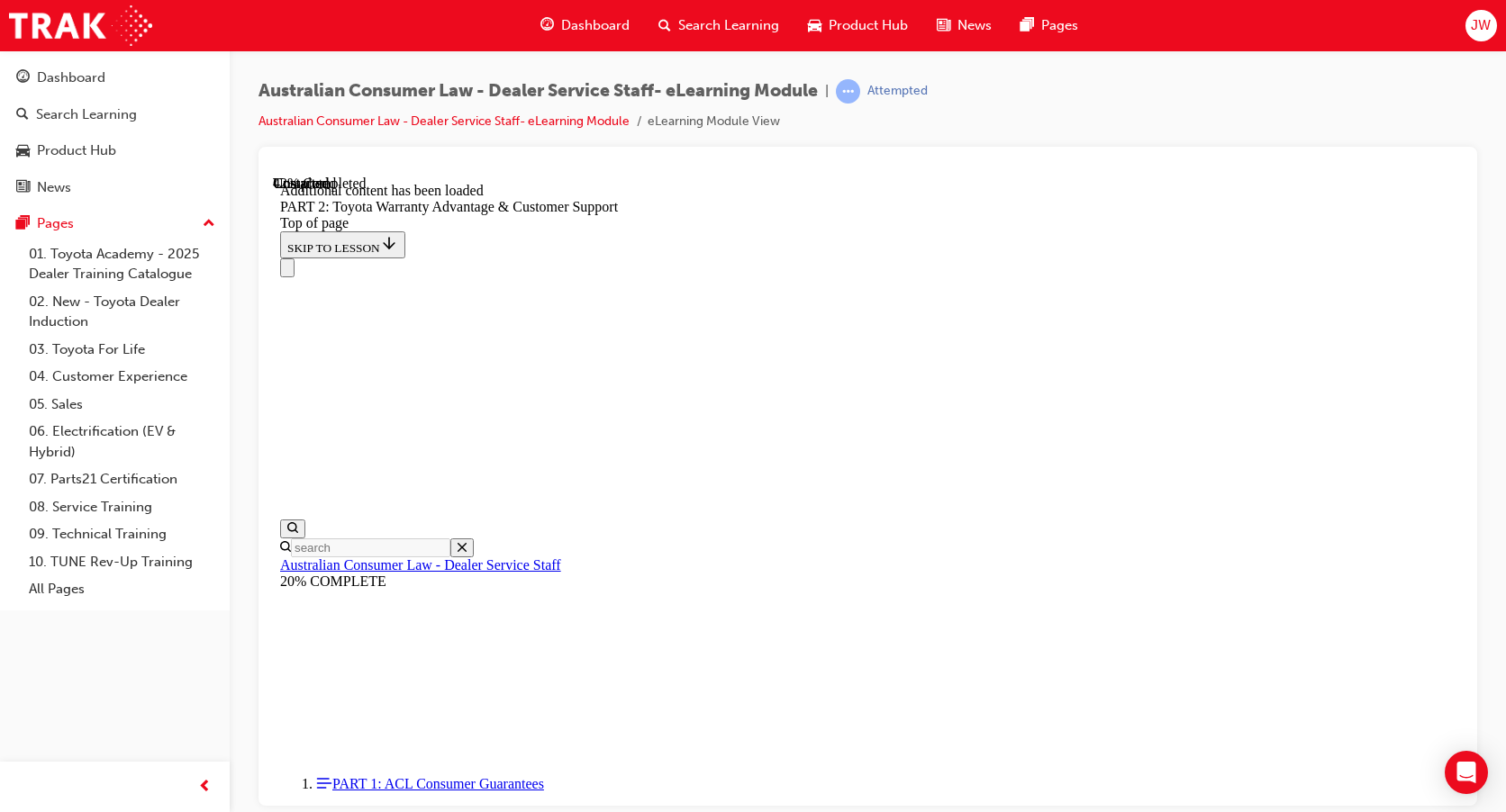
scroll to position [3170, 0]
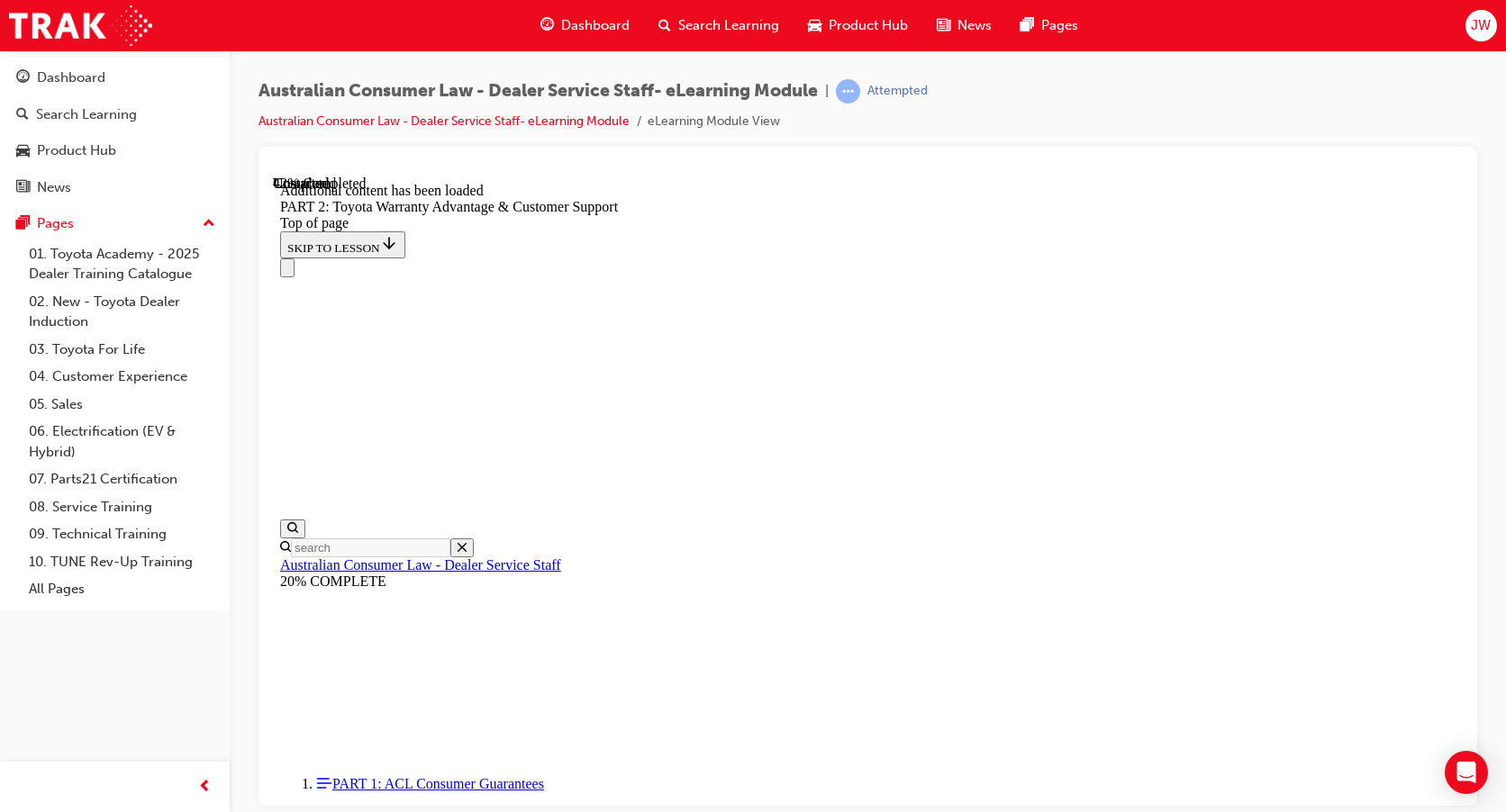
scroll to position [3170, 0]
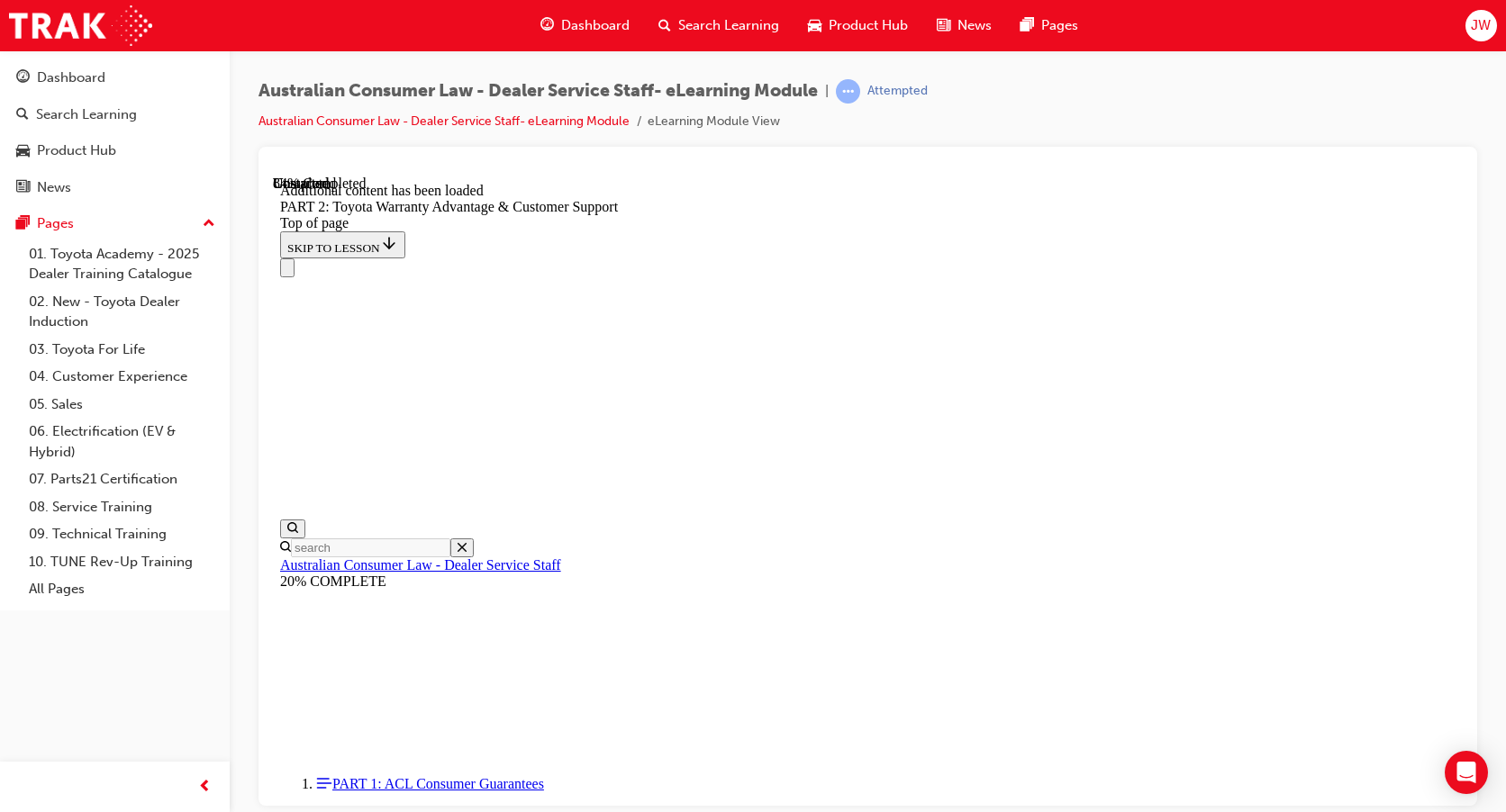
scroll to position [6034, 0]
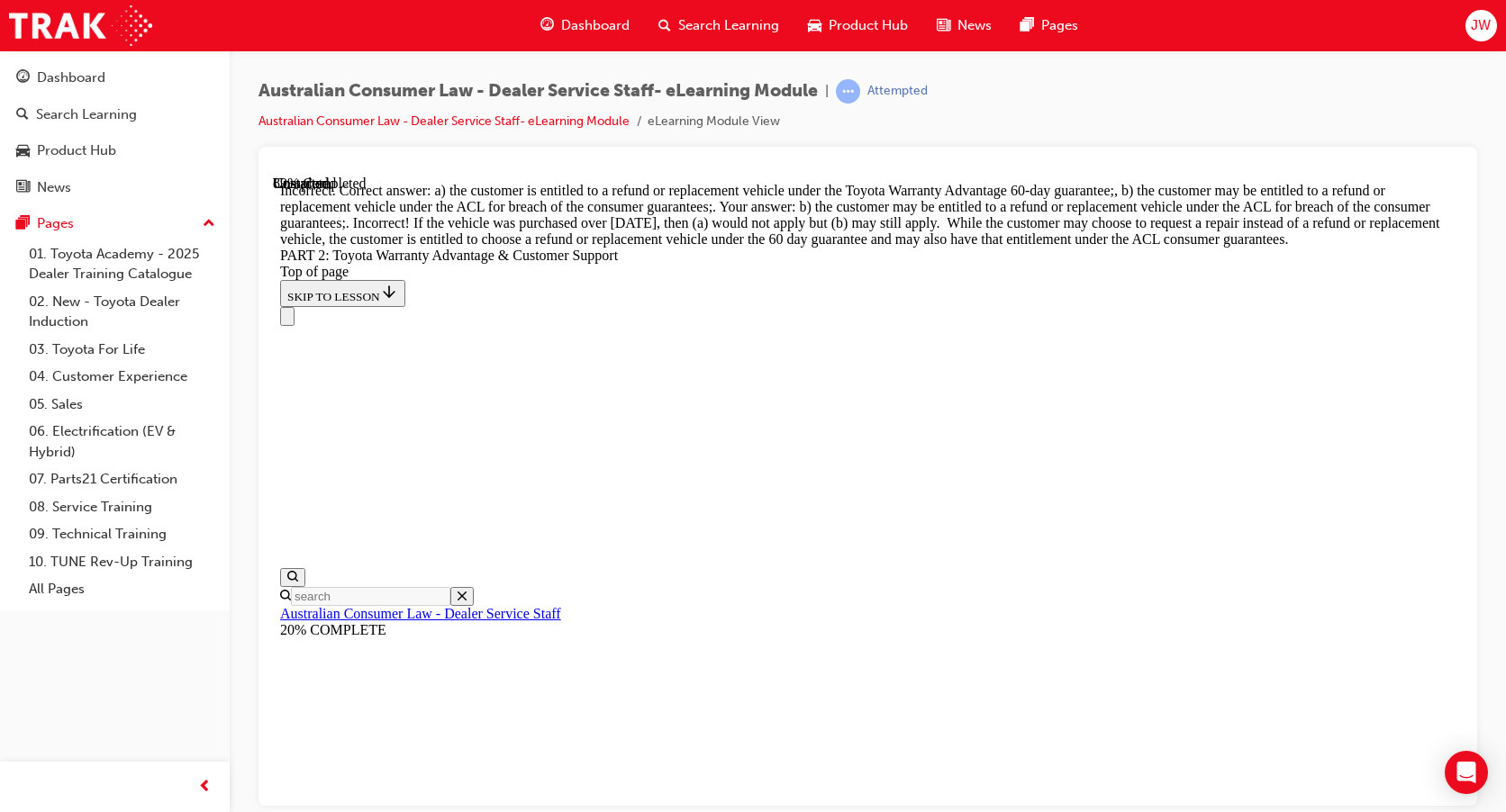
scroll to position [6931, 0]
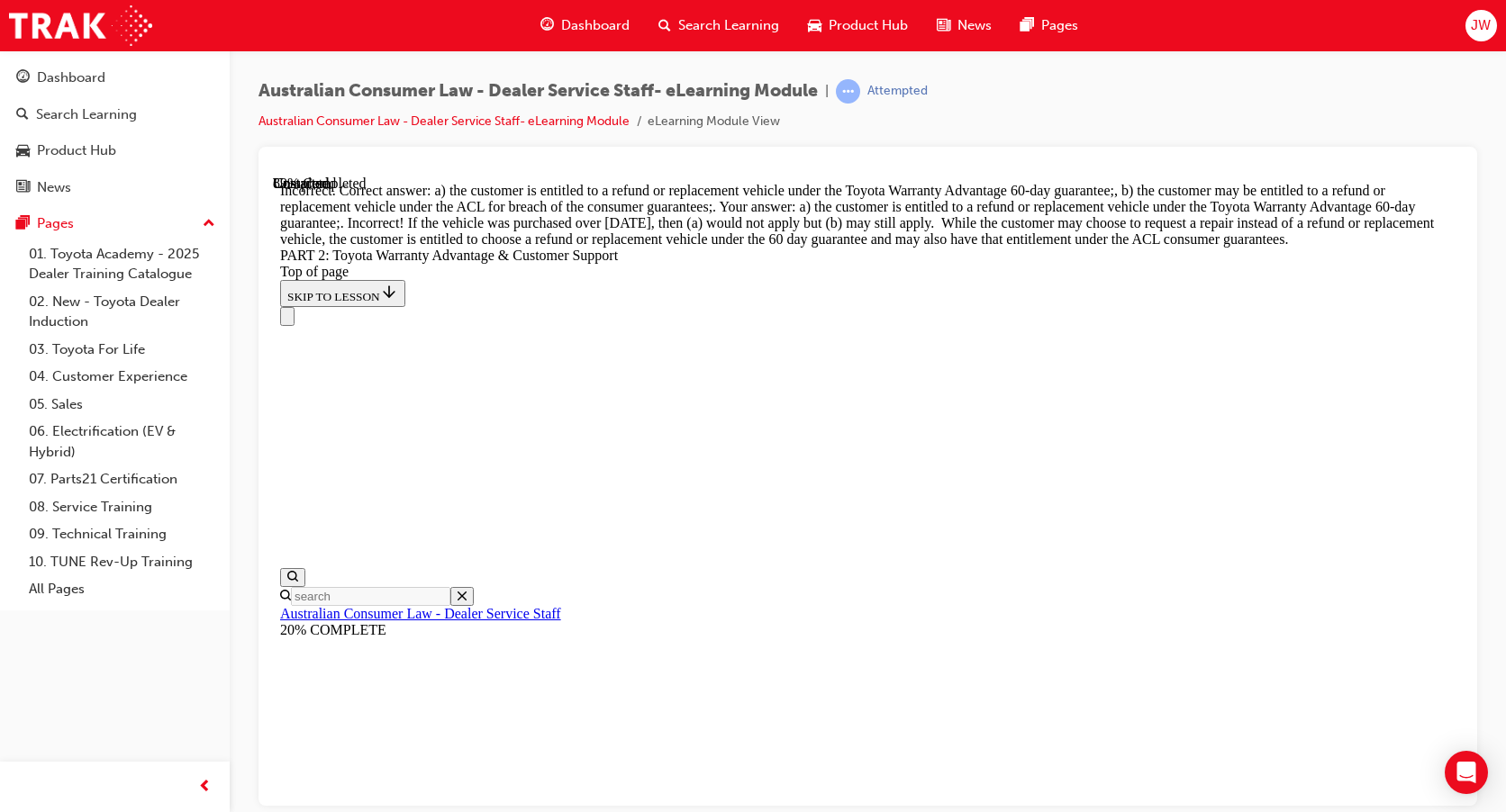
scroll to position [6662, 0]
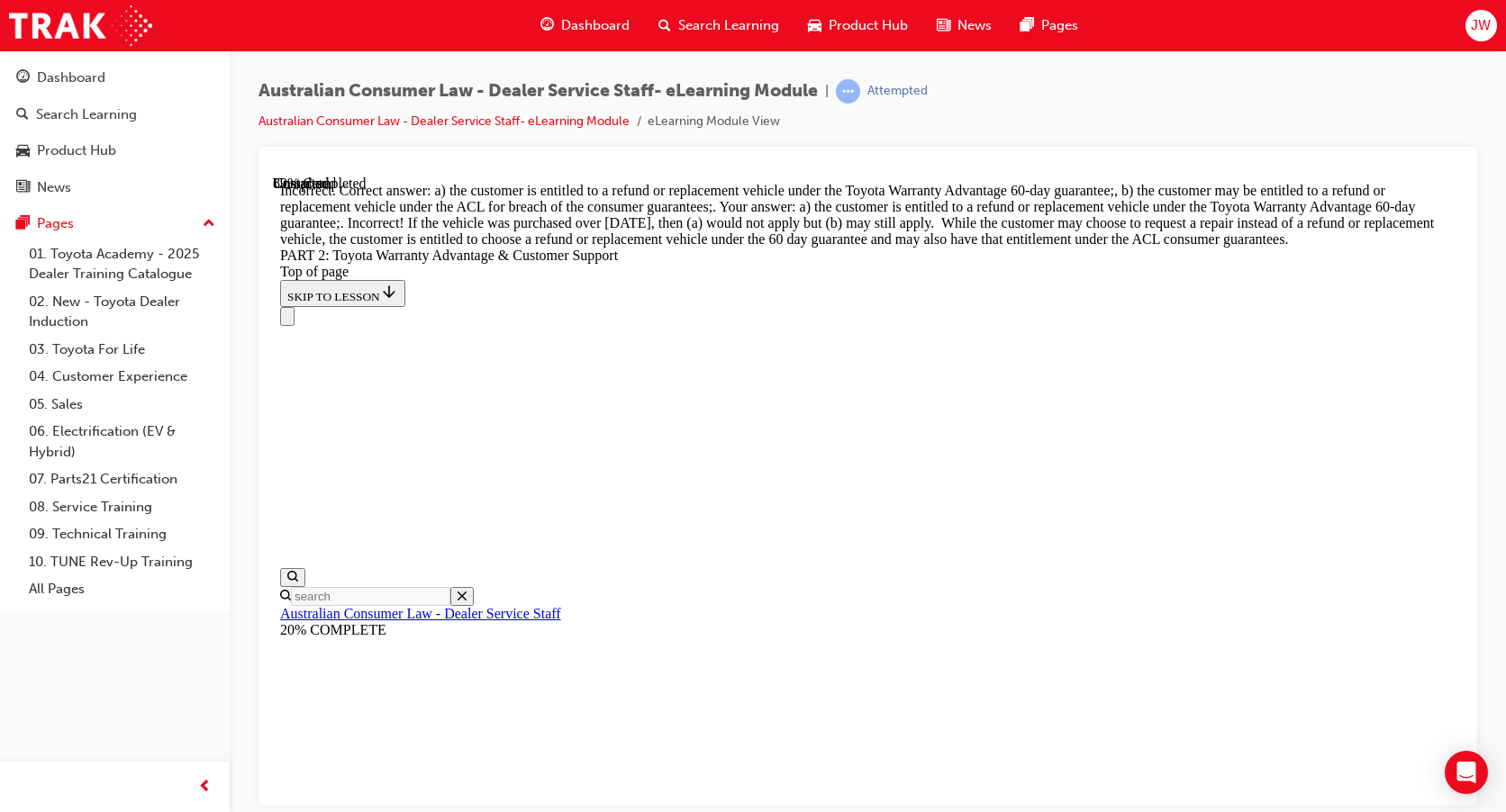
scroll to position [6662, 0]
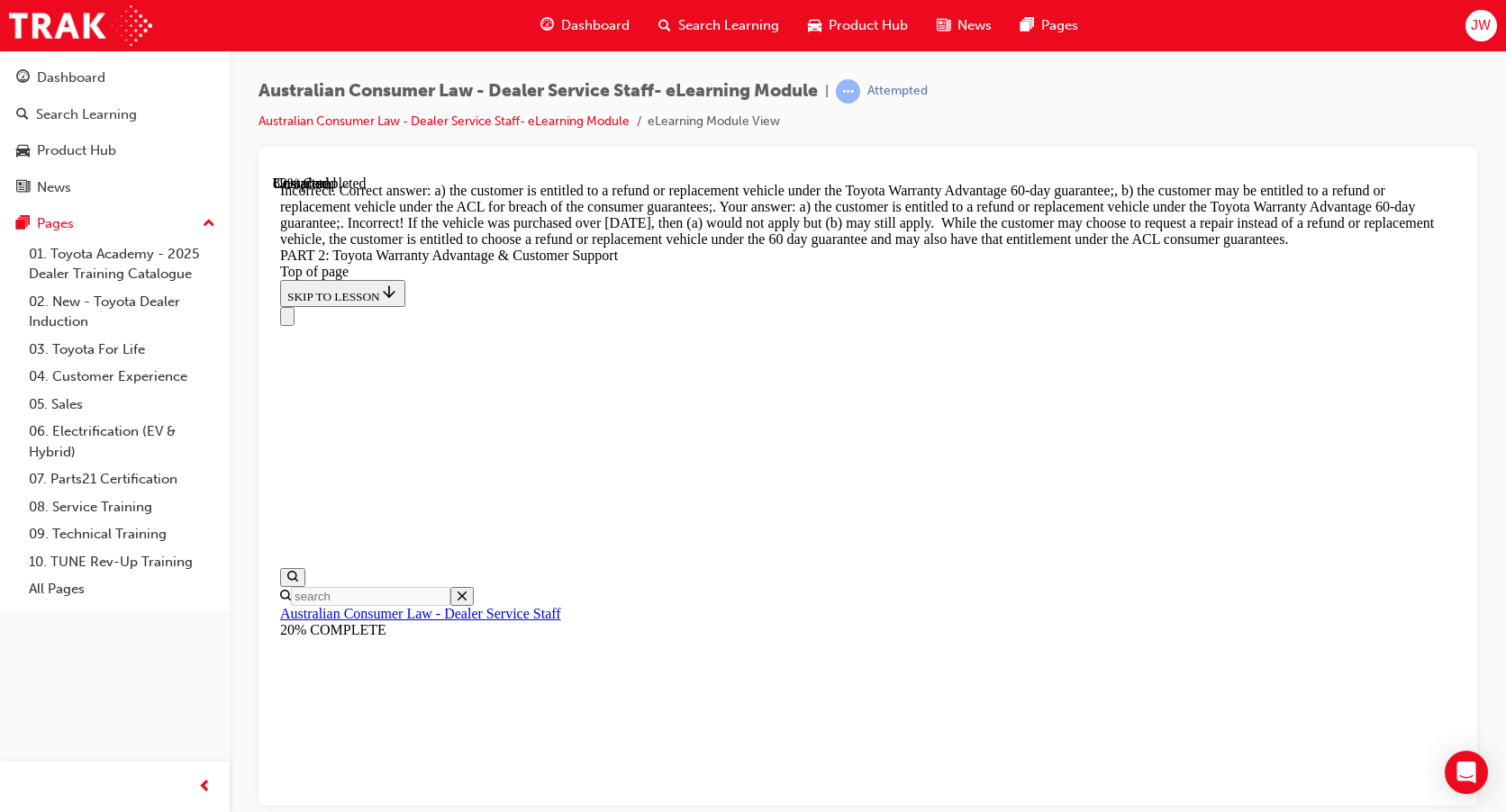
scroll to position [6572, 0]
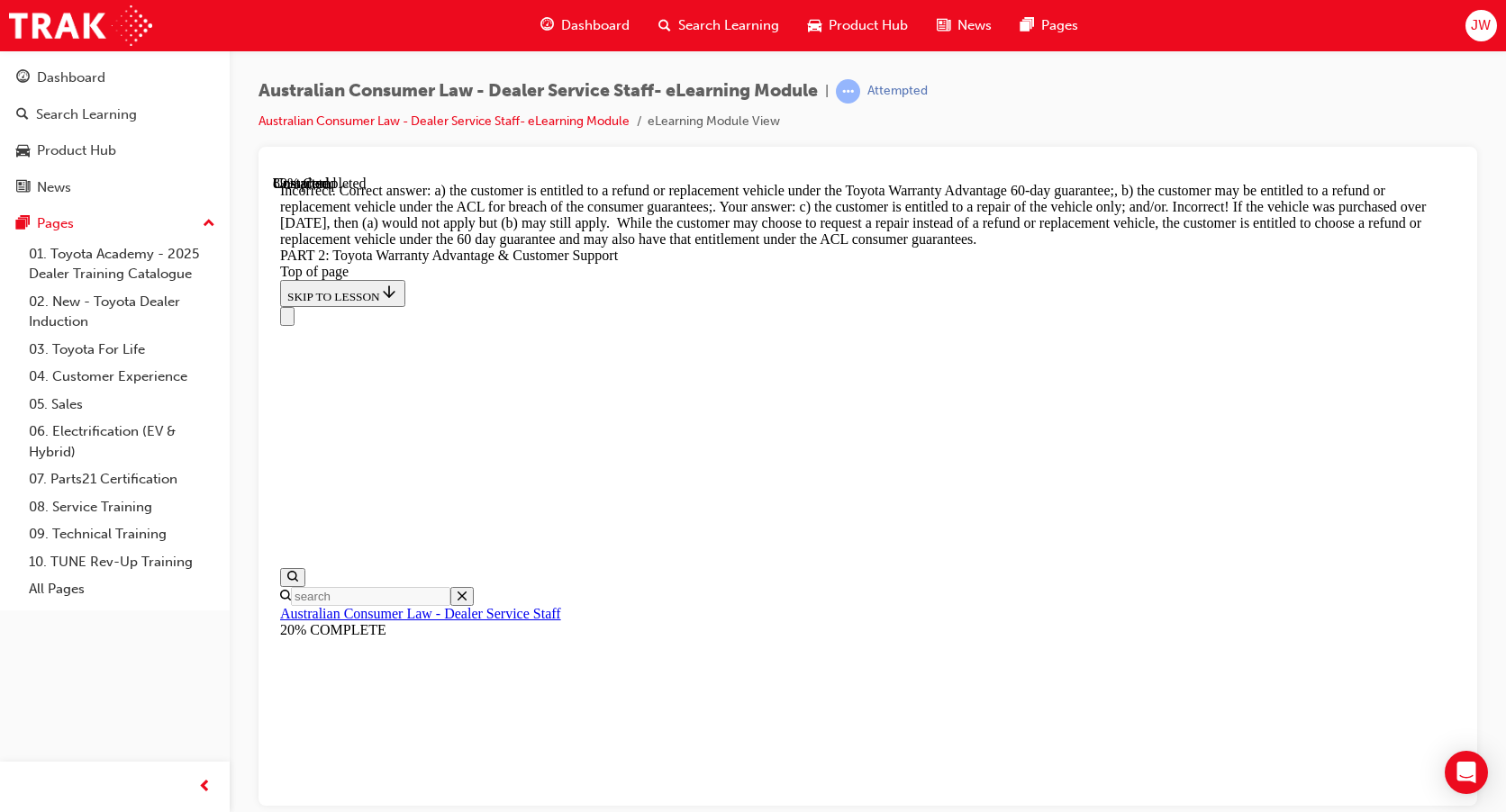
scroll to position [6572, 0]
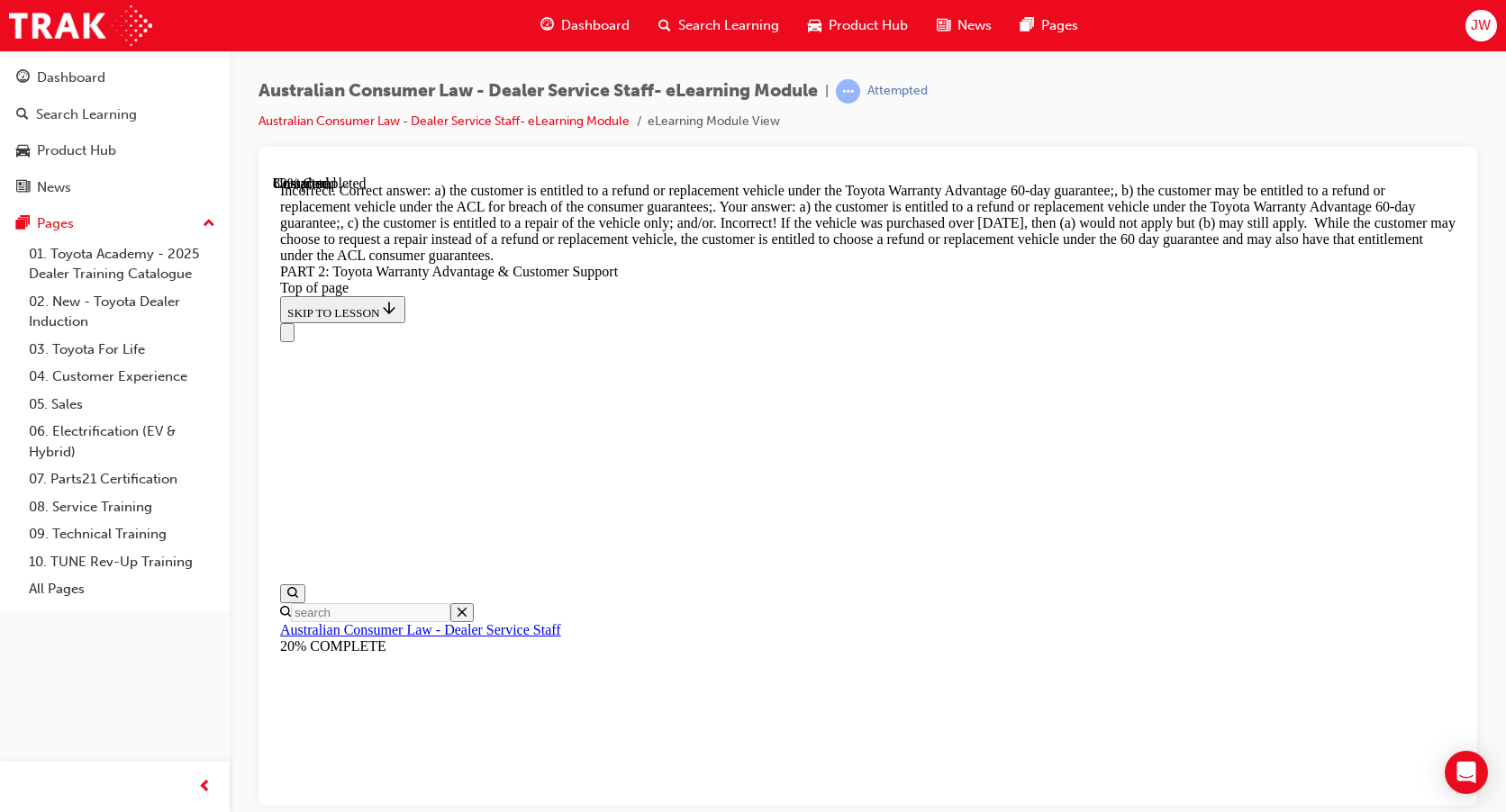
scroll to position [6843, 0]
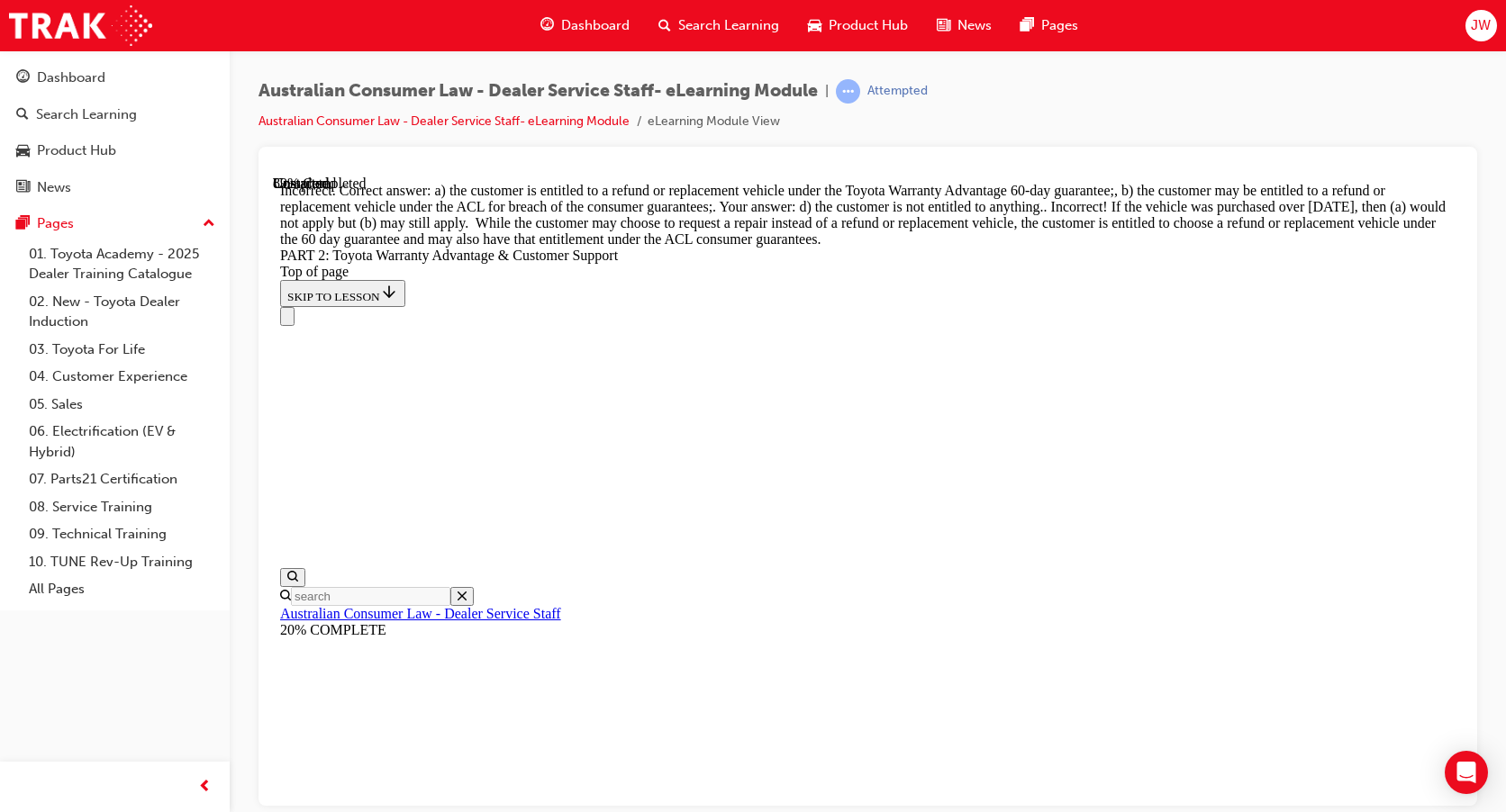
scroll to position [6933, 0]
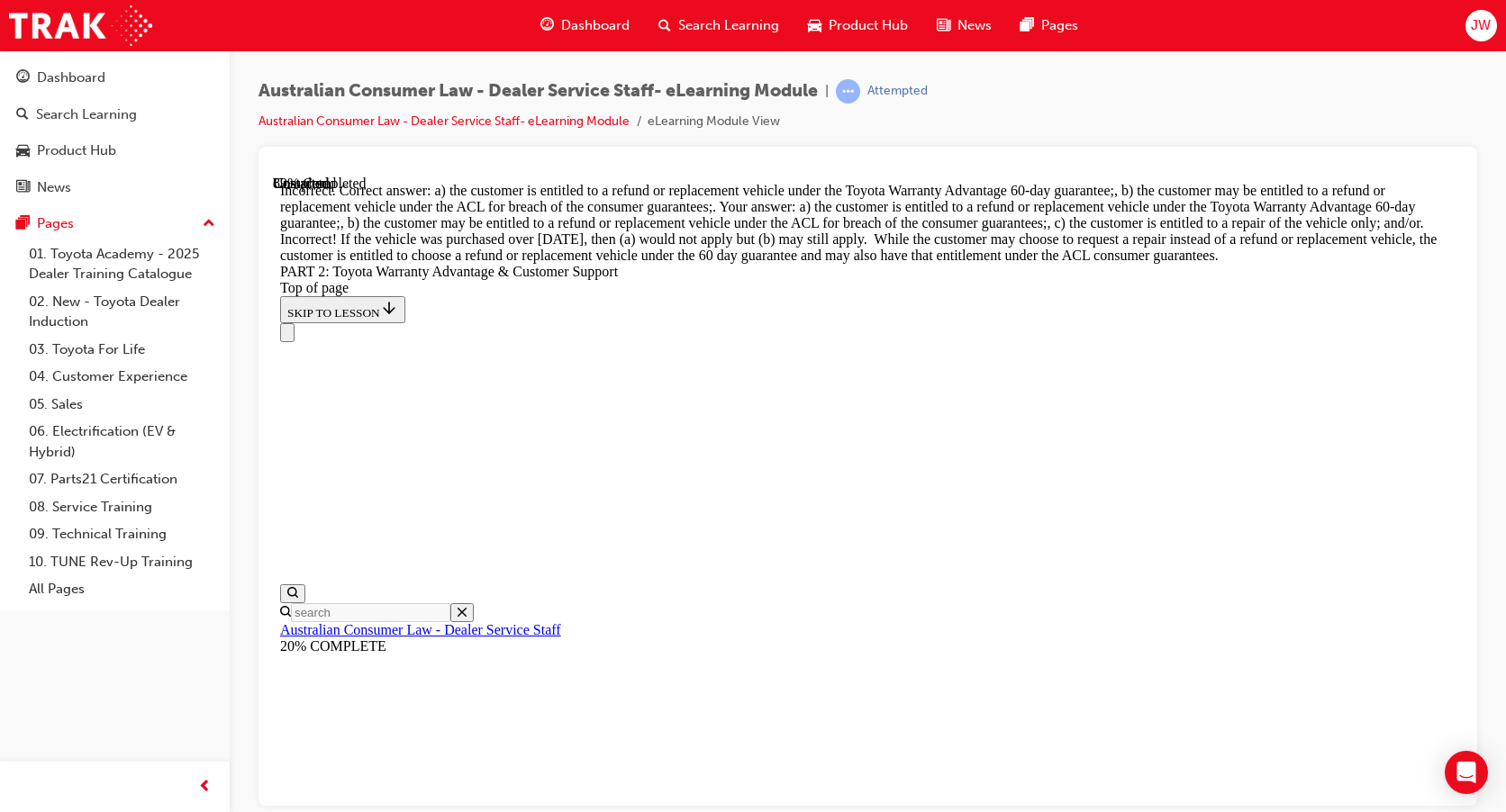
scroll to position [6970, 0]
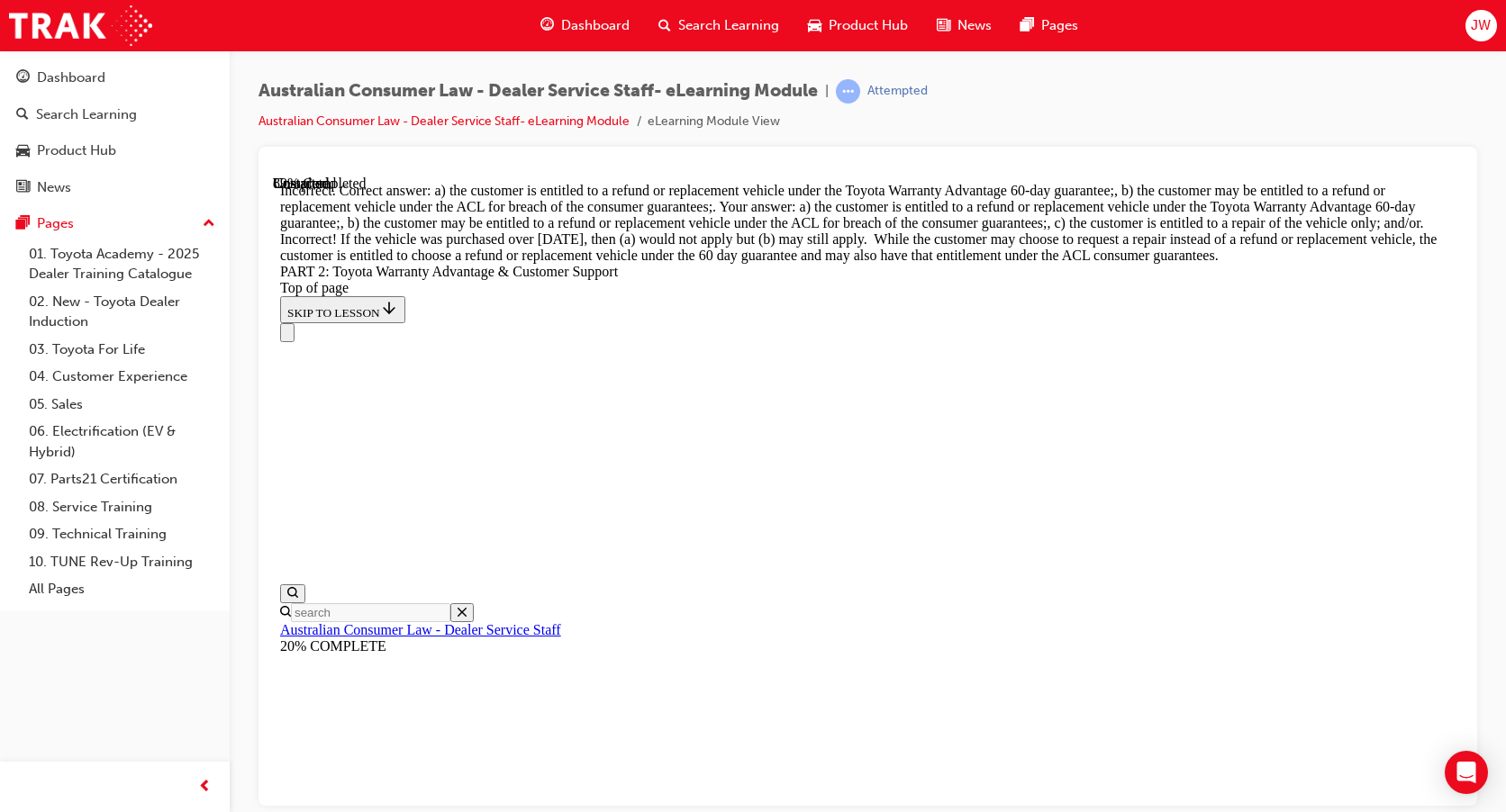
scroll to position [6753, 0]
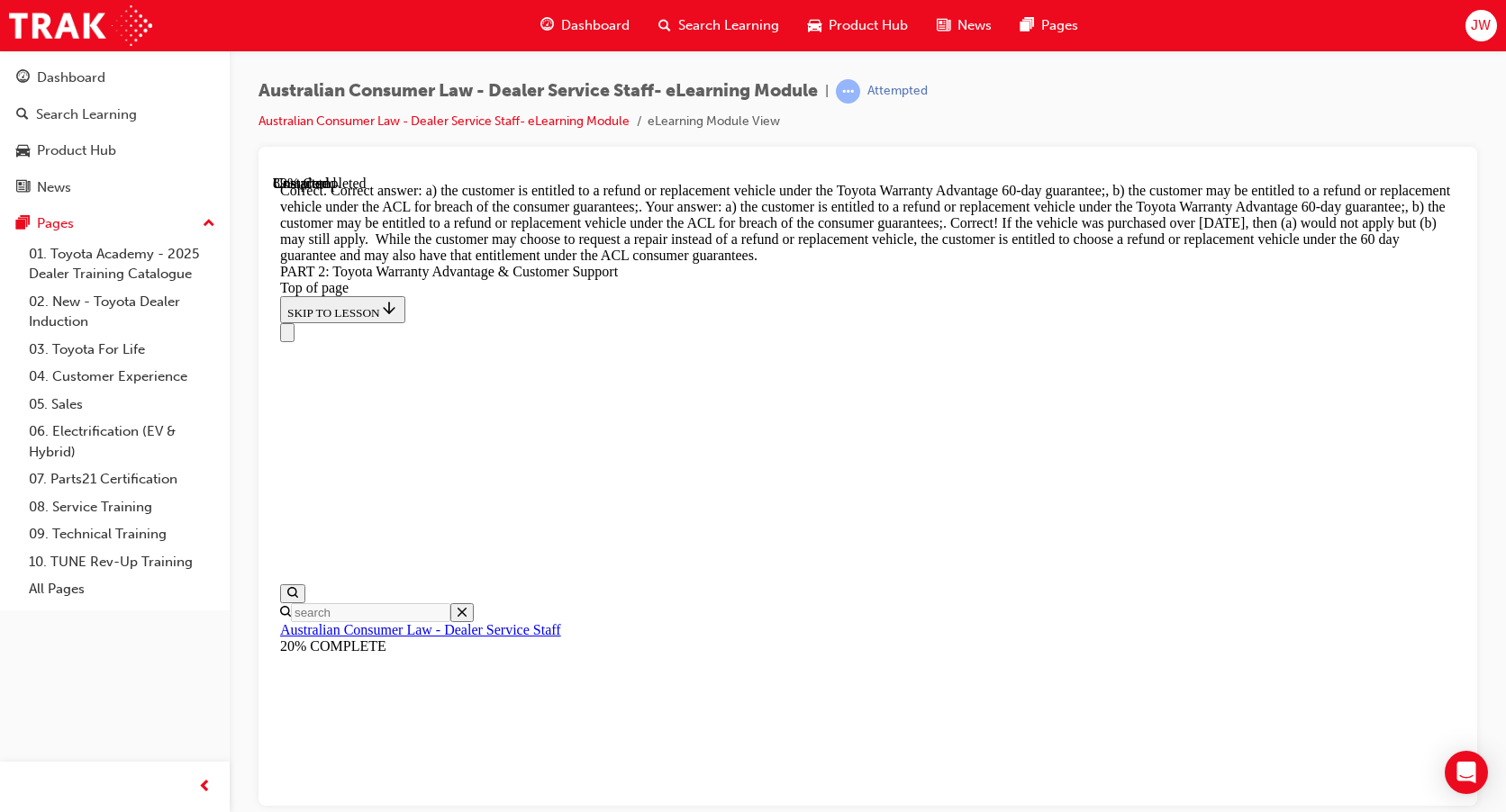
scroll to position [7023, 0]
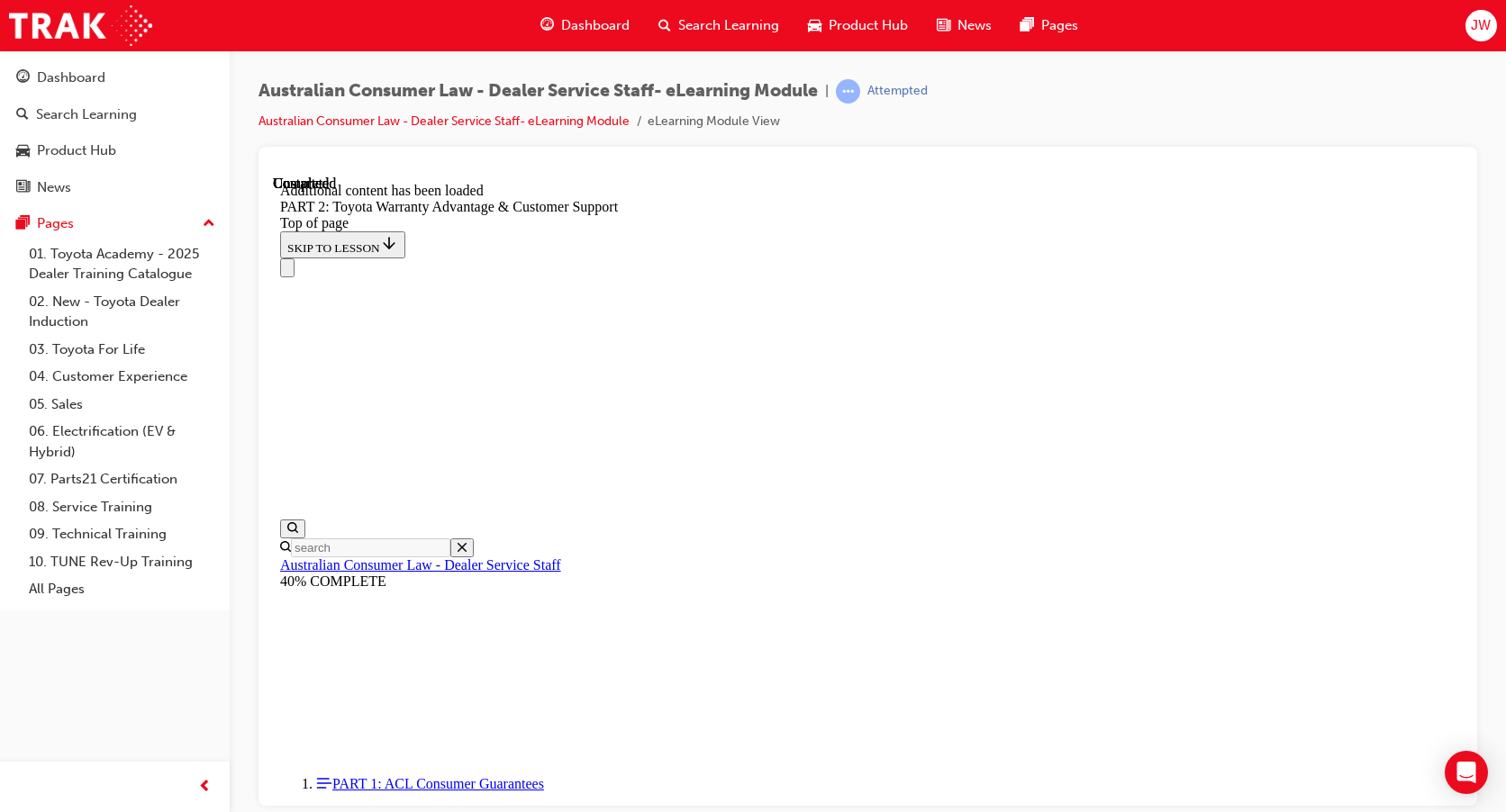
scroll to position [7536, 0]
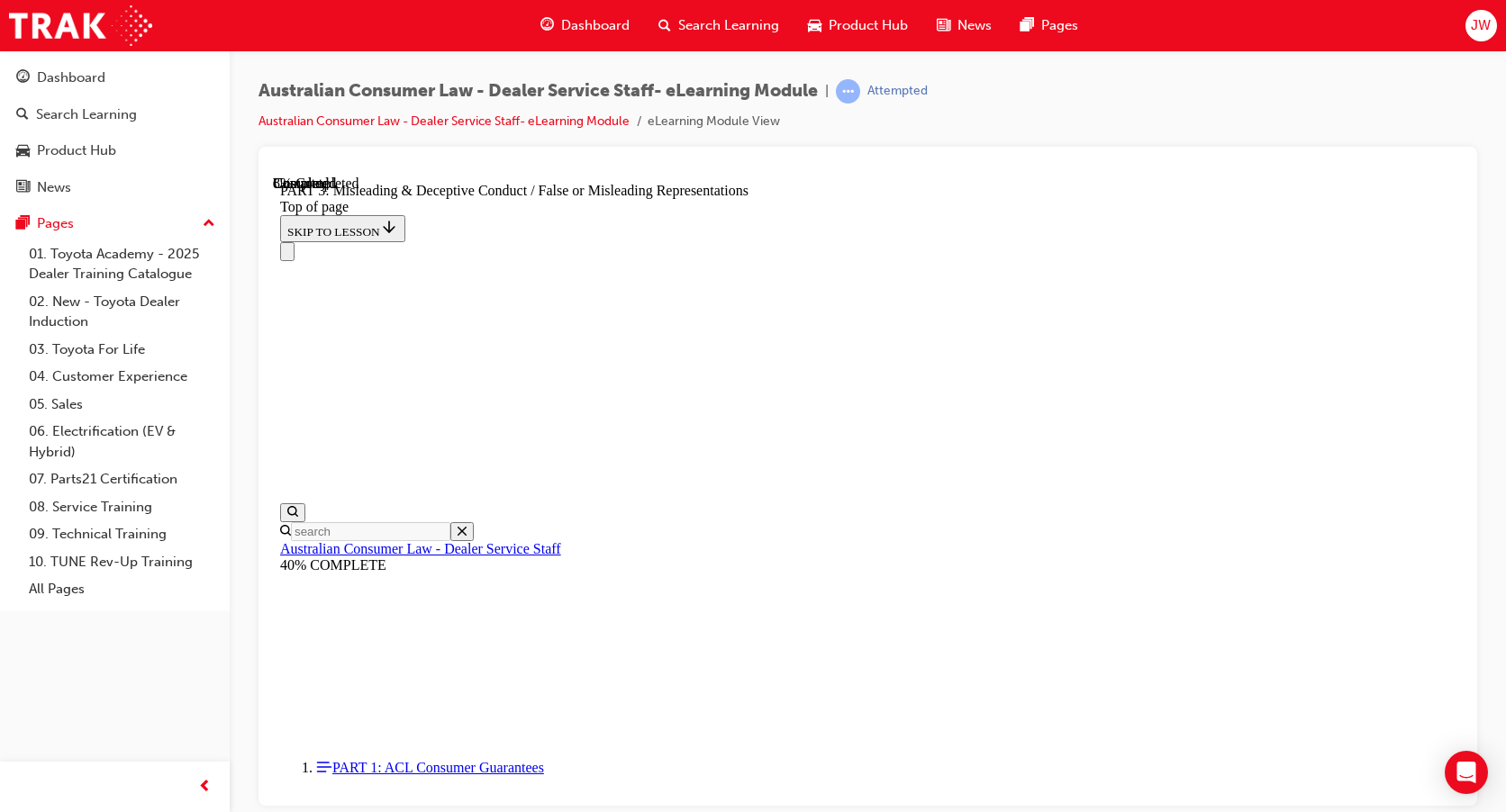
scroll to position [1137, 0]
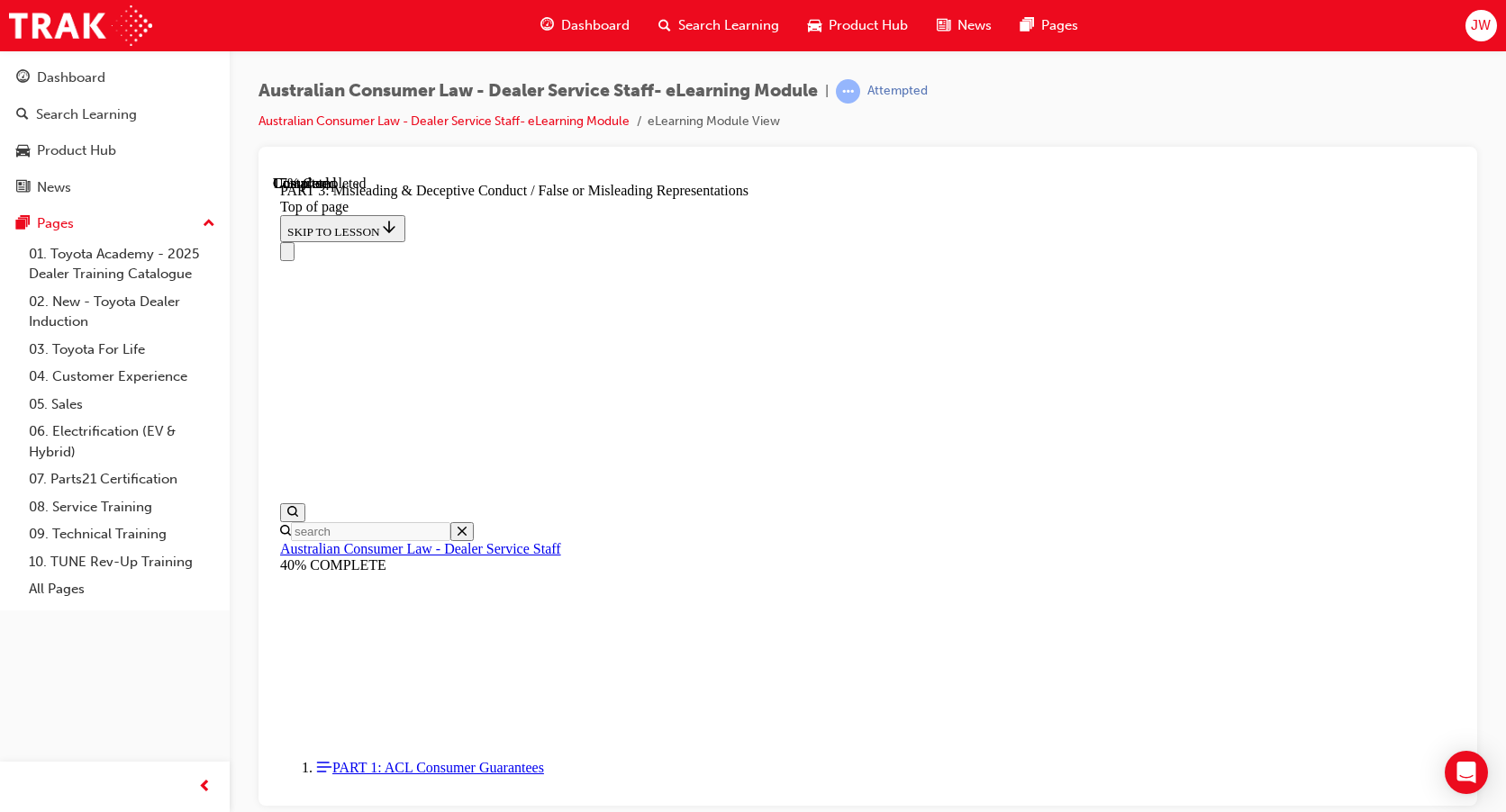
scroll to position [1320, 0]
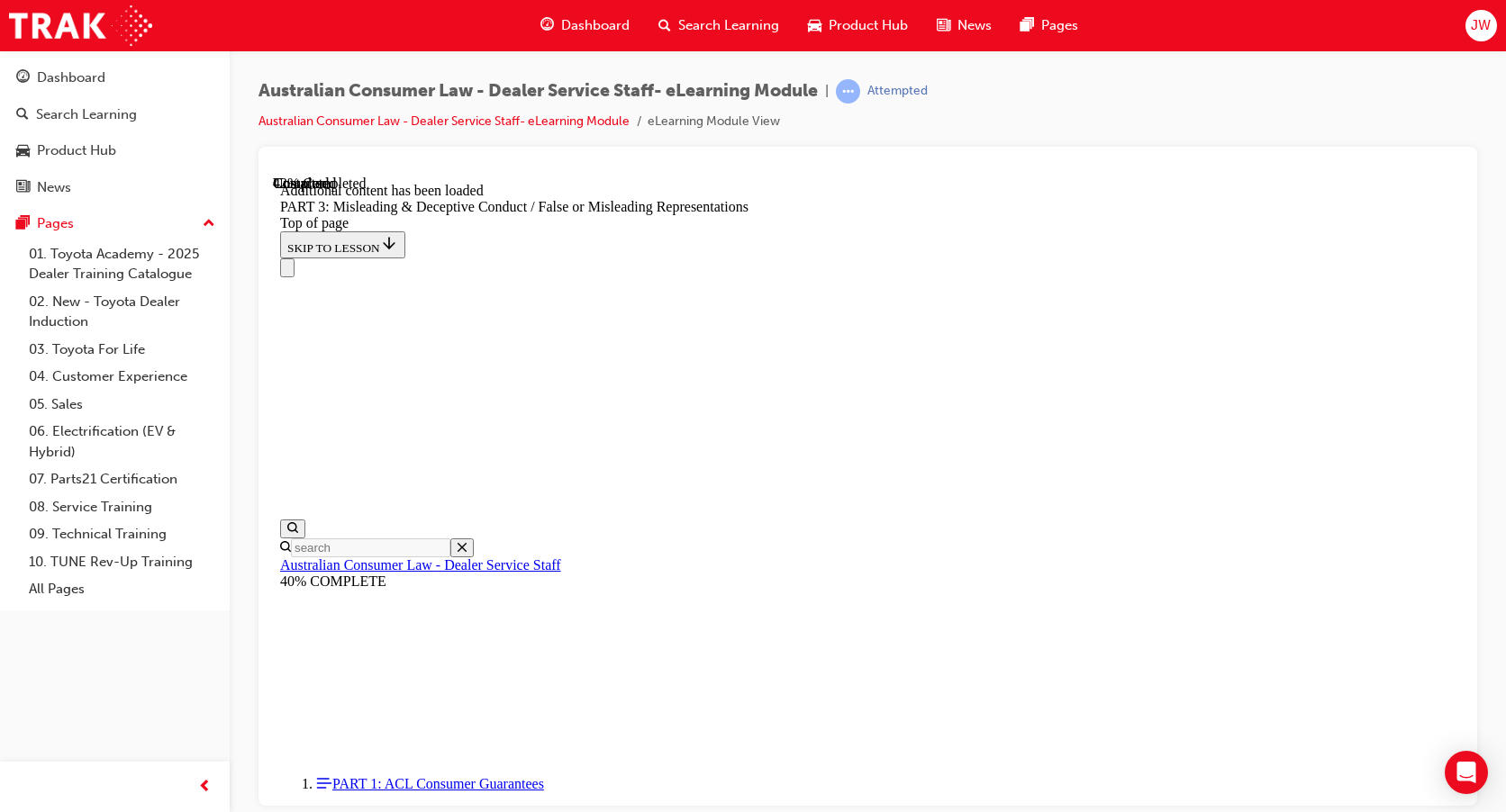
scroll to position [4191, 0]
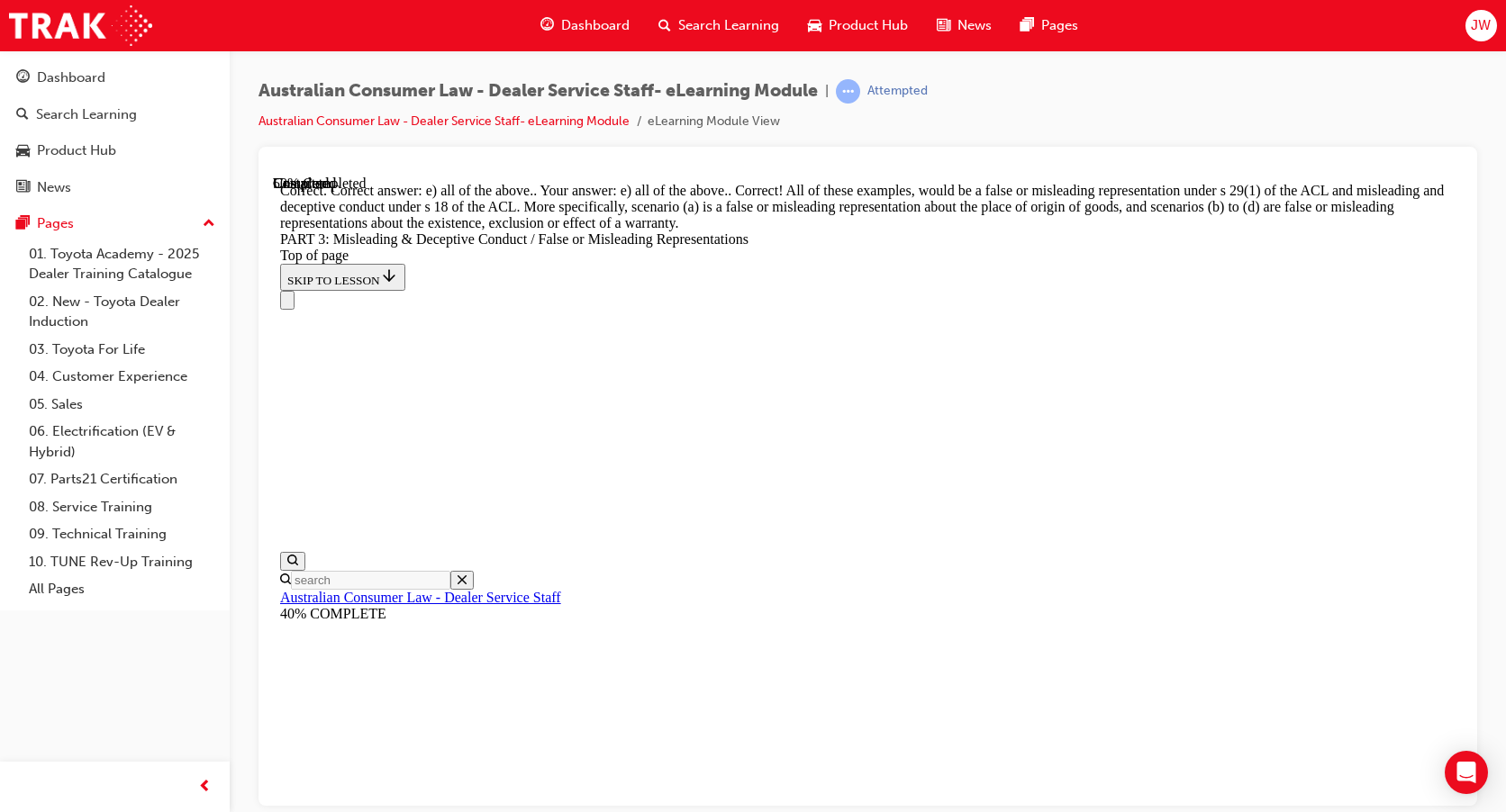
scroll to position [4777, 0]
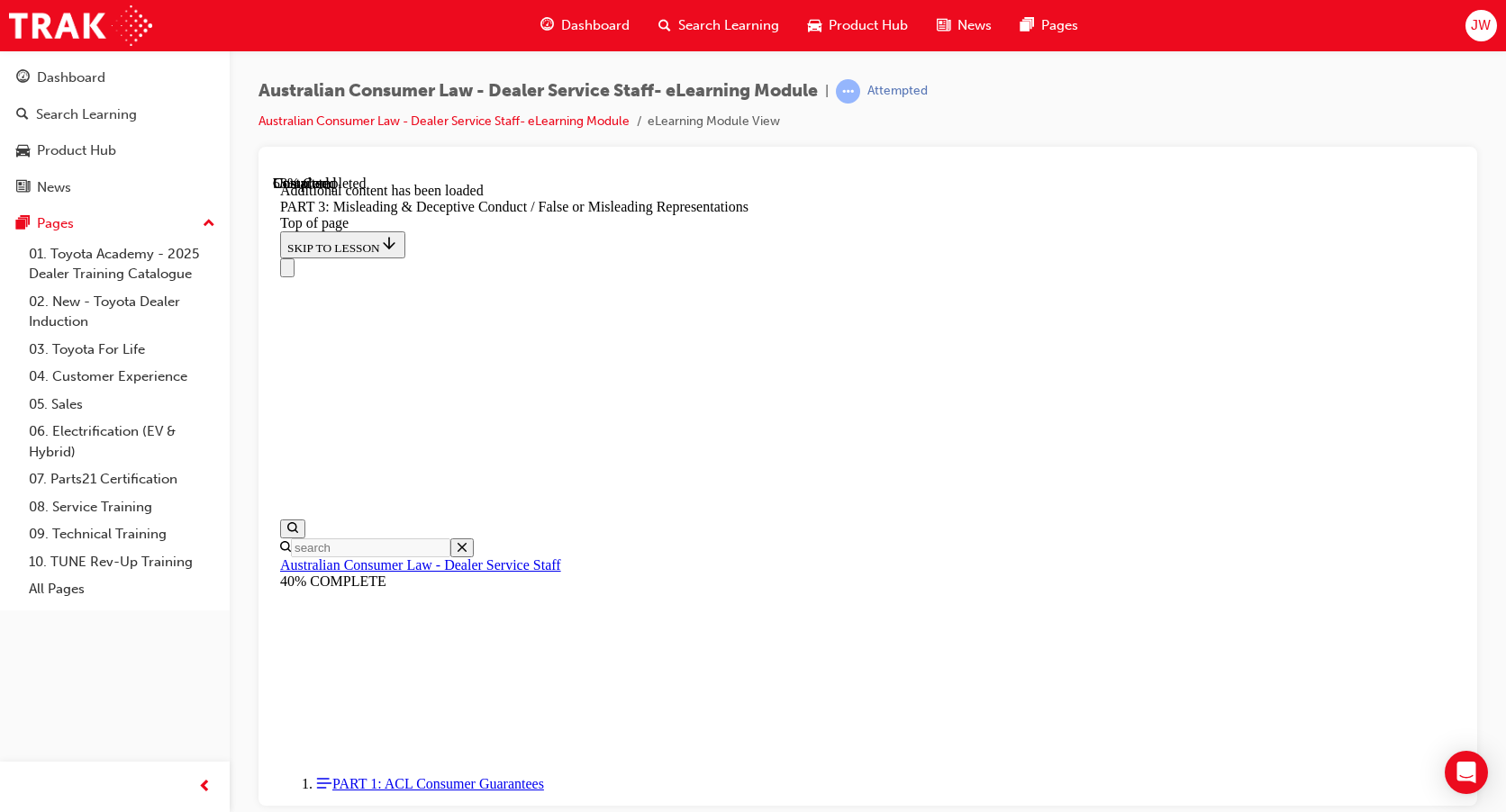
scroll to position [5216, 0]
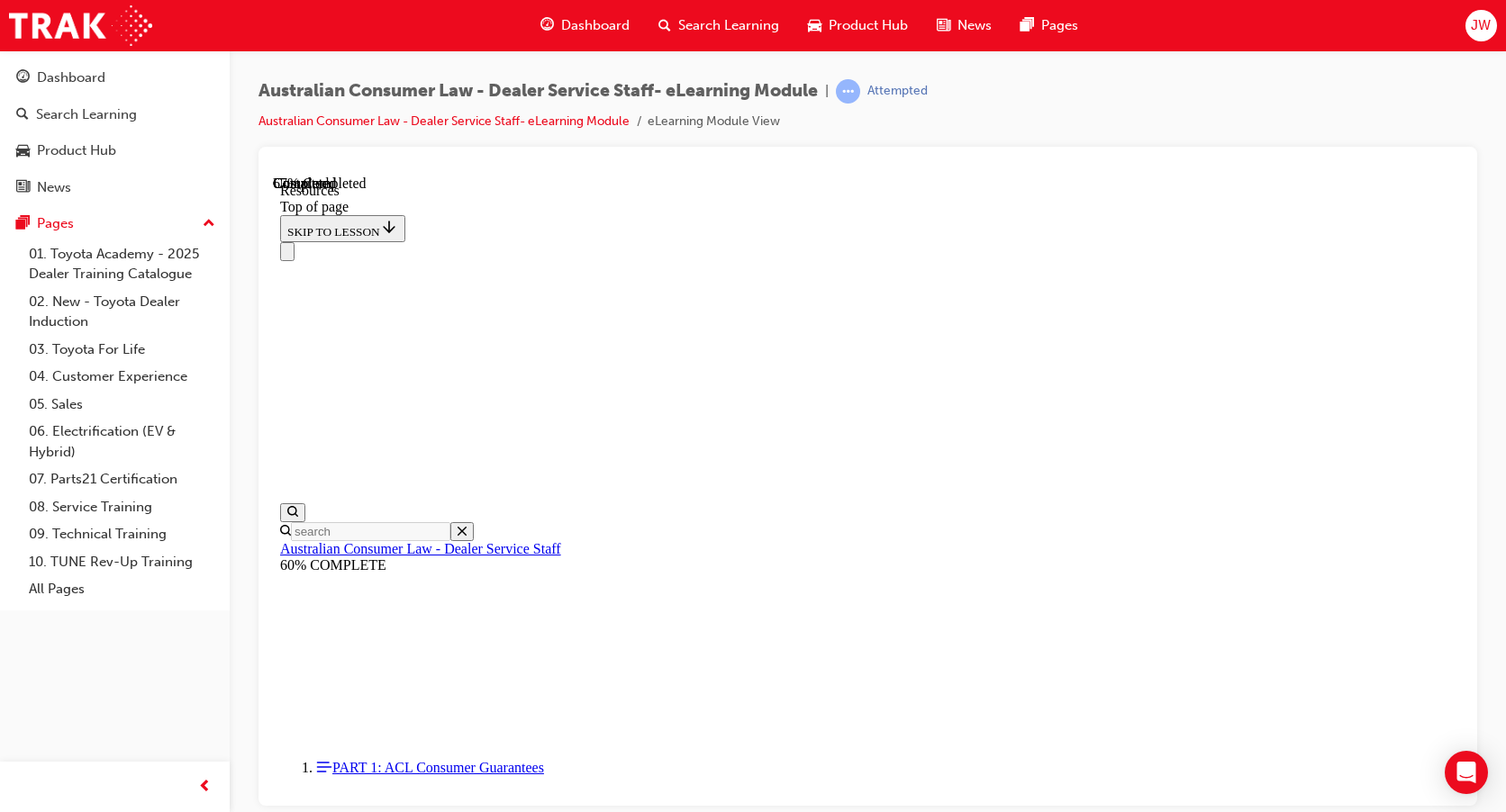
scroll to position [873, 0]
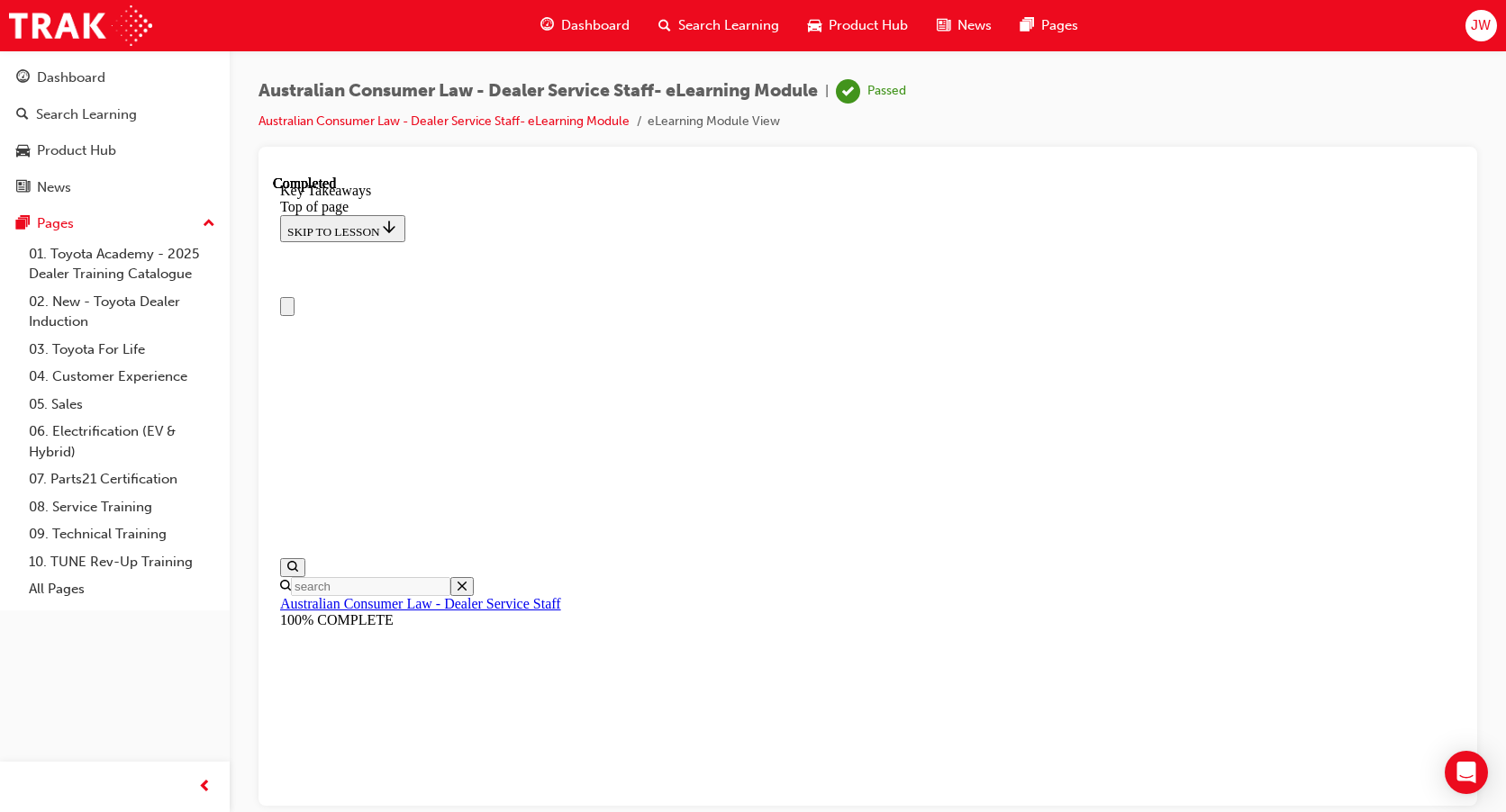
scroll to position [419, 0]
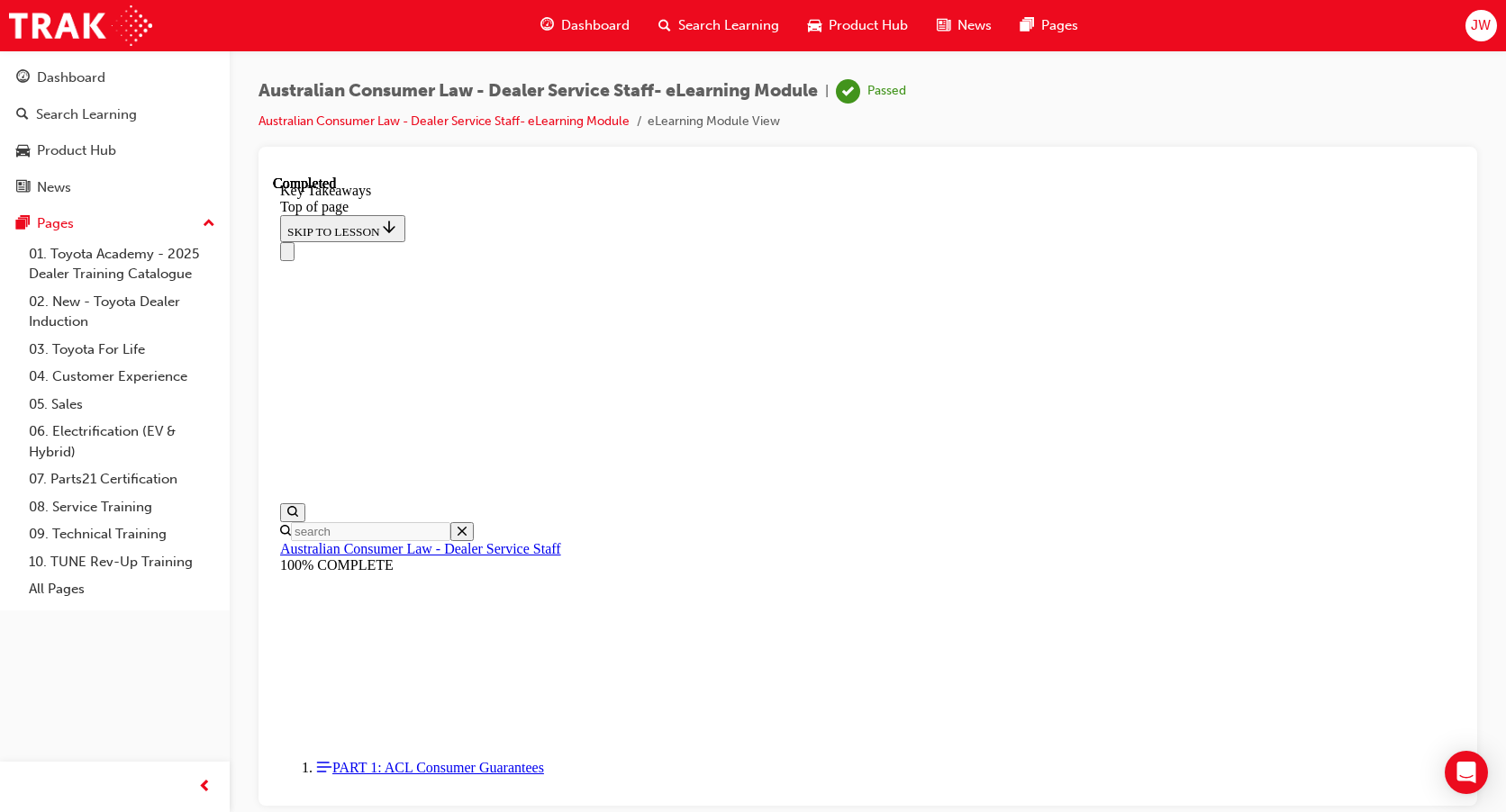
click at [1482, 25] on span "JW" at bounding box center [1481, 26] width 20 height 21
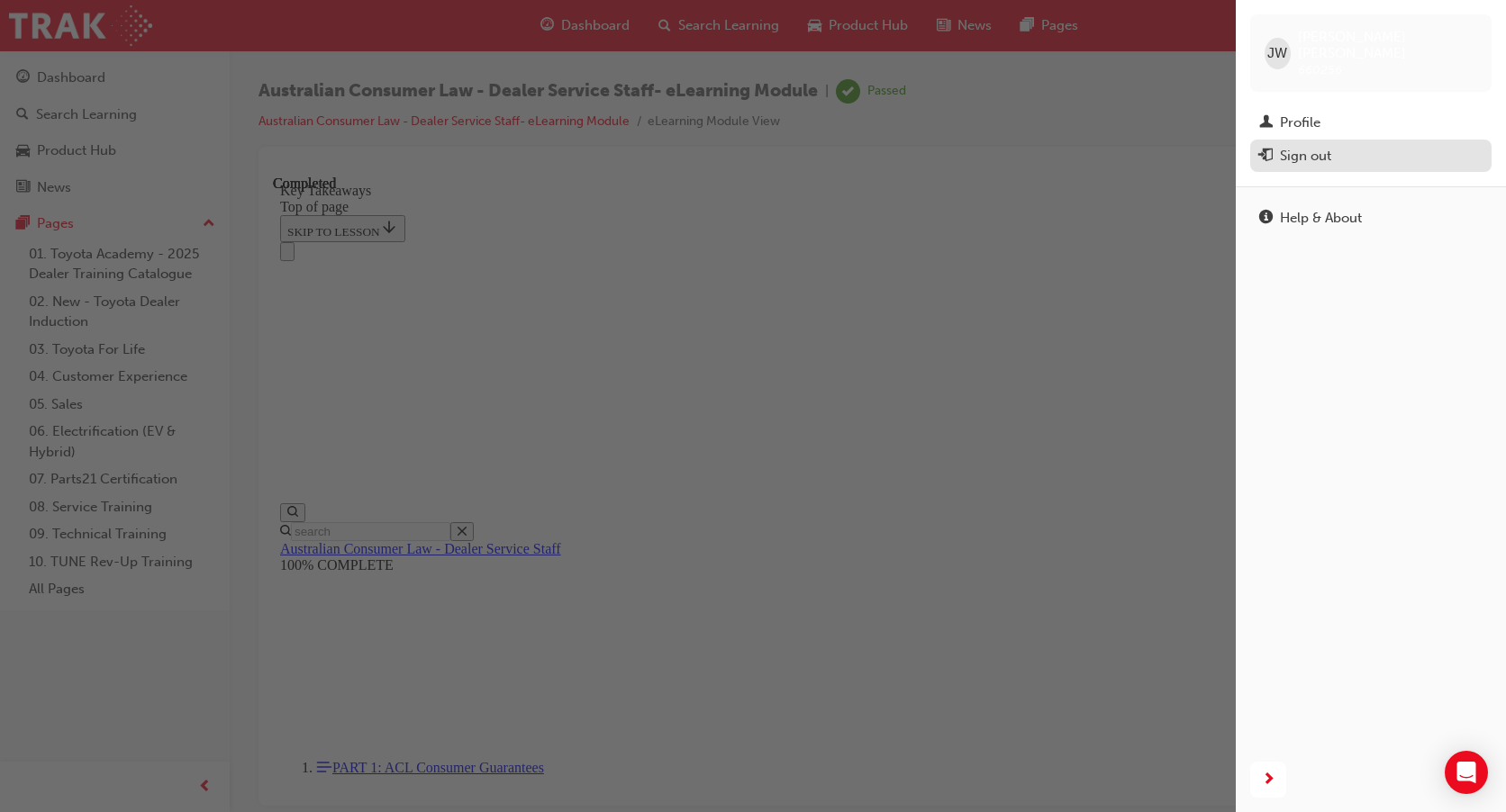
click at [1301, 146] on div "Sign out" at bounding box center [1306, 156] width 51 height 21
